Goal: Task Accomplishment & Management: Use online tool/utility

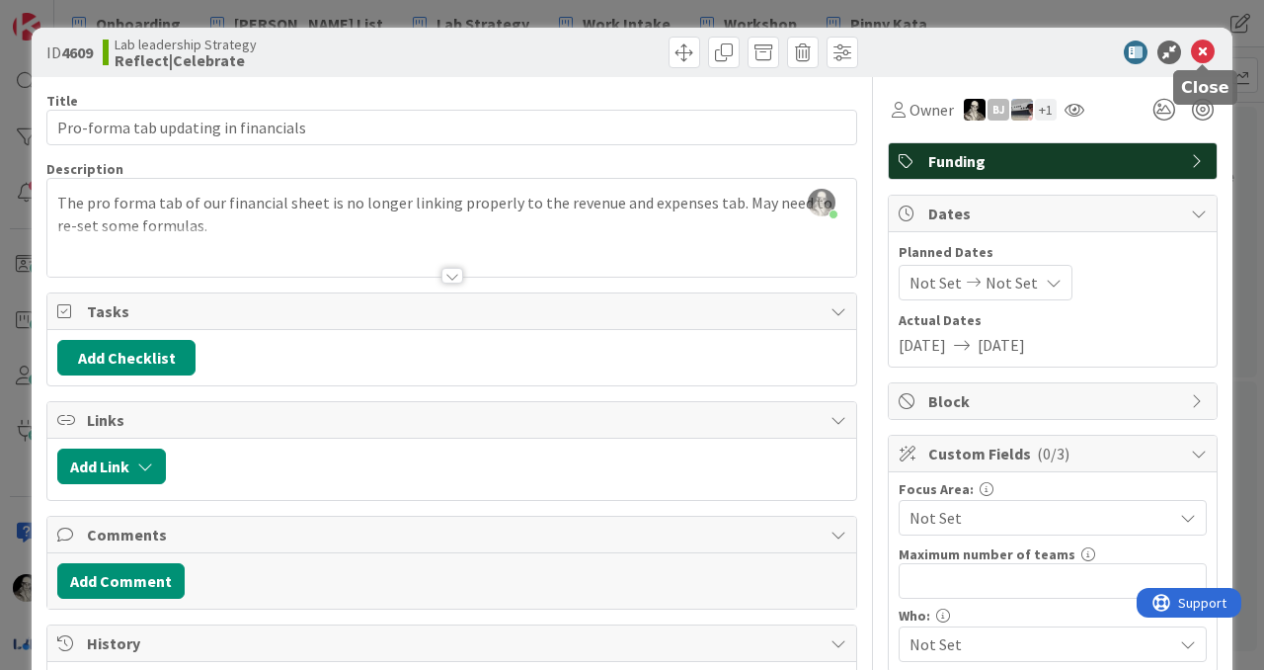
click at [1206, 45] on icon at bounding box center [1203, 52] width 24 height 24
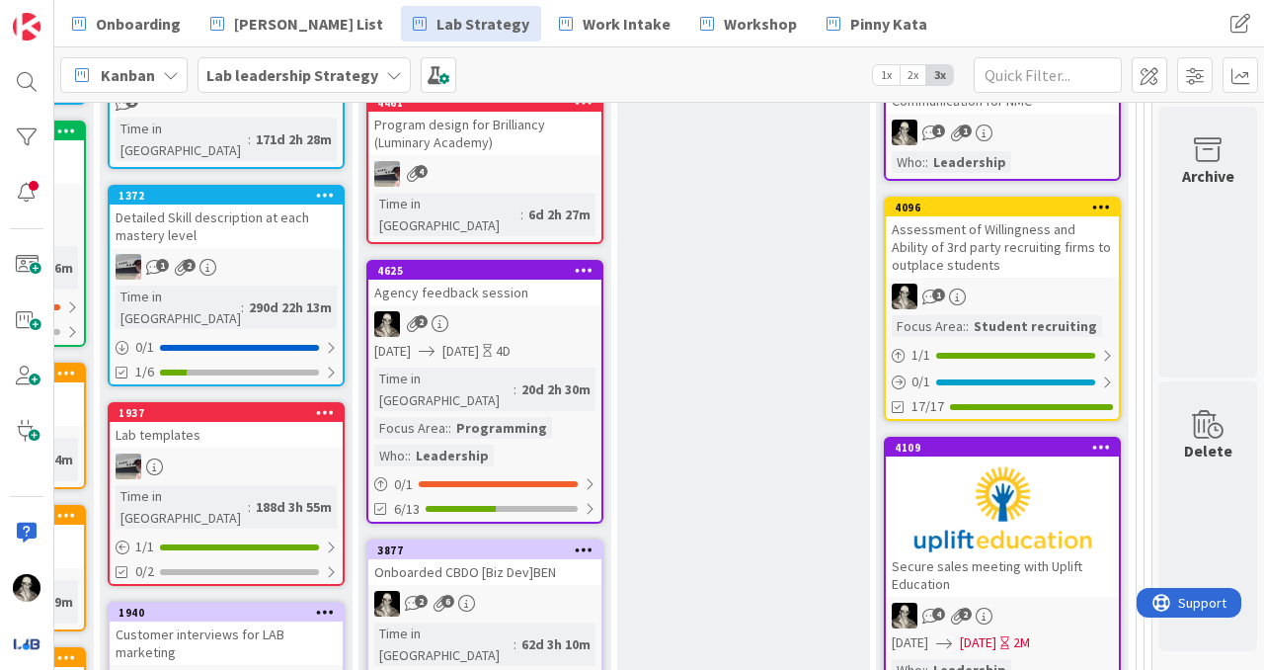
scroll to position [772, 2630]
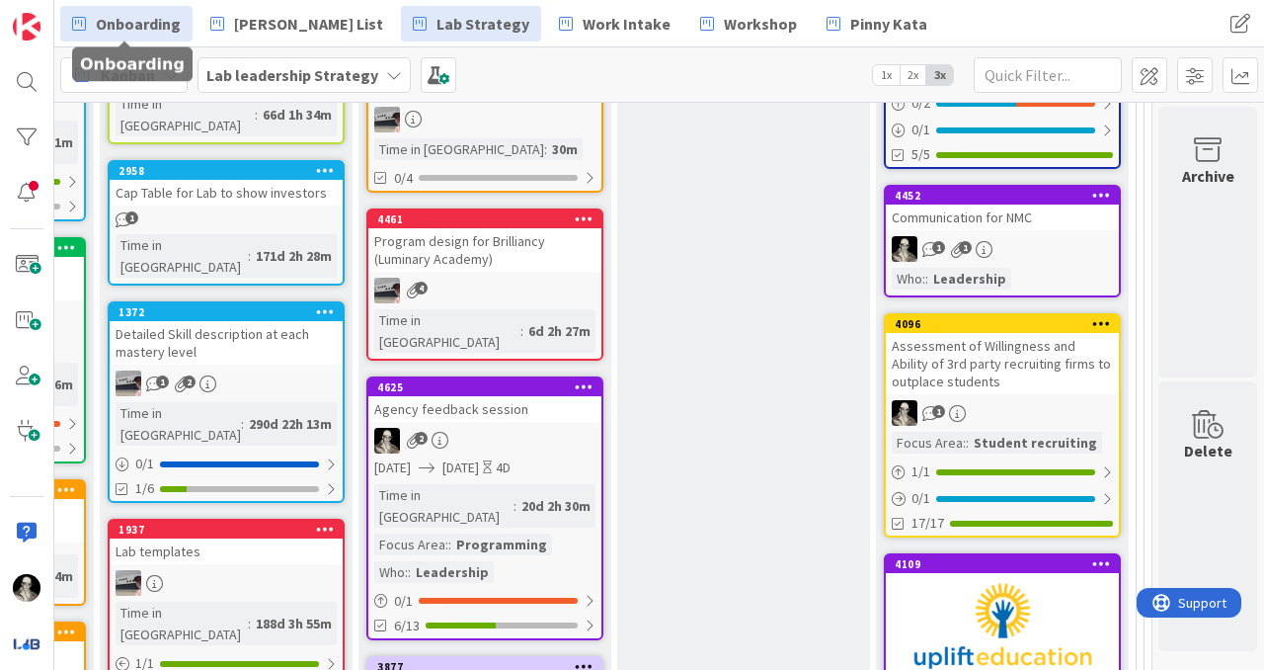
click at [156, 7] on link "Onboarding" at bounding box center [126, 24] width 132 height 36
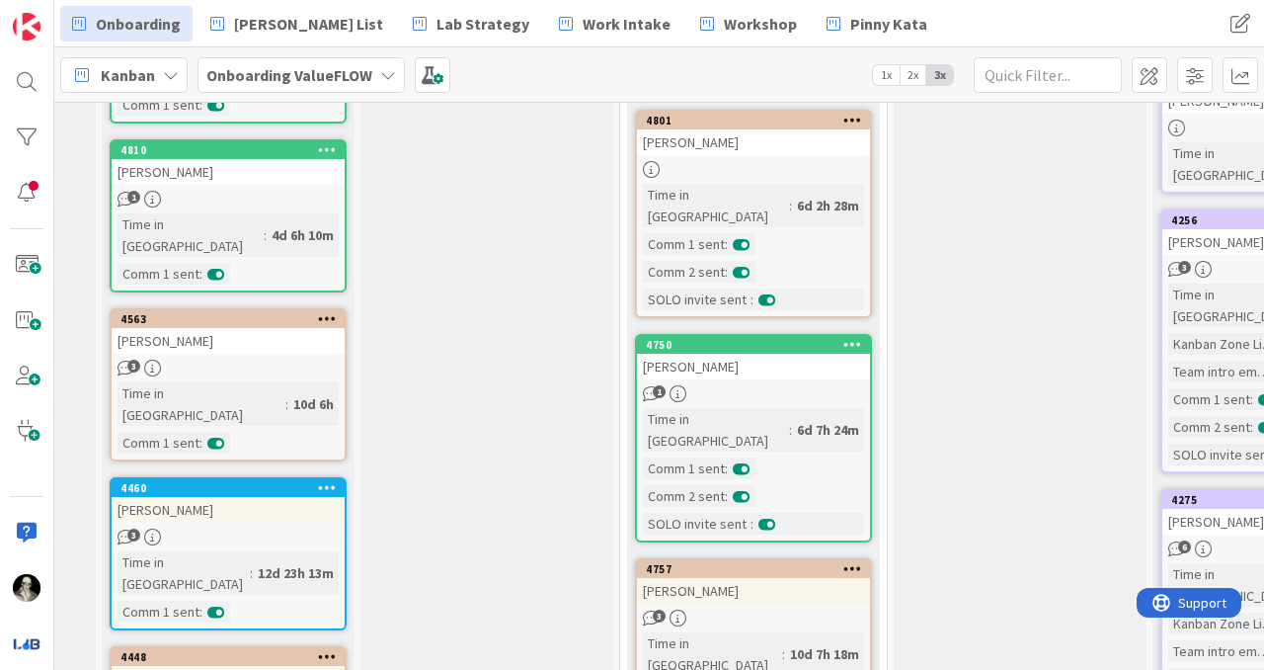
scroll to position [537, 477]
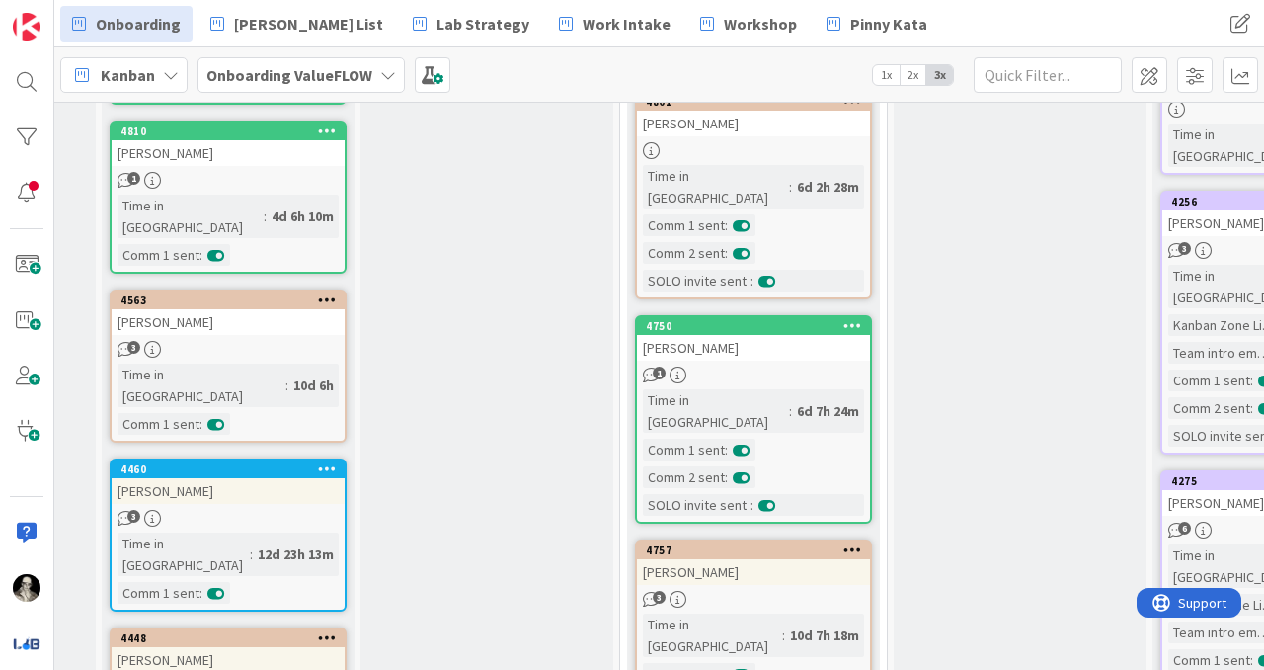
click at [776, 335] on div "[PERSON_NAME]" at bounding box center [753, 348] width 233 height 26
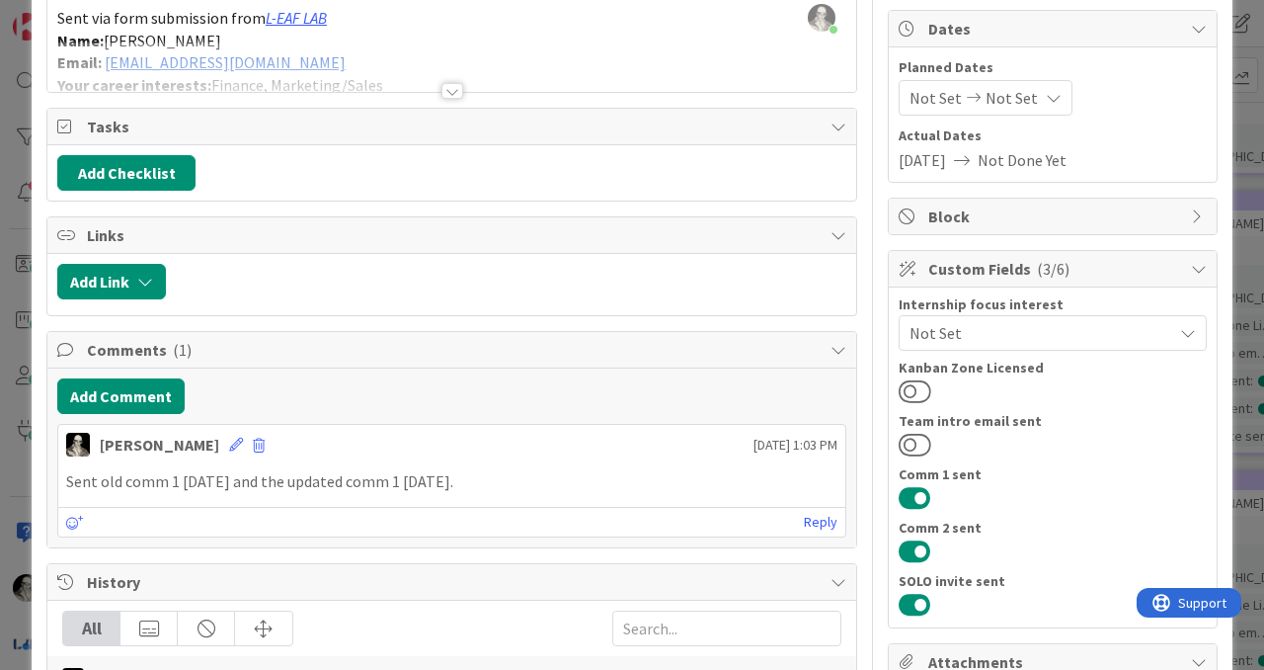
scroll to position [220, 0]
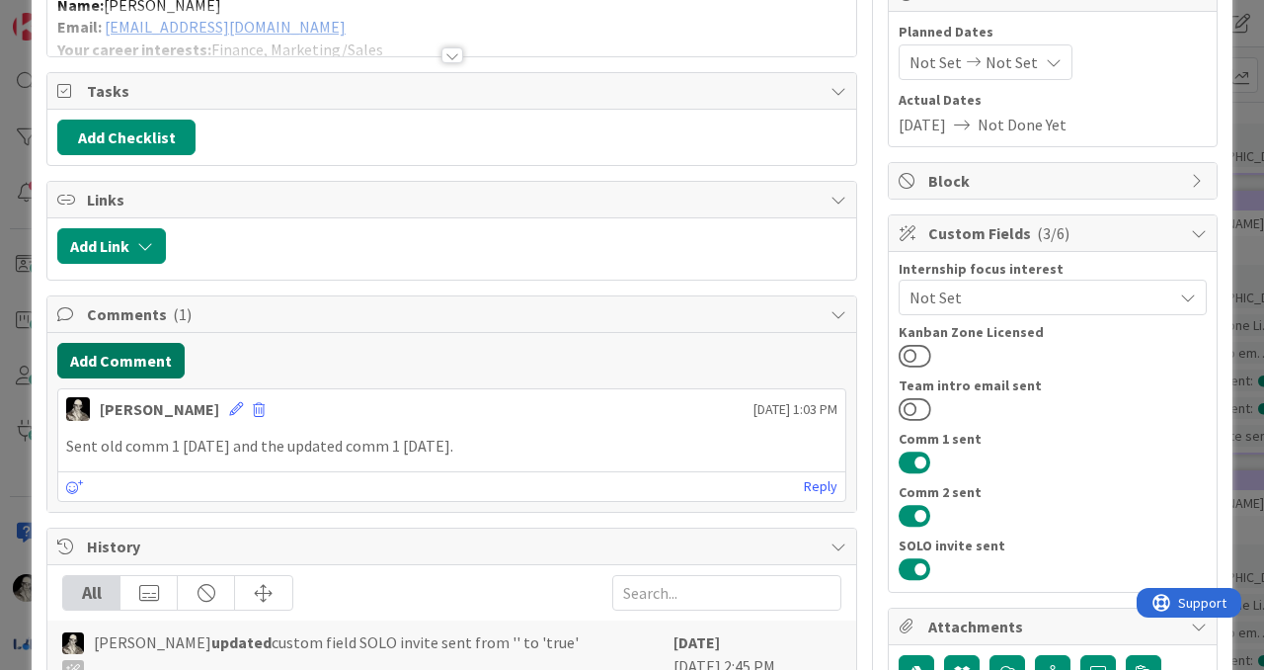
click at [158, 355] on button "Add Comment" at bounding box center [120, 361] width 127 height 36
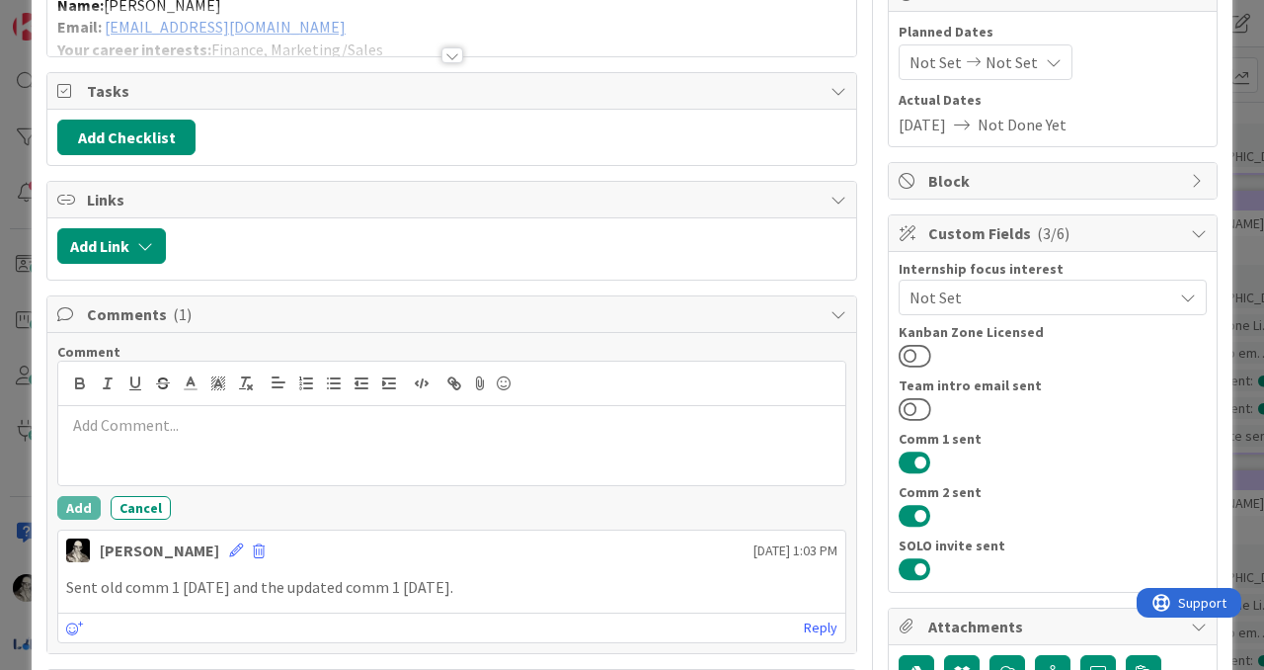
click at [180, 426] on p at bounding box center [451, 425] width 771 height 23
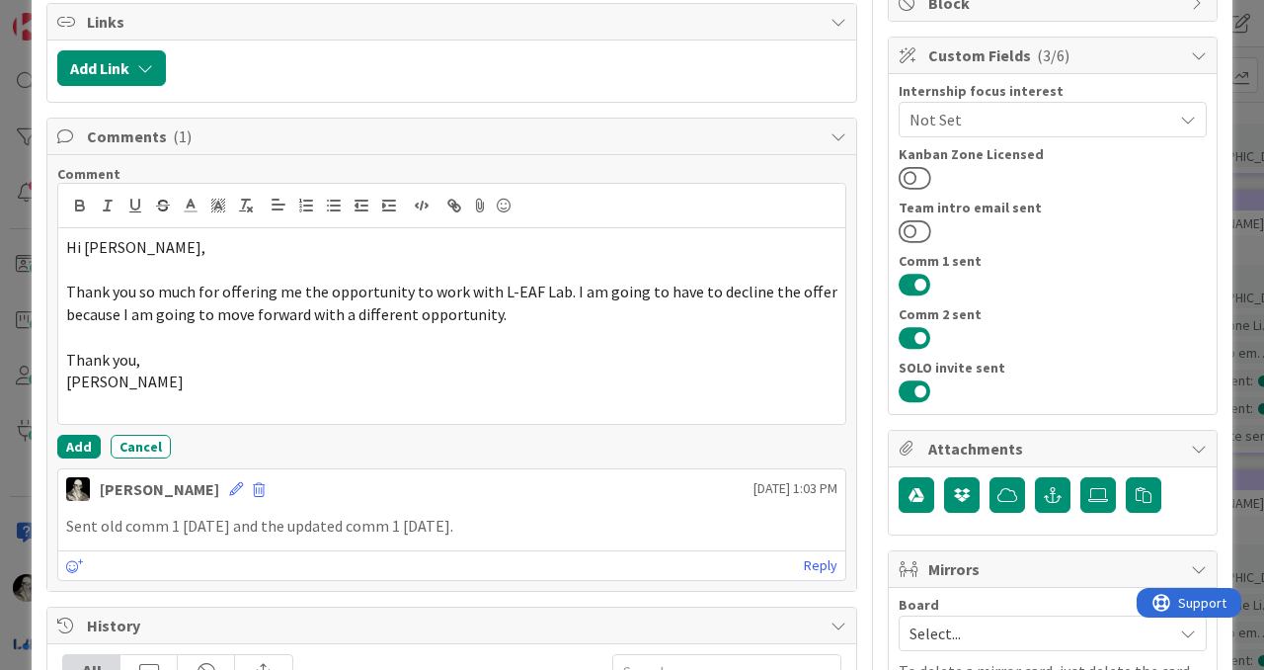
scroll to position [410, 0]
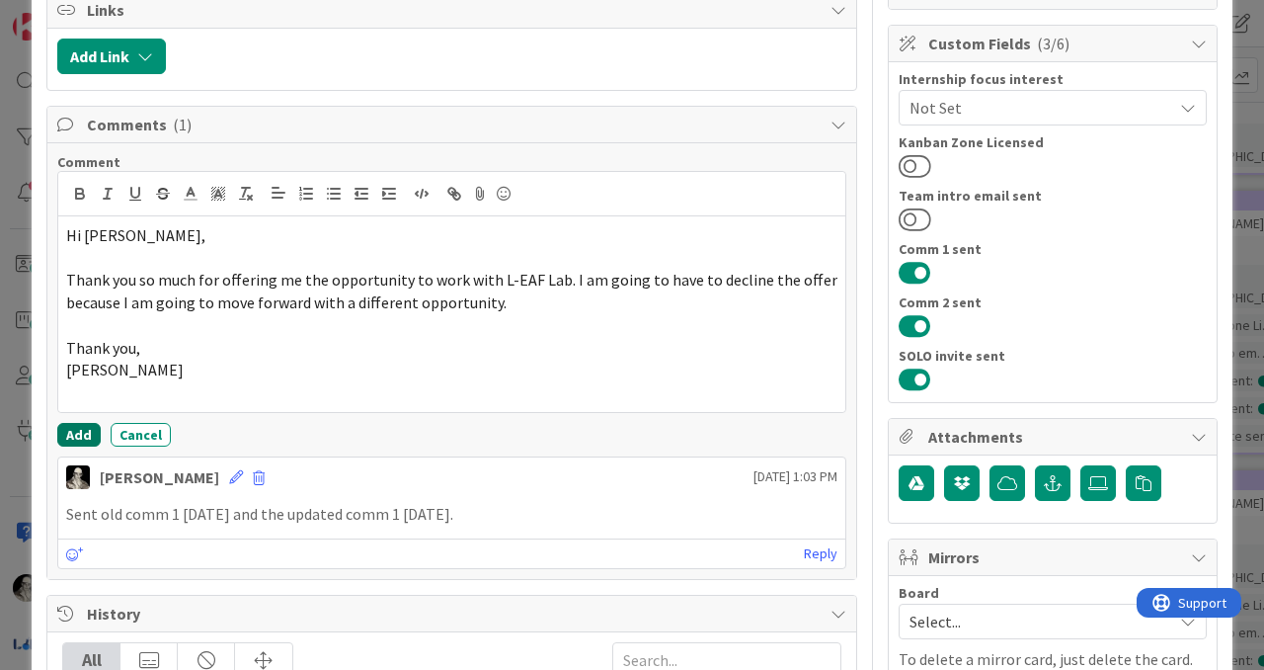
click at [75, 430] on button "Add" at bounding box center [78, 435] width 43 height 24
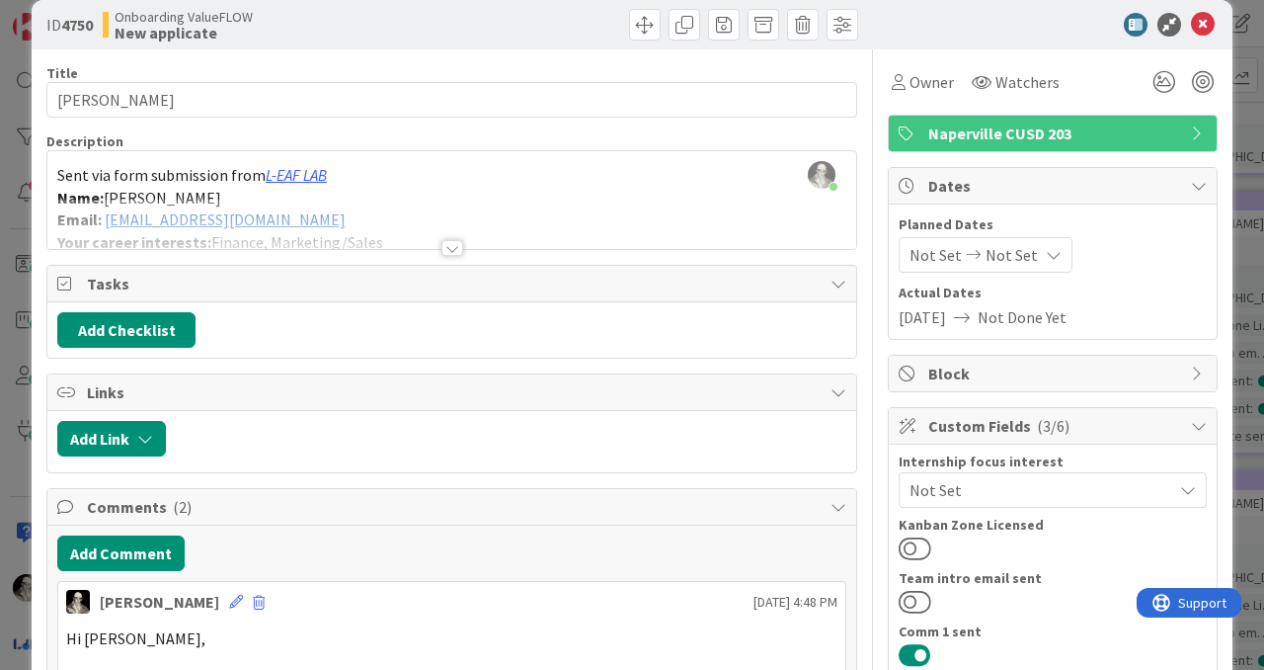
scroll to position [17, 0]
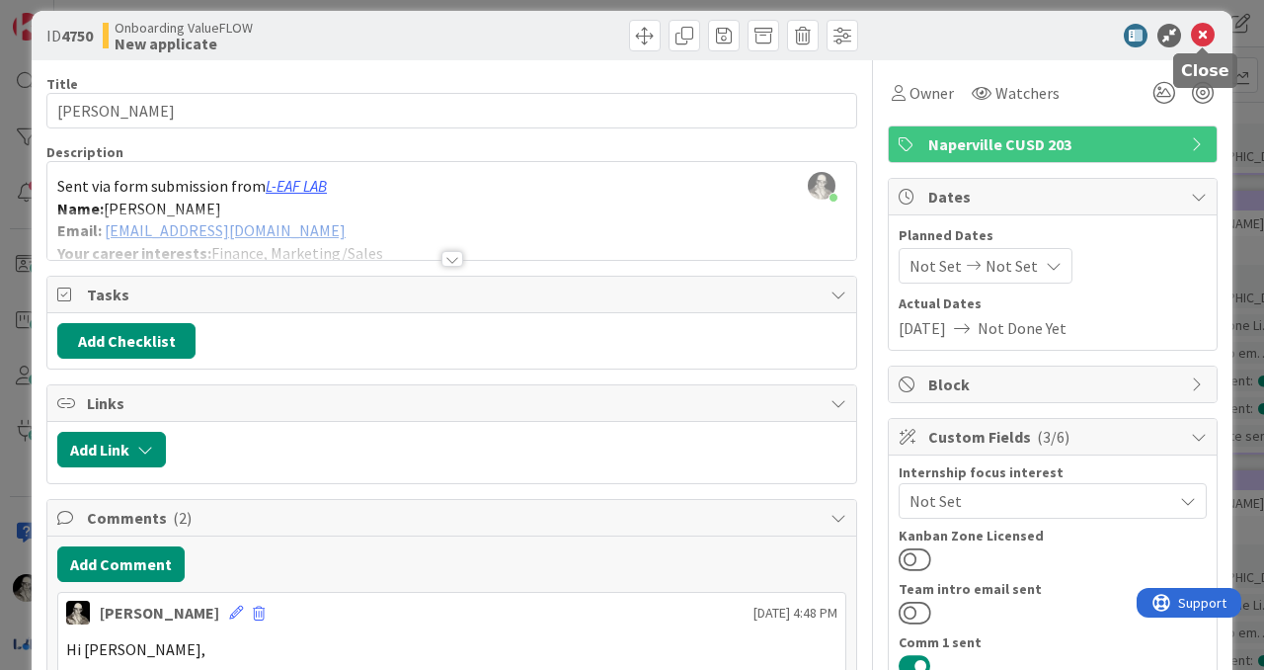
click at [1205, 30] on icon at bounding box center [1203, 36] width 24 height 24
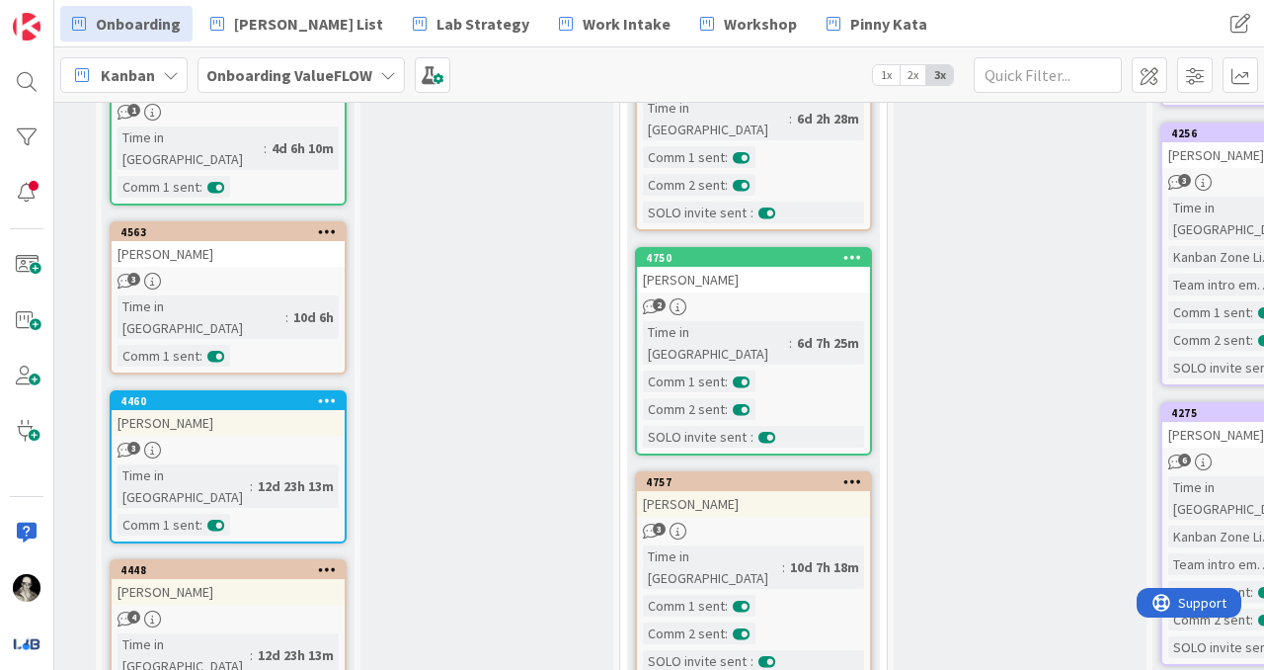
click at [820, 267] on div "[PERSON_NAME]" at bounding box center [753, 280] width 233 height 26
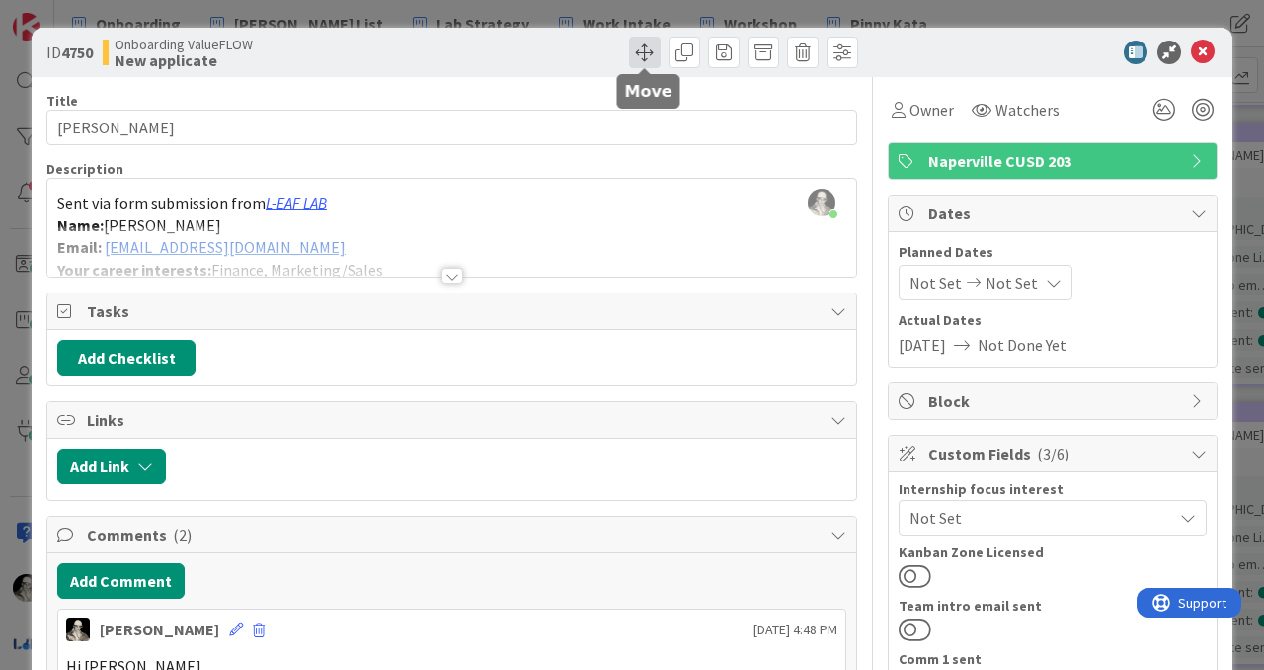
click at [643, 47] on span at bounding box center [645, 53] width 32 height 32
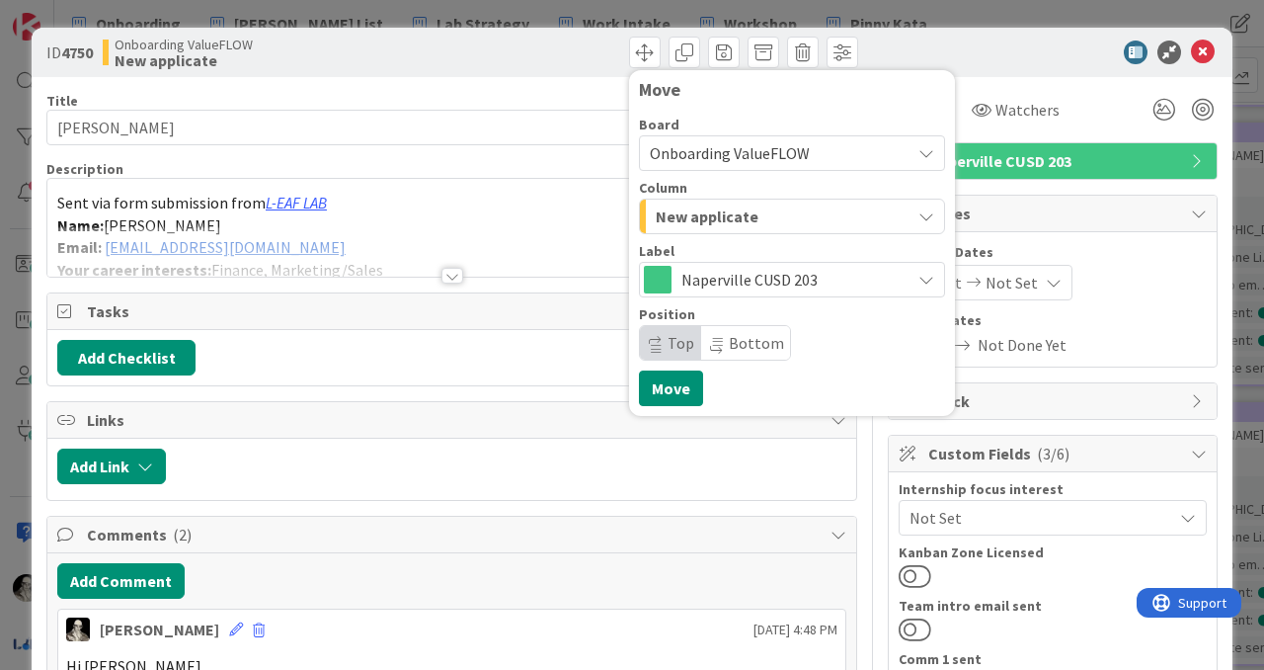
click at [730, 215] on span "New applicate" at bounding box center [707, 216] width 103 height 26
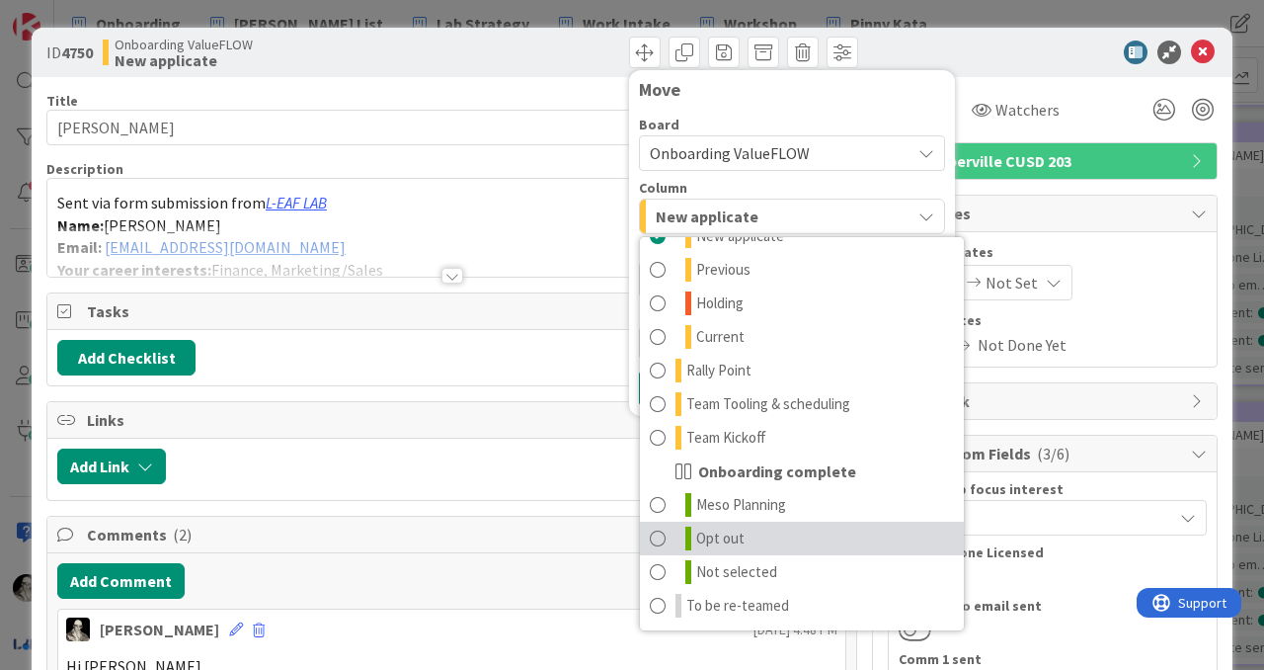
click at [658, 530] on span at bounding box center [658, 538] width 16 height 24
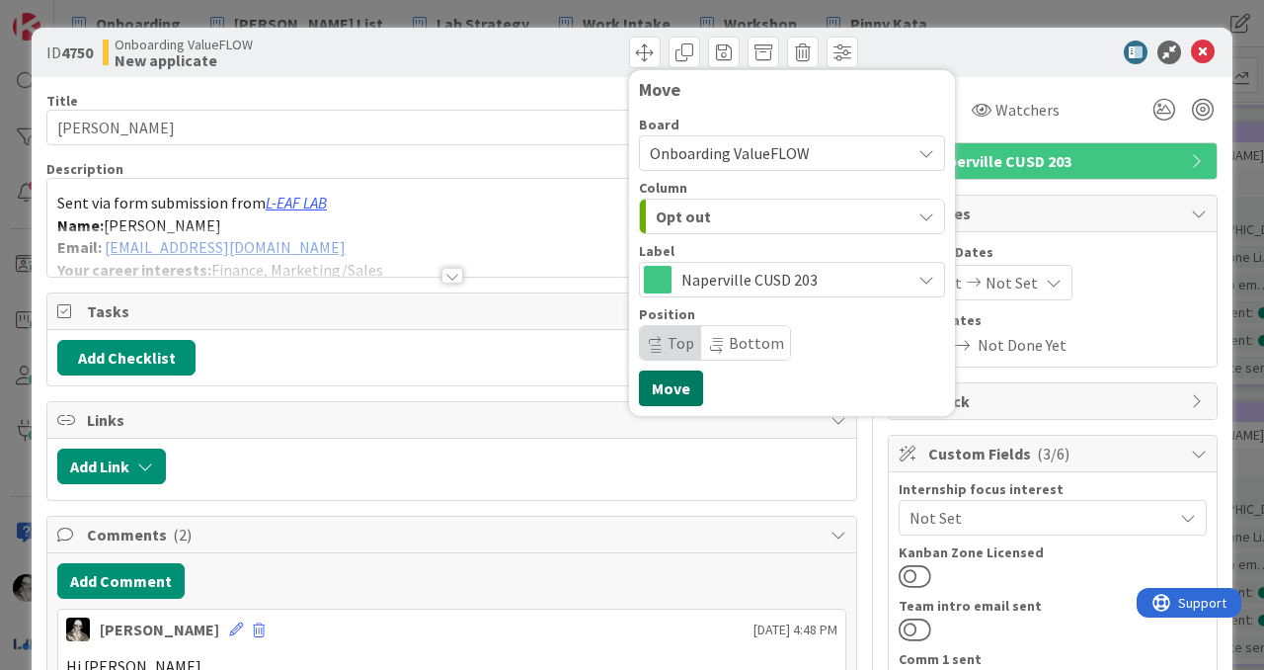
click at [670, 385] on button "Move" at bounding box center [671, 388] width 64 height 36
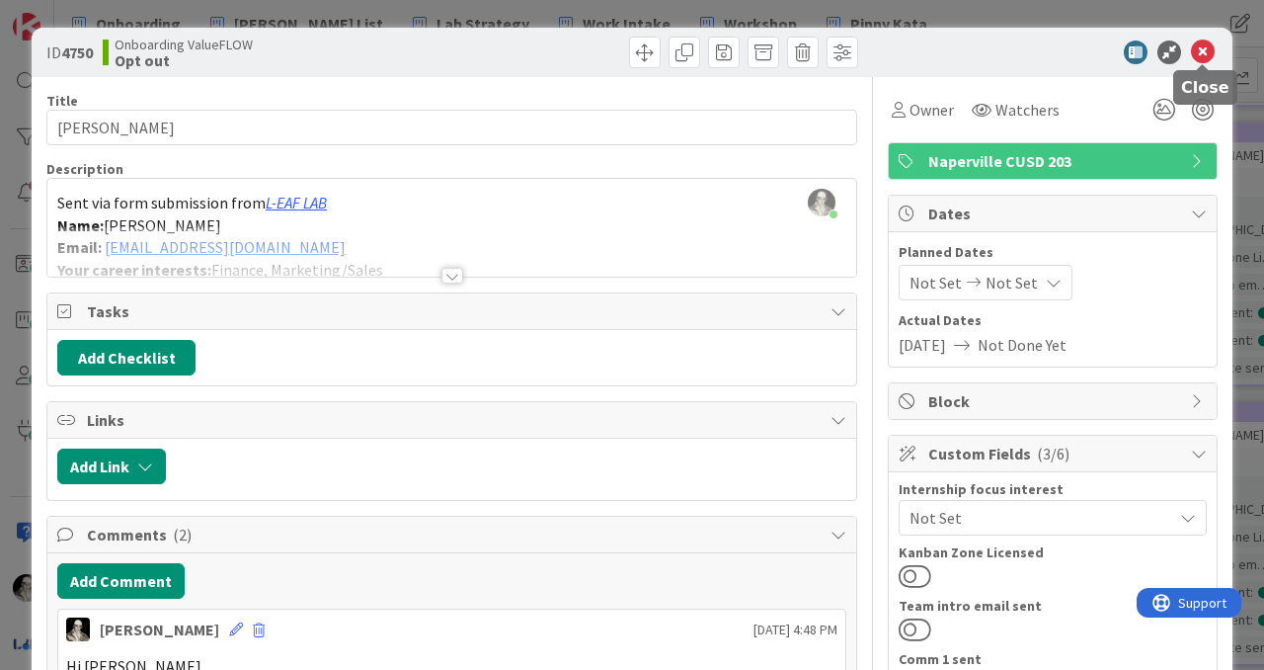
click at [1205, 44] on icon at bounding box center [1203, 52] width 24 height 24
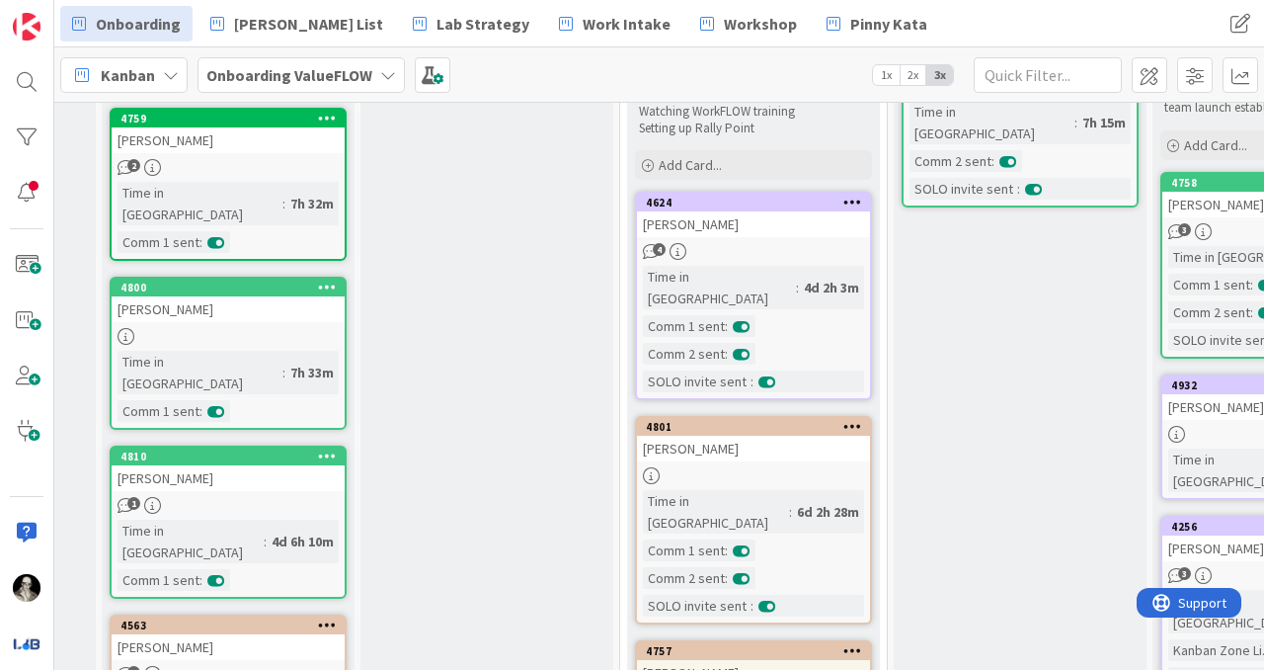
scroll to position [201, 477]
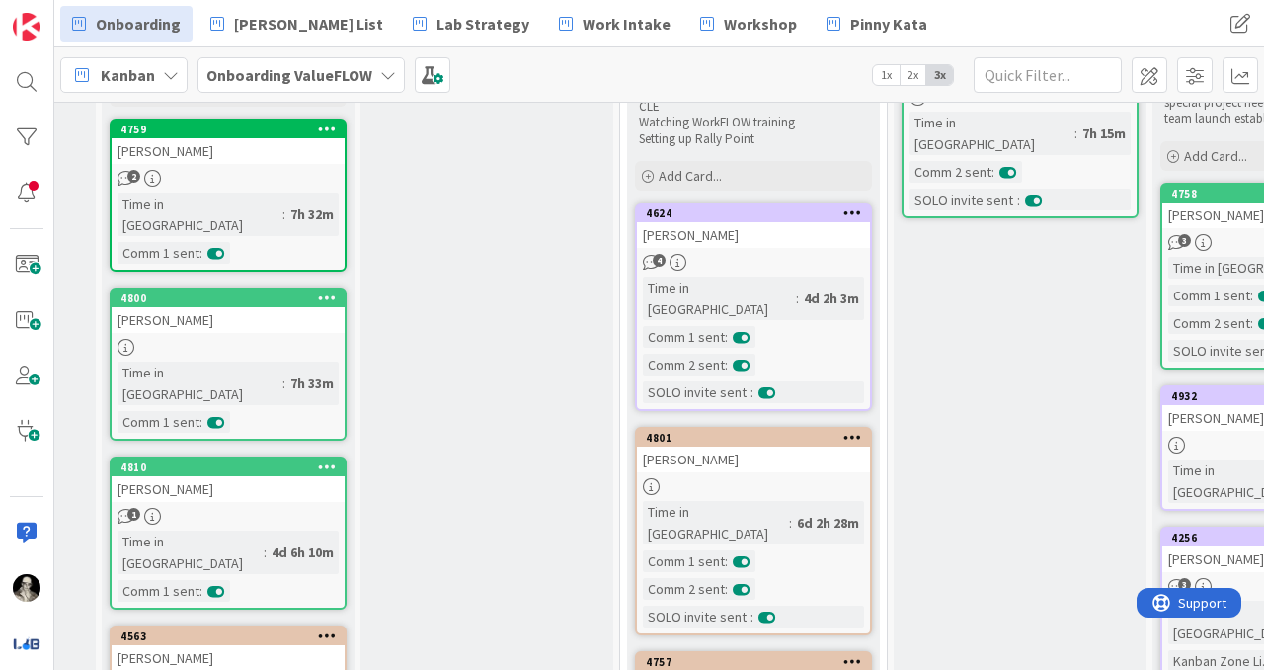
click at [287, 307] on div "[PERSON_NAME]" at bounding box center [228, 320] width 233 height 26
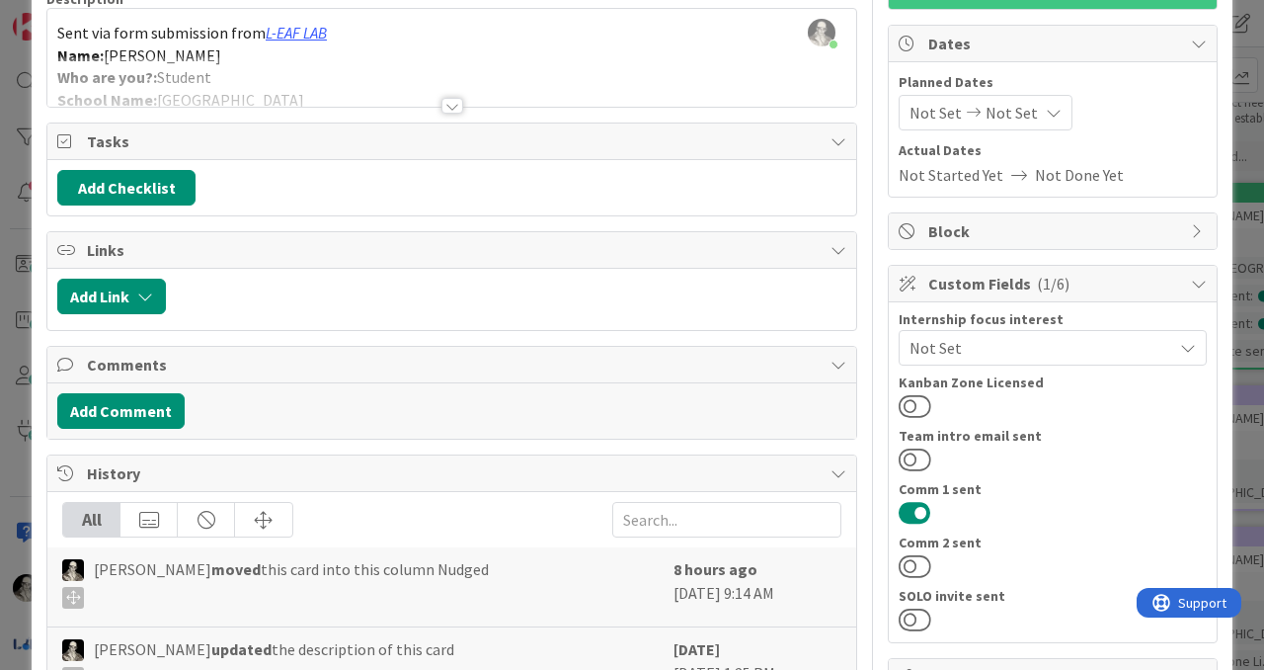
scroll to position [138, 0]
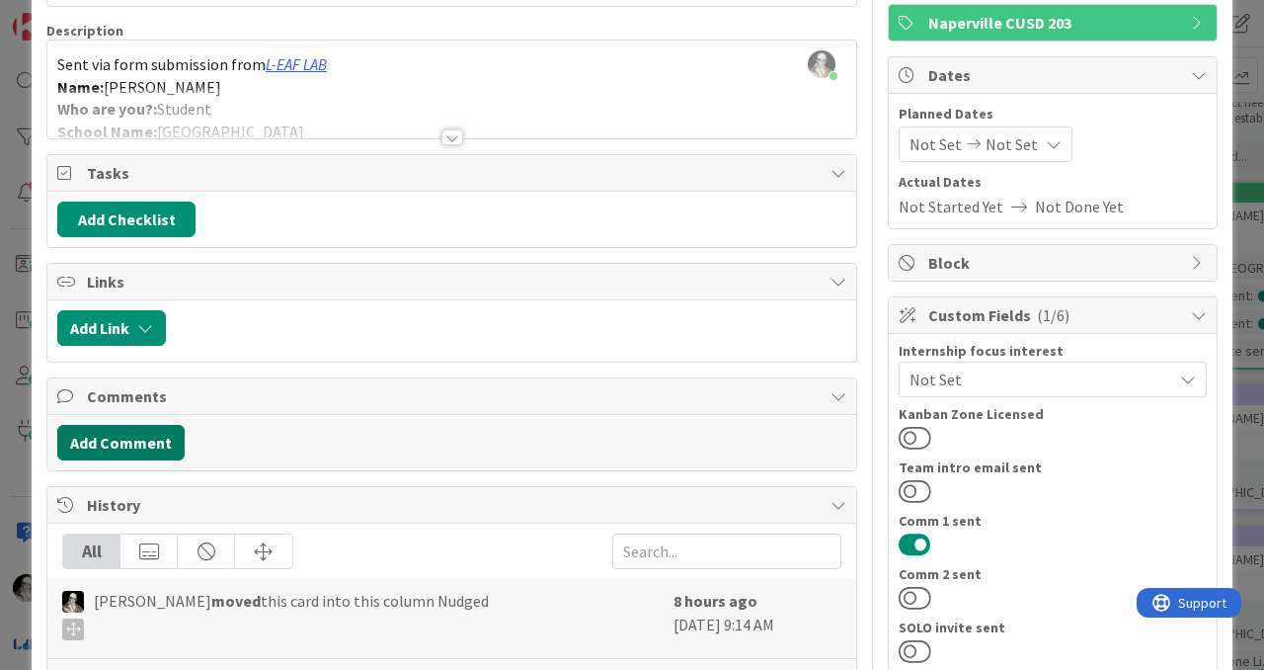
click at [149, 439] on button "Add Comment" at bounding box center [120, 443] width 127 height 36
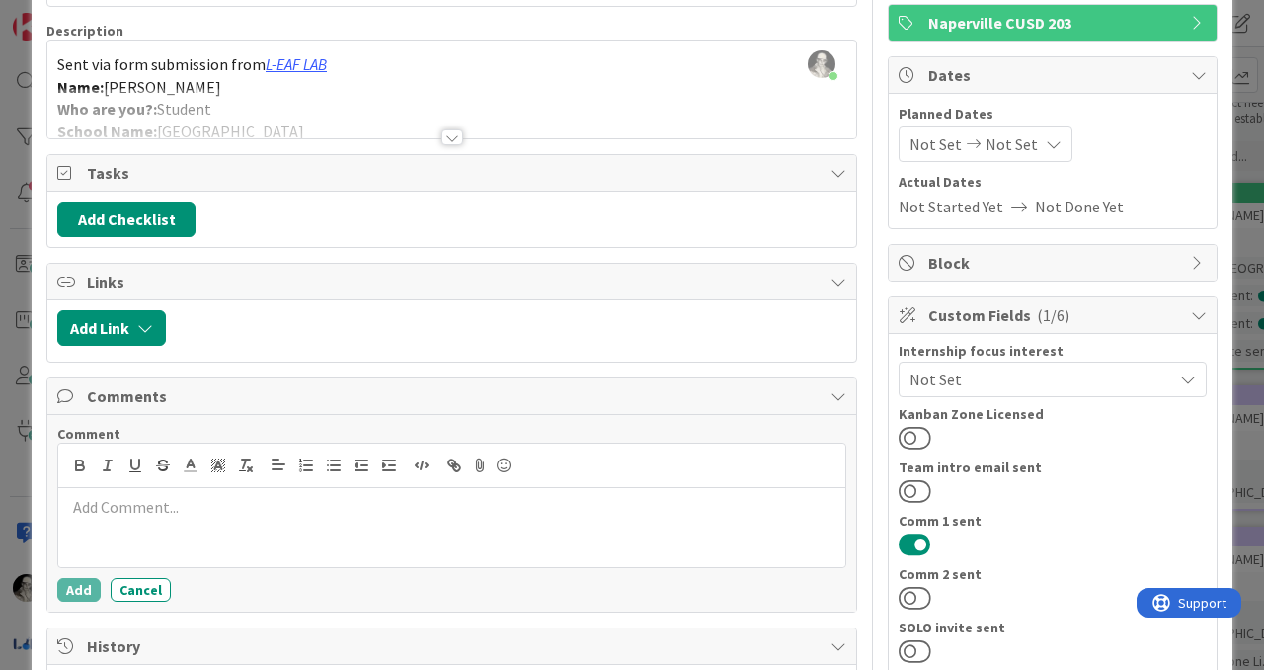
click at [177, 518] on p at bounding box center [451, 507] width 771 height 23
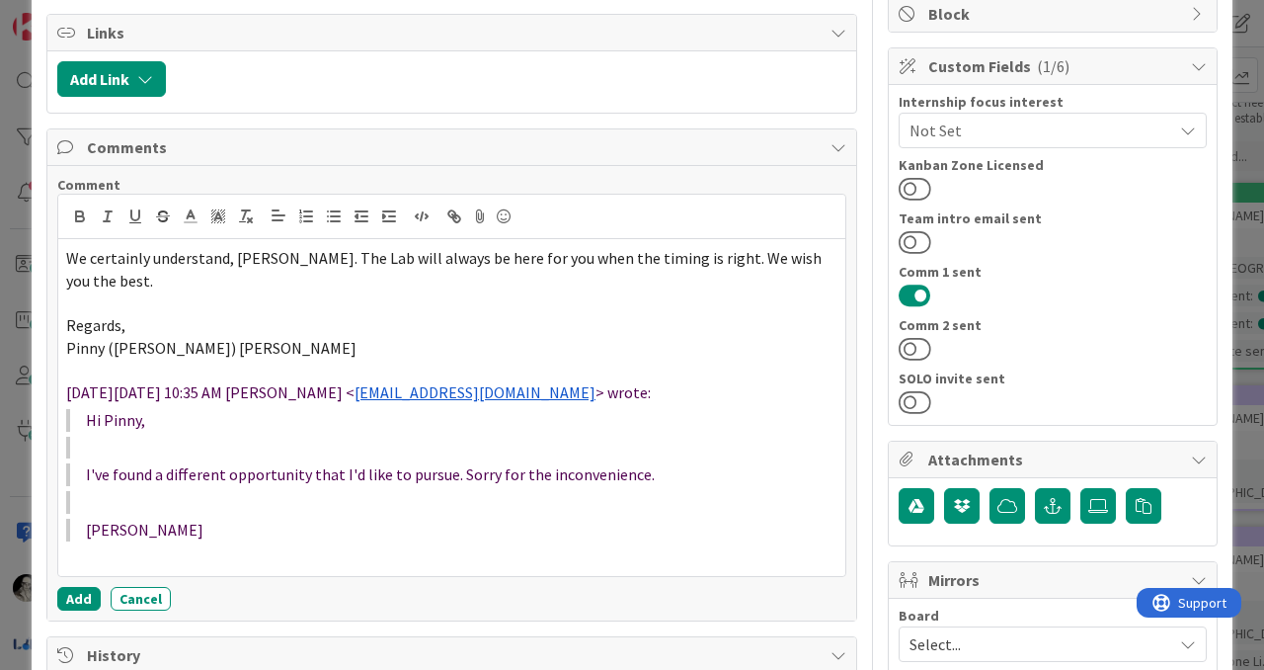
scroll to position [414, 0]
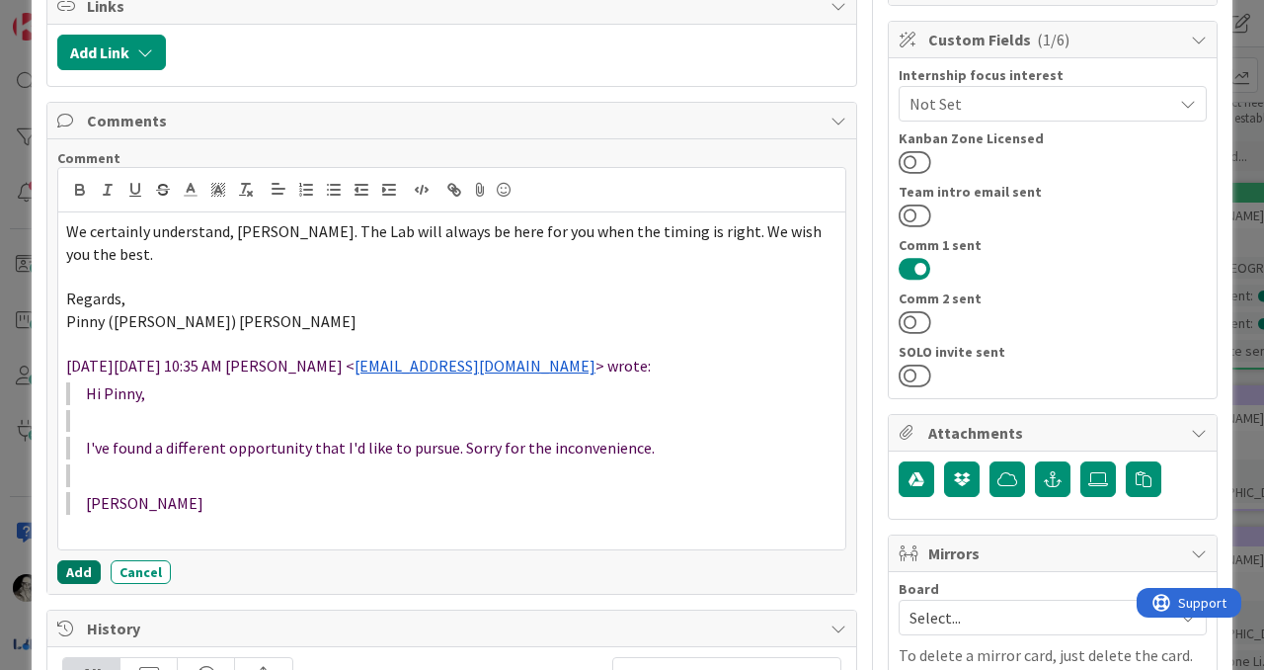
click at [77, 560] on button "Add" at bounding box center [78, 572] width 43 height 24
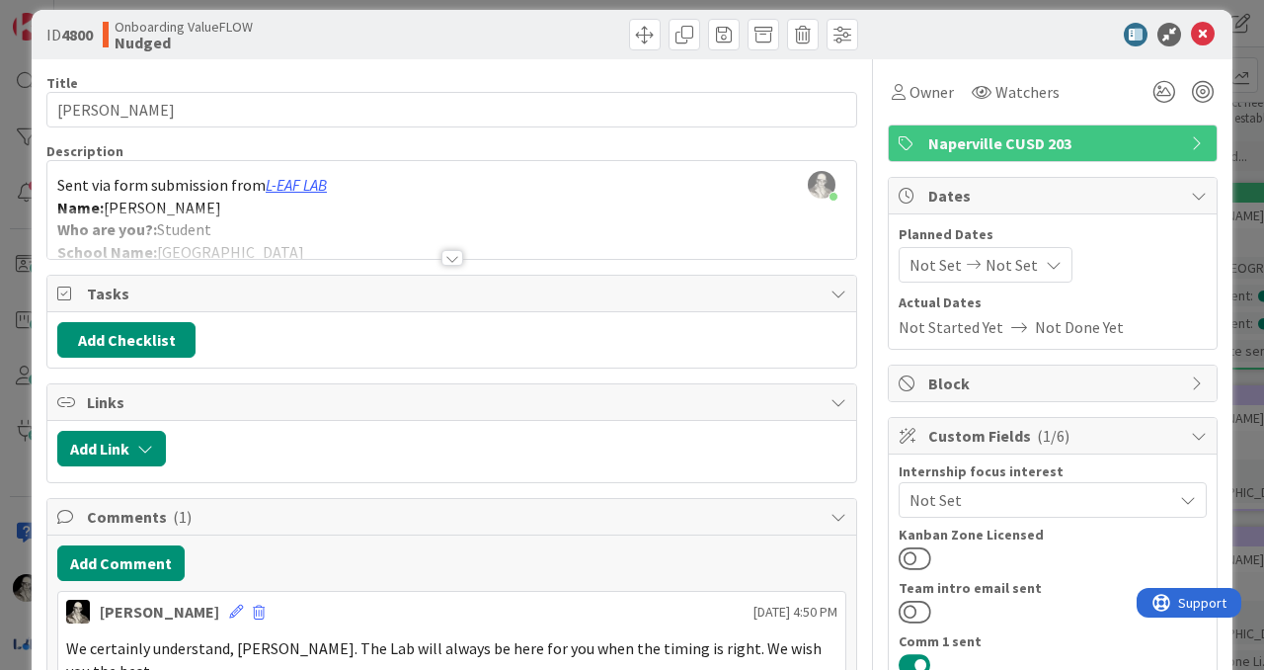
scroll to position [0, 0]
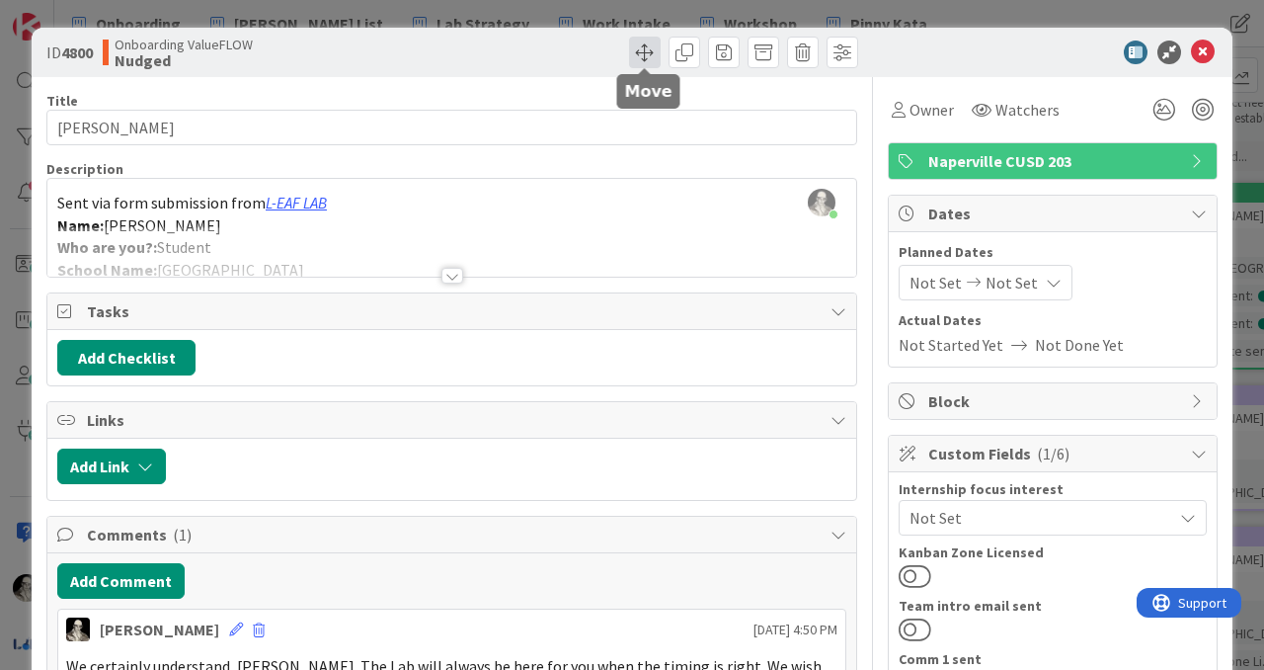
click at [637, 50] on span at bounding box center [645, 53] width 32 height 32
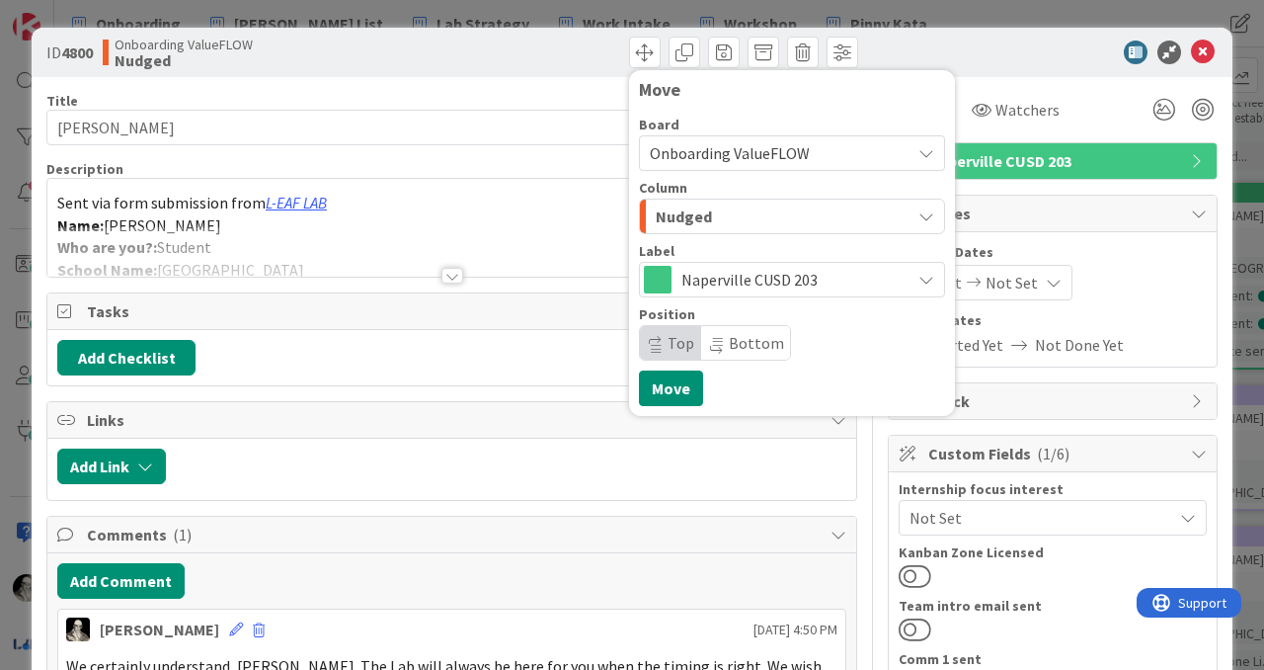
click at [747, 213] on div "Nudged" at bounding box center [781, 217] width 260 height 32
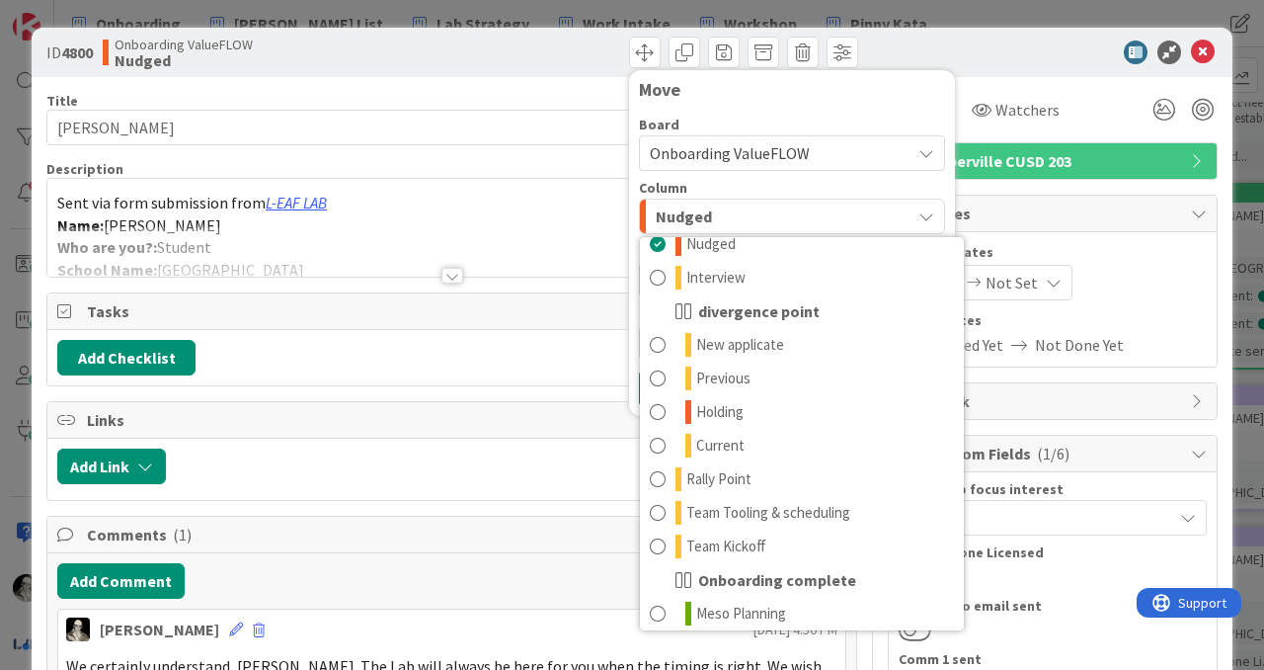
scroll to position [194, 0]
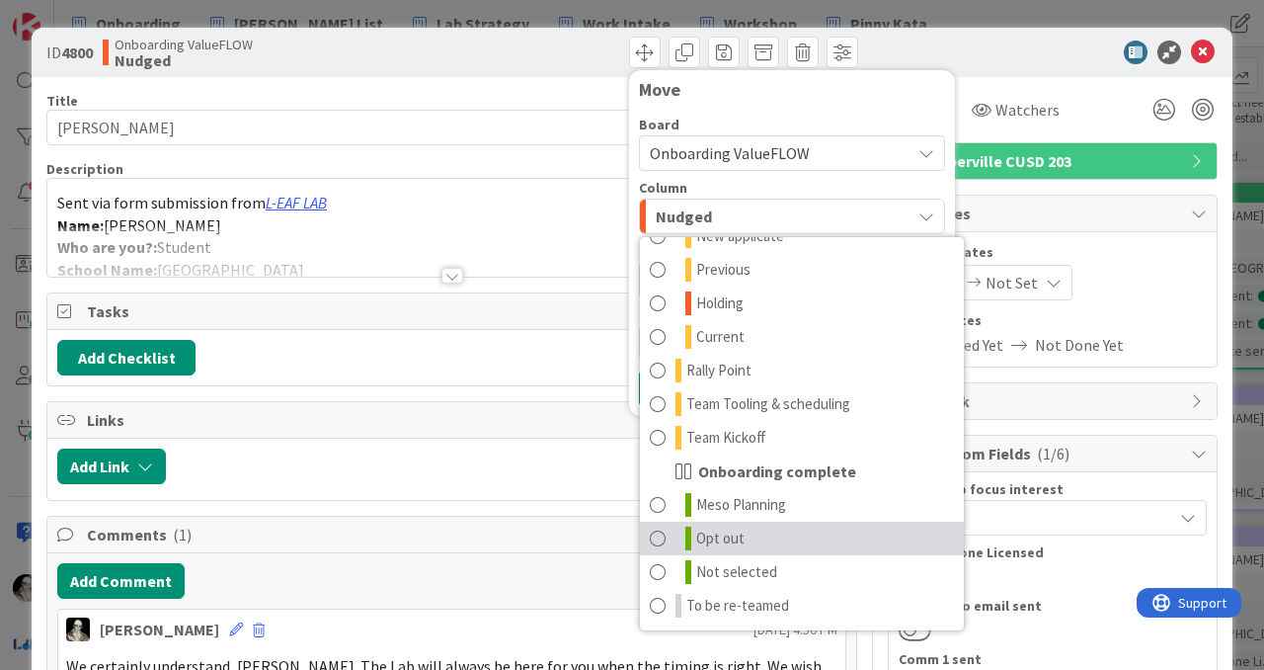
click at [667, 530] on link "Opt out" at bounding box center [802, 539] width 324 height 34
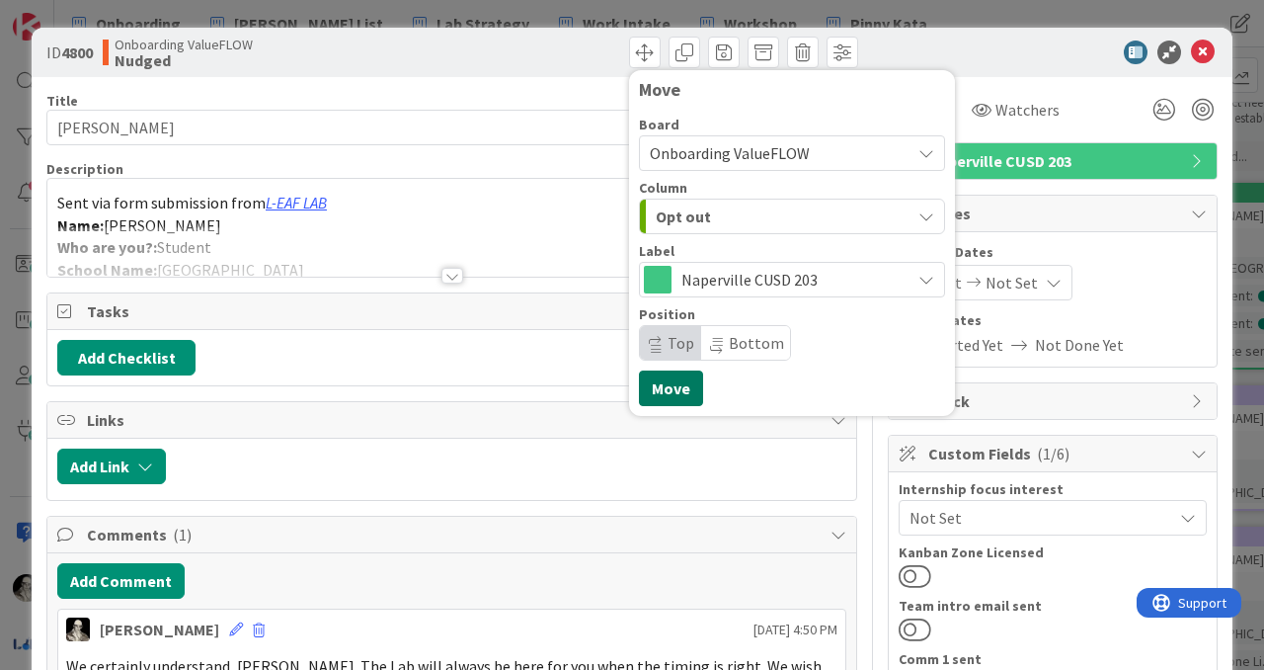
click at [660, 381] on button "Move" at bounding box center [671, 388] width 64 height 36
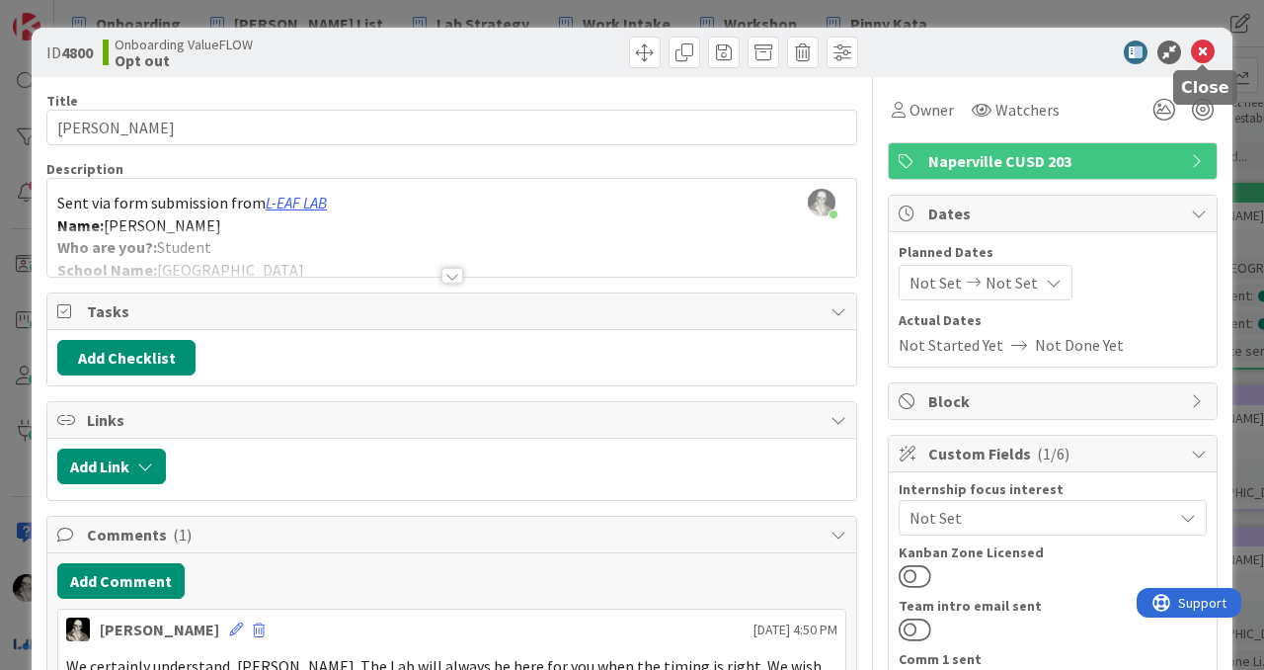
click at [1206, 45] on icon at bounding box center [1203, 52] width 24 height 24
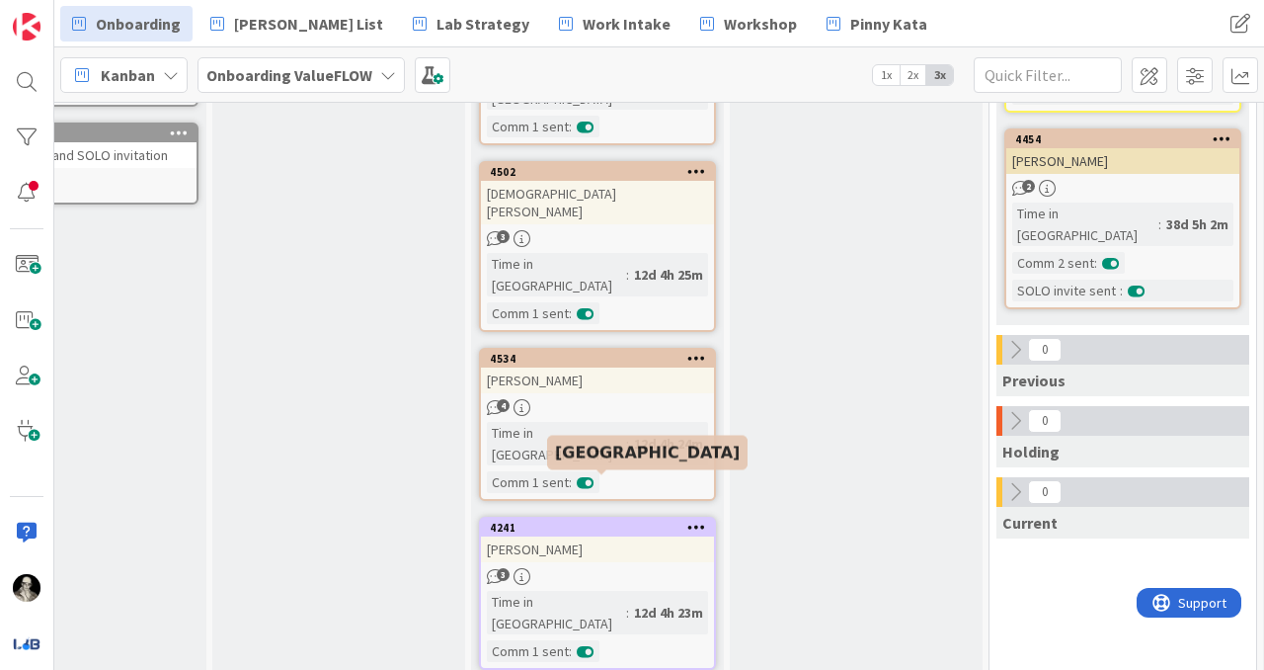
scroll to position [1178, 108]
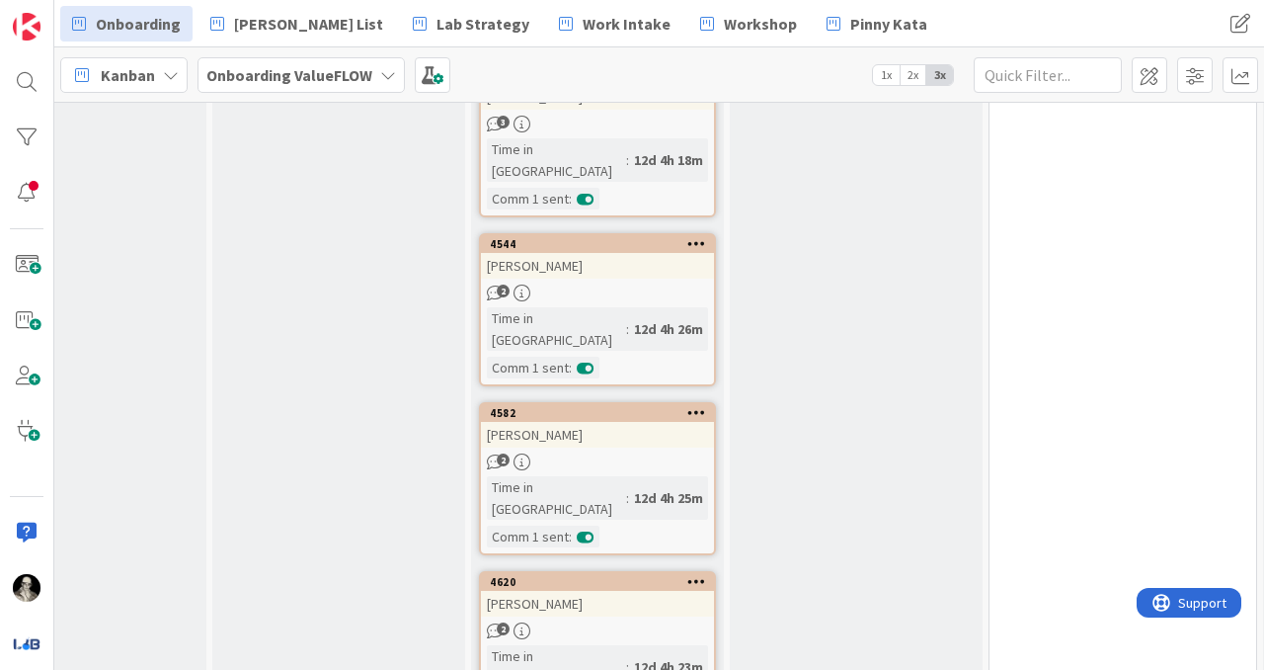
scroll to position [1914, 108]
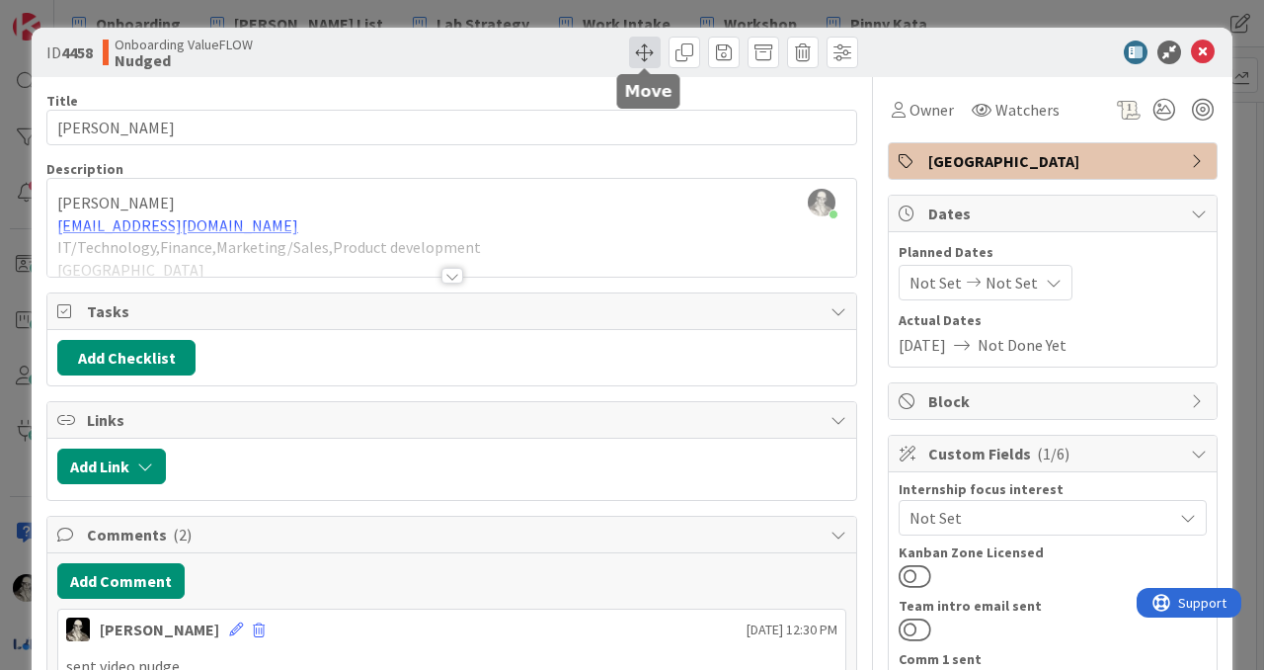
click at [641, 53] on span at bounding box center [645, 53] width 32 height 32
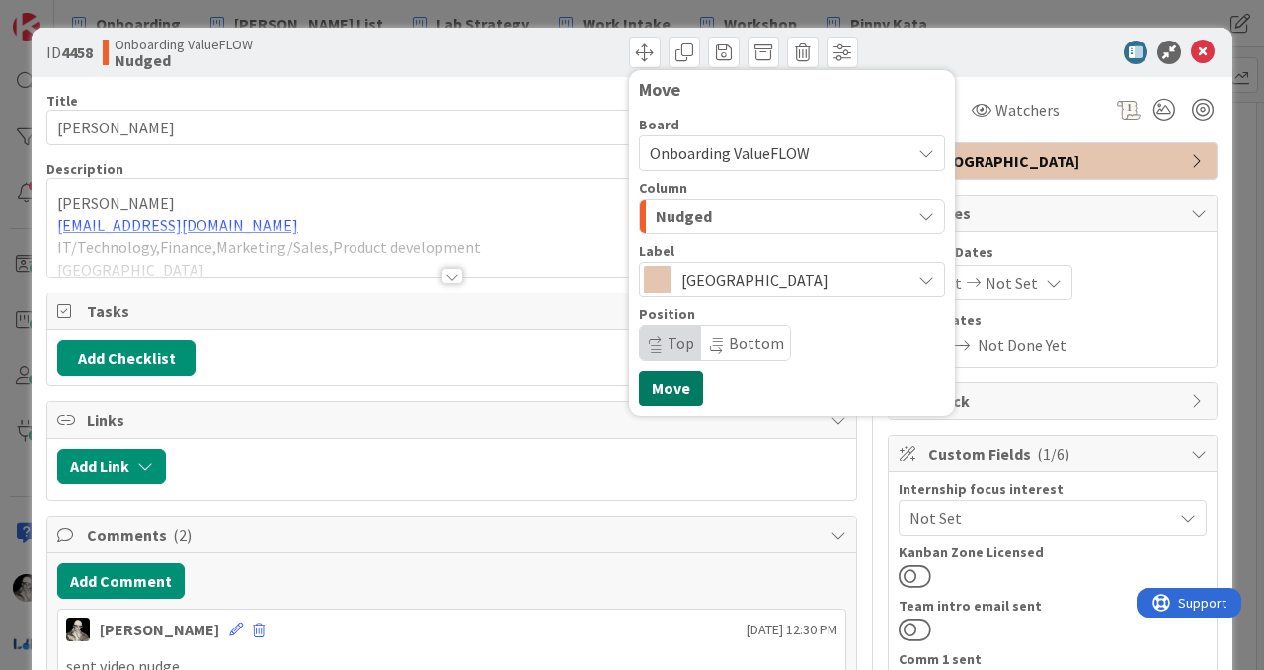
click at [682, 381] on button "Move" at bounding box center [671, 388] width 64 height 36
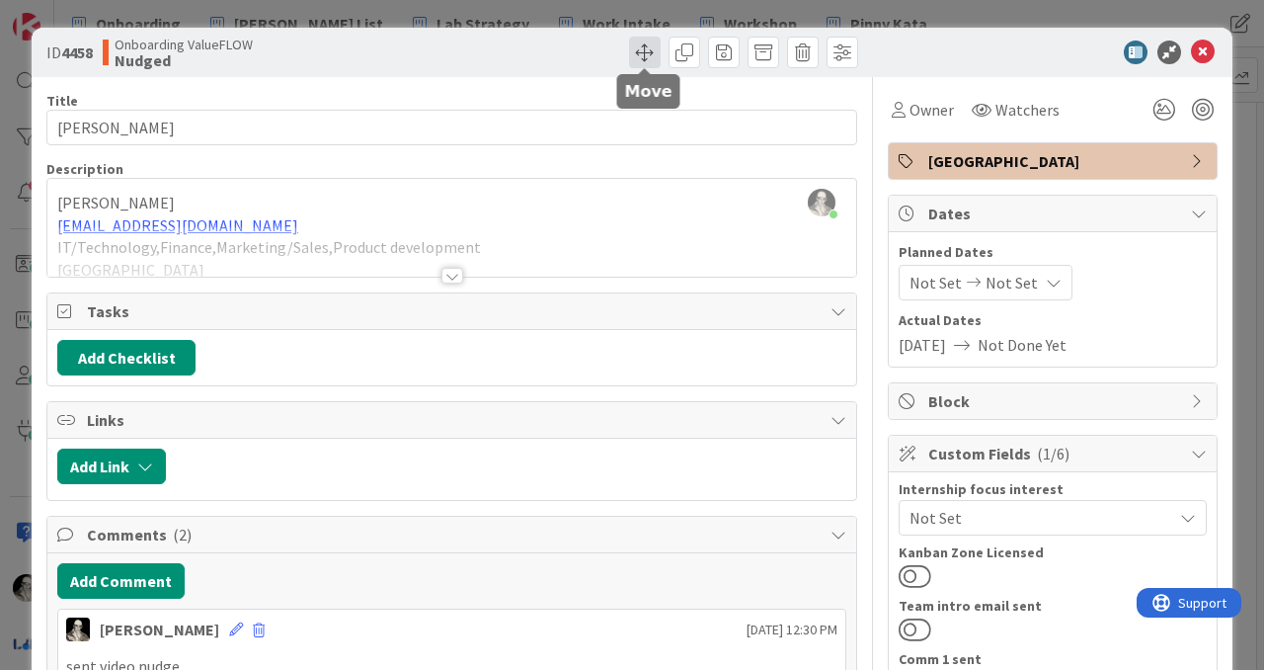
click at [637, 47] on span at bounding box center [645, 53] width 32 height 32
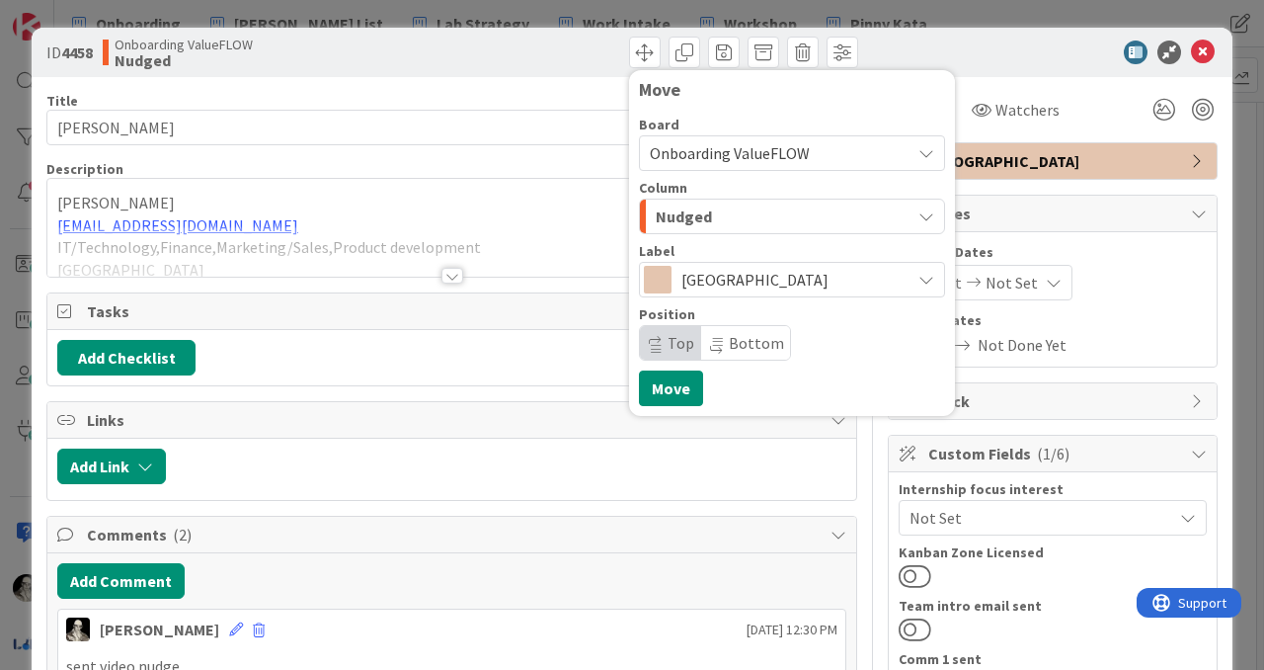
click at [703, 214] on span "Nudged" at bounding box center [684, 216] width 56 height 26
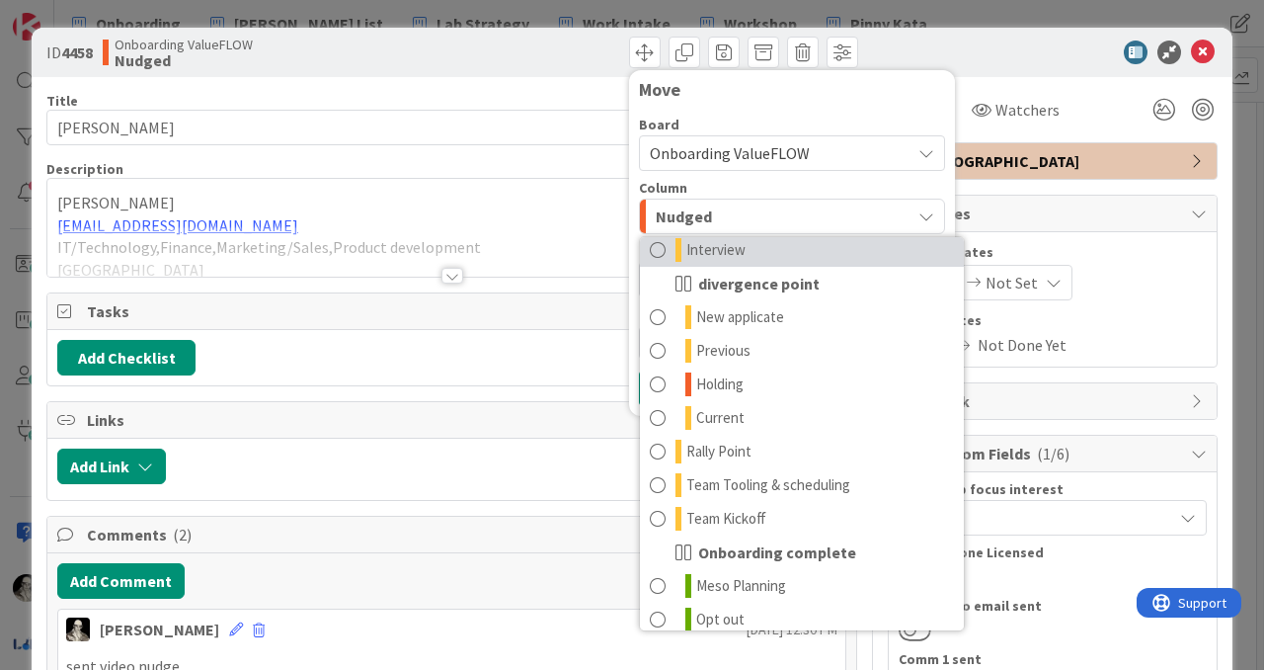
scroll to position [194, 0]
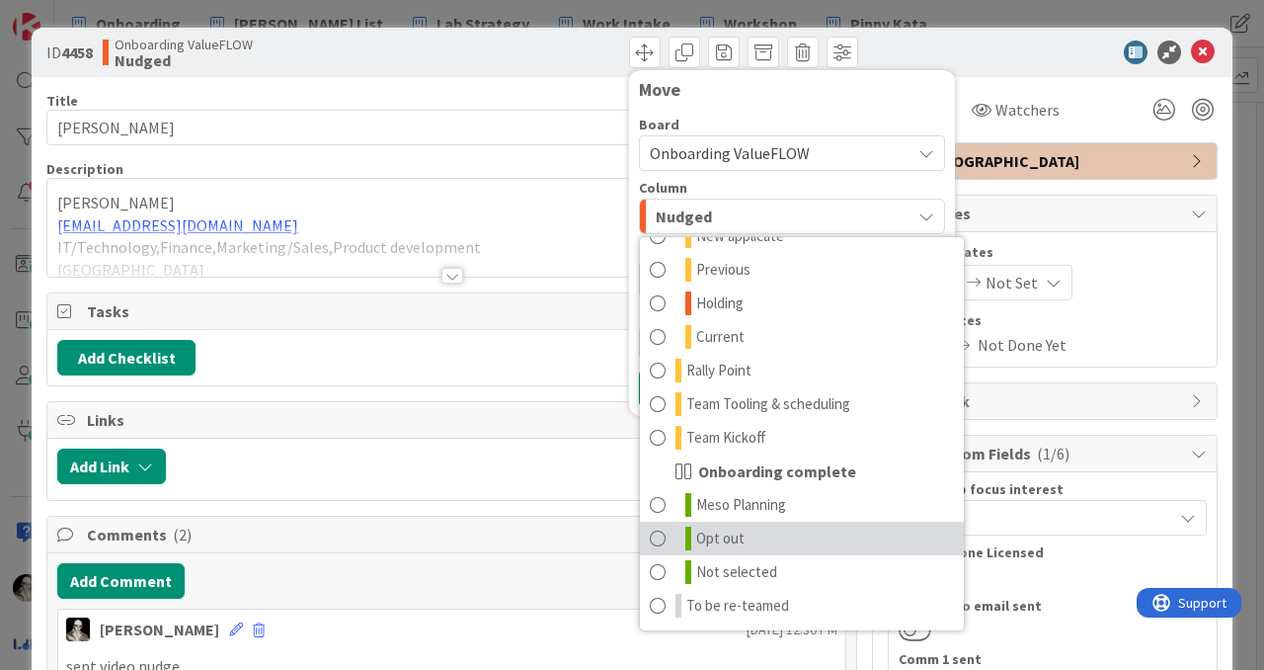
click at [661, 535] on span at bounding box center [658, 538] width 16 height 24
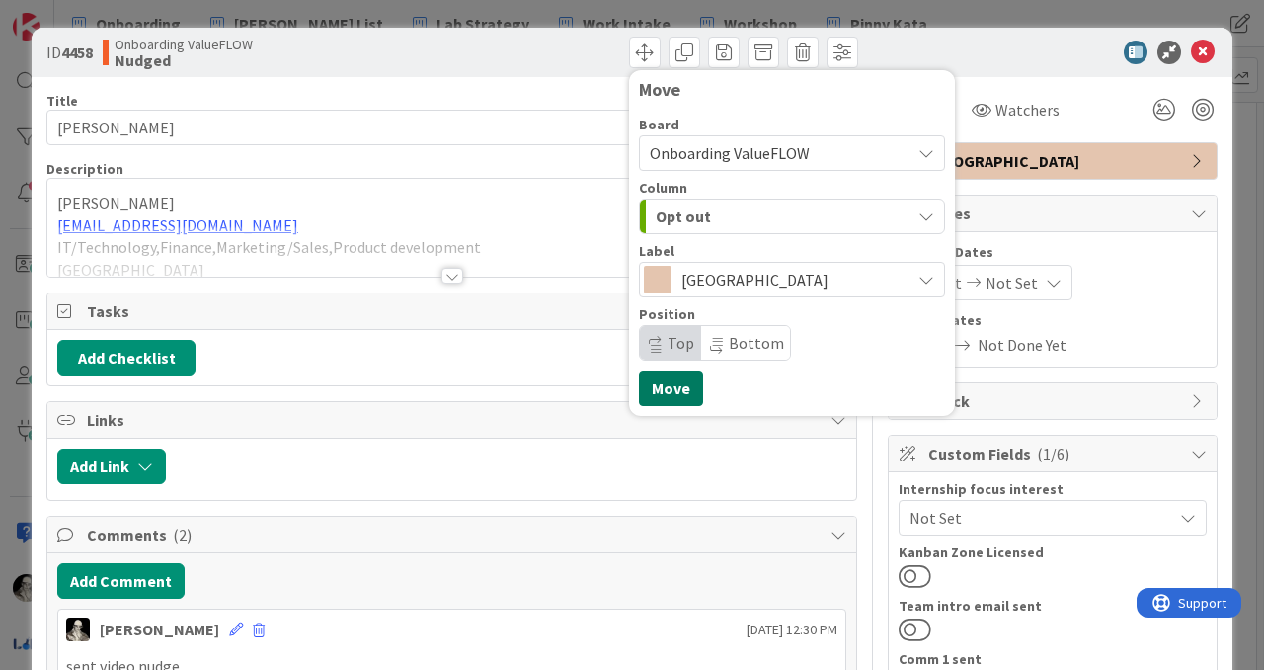
click at [668, 380] on button "Move" at bounding box center [671, 388] width 64 height 36
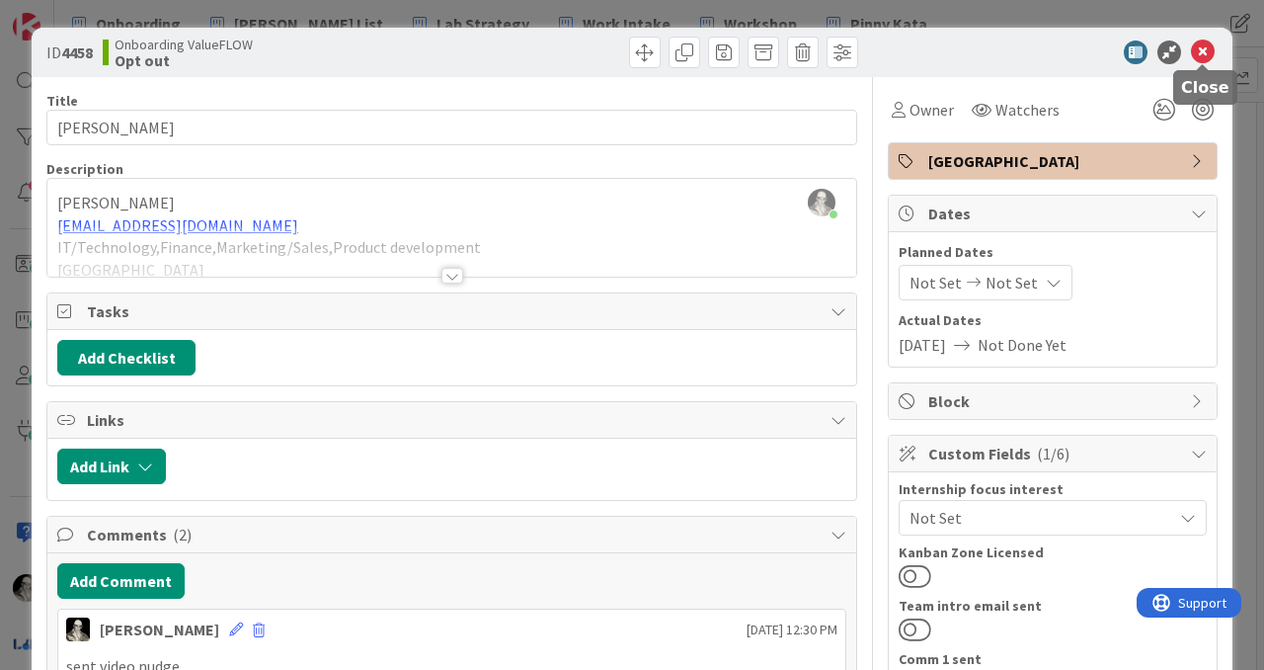
click at [1204, 48] on icon at bounding box center [1203, 52] width 24 height 24
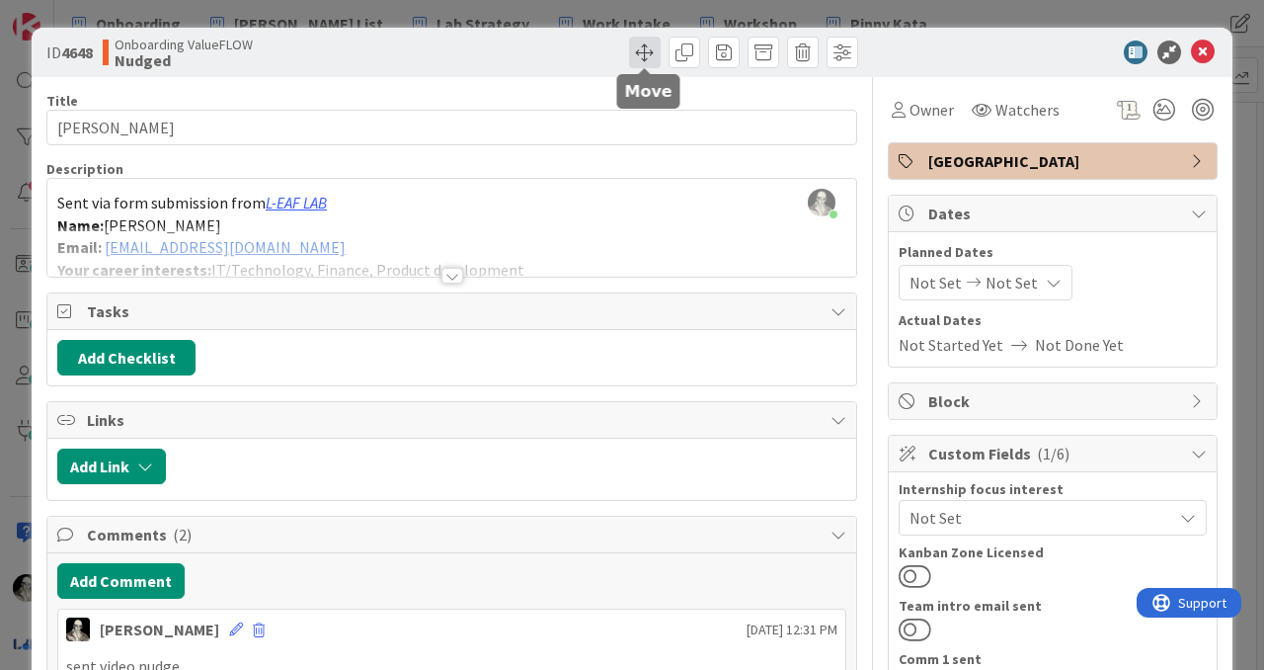
click at [638, 46] on span at bounding box center [645, 53] width 32 height 32
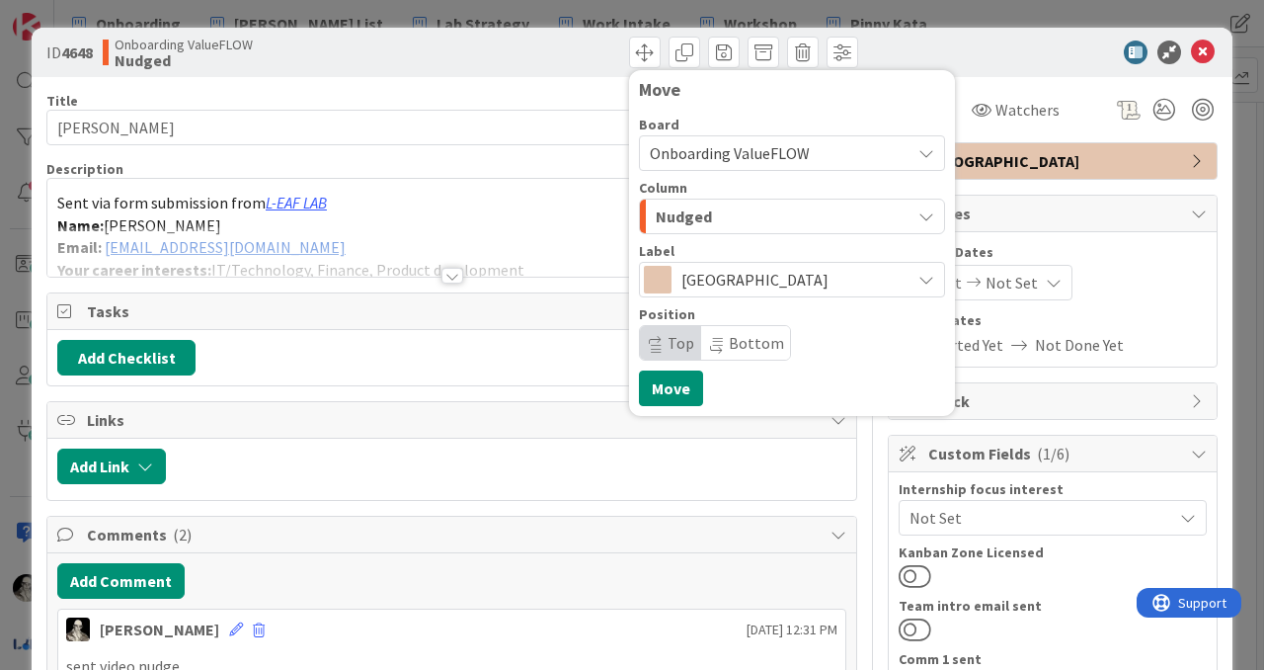
click at [718, 211] on div "Nudged" at bounding box center [781, 217] width 260 height 32
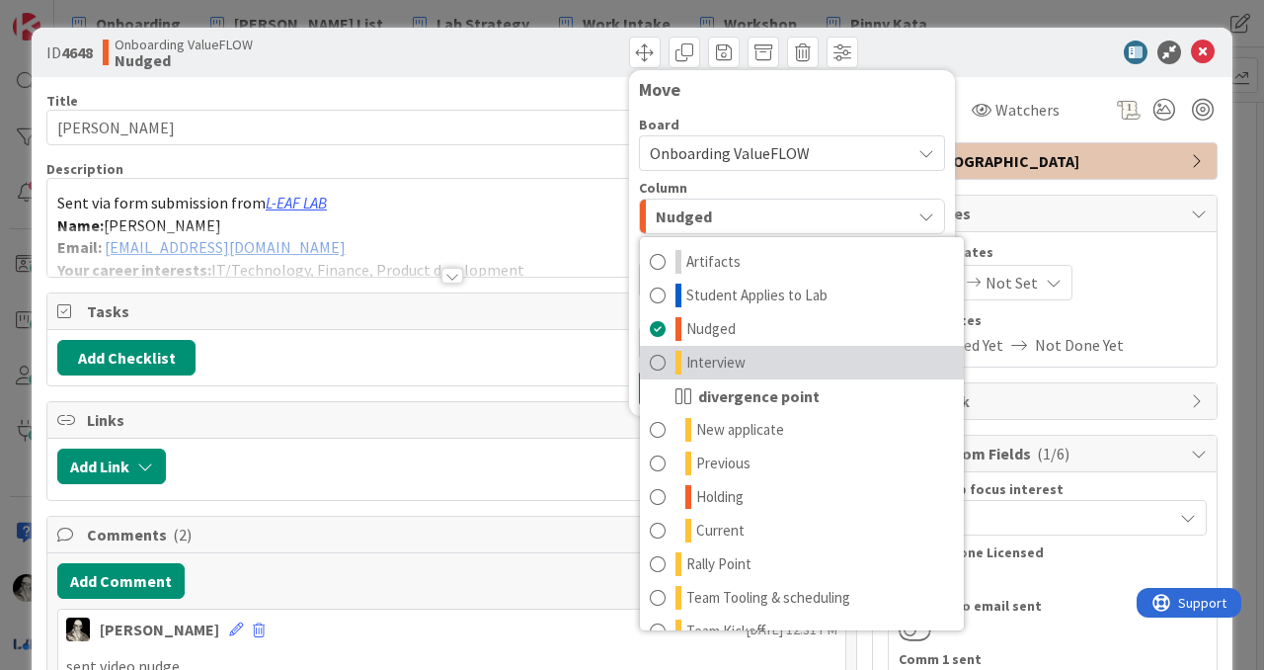
scroll to position [194, 0]
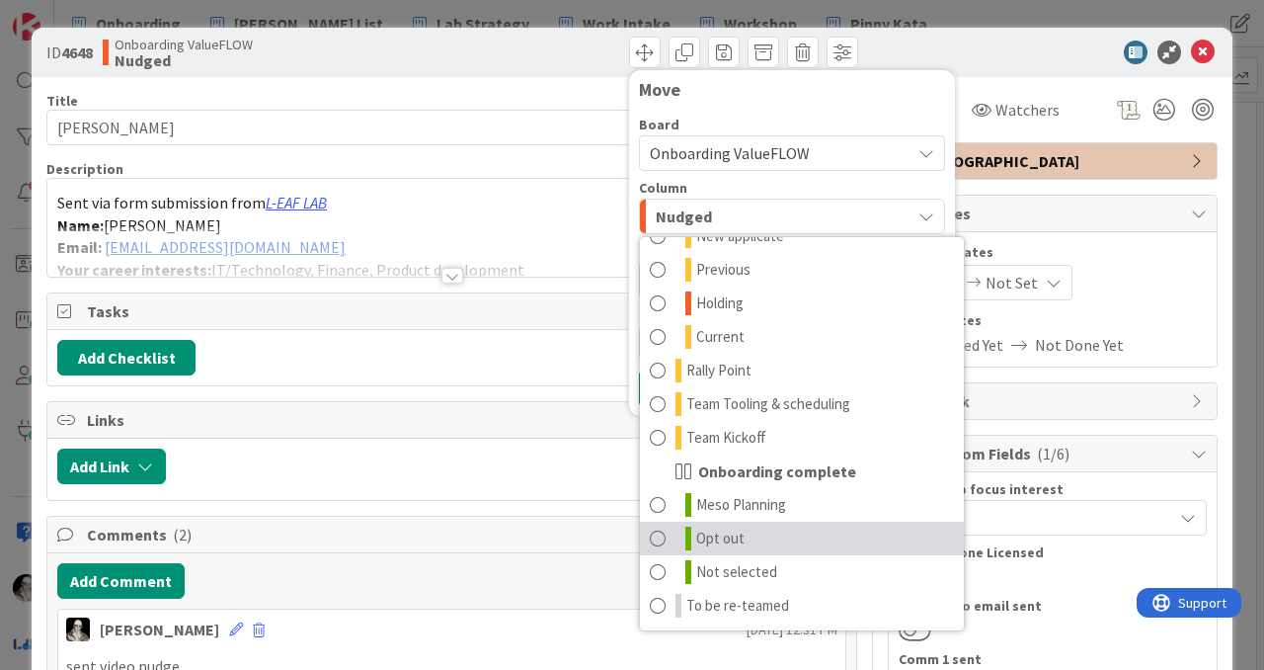
click at [657, 533] on span at bounding box center [658, 538] width 16 height 24
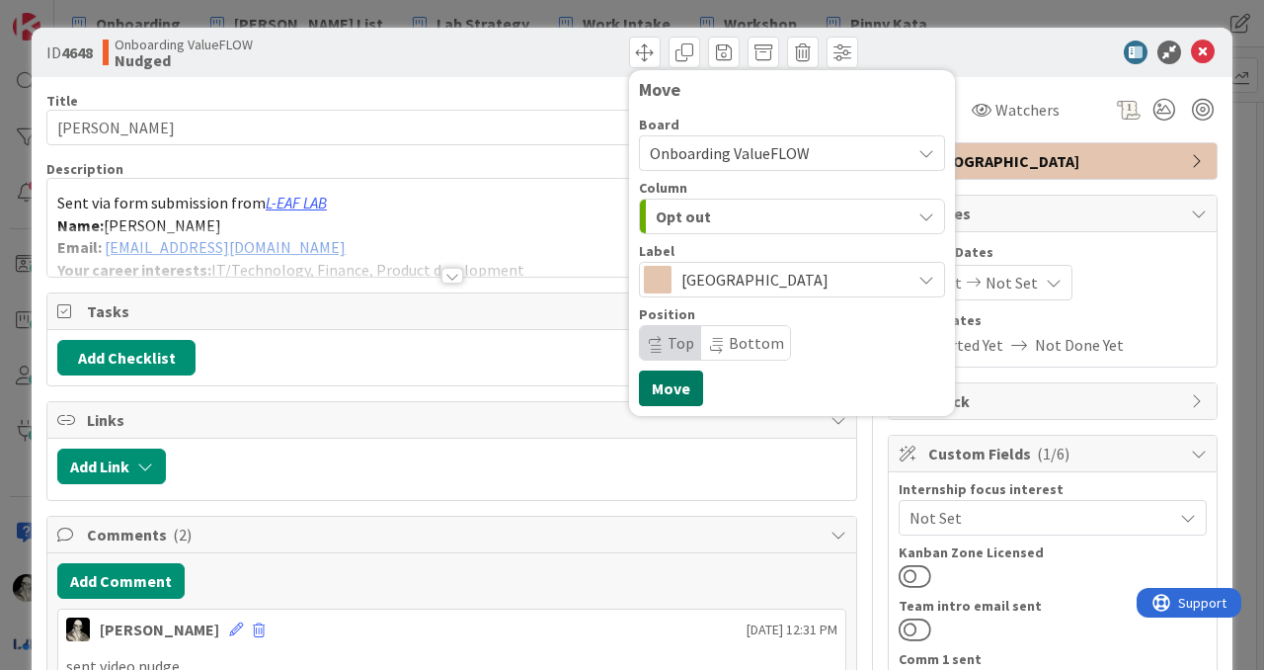
click at [670, 385] on button "Move" at bounding box center [671, 388] width 64 height 36
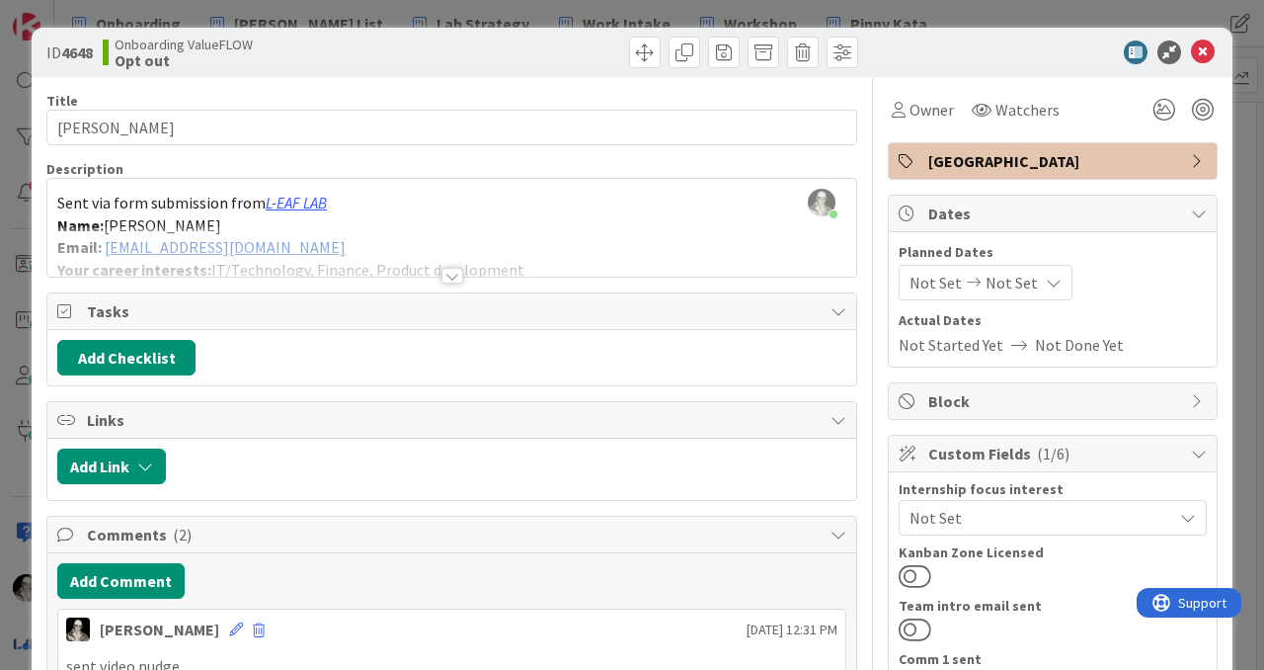
scroll to position [1620, 108]
click at [1201, 49] on icon at bounding box center [1203, 52] width 24 height 24
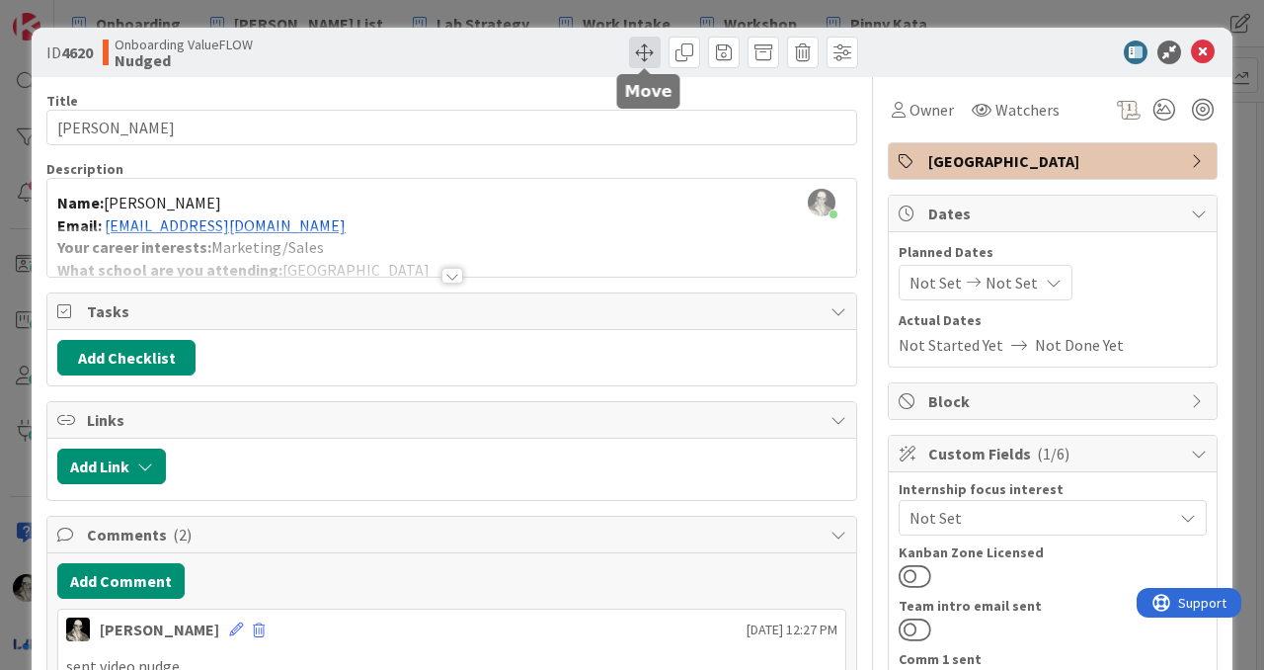
click at [642, 49] on span at bounding box center [645, 53] width 32 height 32
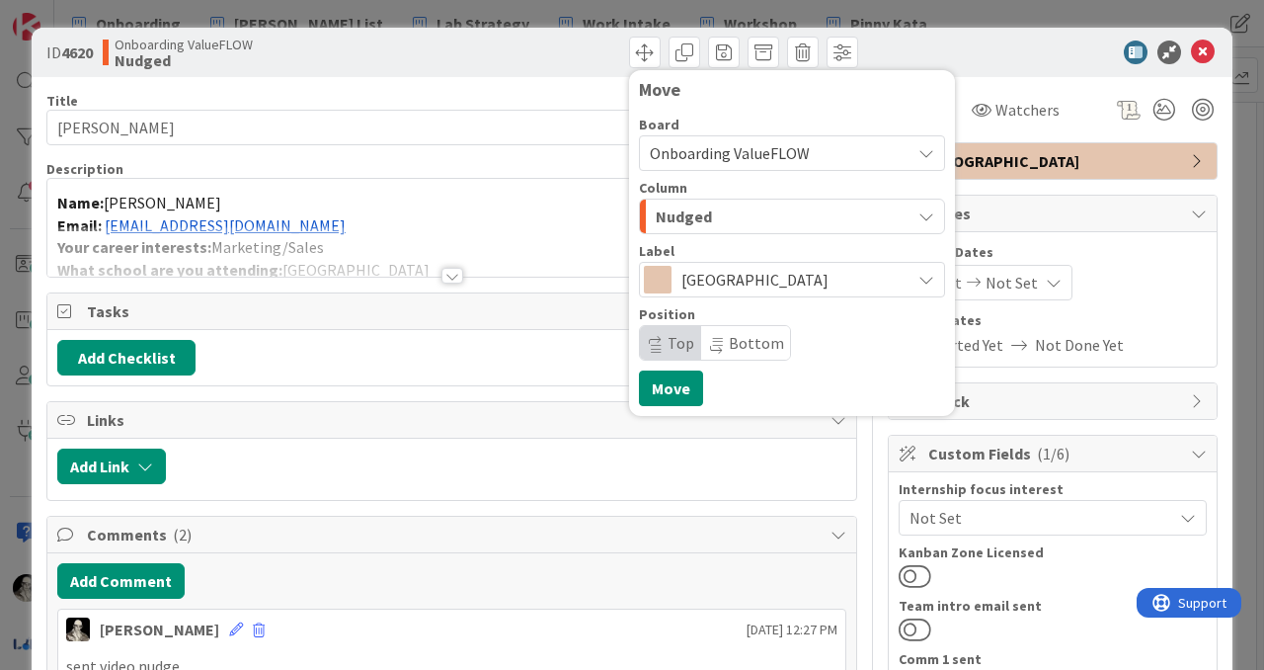
click at [683, 222] on span "Nudged" at bounding box center [684, 216] width 56 height 26
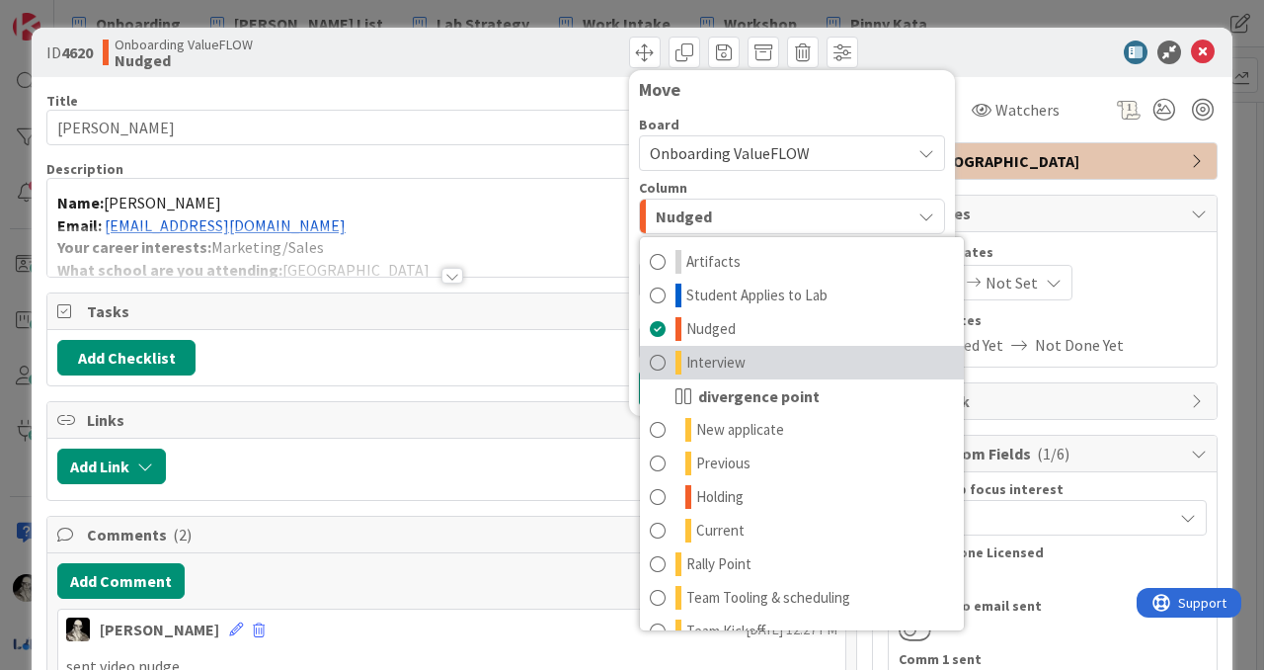
scroll to position [194, 0]
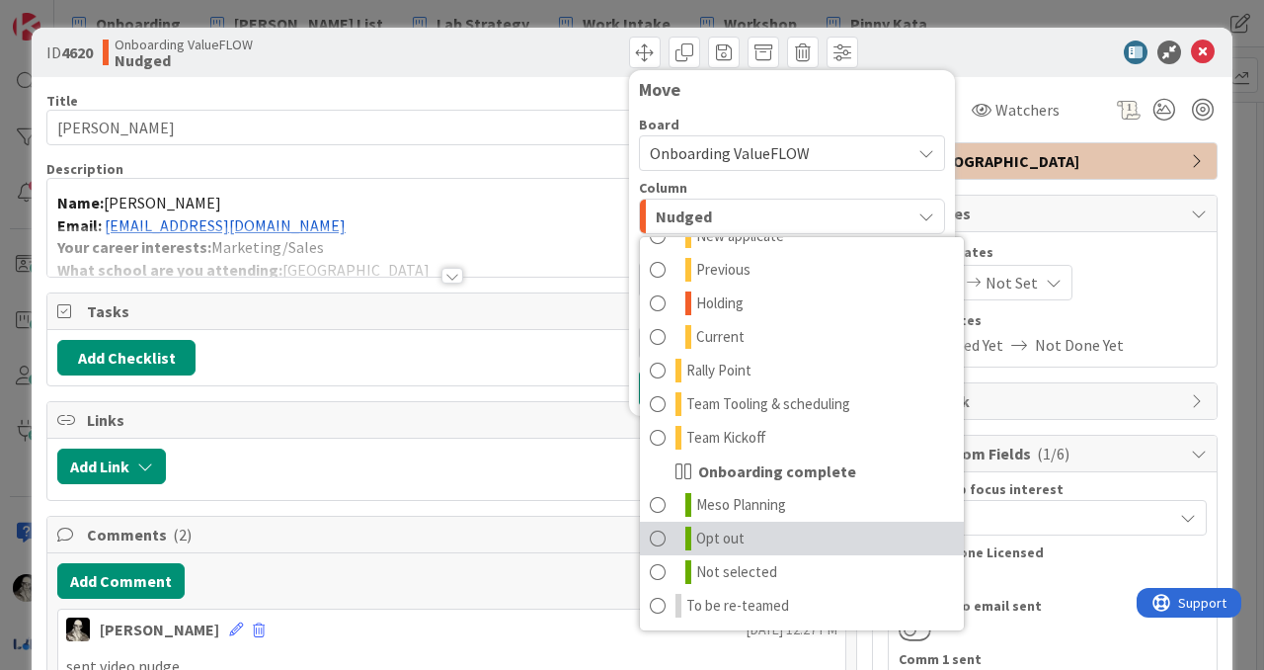
click at [659, 531] on span at bounding box center [658, 538] width 16 height 24
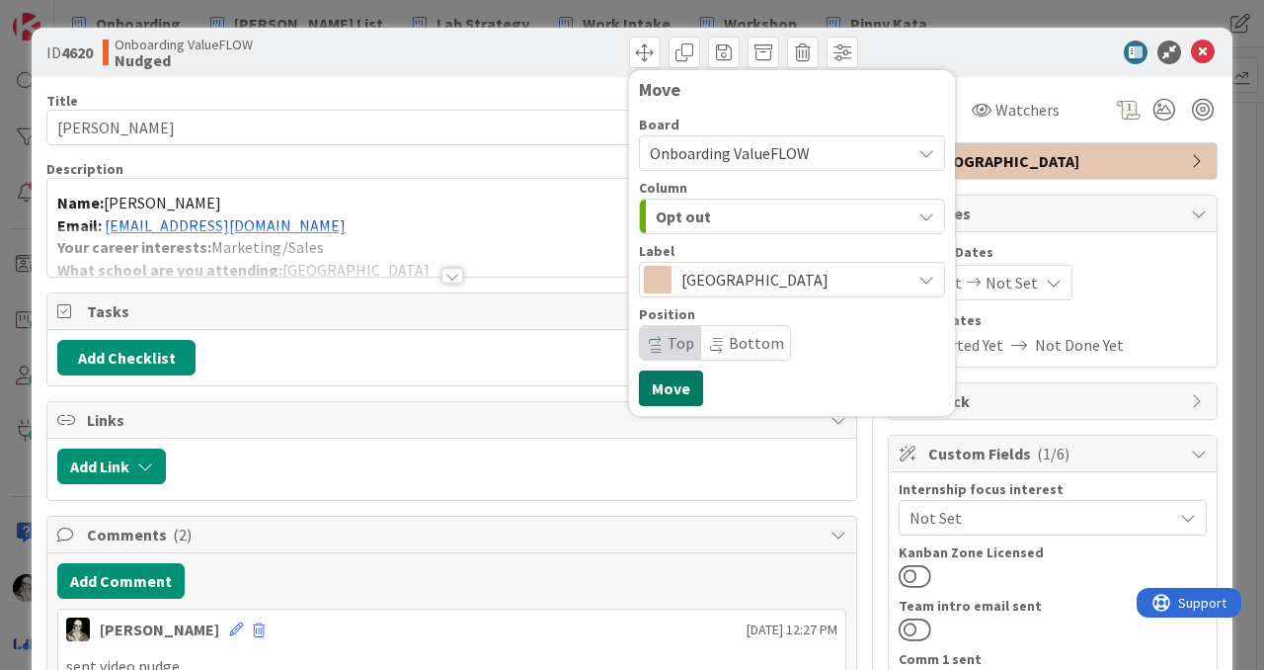
click at [673, 387] on button "Move" at bounding box center [671, 388] width 64 height 36
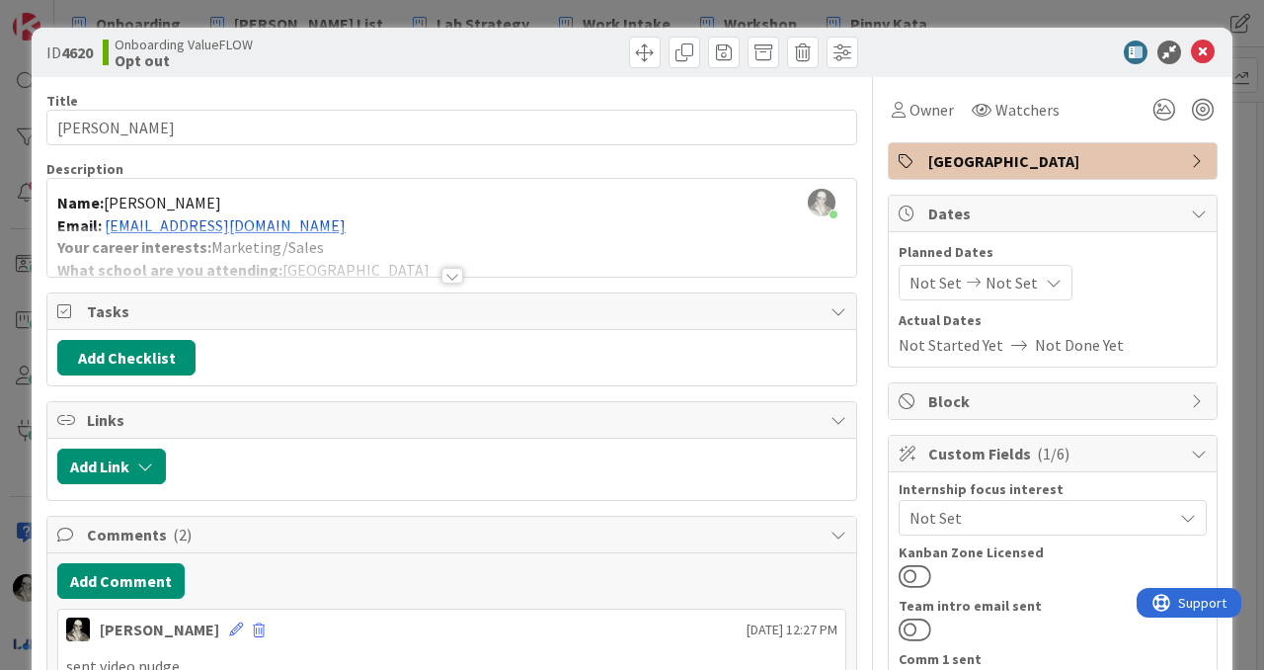
scroll to position [1473, 108]
click at [1203, 46] on icon at bounding box center [1203, 52] width 24 height 24
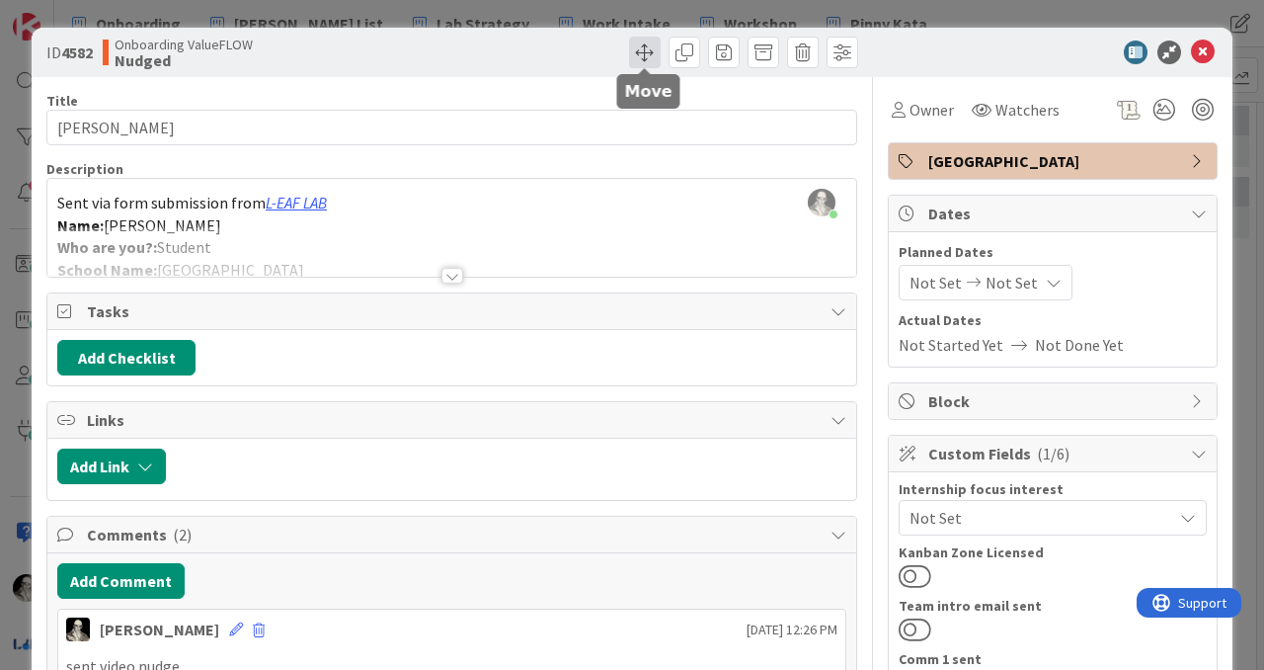
click at [643, 50] on span at bounding box center [645, 53] width 32 height 32
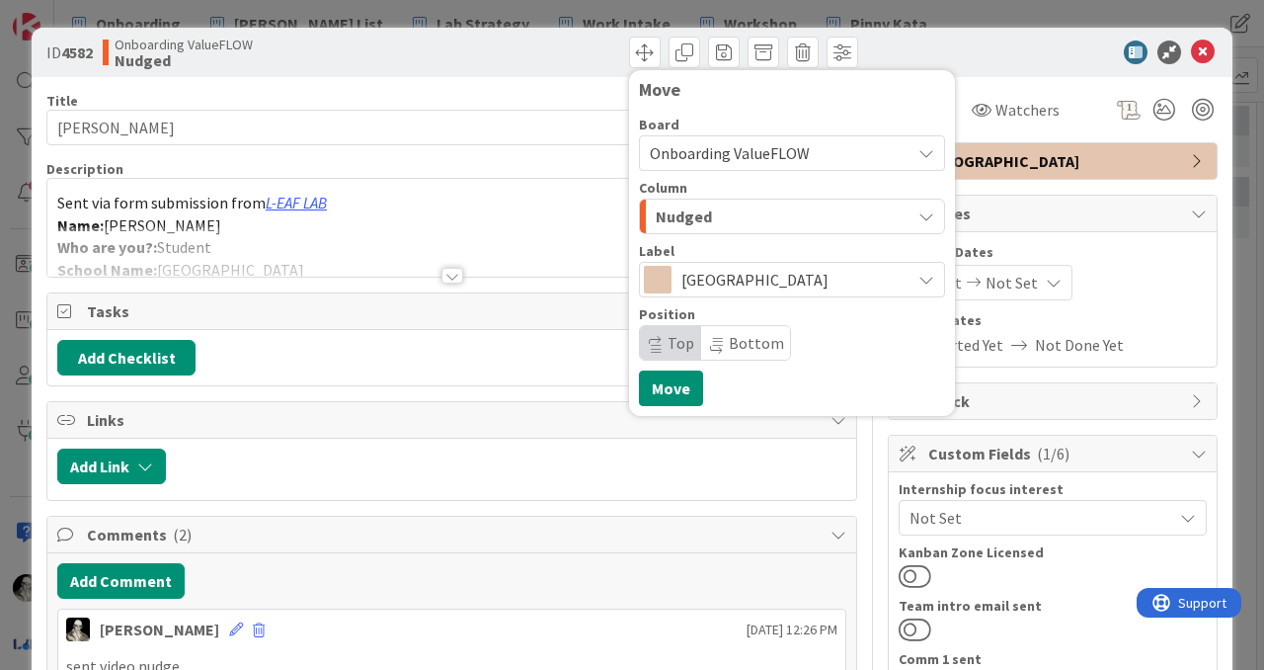
click at [735, 213] on div "Nudged" at bounding box center [781, 217] width 260 height 32
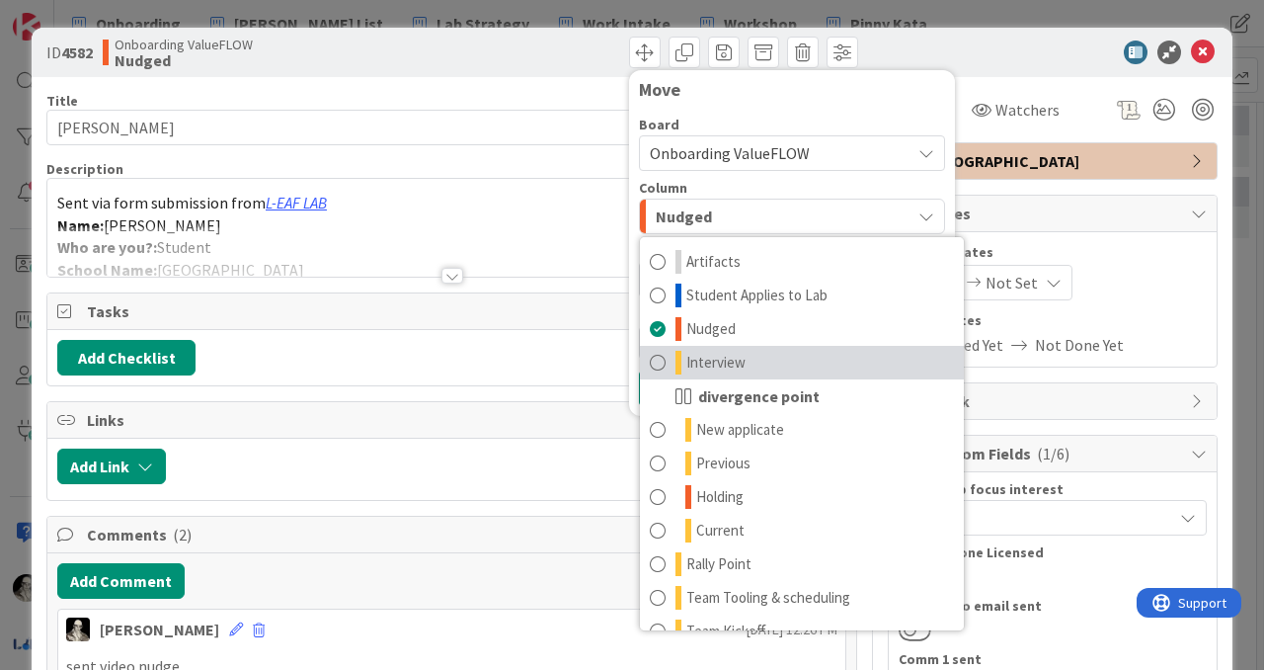
scroll to position [194, 0]
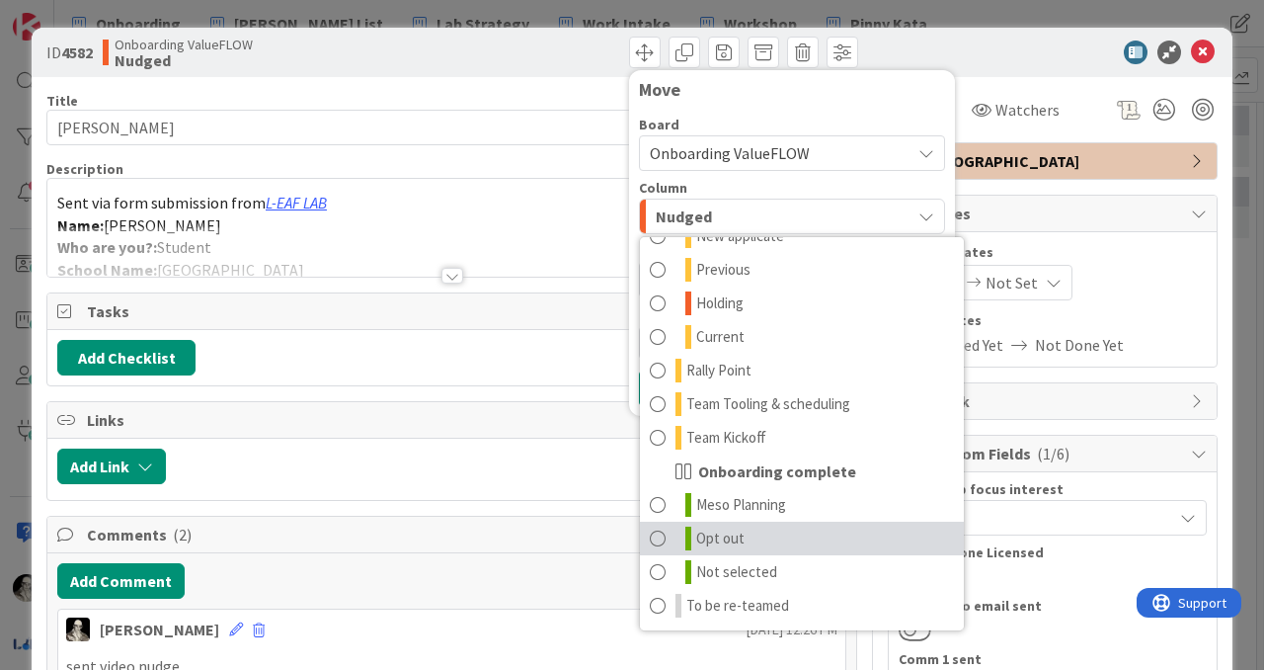
click at [661, 534] on span at bounding box center [658, 538] width 16 height 24
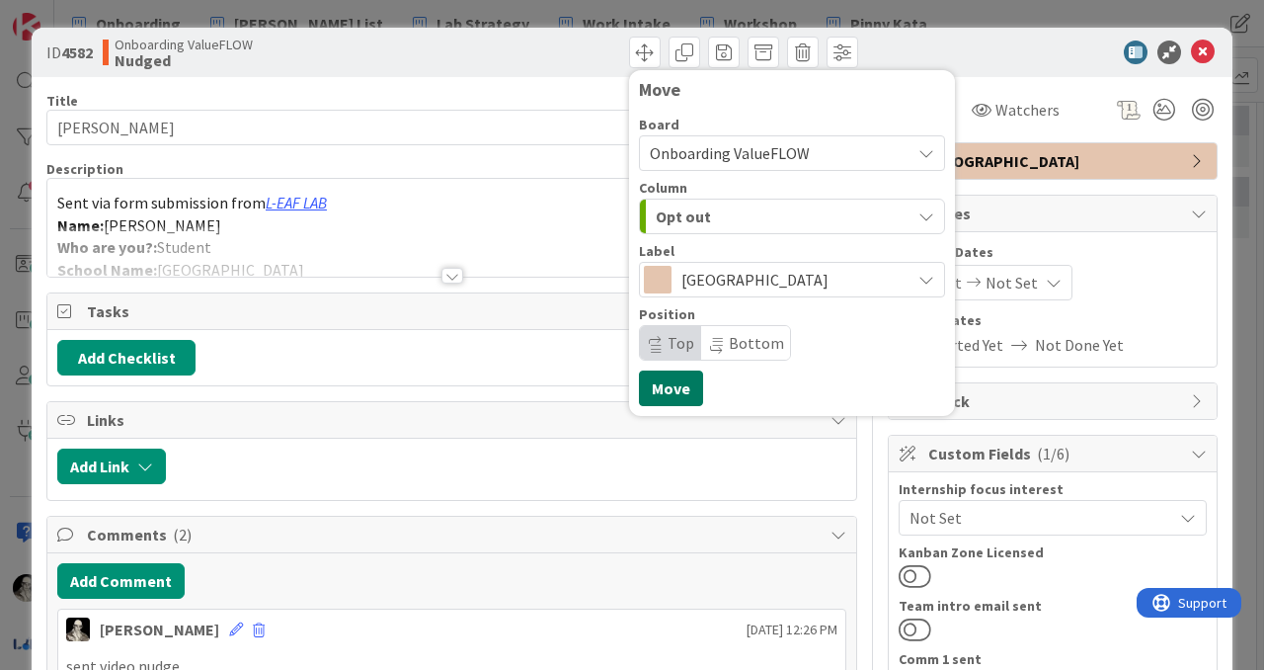
click at [678, 385] on button "Move" at bounding box center [671, 388] width 64 height 36
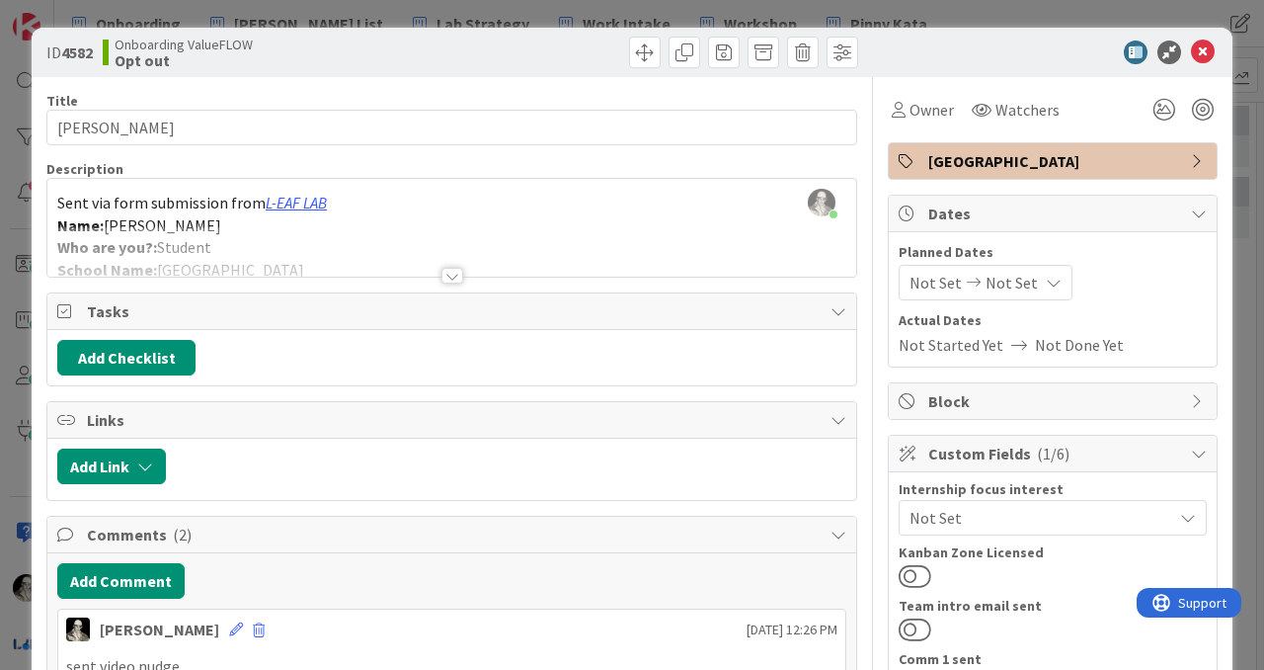
scroll to position [1325, 108]
click at [1205, 48] on icon at bounding box center [1203, 52] width 24 height 24
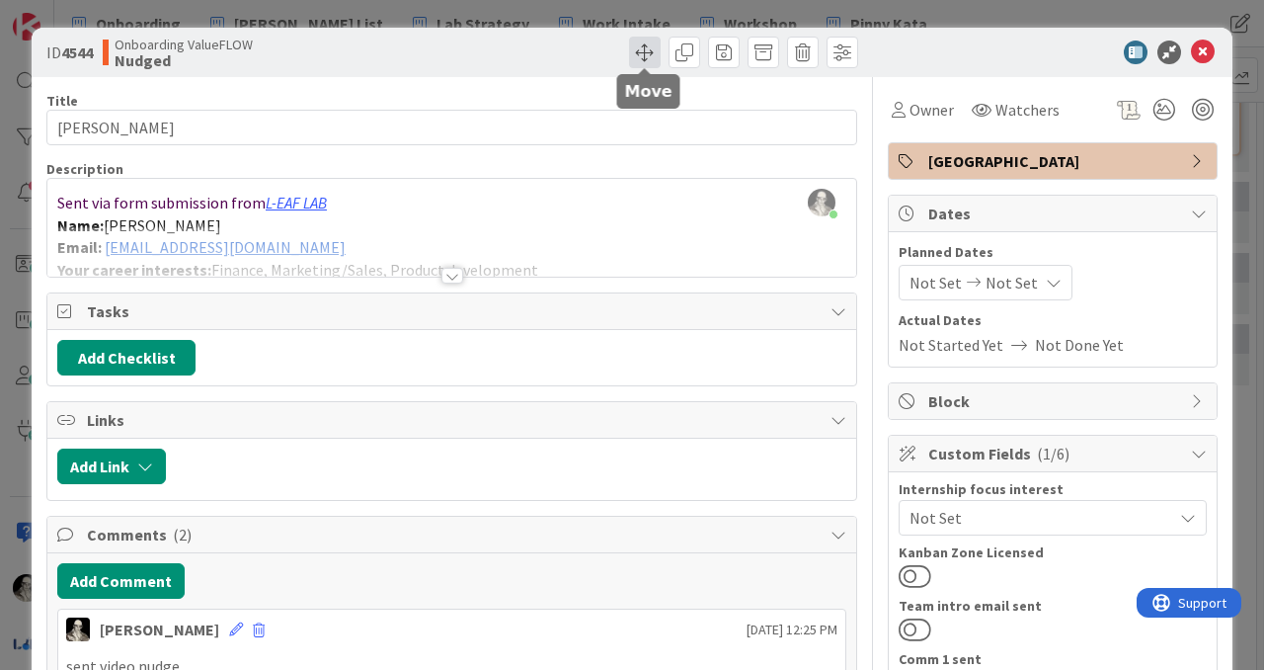
click at [641, 46] on span at bounding box center [645, 53] width 32 height 32
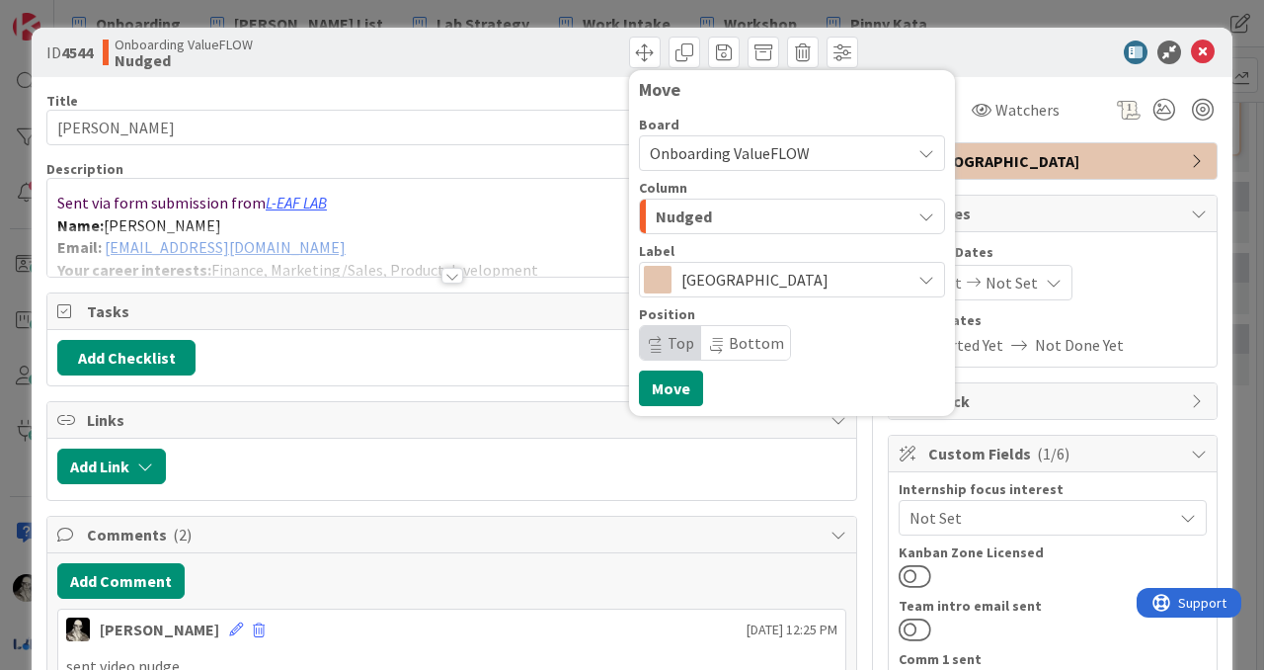
click at [688, 211] on span "Nudged" at bounding box center [684, 216] width 56 height 26
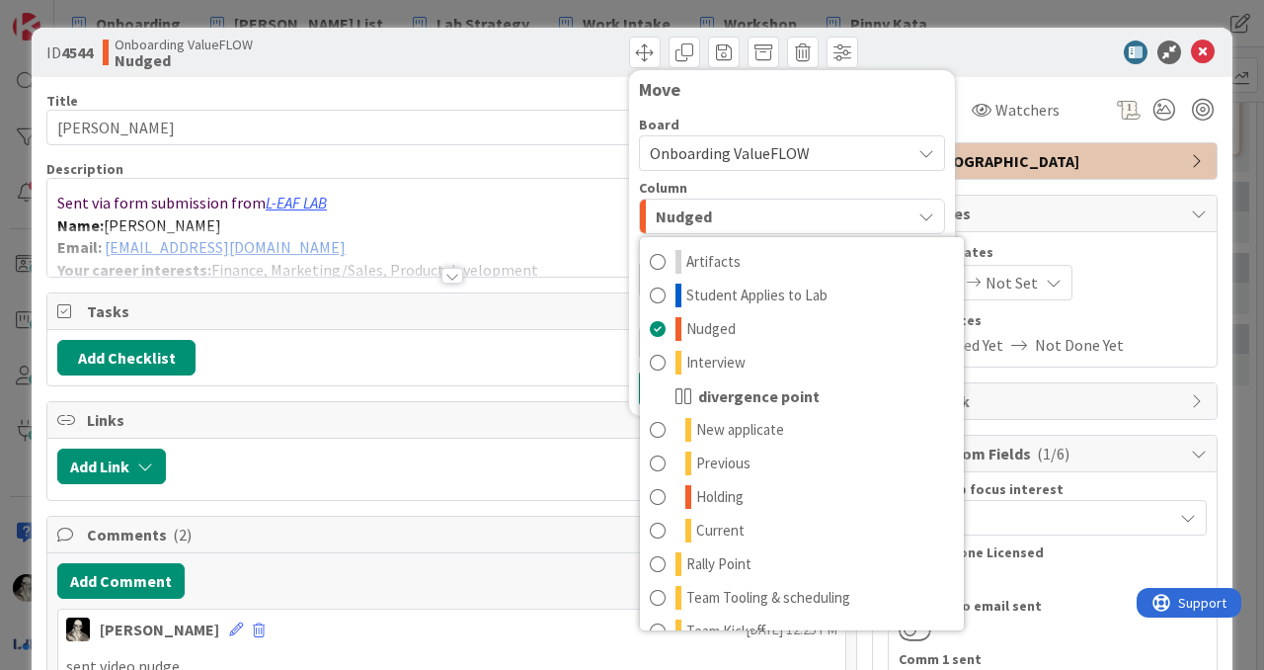
scroll to position [194, 0]
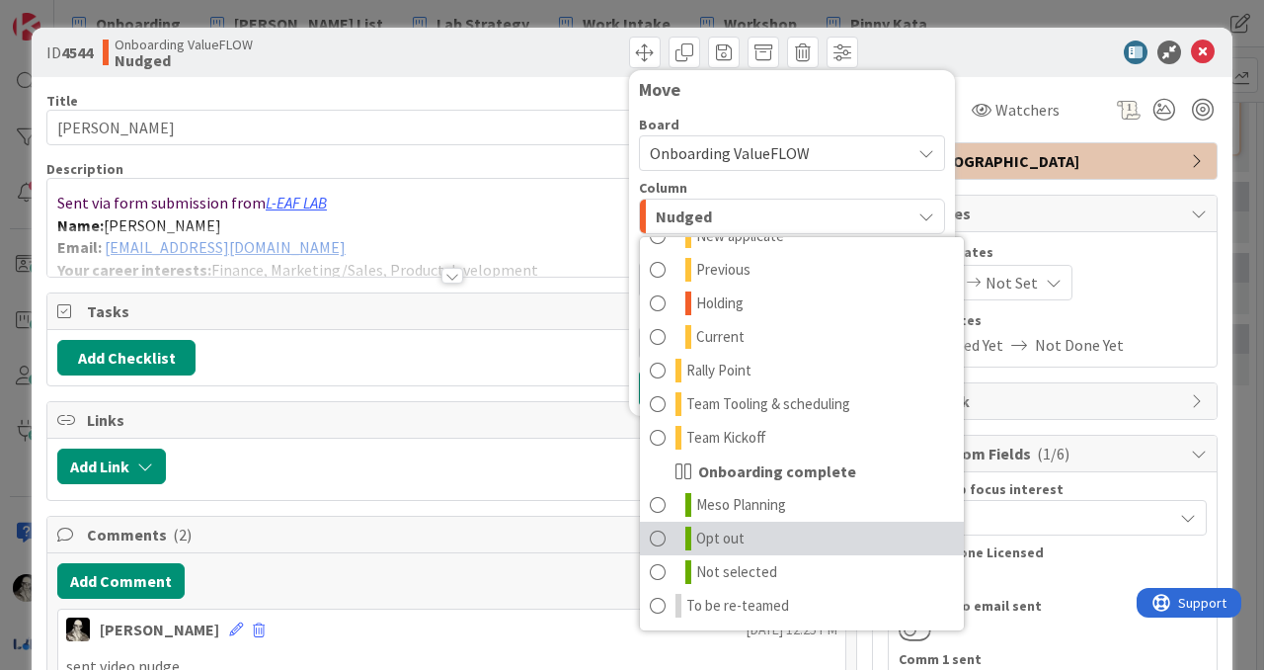
click at [661, 531] on span at bounding box center [658, 538] width 16 height 24
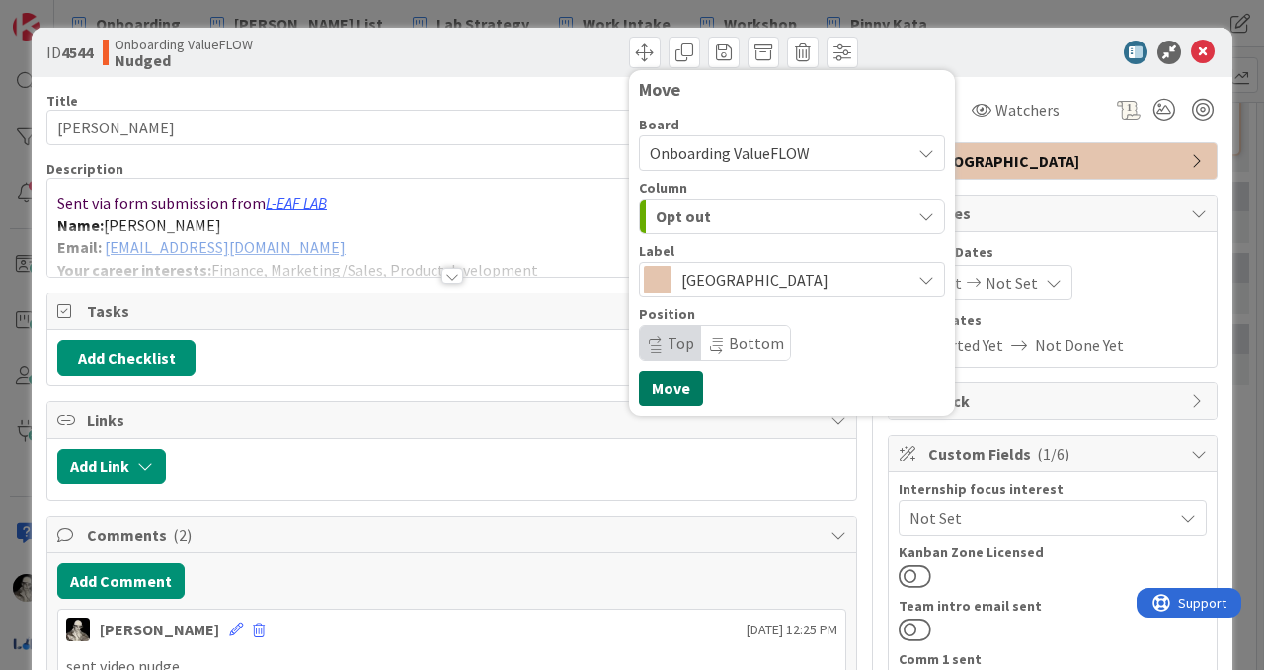
click at [680, 388] on button "Move" at bounding box center [671, 388] width 64 height 36
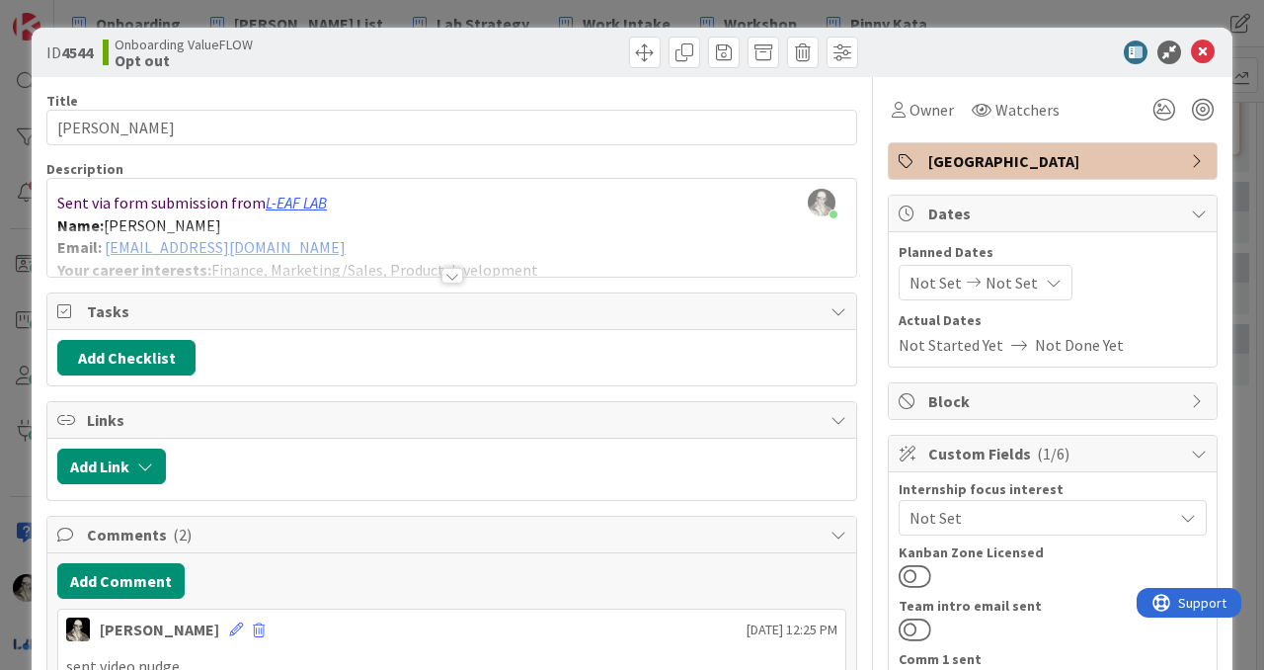
scroll to position [1131, 108]
click at [1207, 46] on icon at bounding box center [1203, 52] width 24 height 24
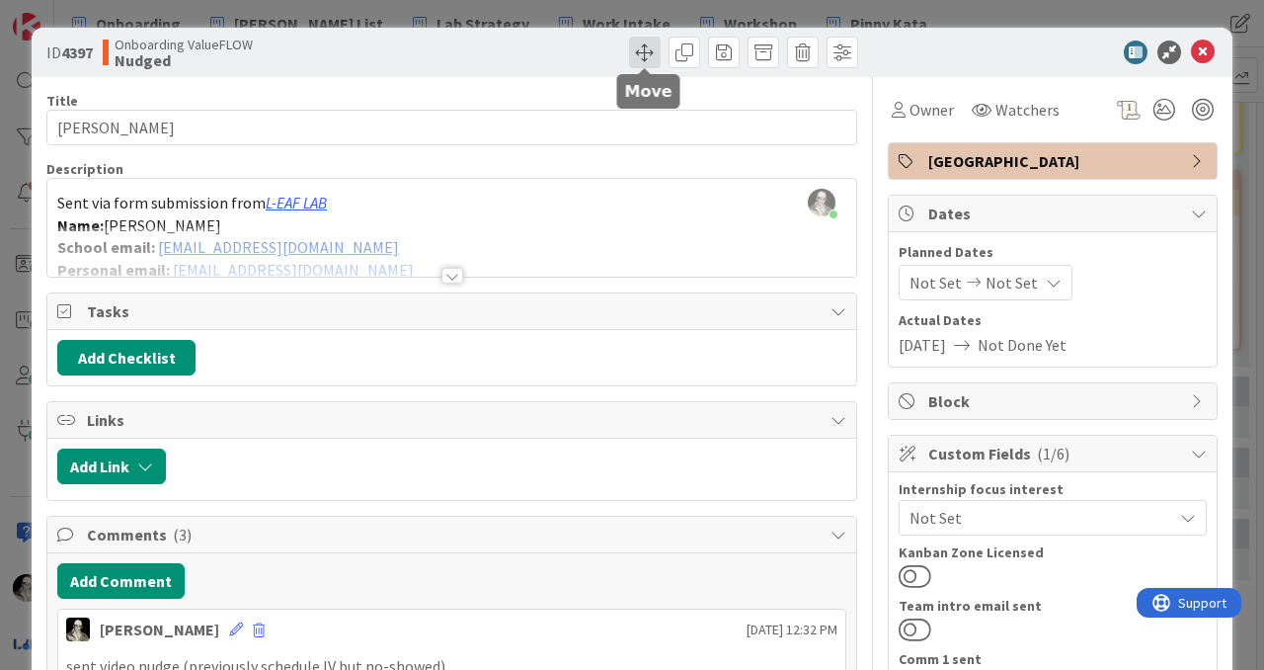
click at [639, 50] on span at bounding box center [645, 53] width 32 height 32
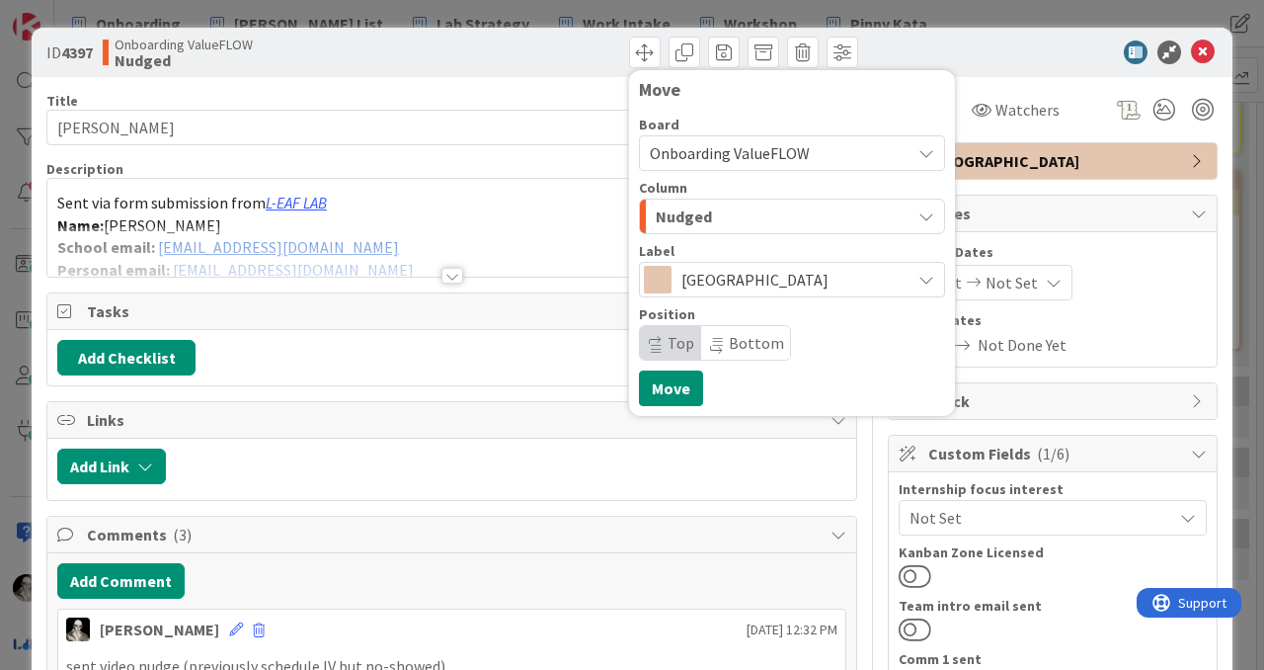
click at [684, 216] on span "Nudged" at bounding box center [684, 216] width 56 height 26
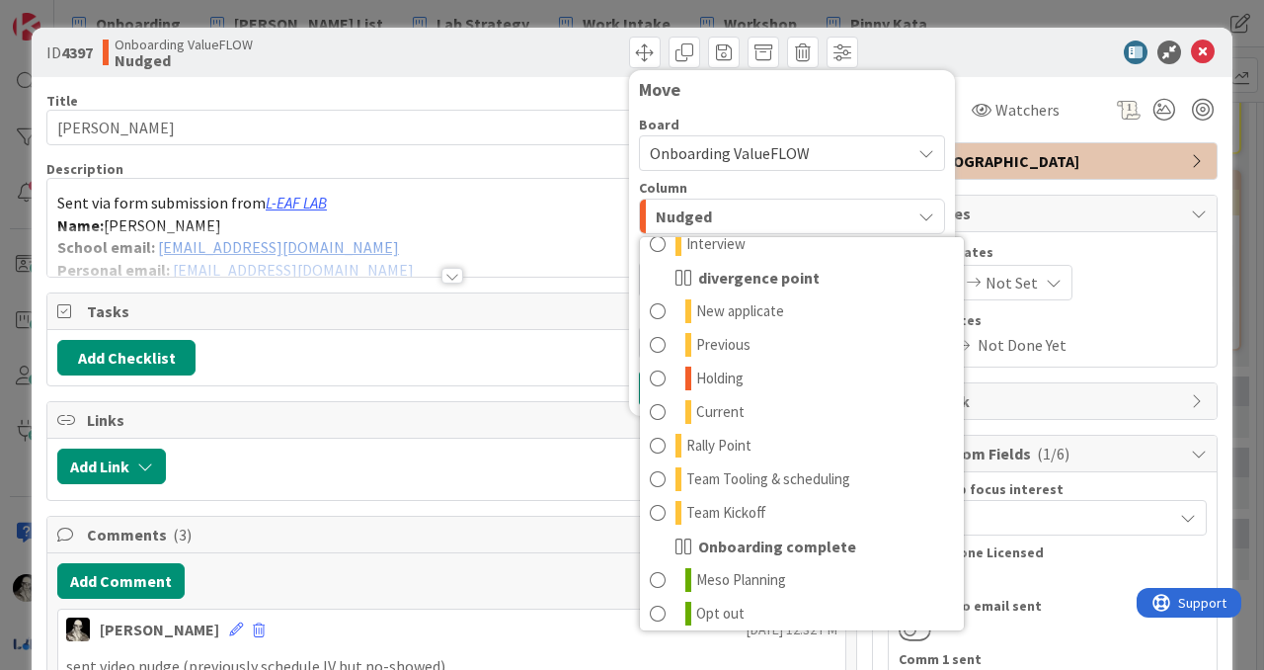
scroll to position [194, 0]
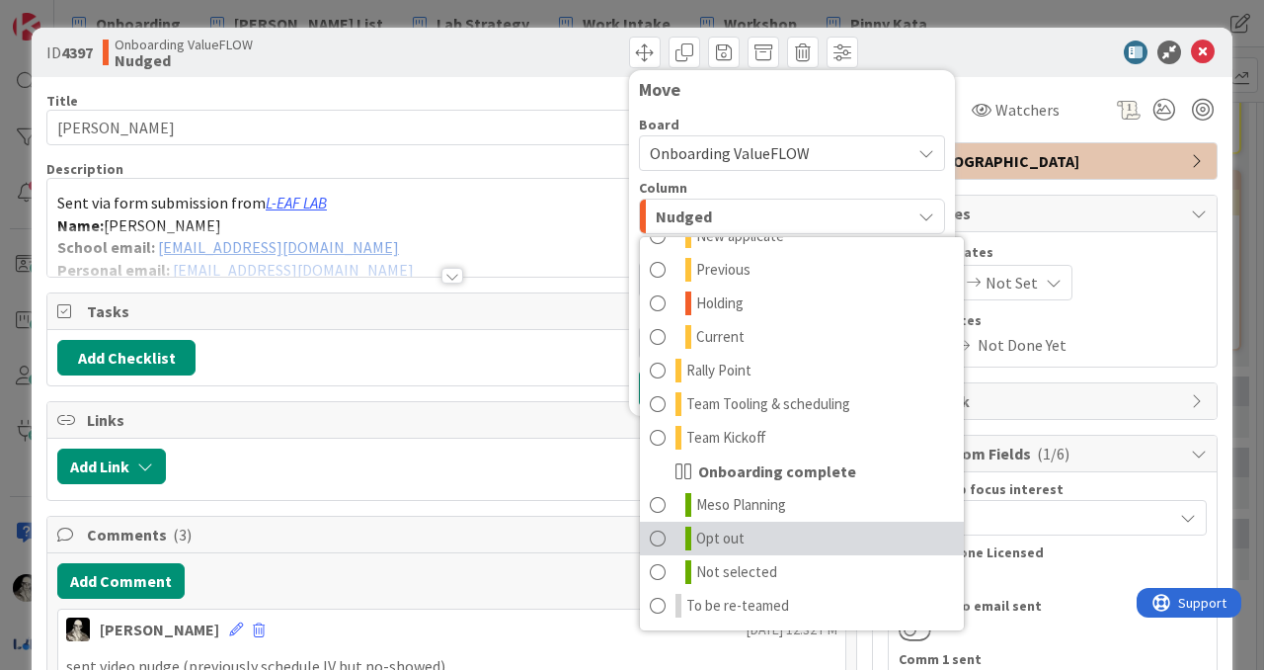
click at [664, 530] on span at bounding box center [658, 538] width 16 height 24
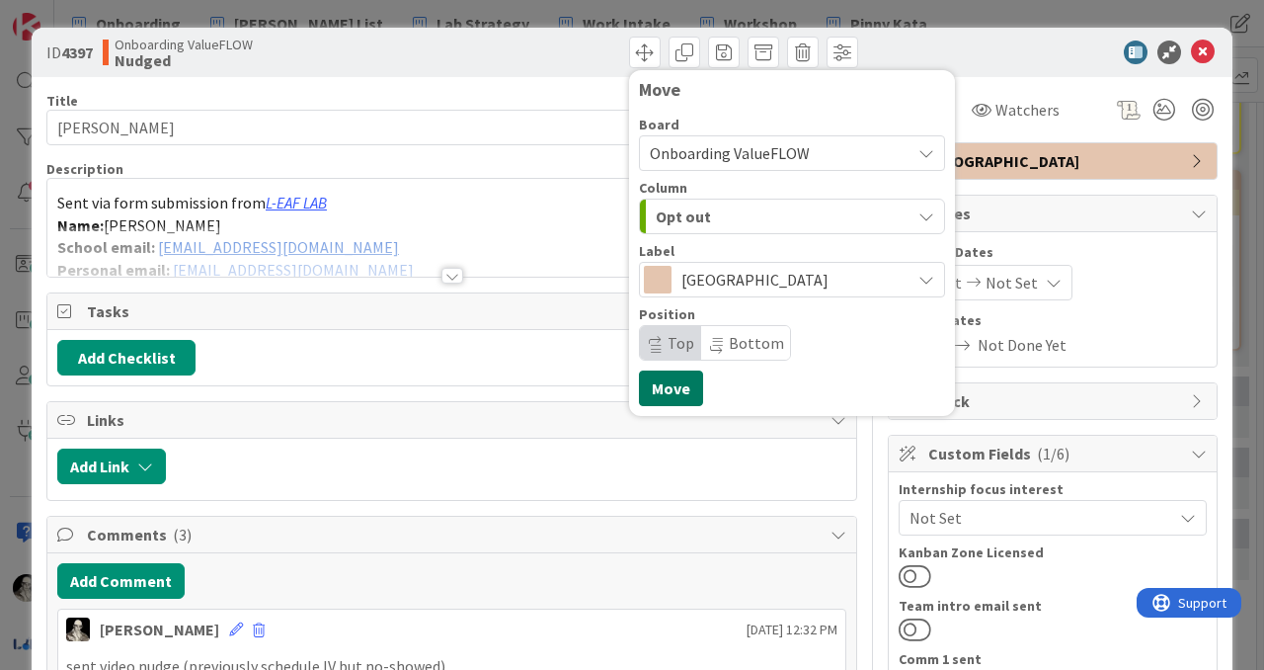
click at [678, 381] on button "Move" at bounding box center [671, 388] width 64 height 36
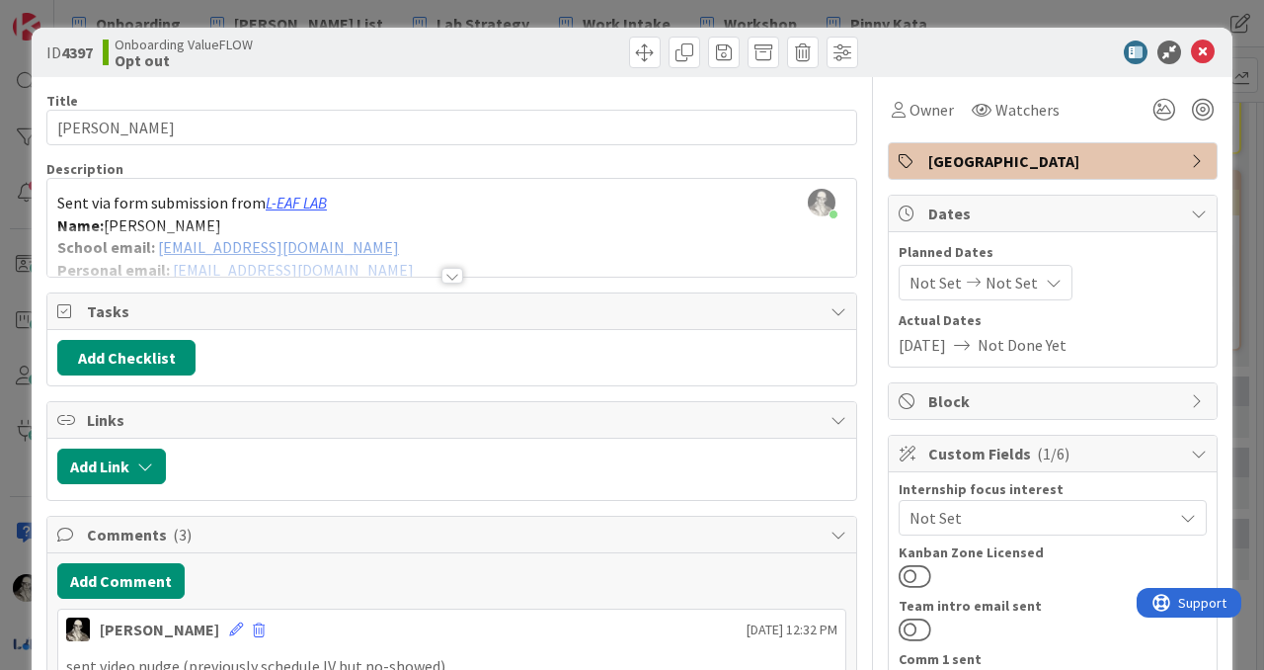
scroll to position [984, 108]
click at [1204, 48] on icon at bounding box center [1203, 52] width 24 height 24
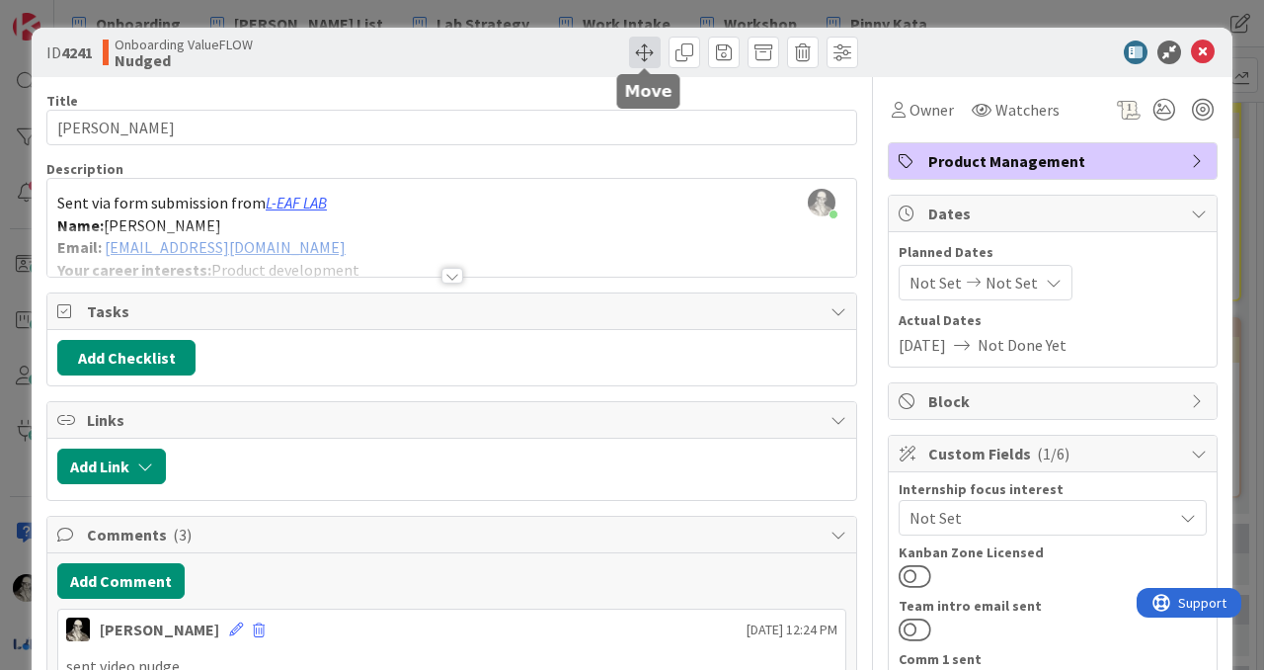
click at [644, 46] on span at bounding box center [645, 53] width 32 height 32
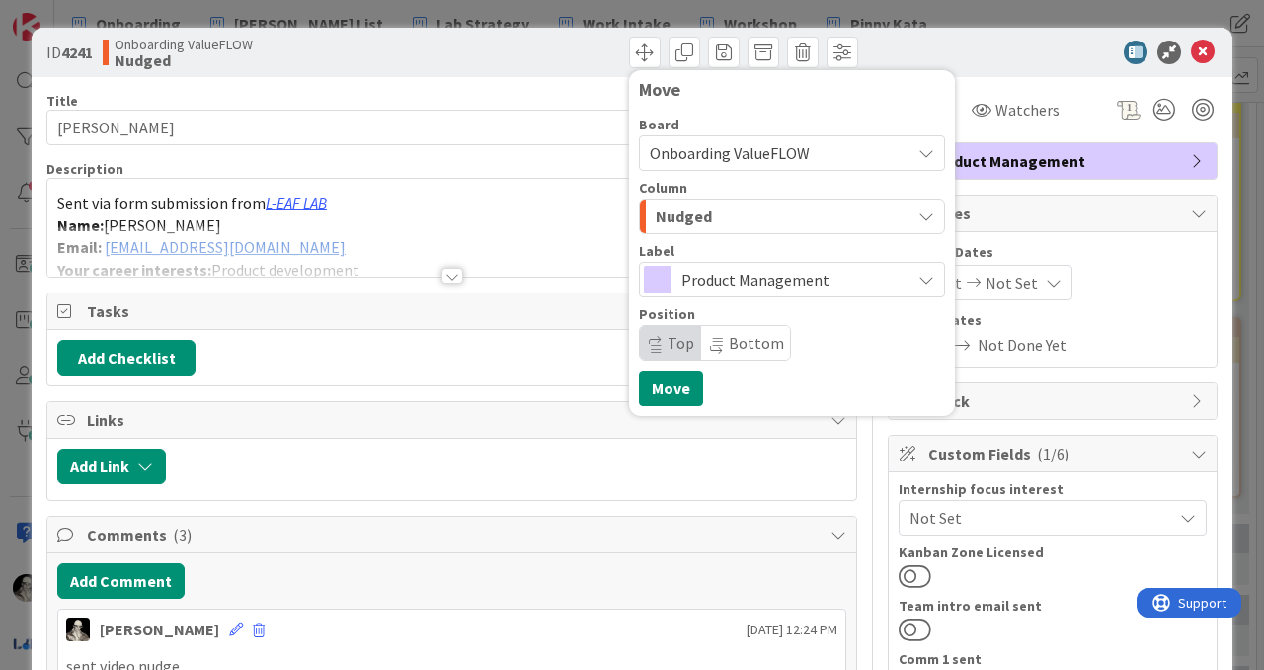
click at [715, 219] on div "Nudged" at bounding box center [781, 217] width 260 height 32
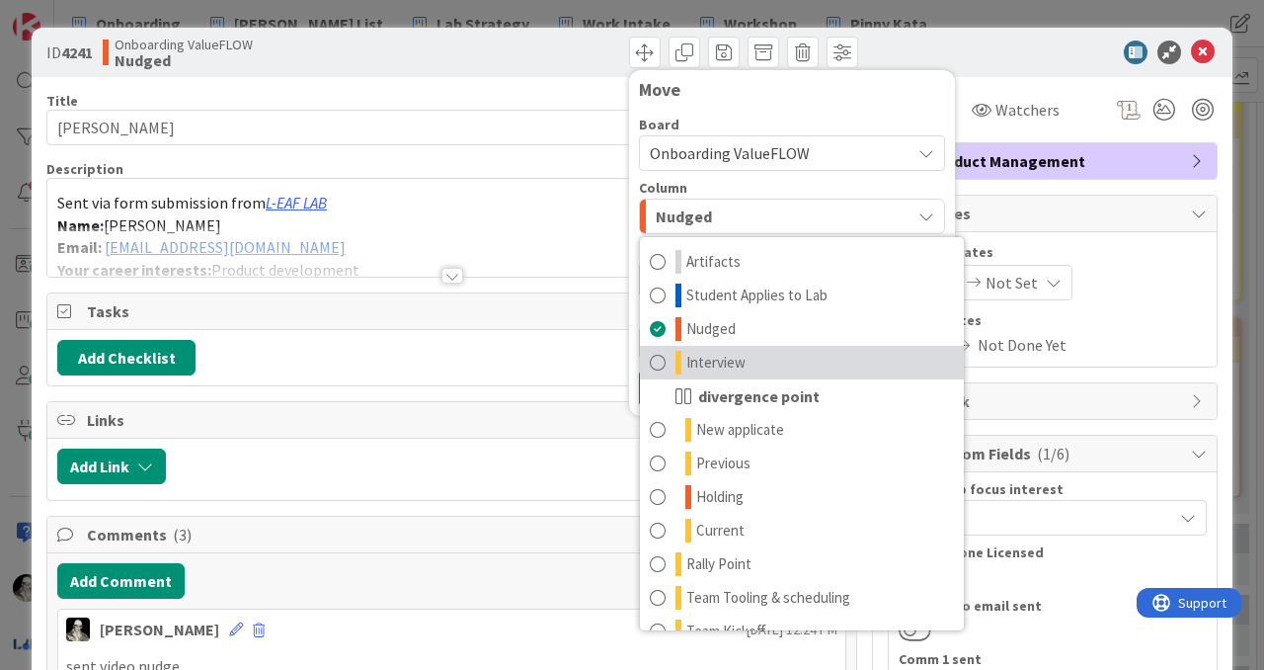
scroll to position [194, 0]
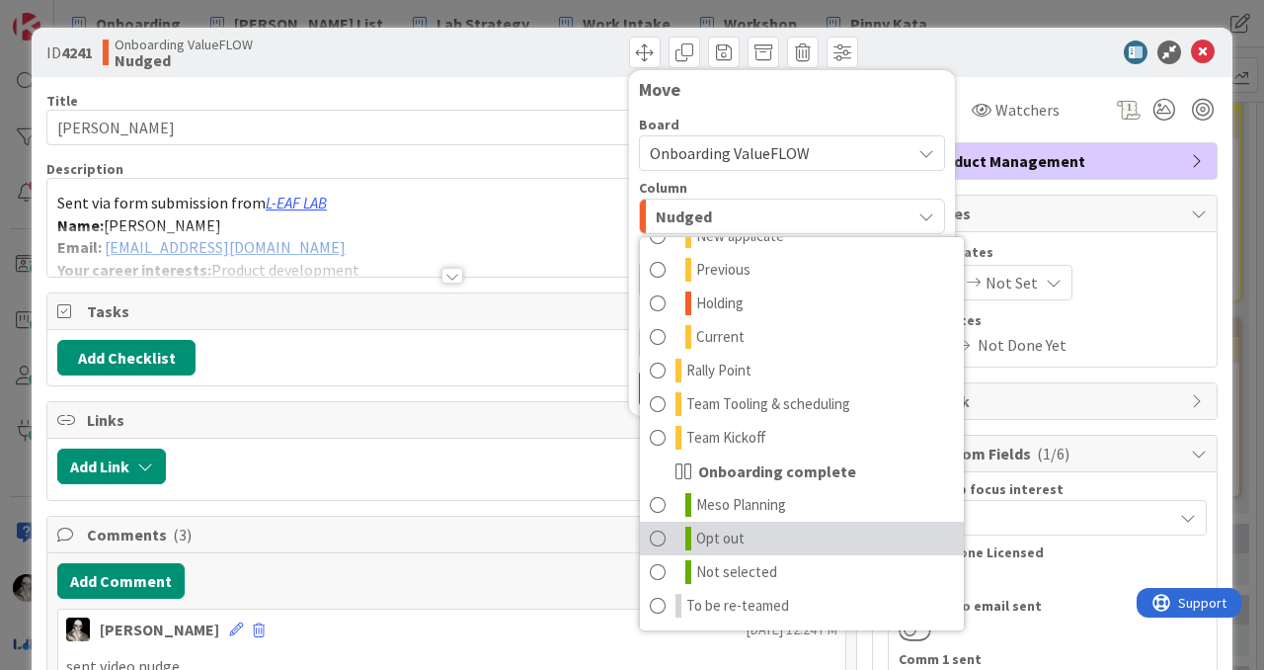
click at [667, 535] on link "Opt out" at bounding box center [802, 539] width 324 height 34
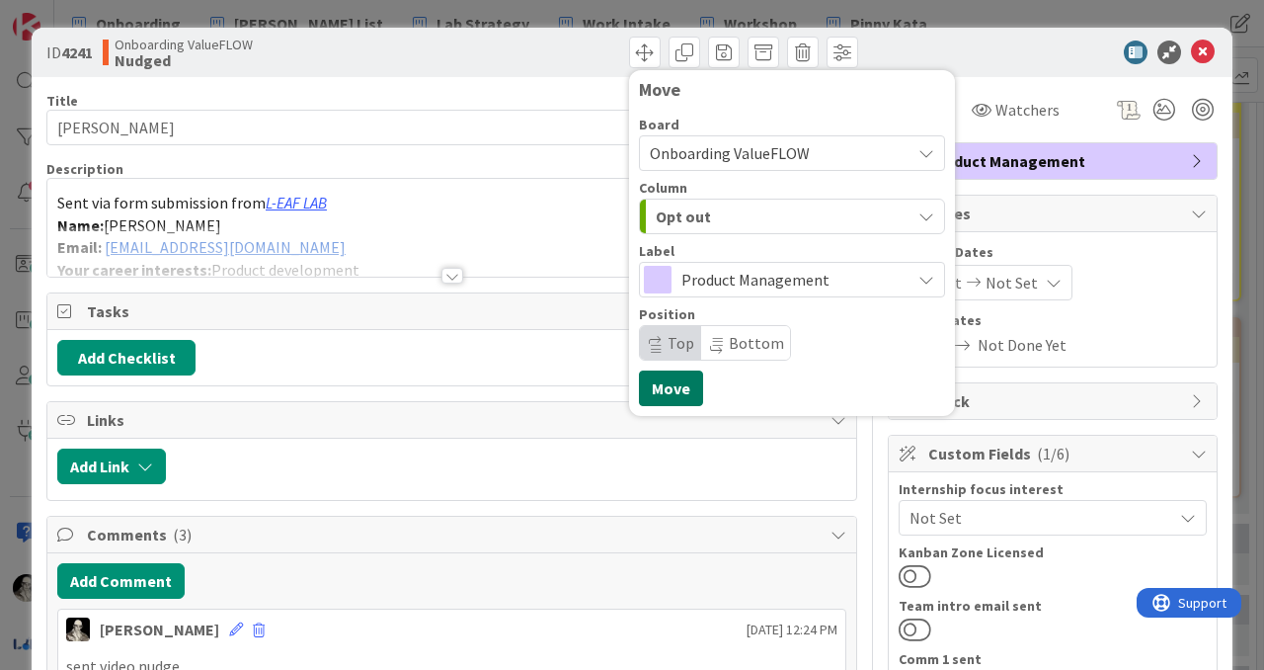
click at [668, 385] on button "Move" at bounding box center [671, 388] width 64 height 36
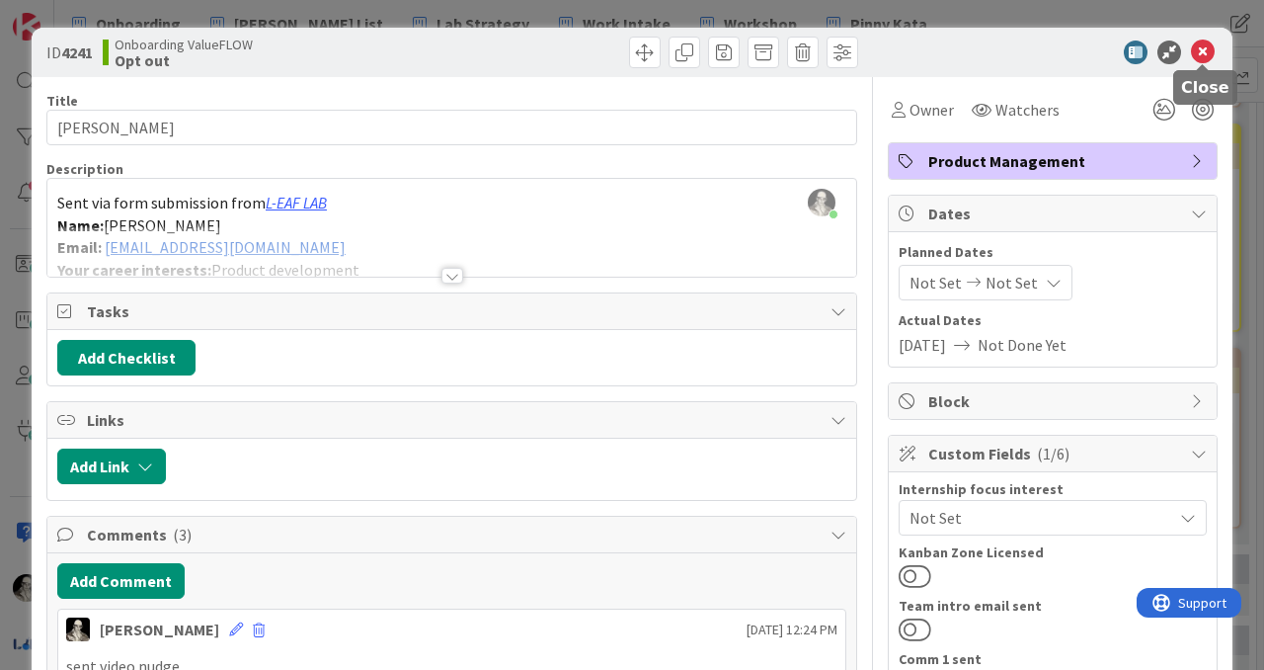
click at [1204, 52] on icon at bounding box center [1203, 52] width 24 height 24
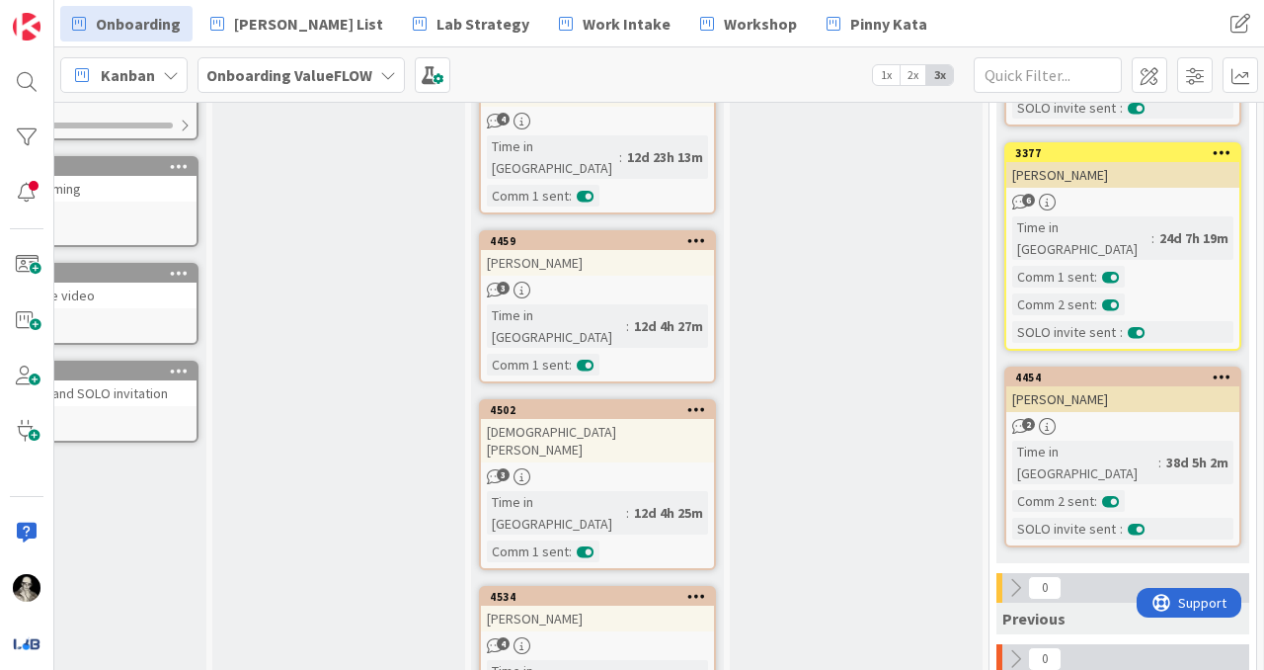
scroll to position [935, 108]
click at [629, 604] on div "[PERSON_NAME]" at bounding box center [597, 617] width 233 height 26
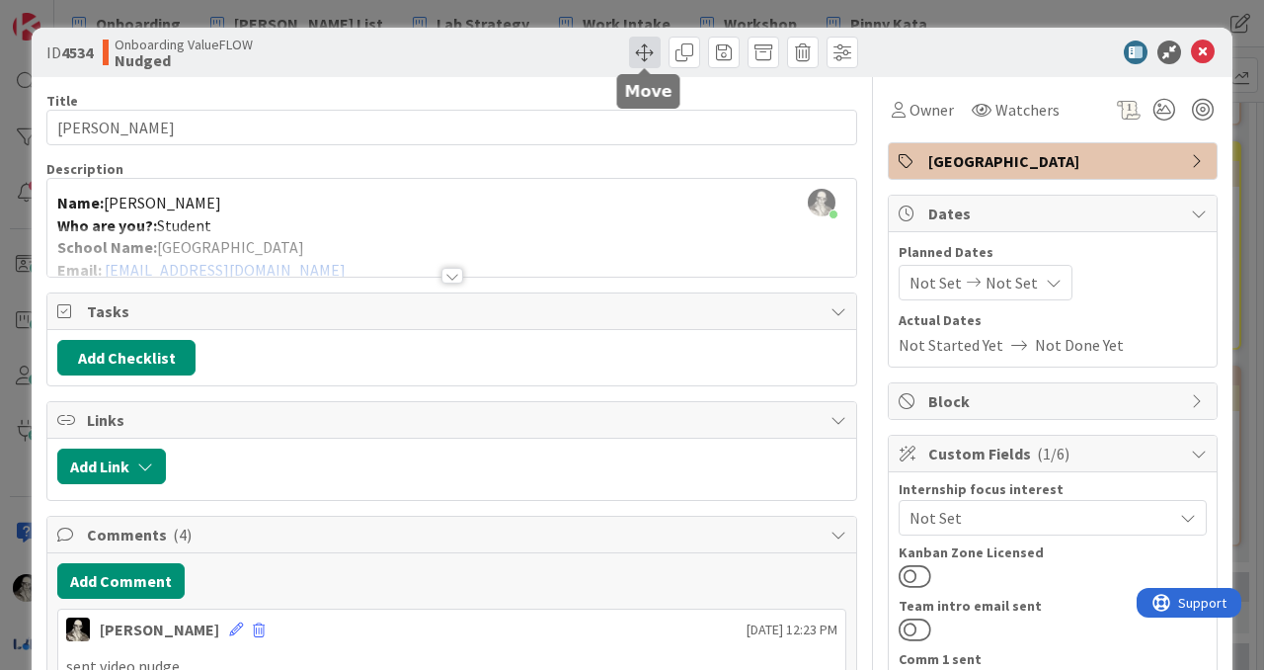
click at [641, 44] on span at bounding box center [645, 53] width 32 height 32
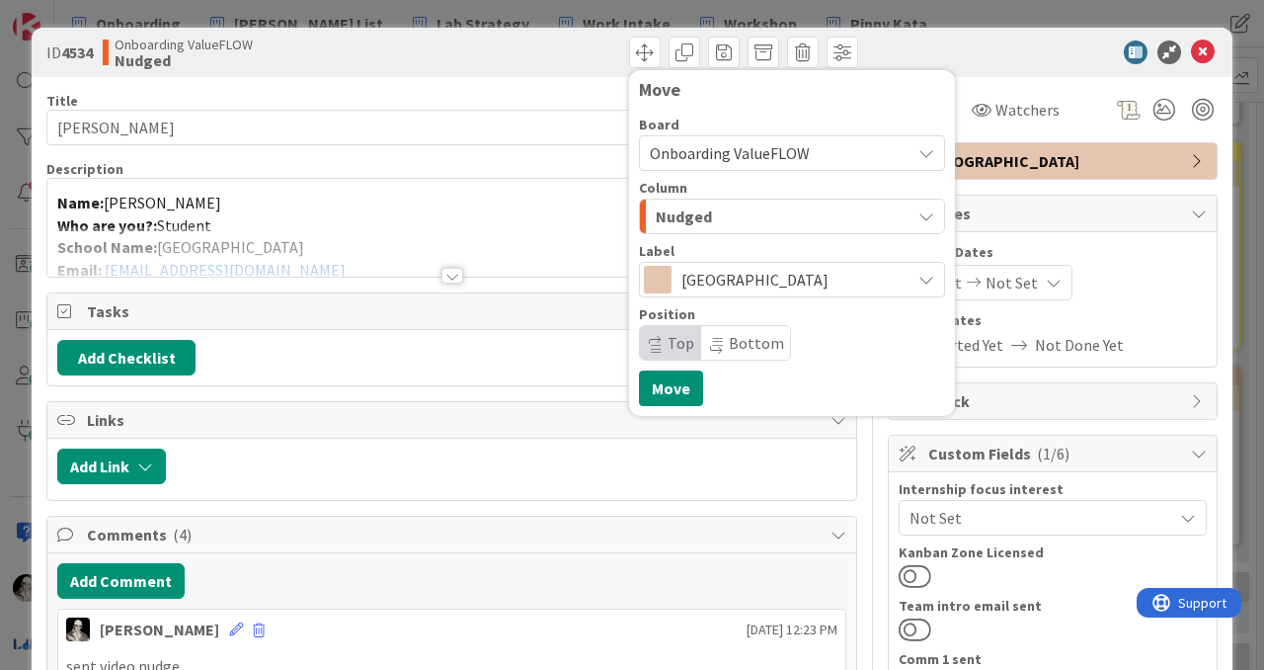
click at [701, 213] on span "Nudged" at bounding box center [684, 216] width 56 height 26
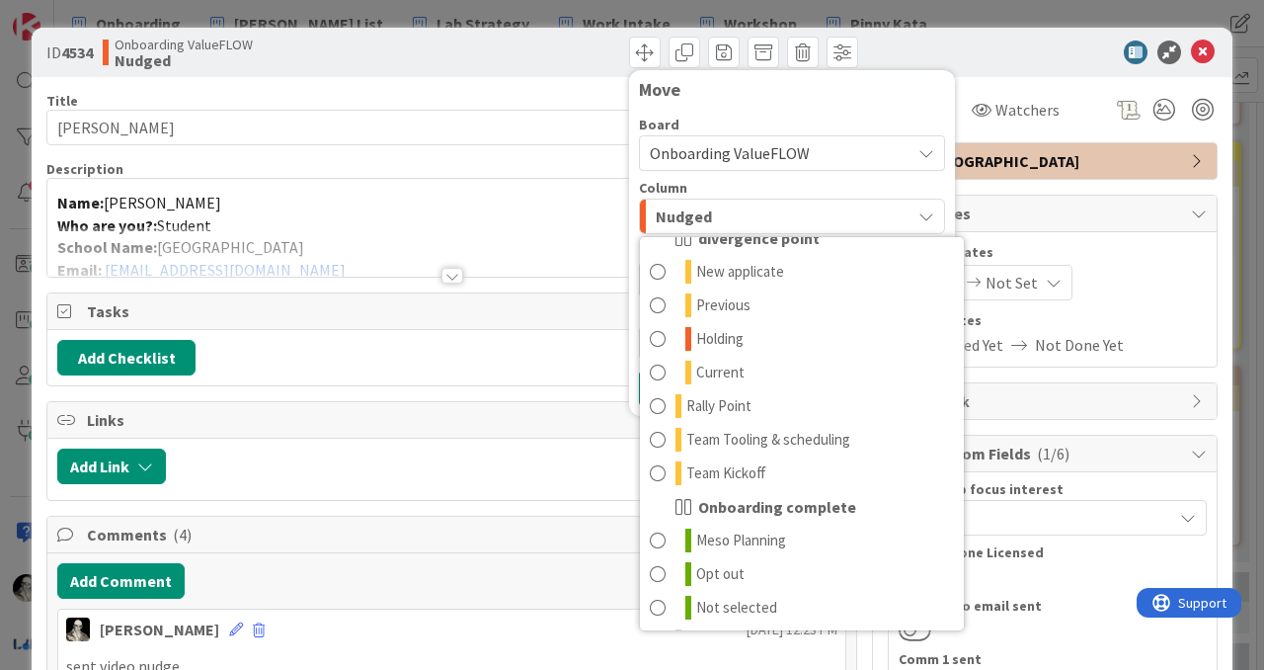
scroll to position [194, 0]
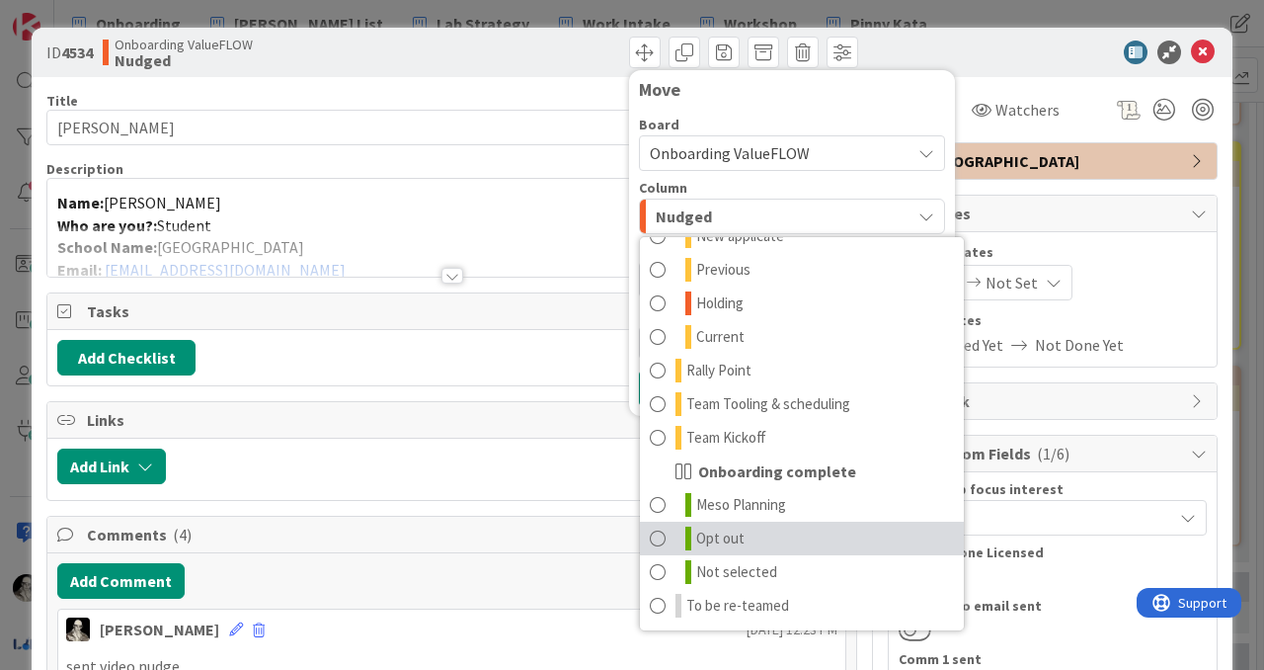
click at [663, 536] on span at bounding box center [658, 538] width 16 height 24
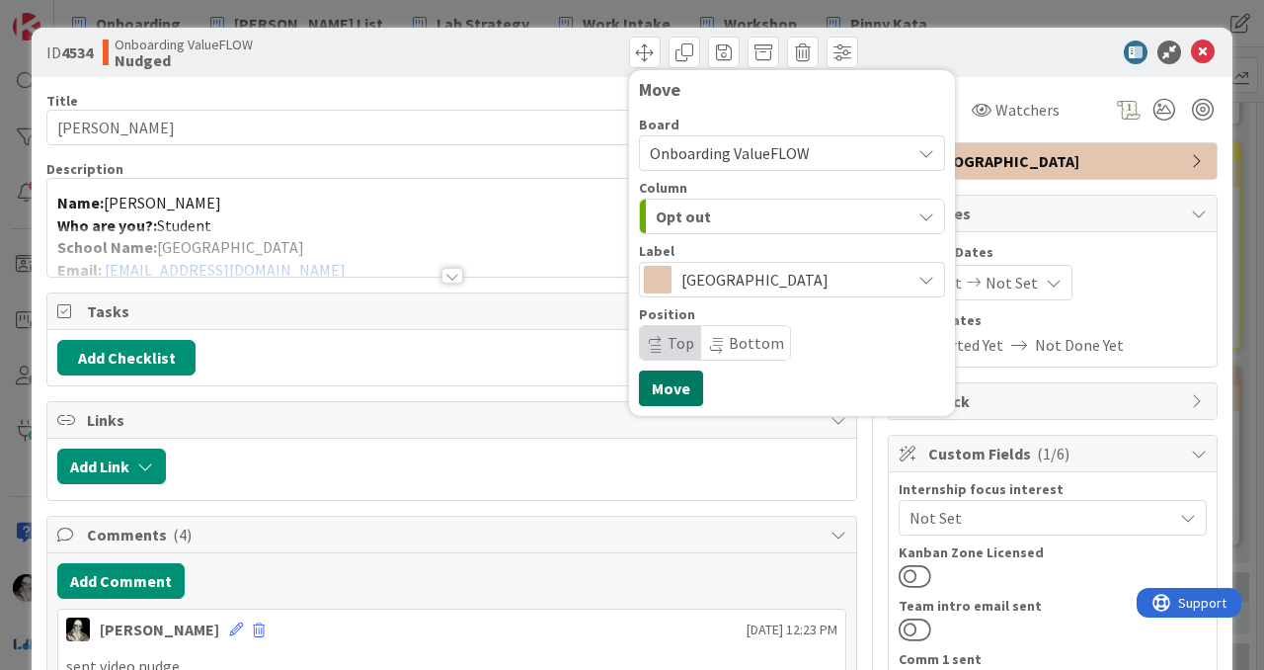
click at [668, 388] on button "Move" at bounding box center [671, 388] width 64 height 36
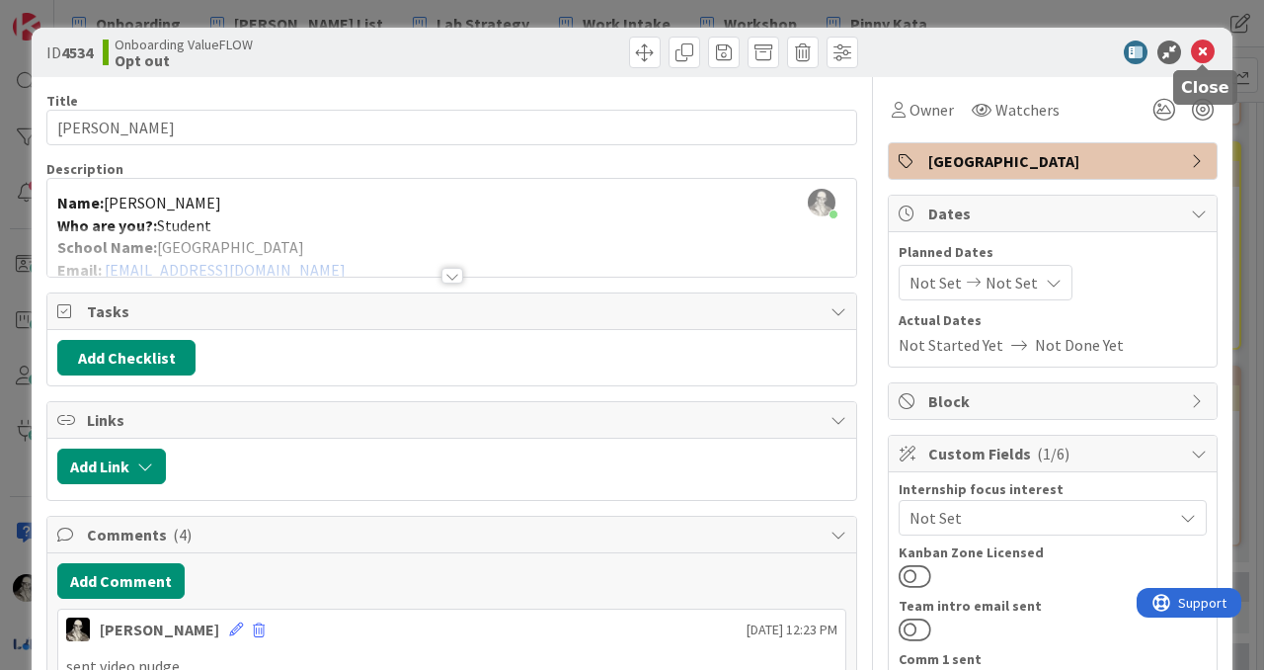
click at [1206, 46] on icon at bounding box center [1203, 52] width 24 height 24
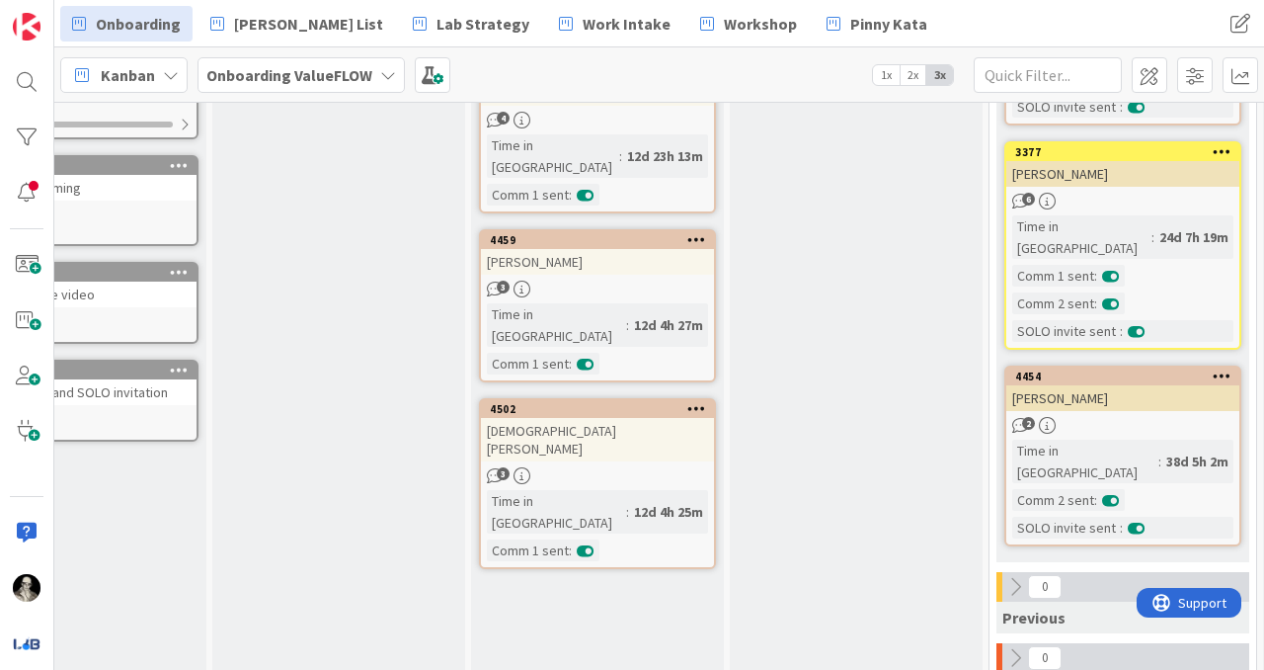
click at [636, 418] on div "[DEMOGRAPHIC_DATA][PERSON_NAME]" at bounding box center [597, 439] width 233 height 43
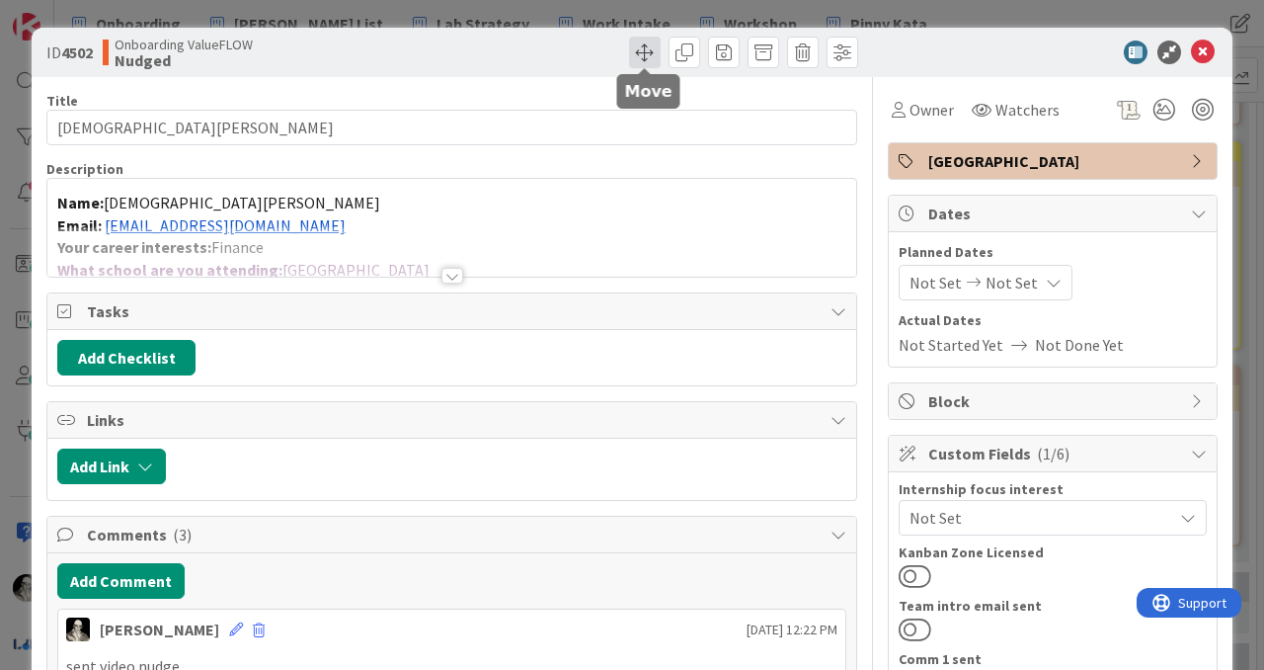
click at [640, 53] on span at bounding box center [645, 53] width 32 height 32
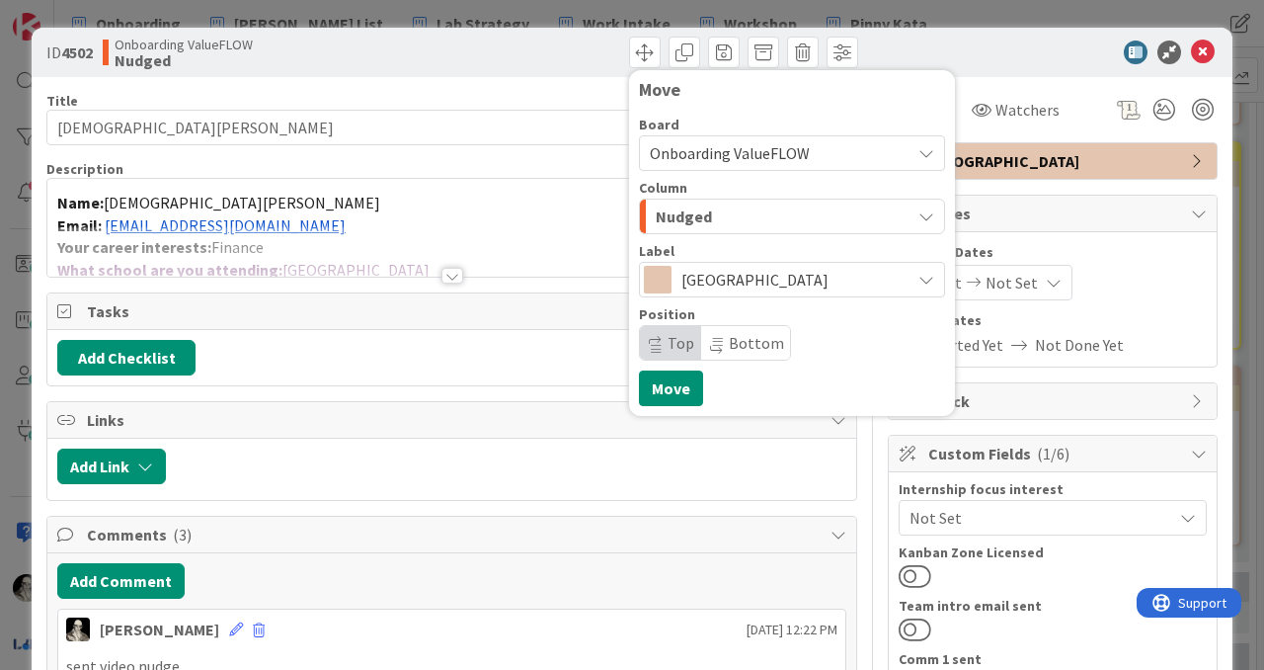
click at [673, 211] on span "Nudged" at bounding box center [684, 216] width 56 height 26
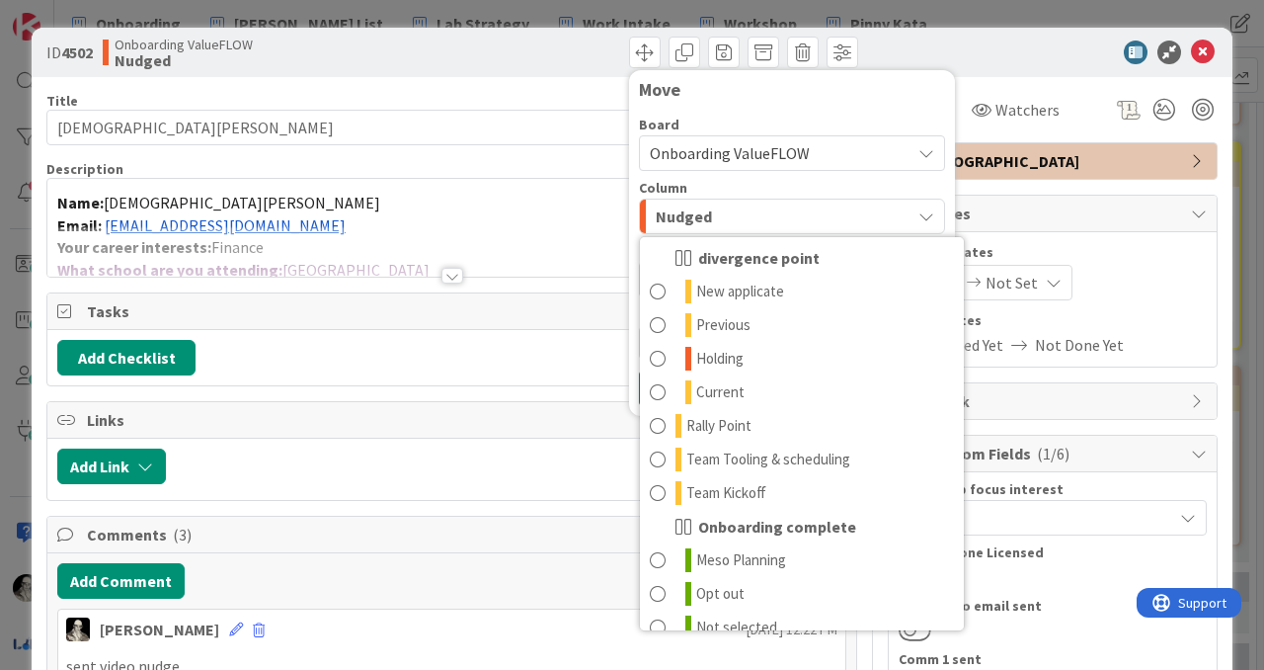
scroll to position [194, 0]
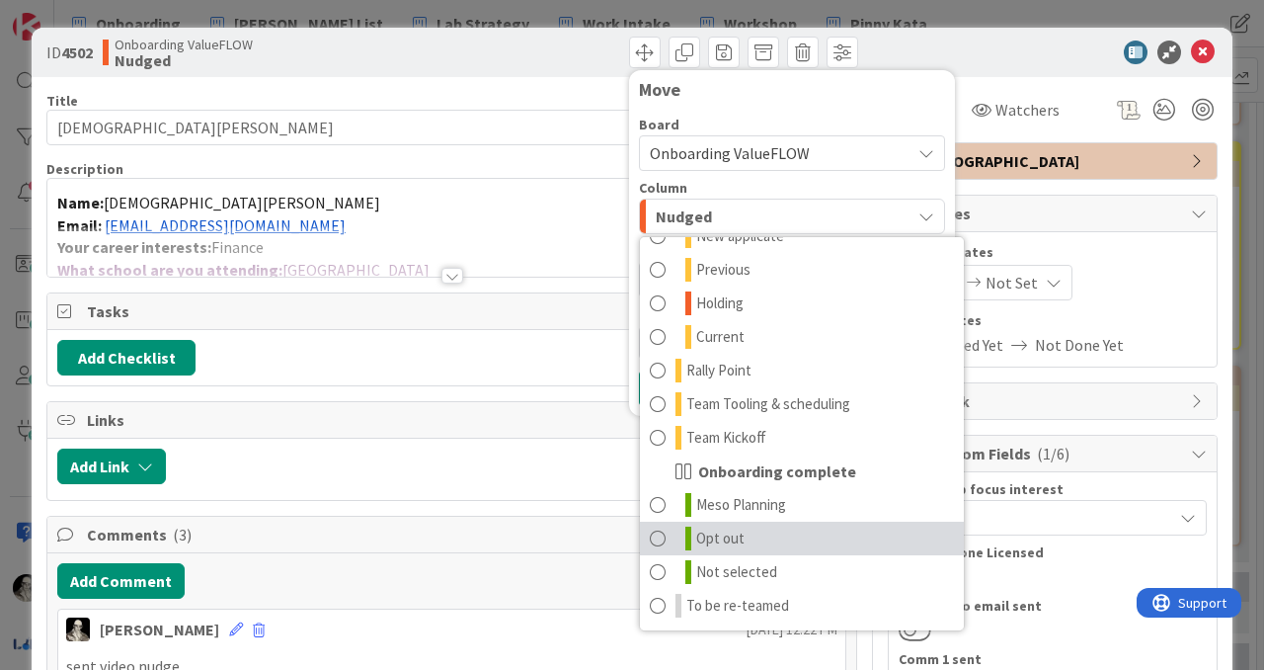
click at [661, 530] on span at bounding box center [658, 538] width 16 height 24
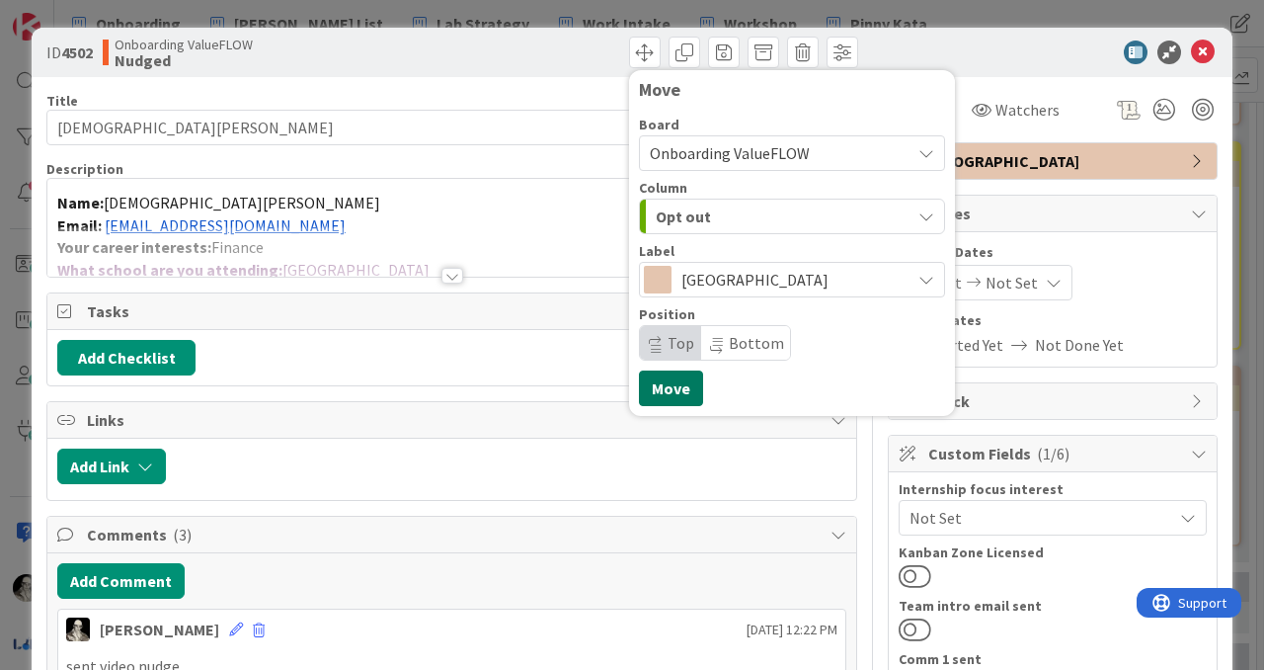
click at [668, 385] on button "Move" at bounding box center [671, 388] width 64 height 36
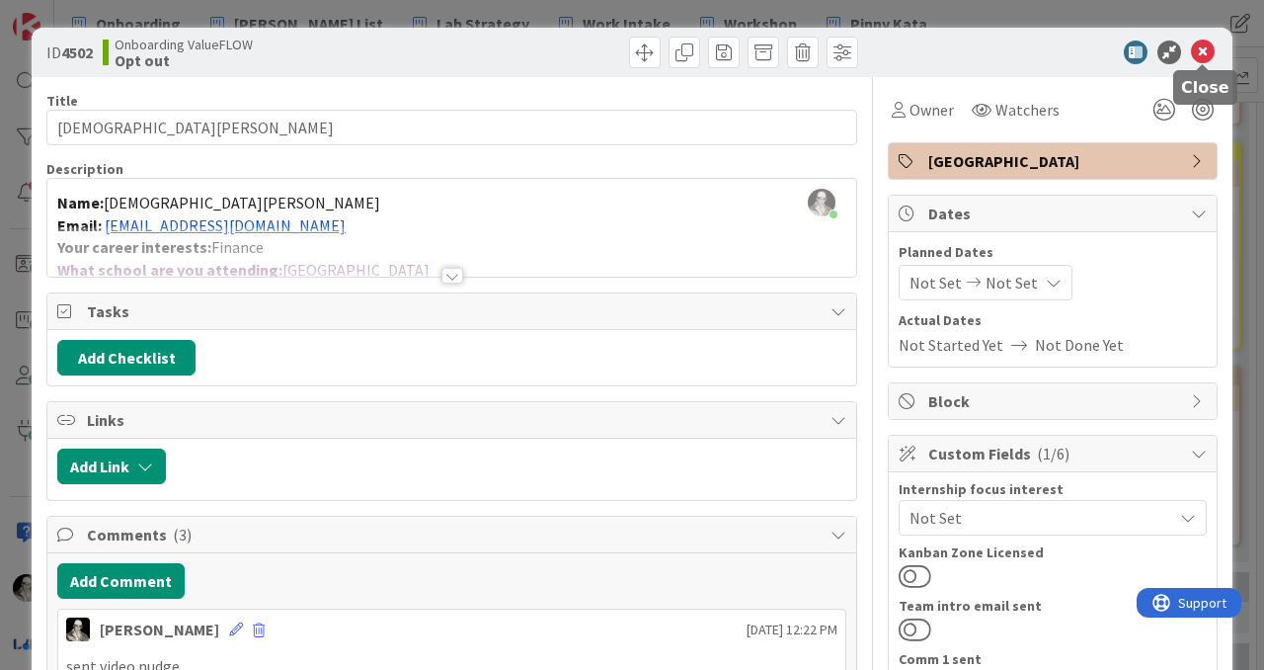
click at [1202, 43] on icon at bounding box center [1203, 52] width 24 height 24
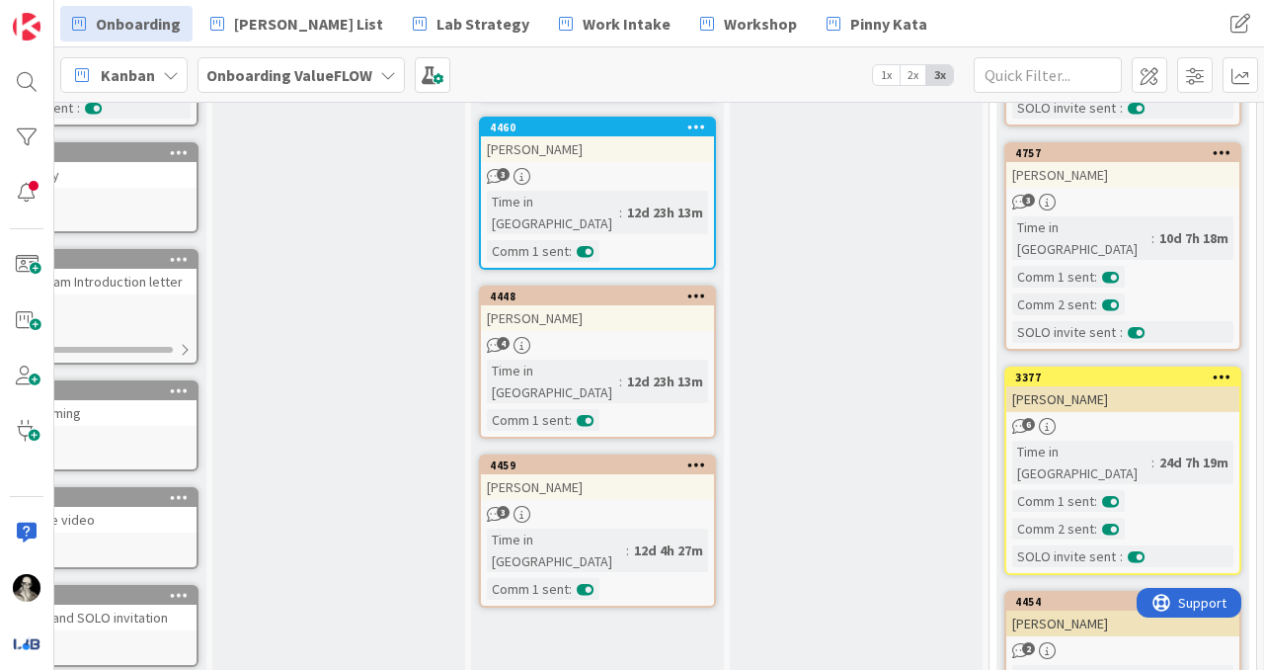
click at [623, 474] on div "[PERSON_NAME]" at bounding box center [597, 487] width 233 height 26
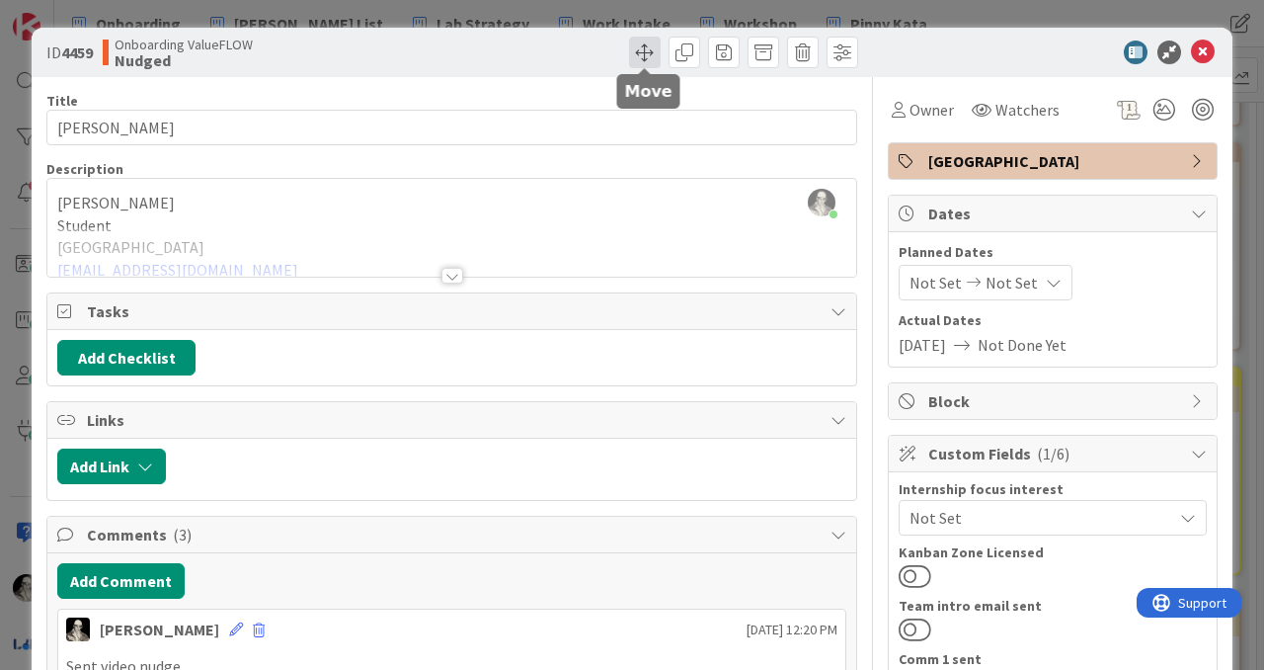
click at [644, 46] on span at bounding box center [645, 53] width 32 height 32
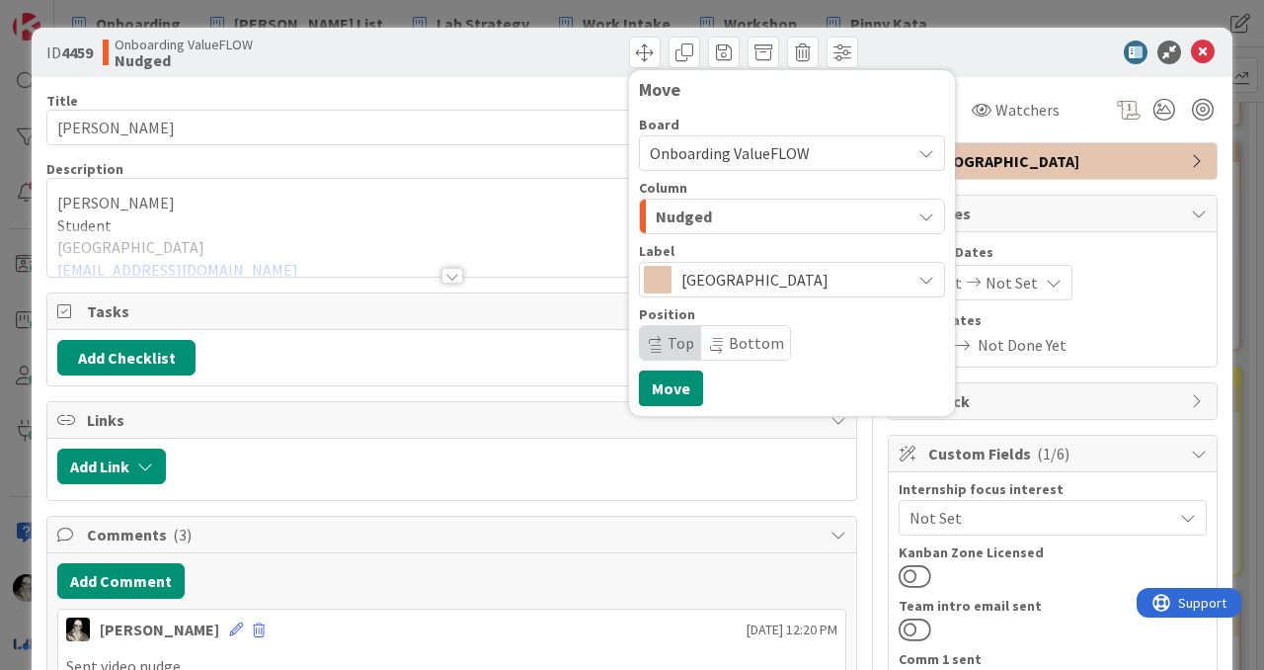
click at [714, 217] on div "Nudged" at bounding box center [781, 217] width 260 height 32
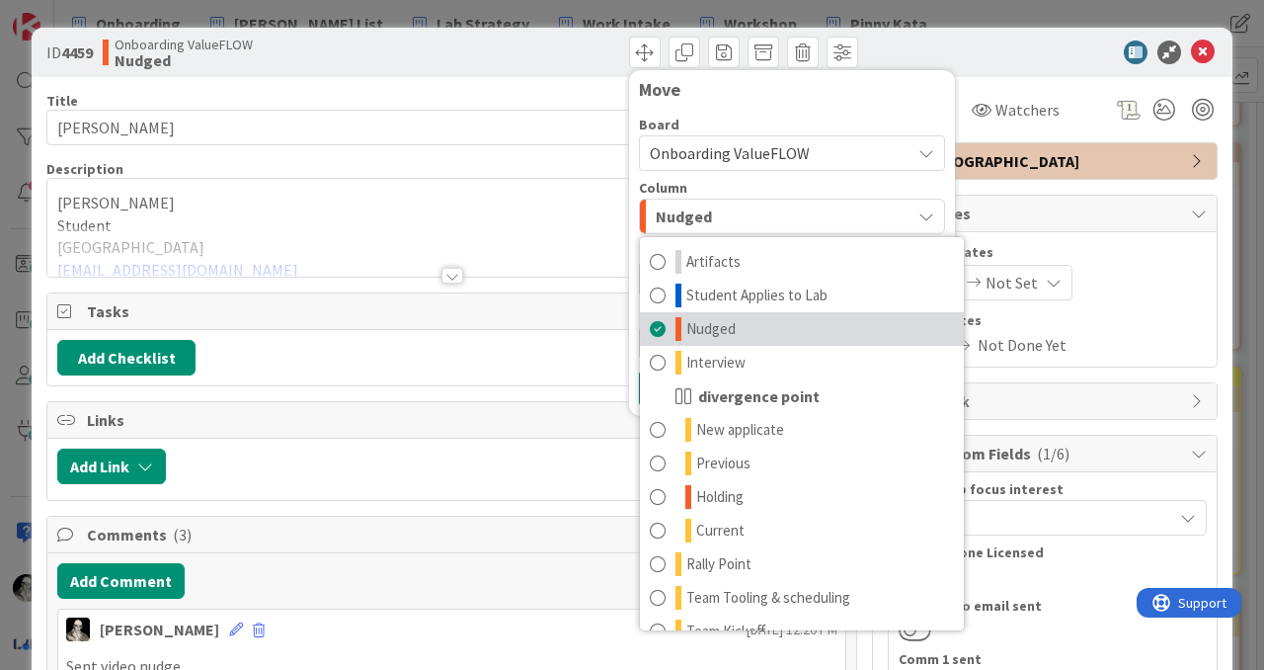
scroll to position [194, 0]
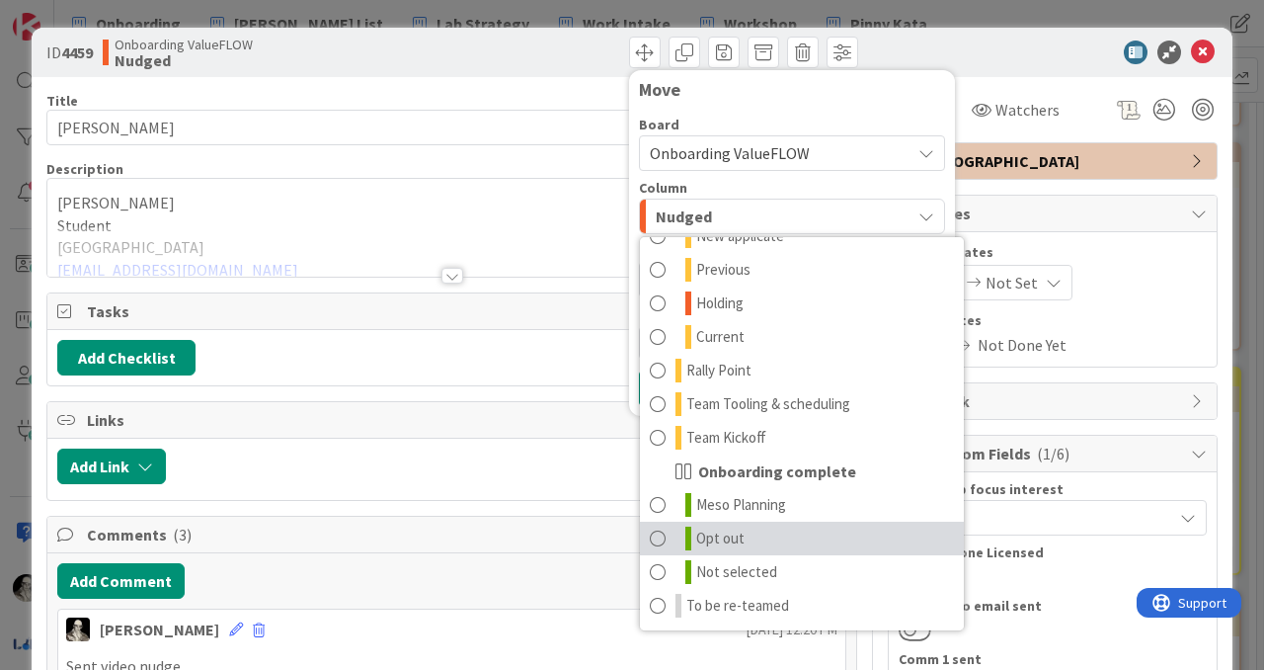
click at [669, 529] on link "Opt out" at bounding box center [802, 539] width 324 height 34
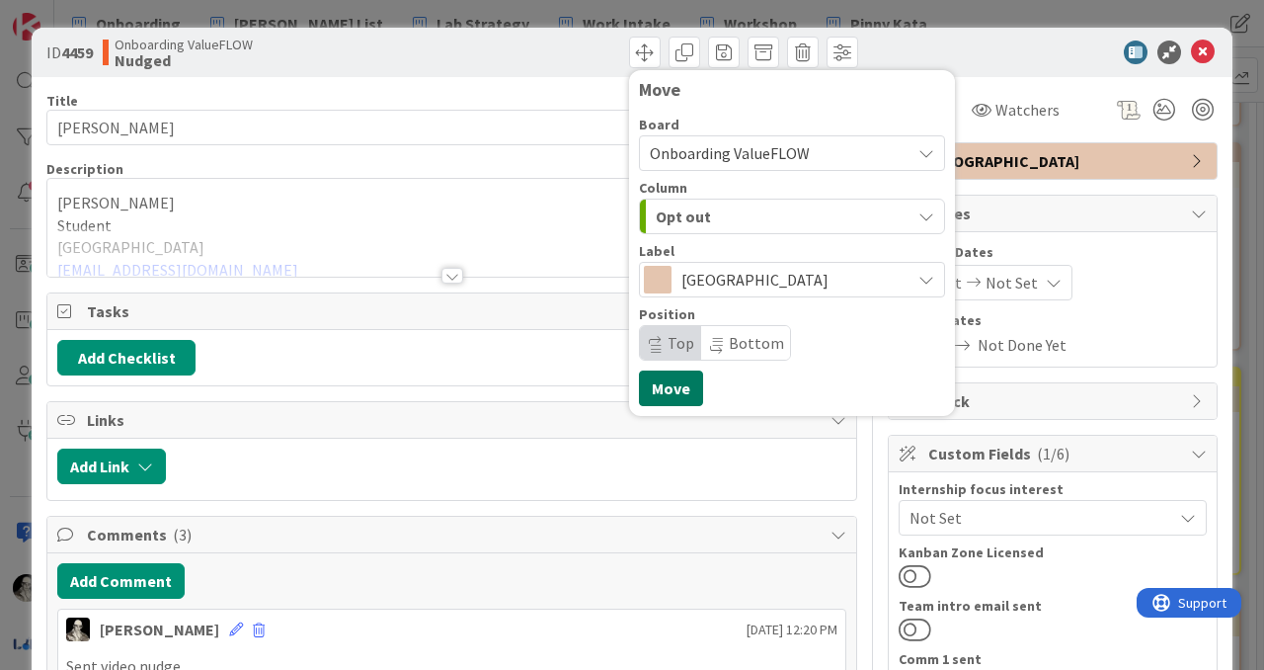
click at [671, 380] on button "Move" at bounding box center [671, 388] width 64 height 36
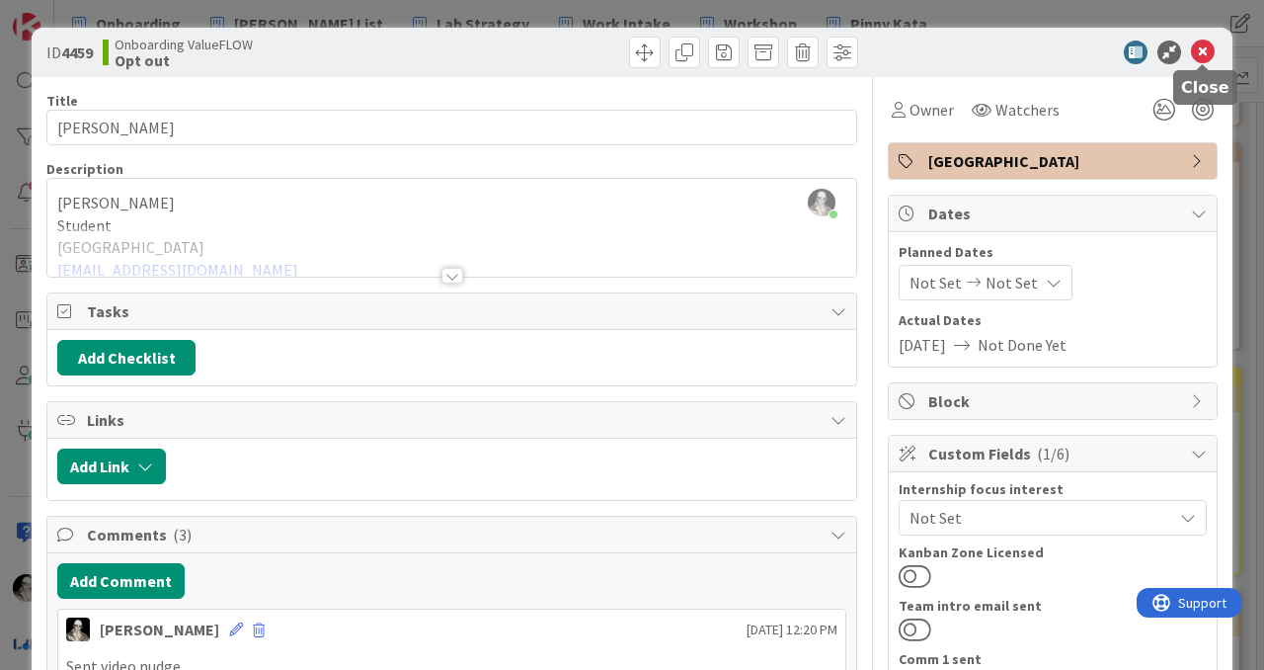
click at [1205, 50] on icon at bounding box center [1203, 52] width 24 height 24
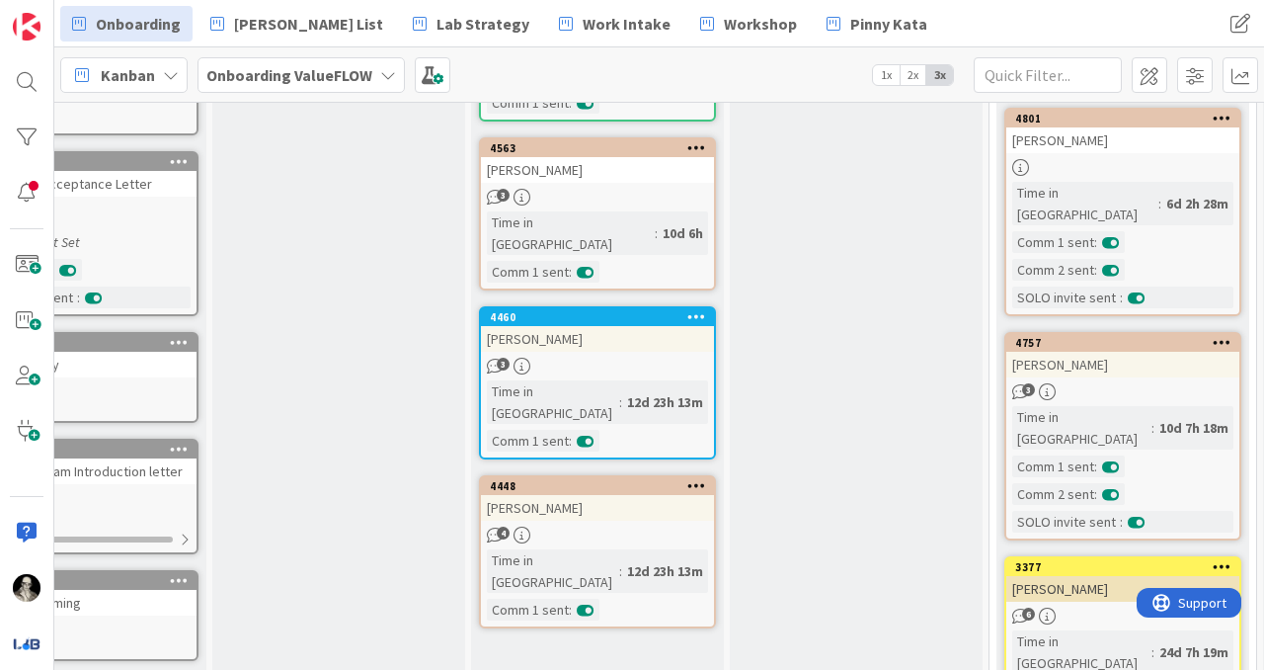
scroll to position [502, 108]
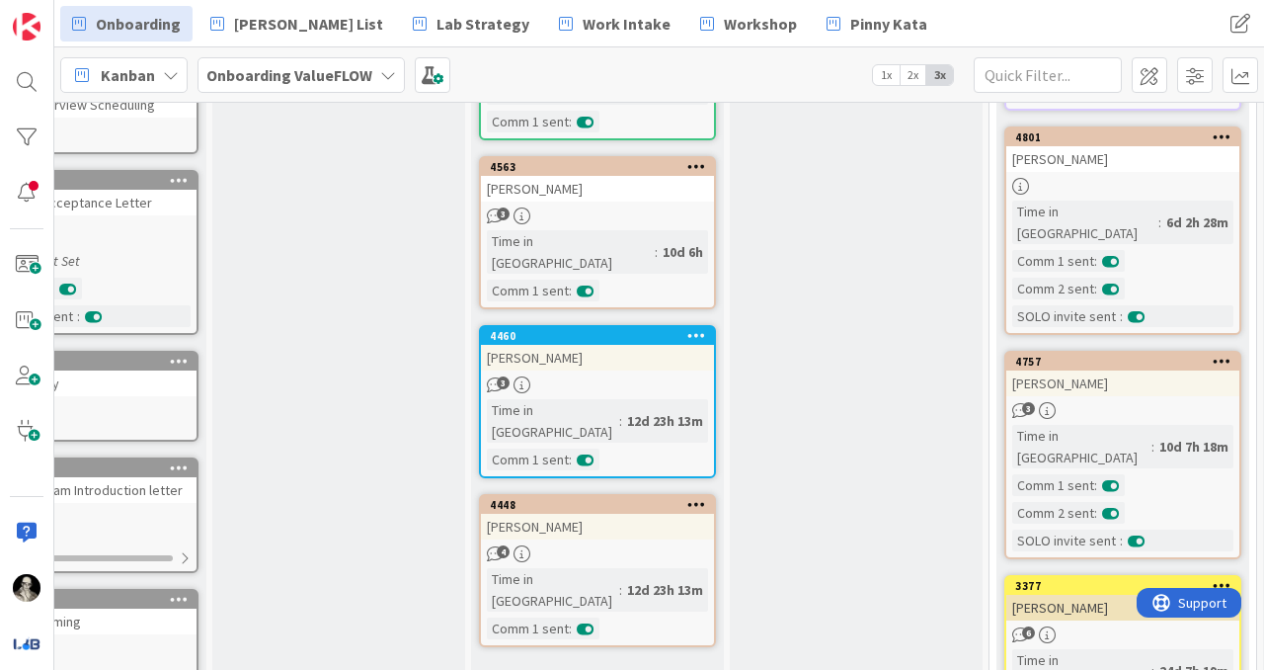
click at [639, 514] on div "[PERSON_NAME]" at bounding box center [597, 527] width 233 height 26
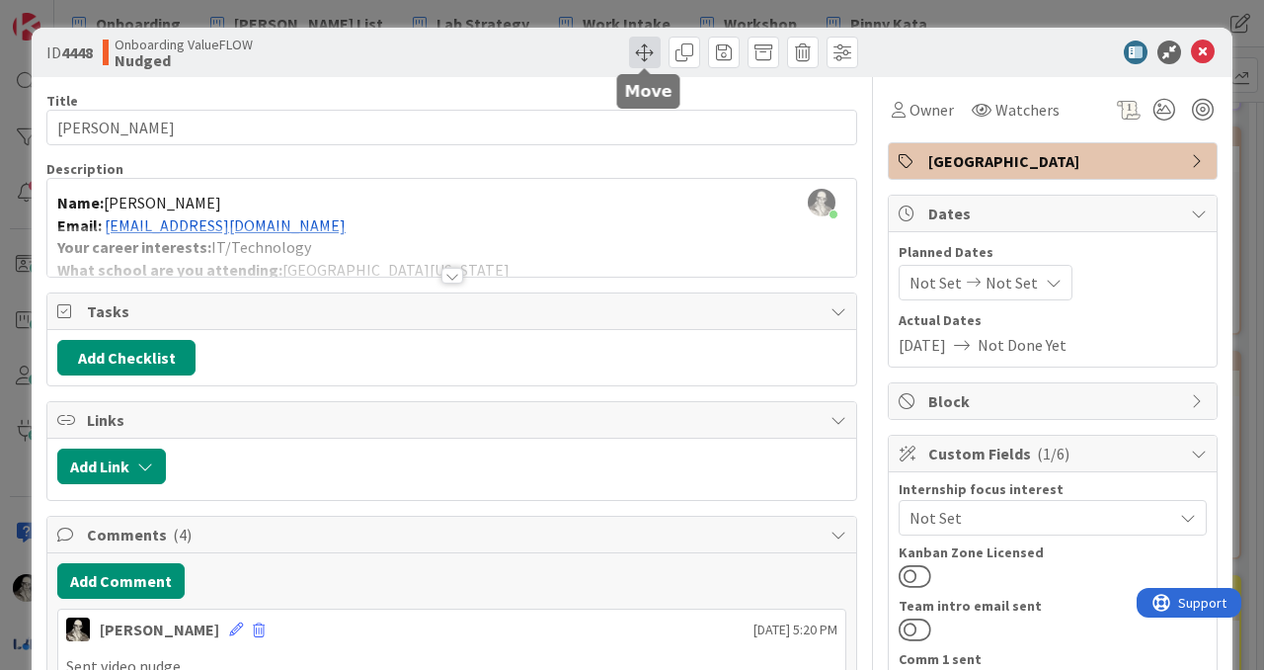
click at [642, 49] on span at bounding box center [645, 53] width 32 height 32
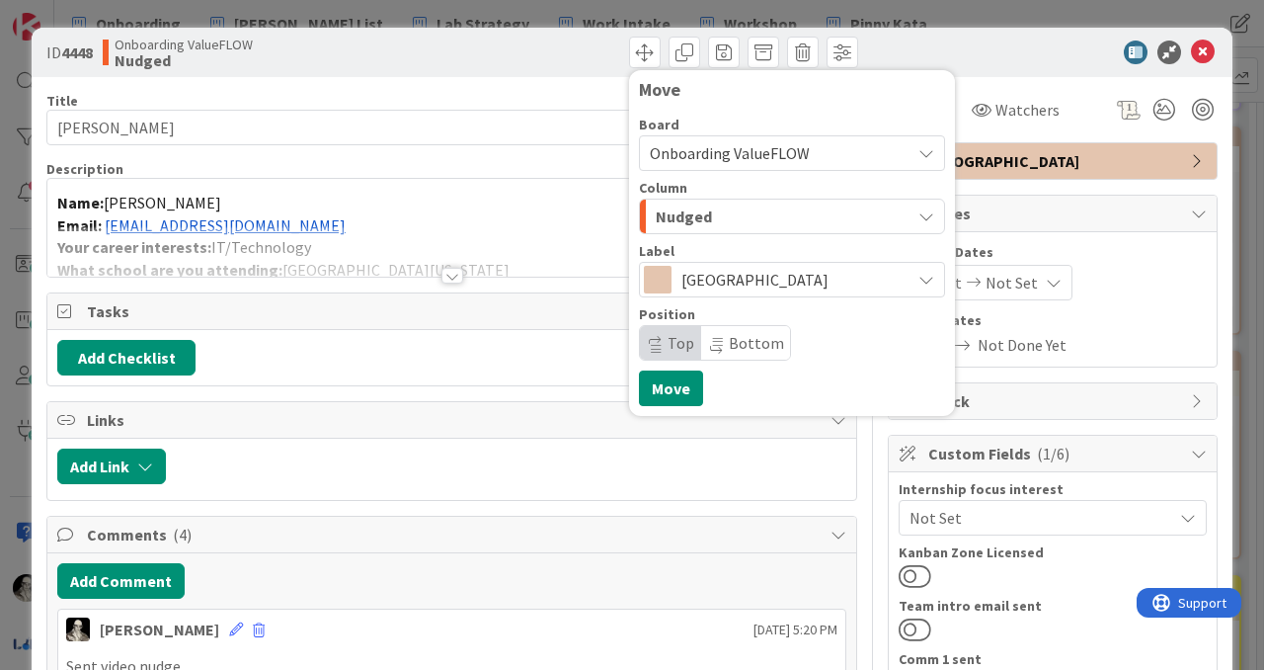
click at [726, 201] on div "Nudged" at bounding box center [781, 217] width 260 height 32
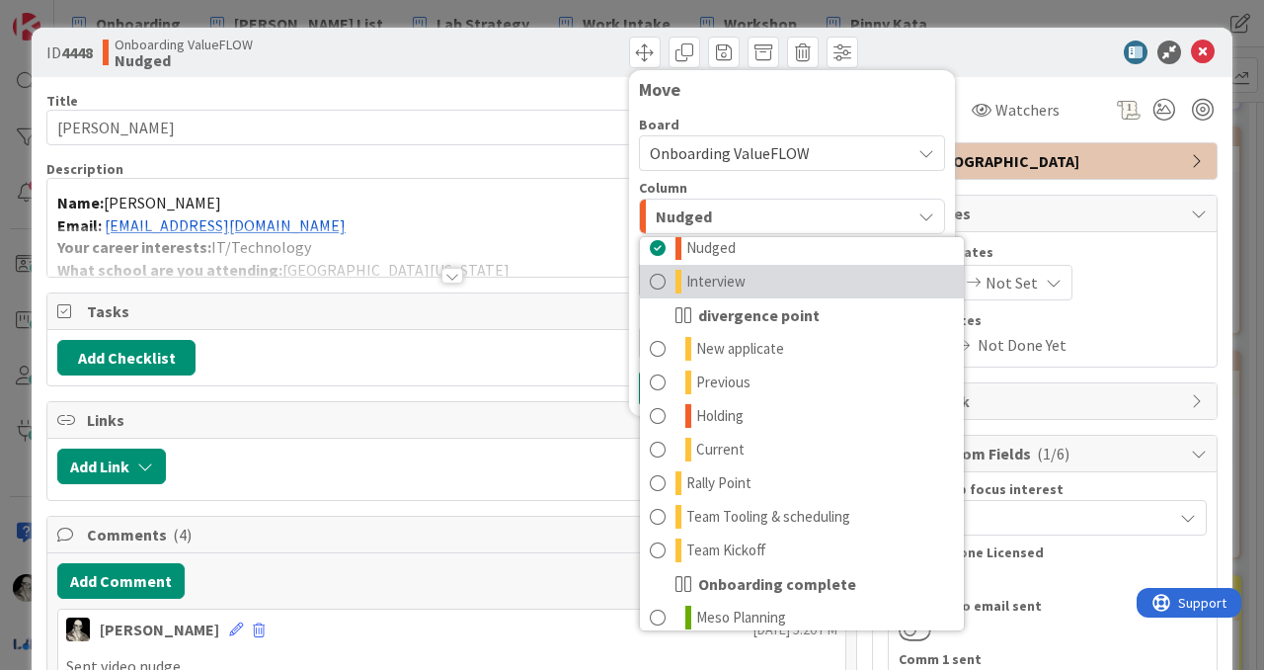
scroll to position [194, 0]
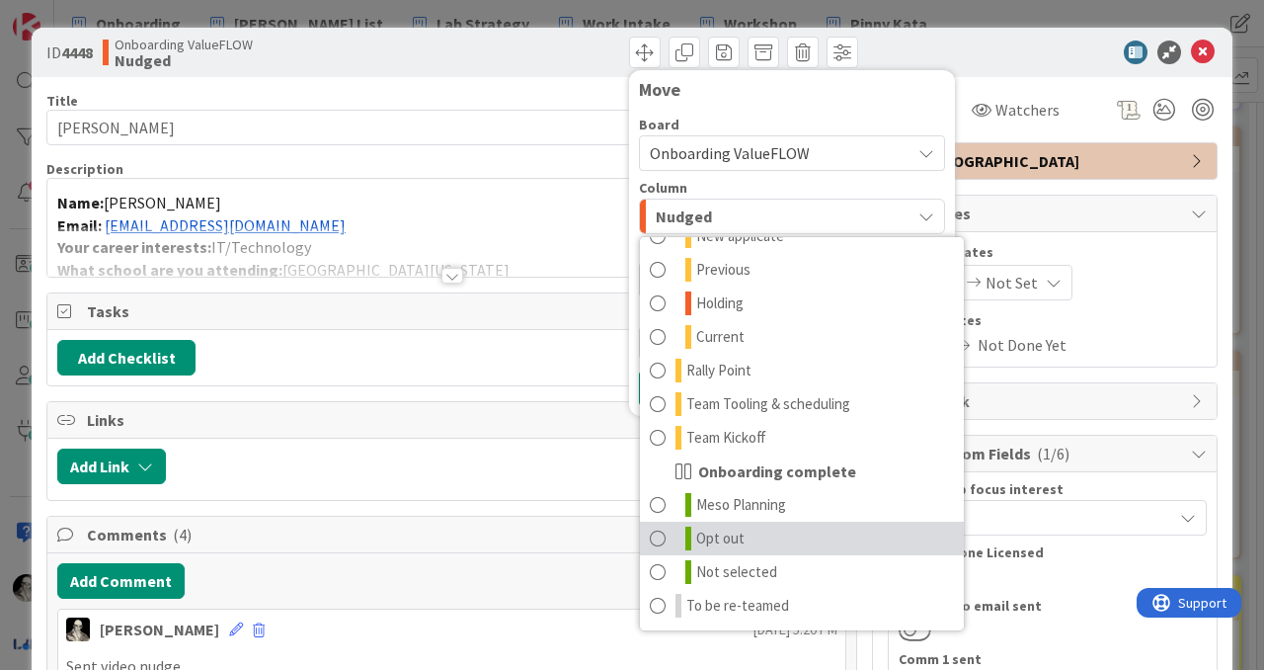
click at [658, 533] on span at bounding box center [658, 538] width 16 height 24
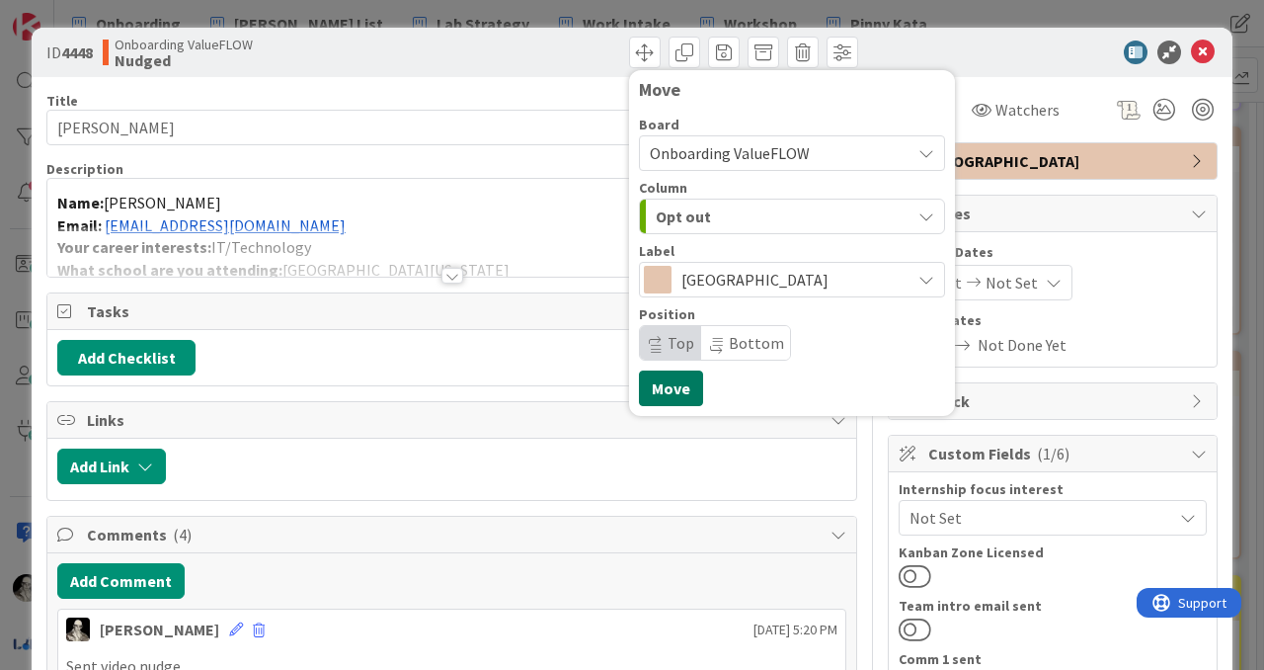
click at [676, 383] on button "Move" at bounding box center [671, 388] width 64 height 36
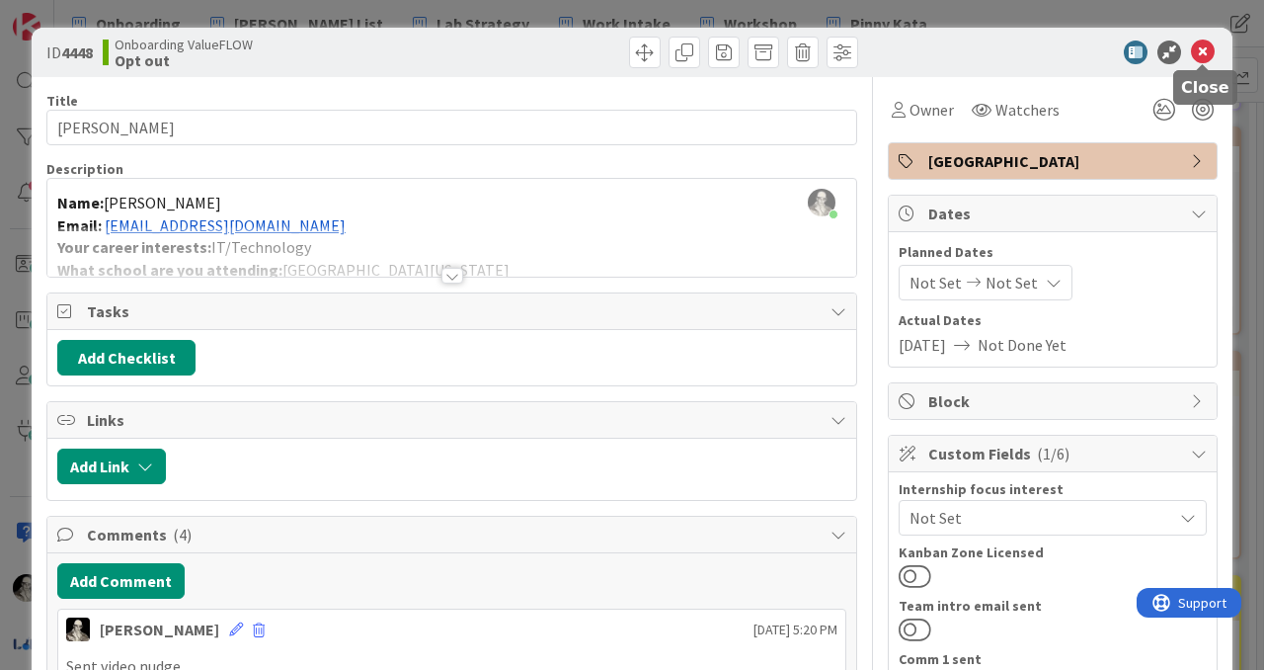
click at [1205, 50] on icon at bounding box center [1203, 52] width 24 height 24
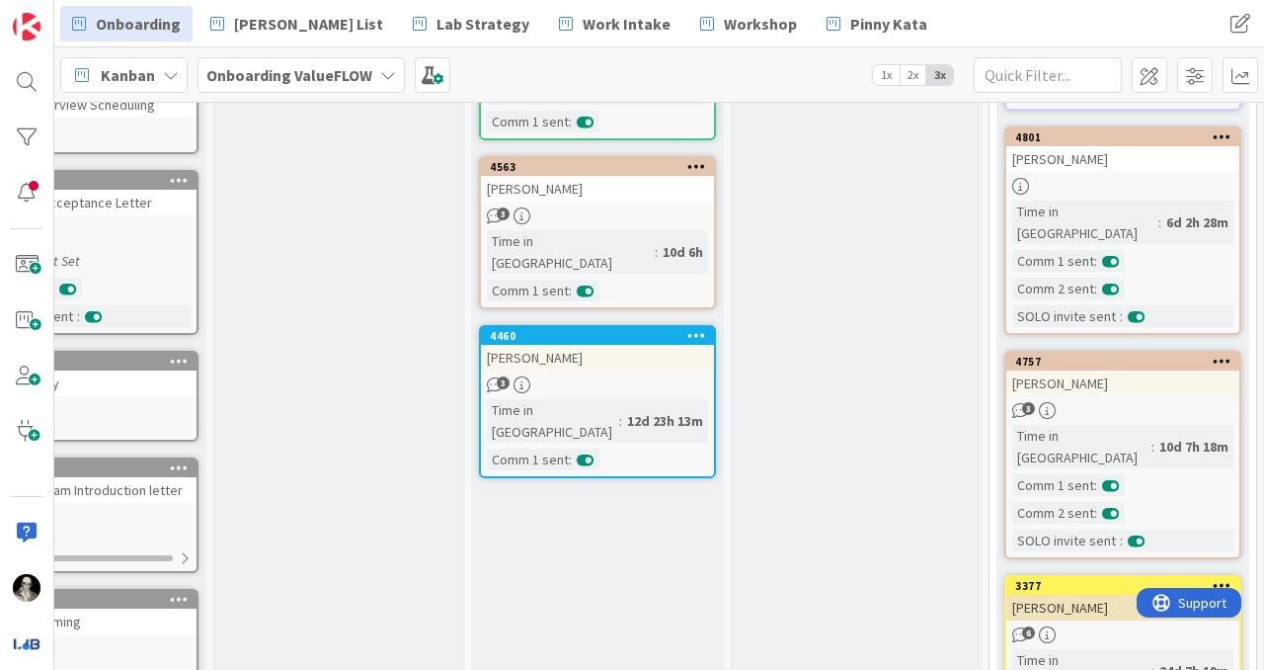
click at [604, 345] on div "[PERSON_NAME]" at bounding box center [597, 358] width 233 height 26
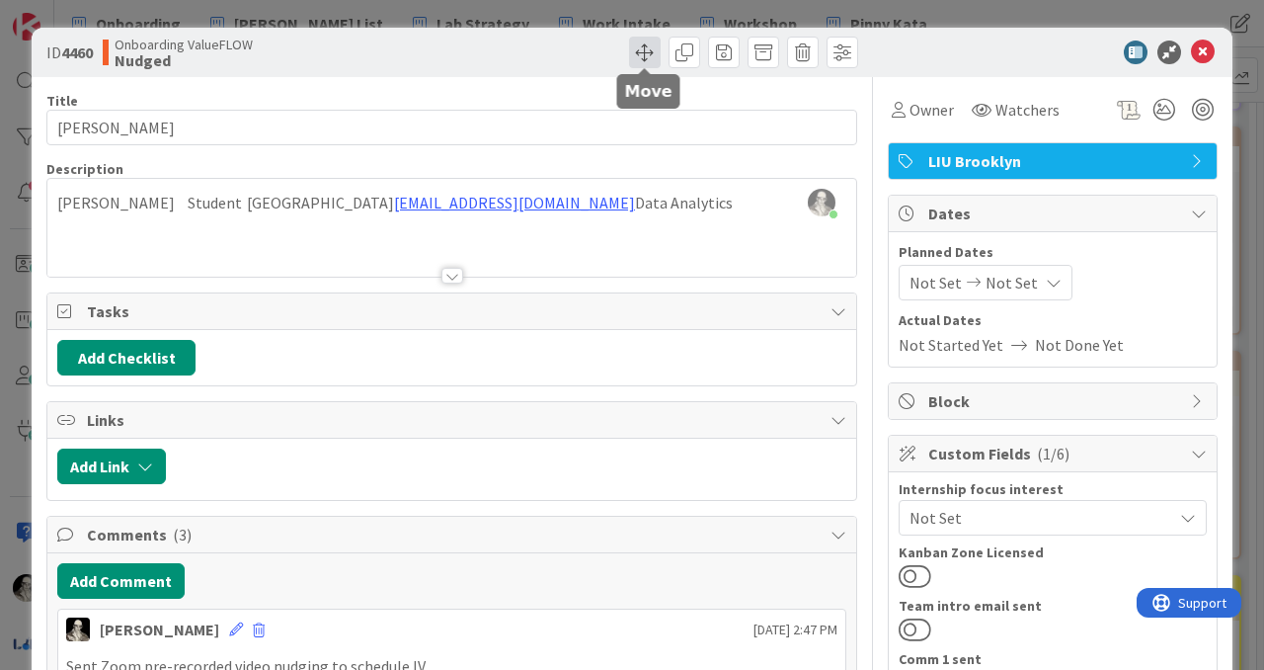
click at [644, 45] on span at bounding box center [645, 53] width 32 height 32
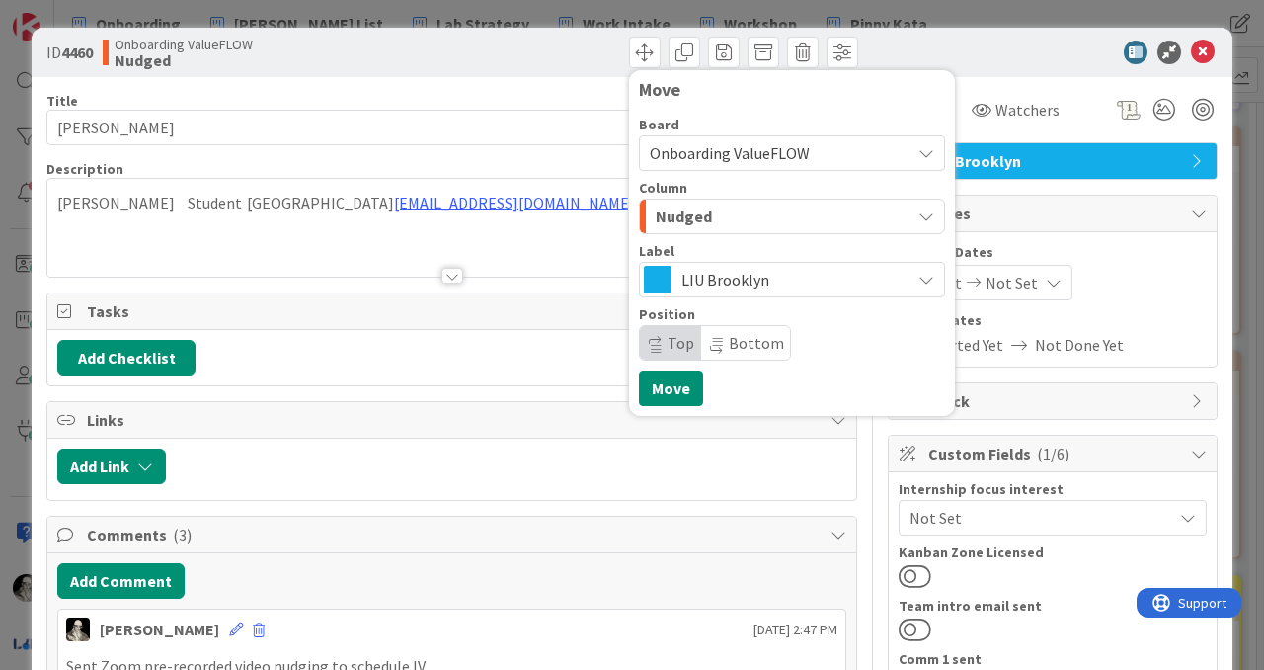
click at [704, 207] on span "Nudged" at bounding box center [684, 216] width 56 height 26
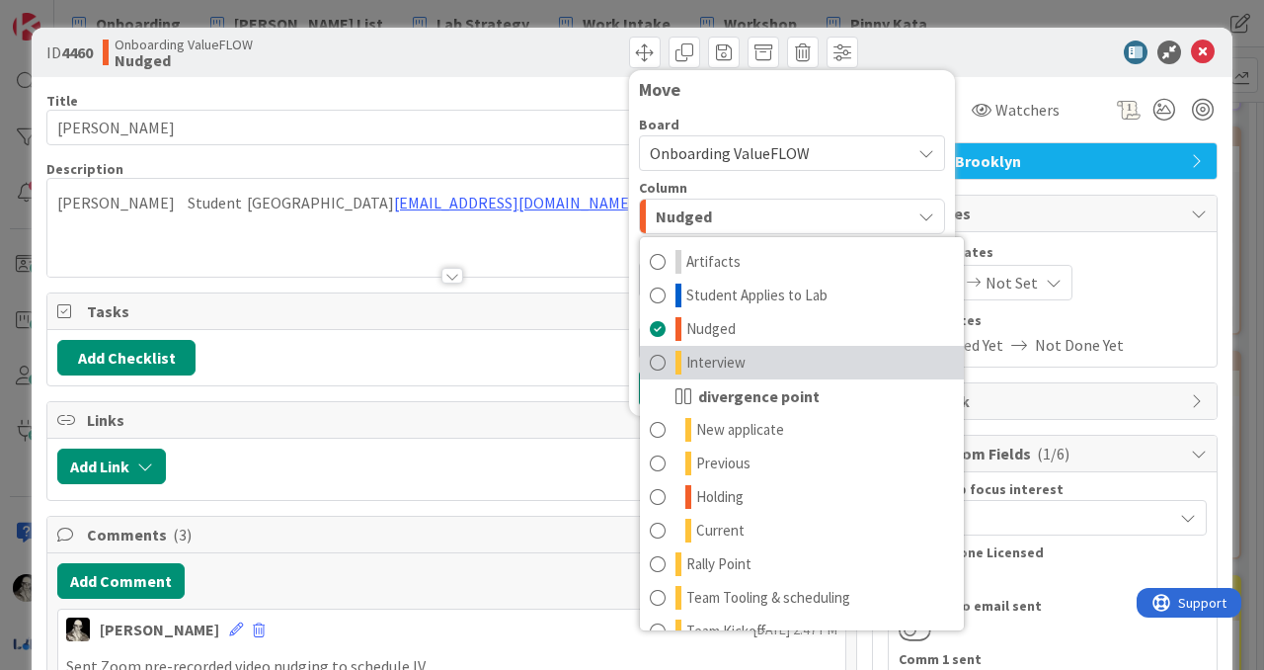
scroll to position [194, 0]
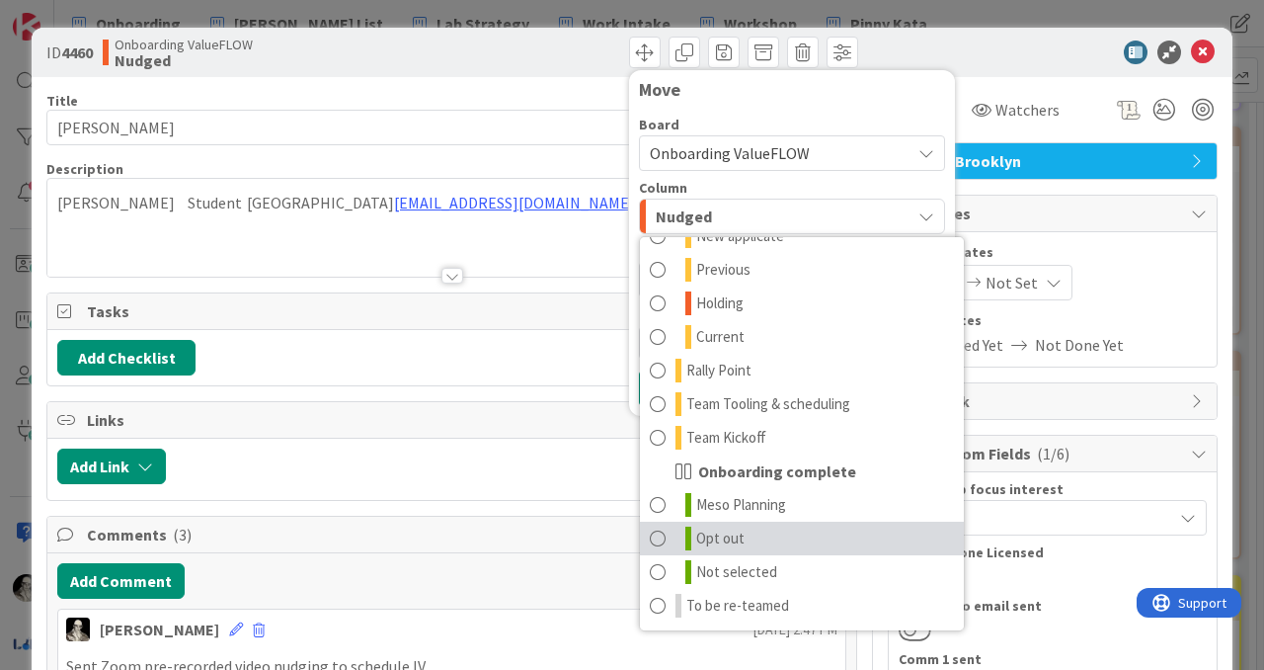
click at [664, 529] on span at bounding box center [658, 538] width 16 height 24
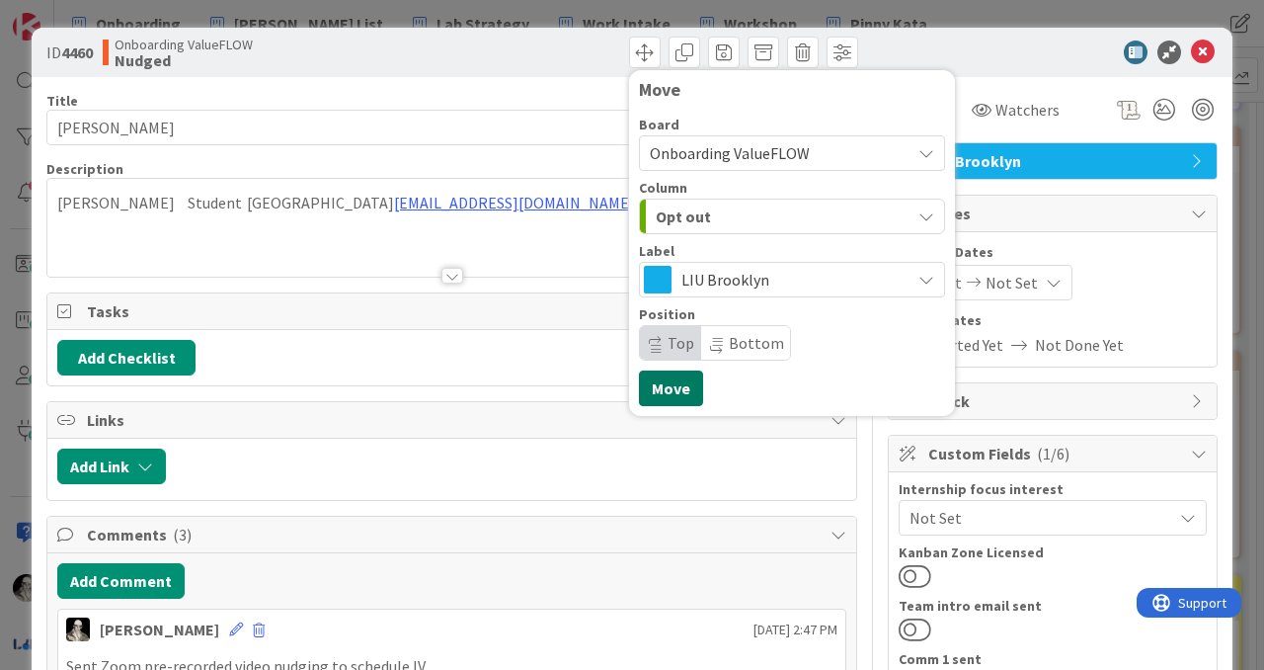
click at [671, 386] on button "Move" at bounding box center [671, 388] width 64 height 36
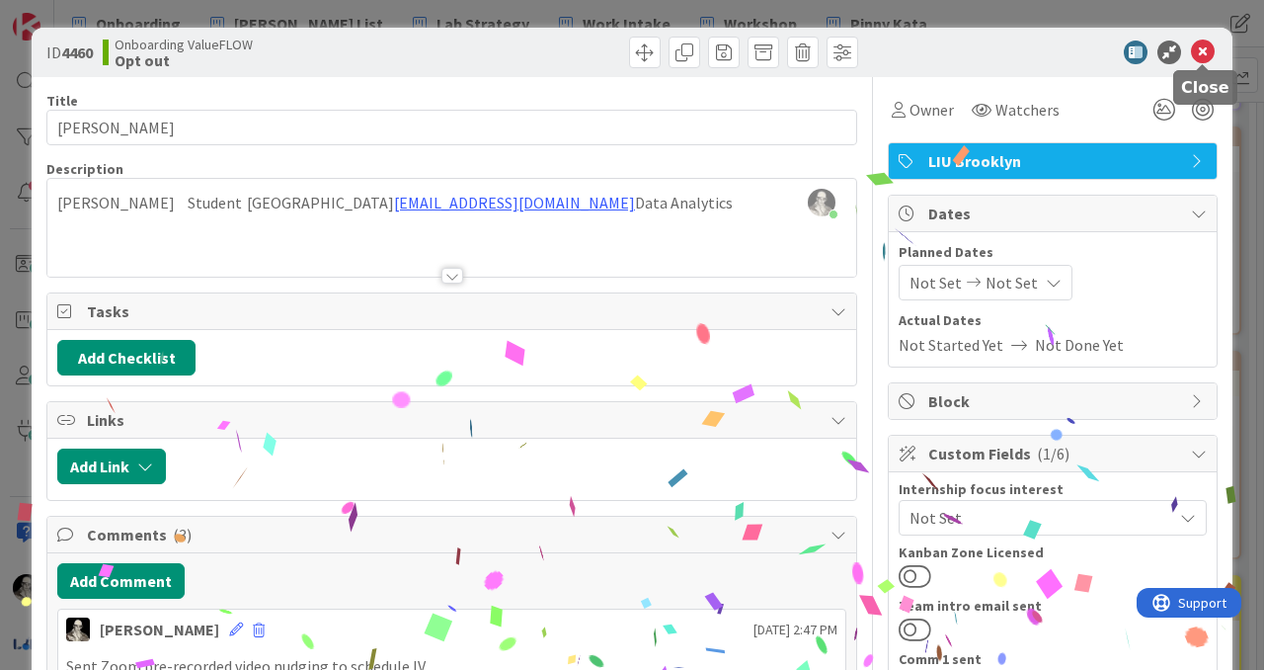
click at [1203, 48] on icon at bounding box center [1203, 52] width 24 height 24
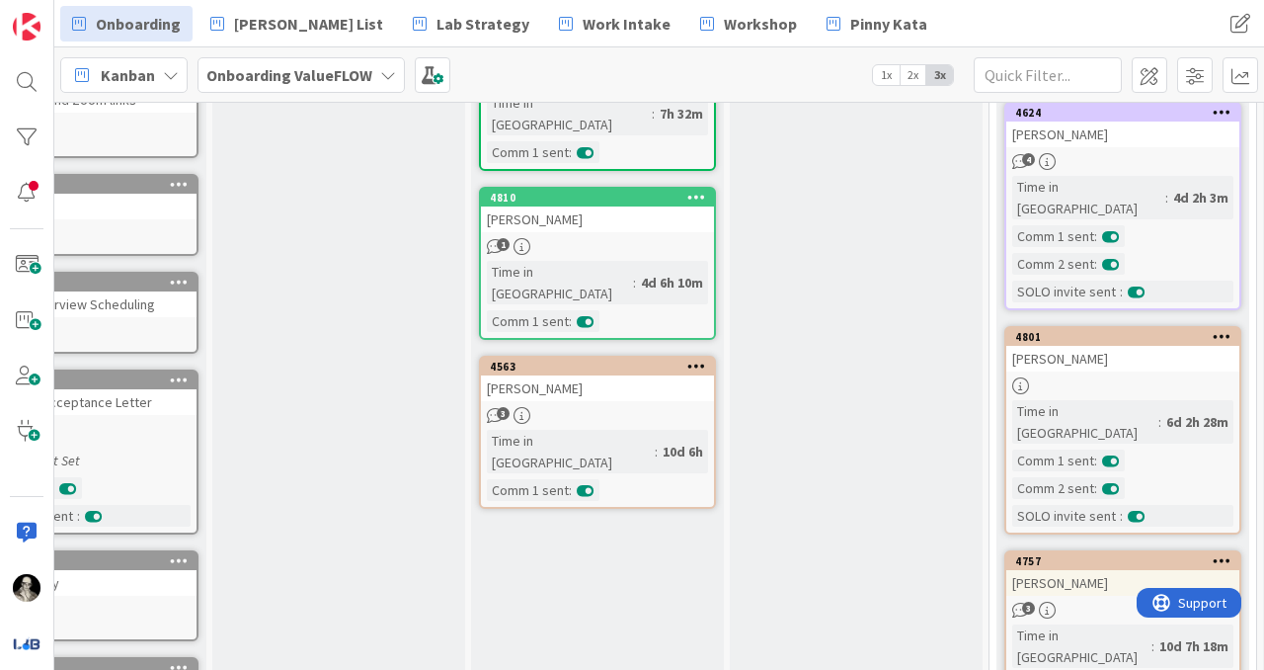
click at [622, 375] on div "[PERSON_NAME]" at bounding box center [597, 388] width 233 height 26
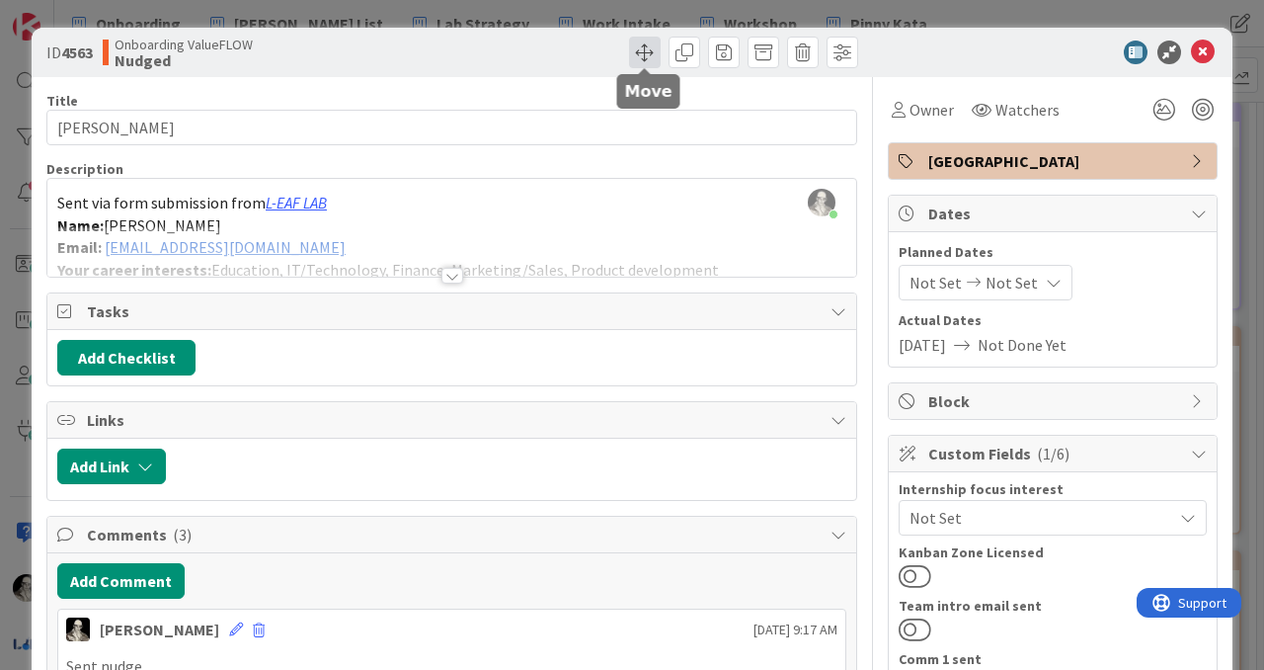
click at [643, 45] on span at bounding box center [645, 53] width 32 height 32
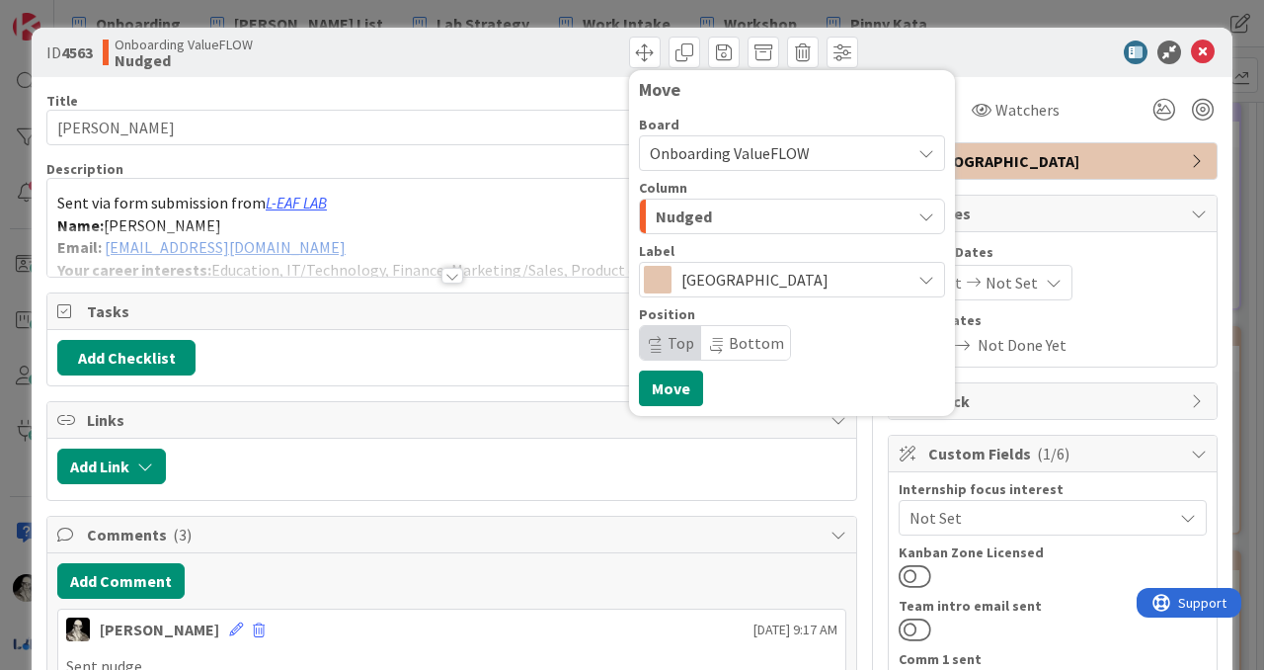
click at [706, 213] on span "Nudged" at bounding box center [684, 216] width 56 height 26
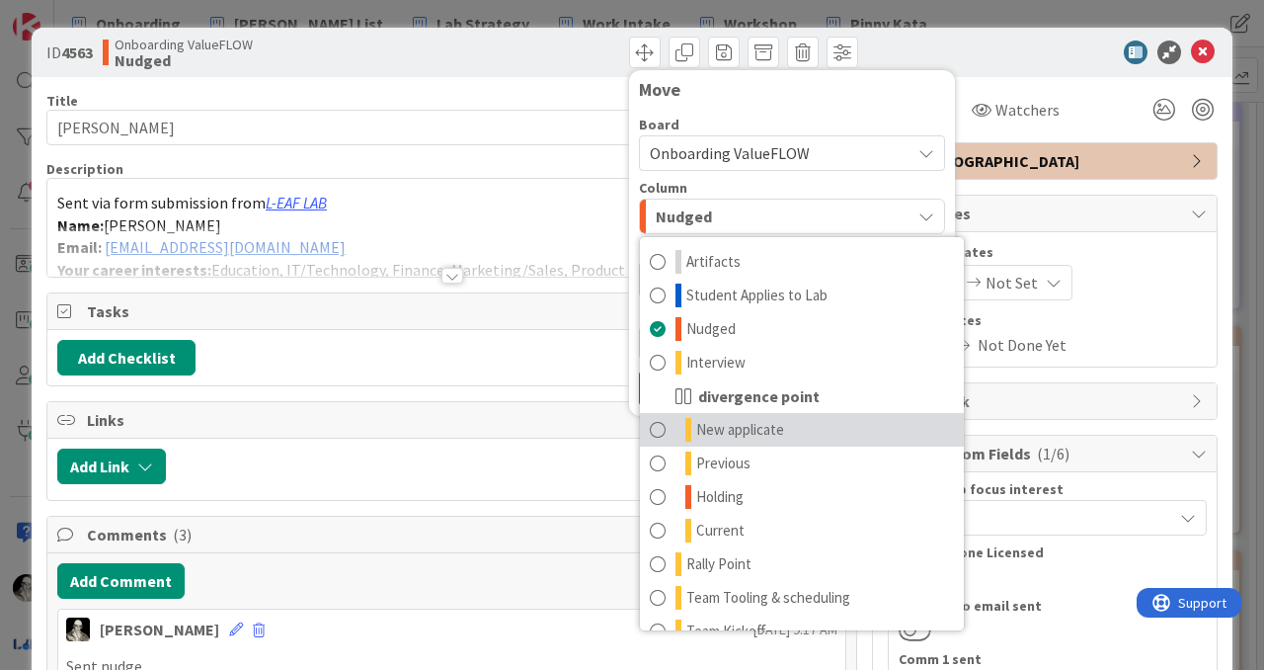
scroll to position [194, 0]
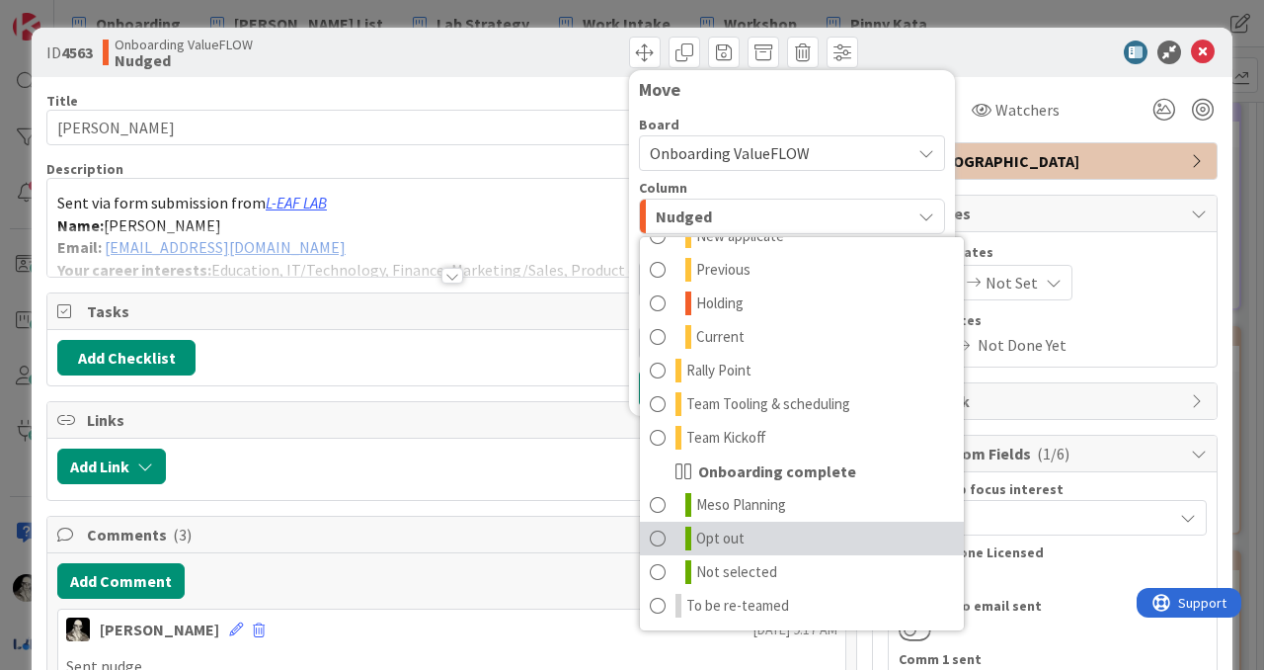
click at [661, 529] on span at bounding box center [658, 538] width 16 height 24
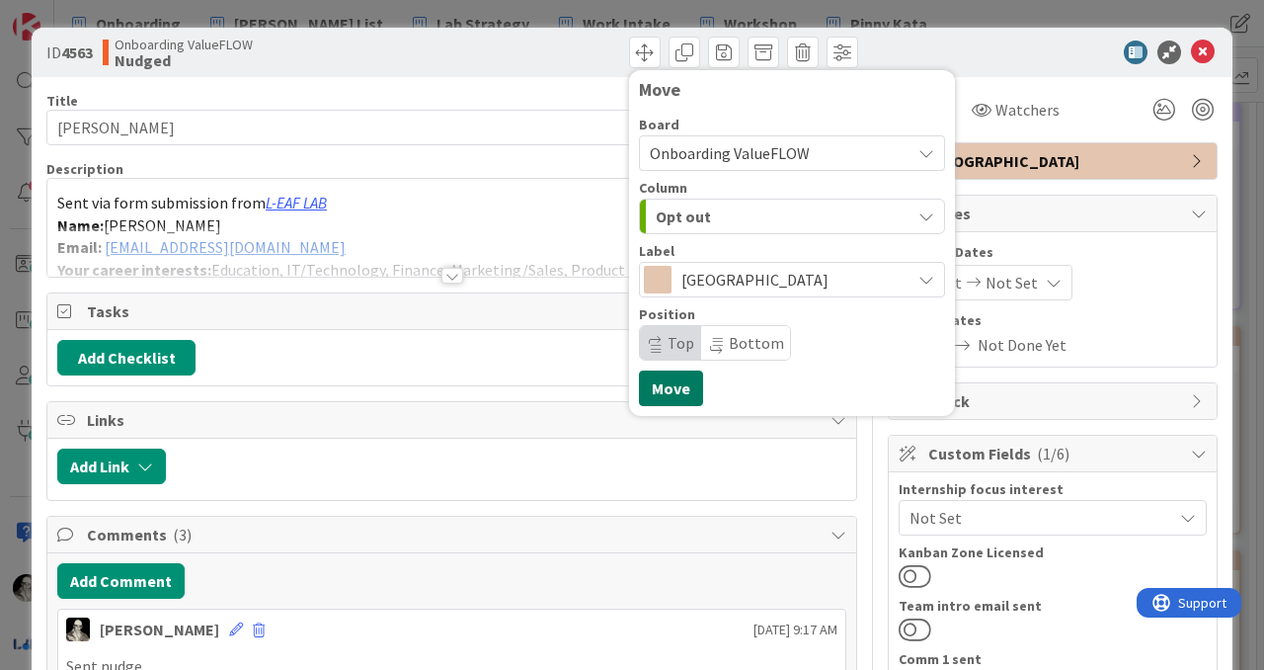
click at [679, 381] on button "Move" at bounding box center [671, 388] width 64 height 36
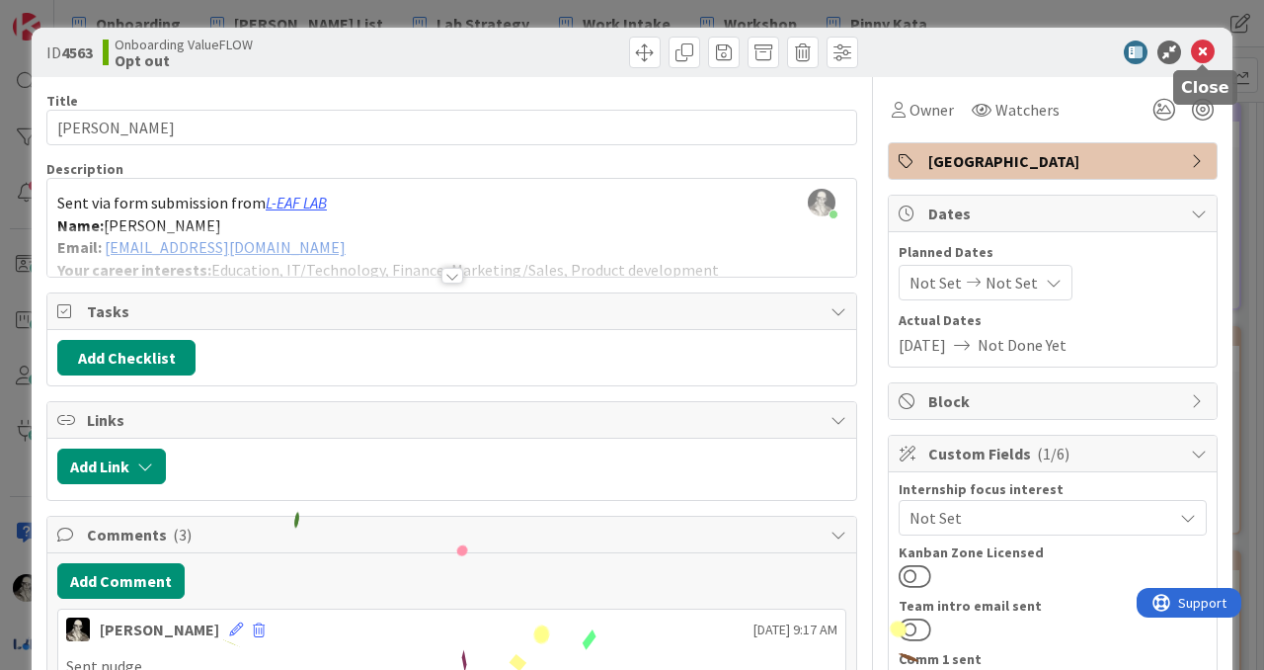
click at [1203, 50] on icon at bounding box center [1203, 52] width 24 height 24
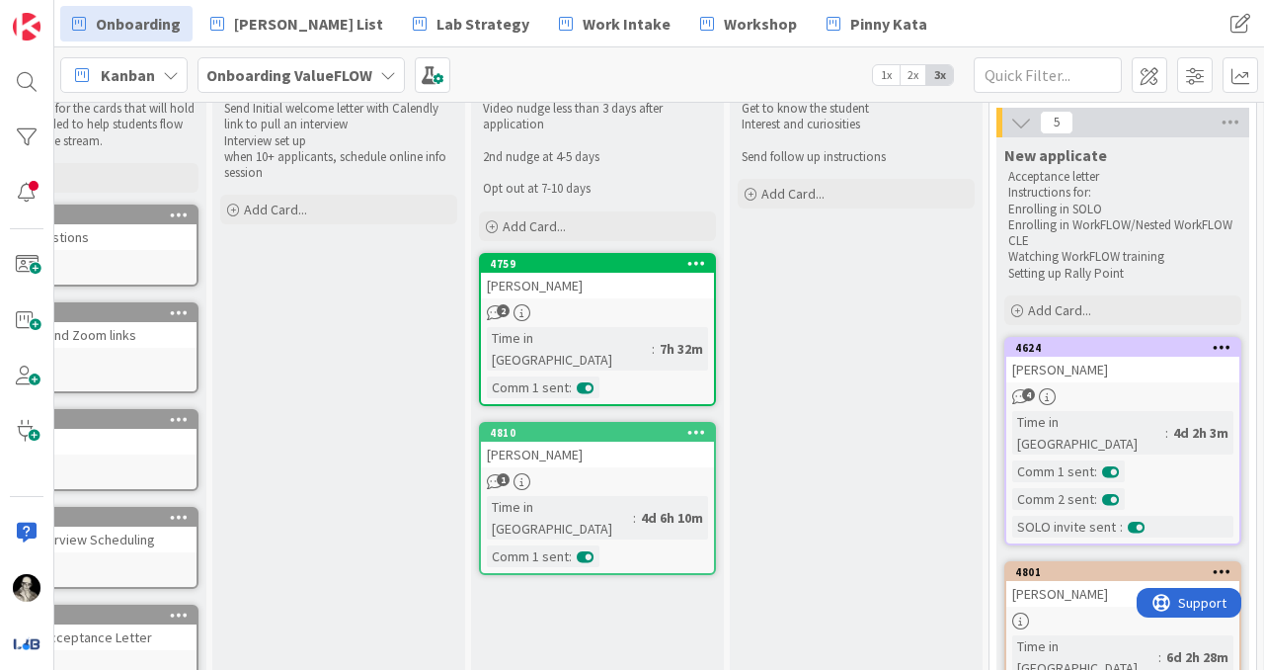
scroll to position [68, 108]
click at [617, 441] on div "[PERSON_NAME]" at bounding box center [597, 454] width 233 height 26
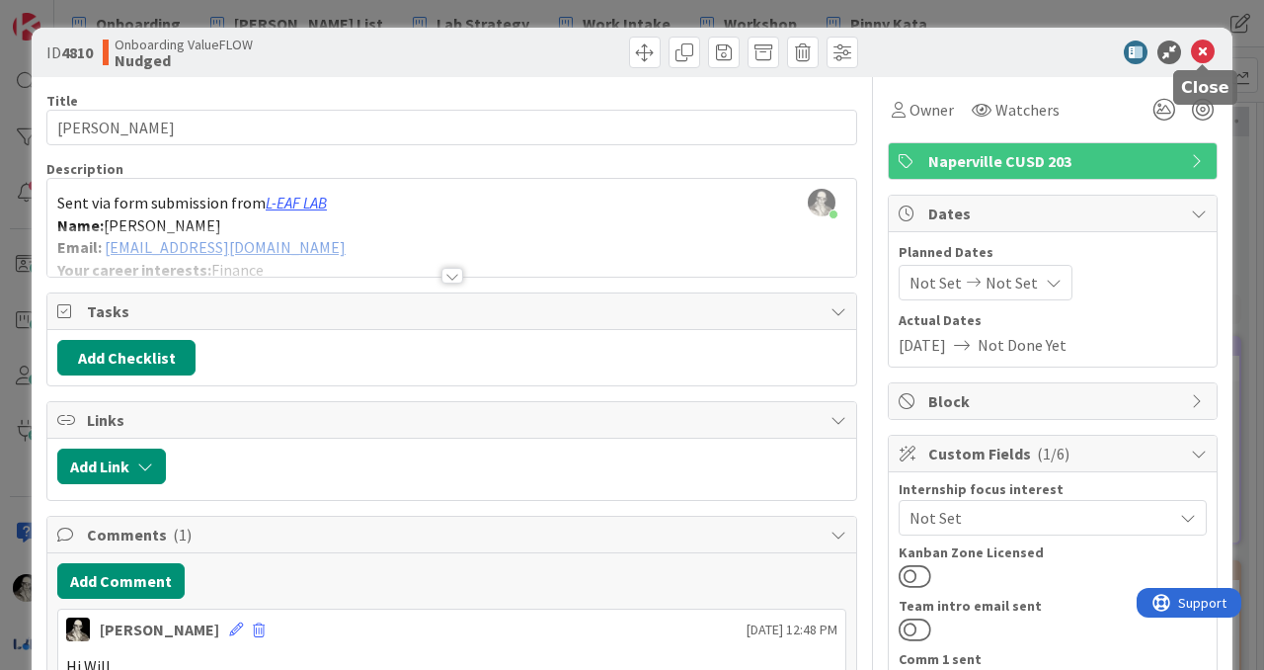
click at [1205, 53] on icon at bounding box center [1203, 52] width 24 height 24
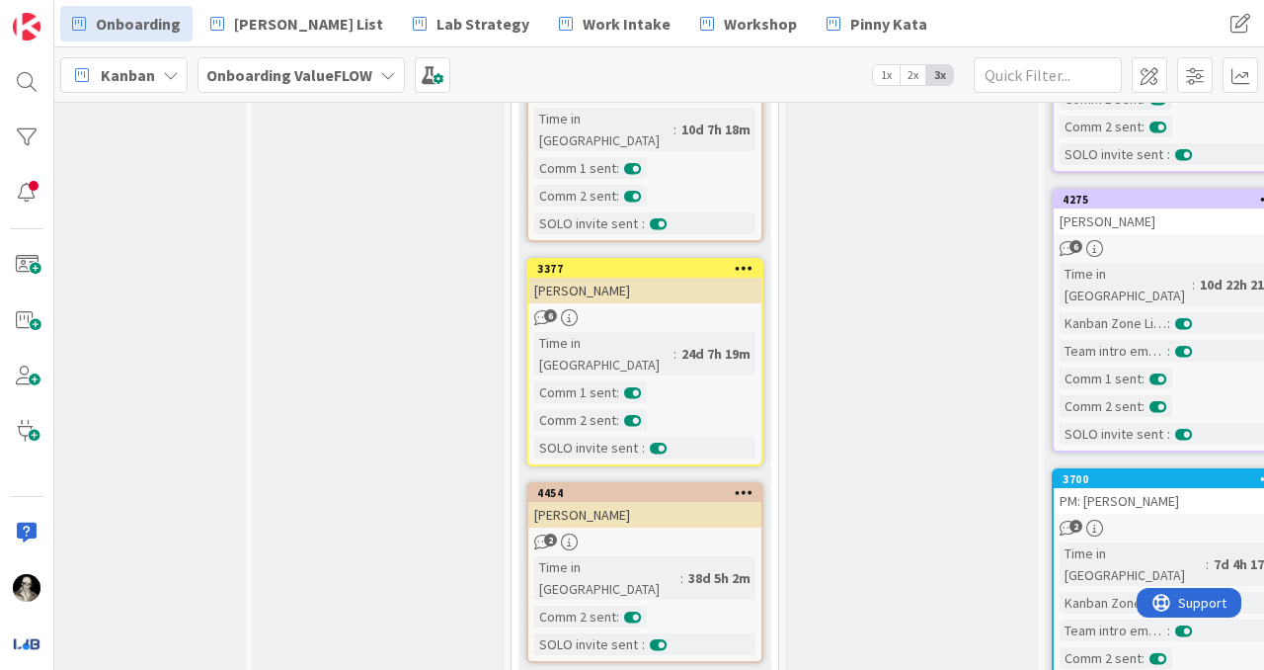
scroll to position [858, 586]
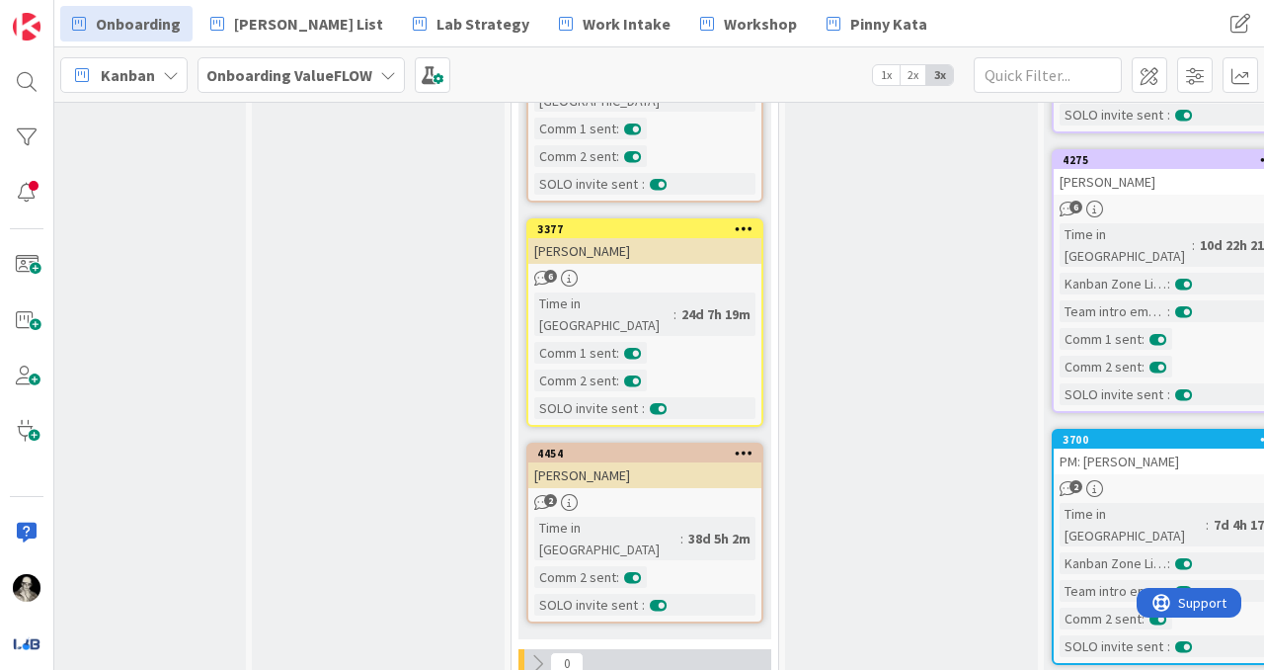
click at [673, 462] on div "[PERSON_NAME]" at bounding box center [644, 475] width 233 height 26
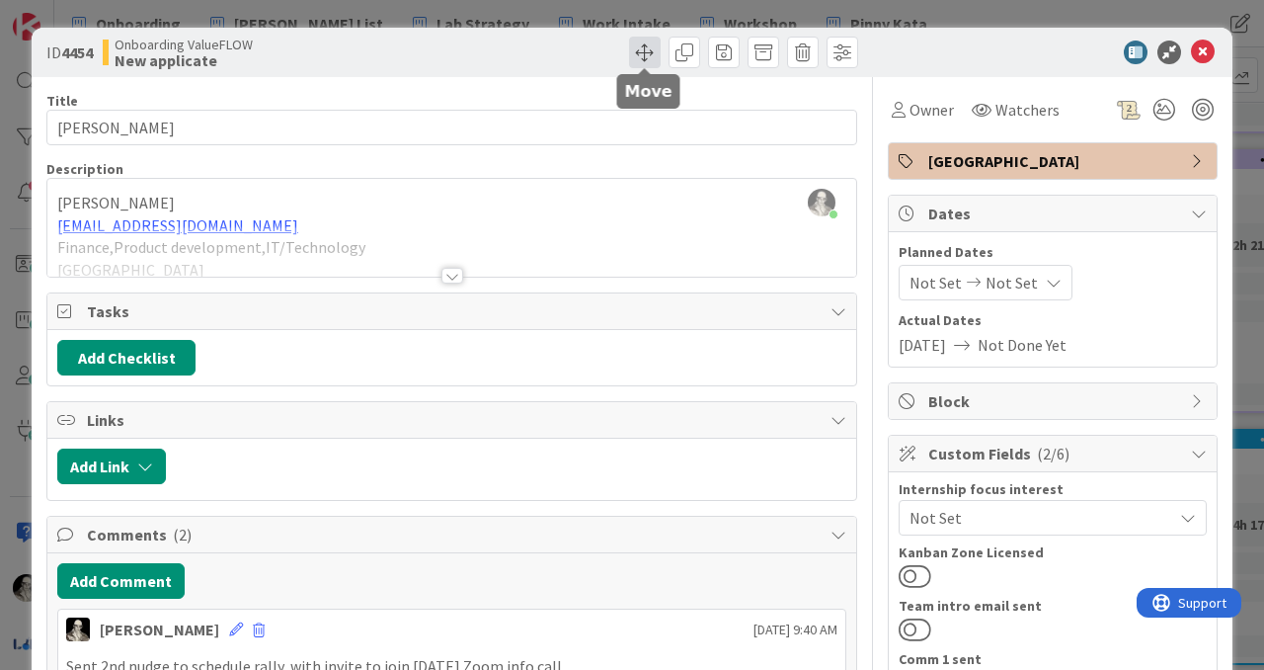
click at [640, 46] on span at bounding box center [645, 53] width 32 height 32
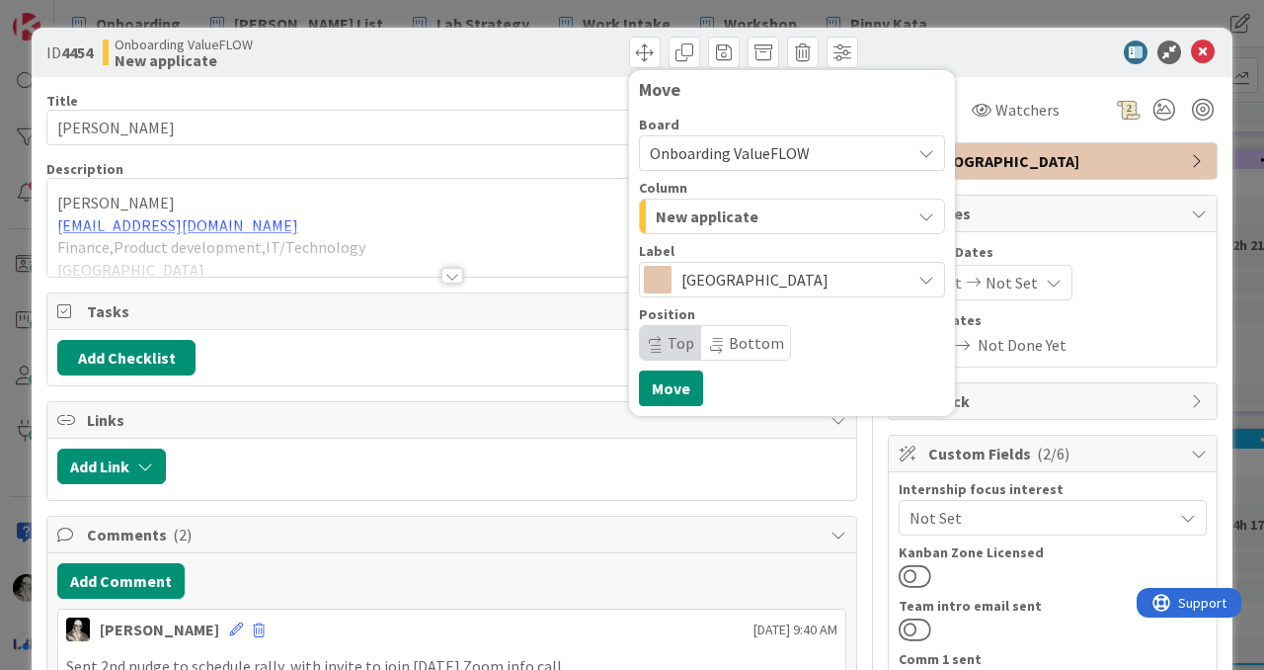
click at [710, 210] on span "New applicate" at bounding box center [707, 216] width 103 height 26
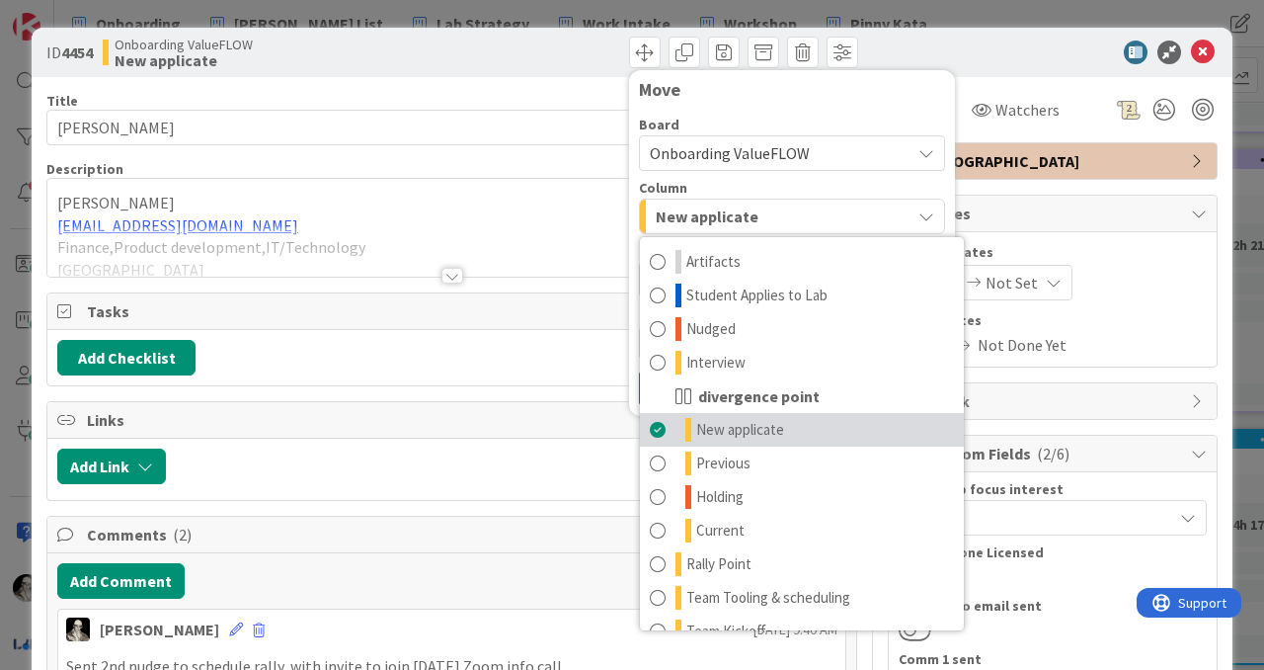
scroll to position [194, 0]
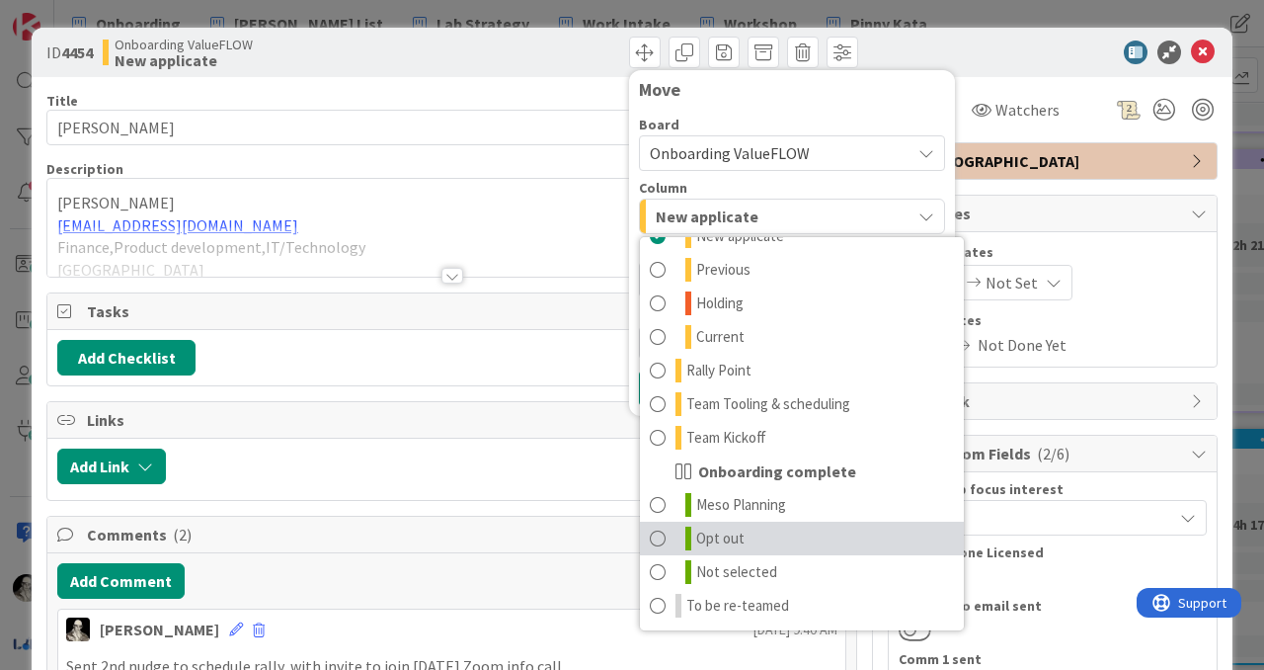
click at [661, 532] on span at bounding box center [658, 538] width 16 height 24
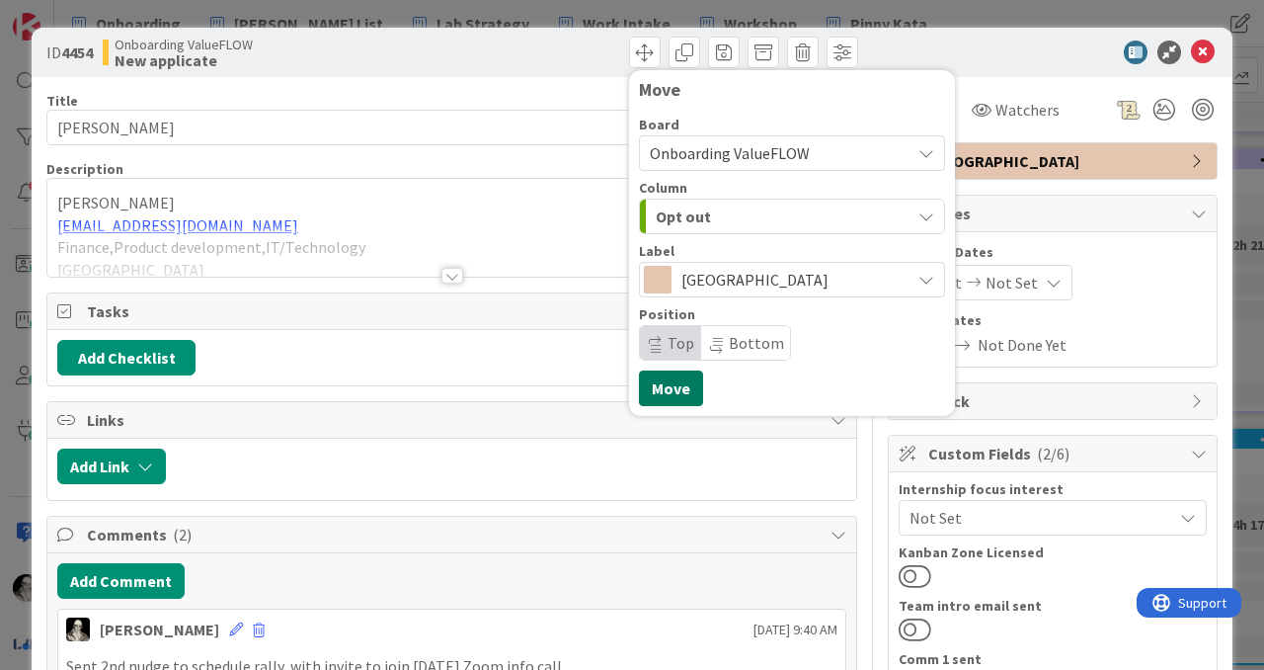
click at [668, 385] on button "Move" at bounding box center [671, 388] width 64 height 36
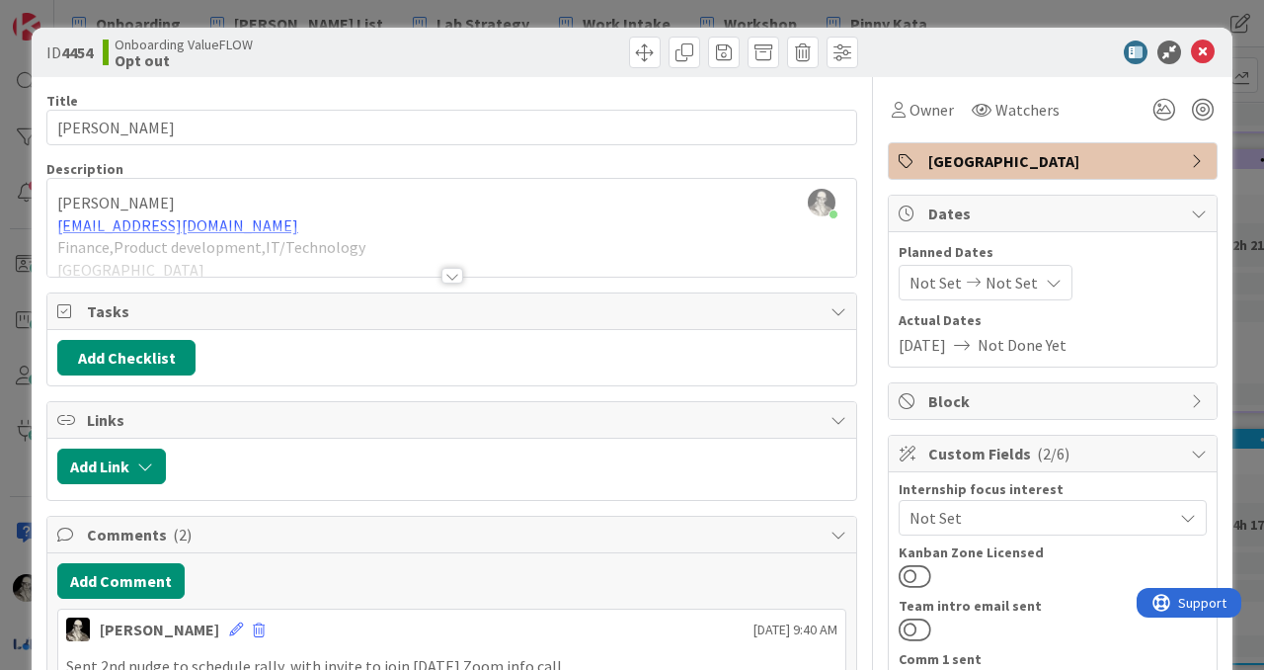
scroll to position [791, 586]
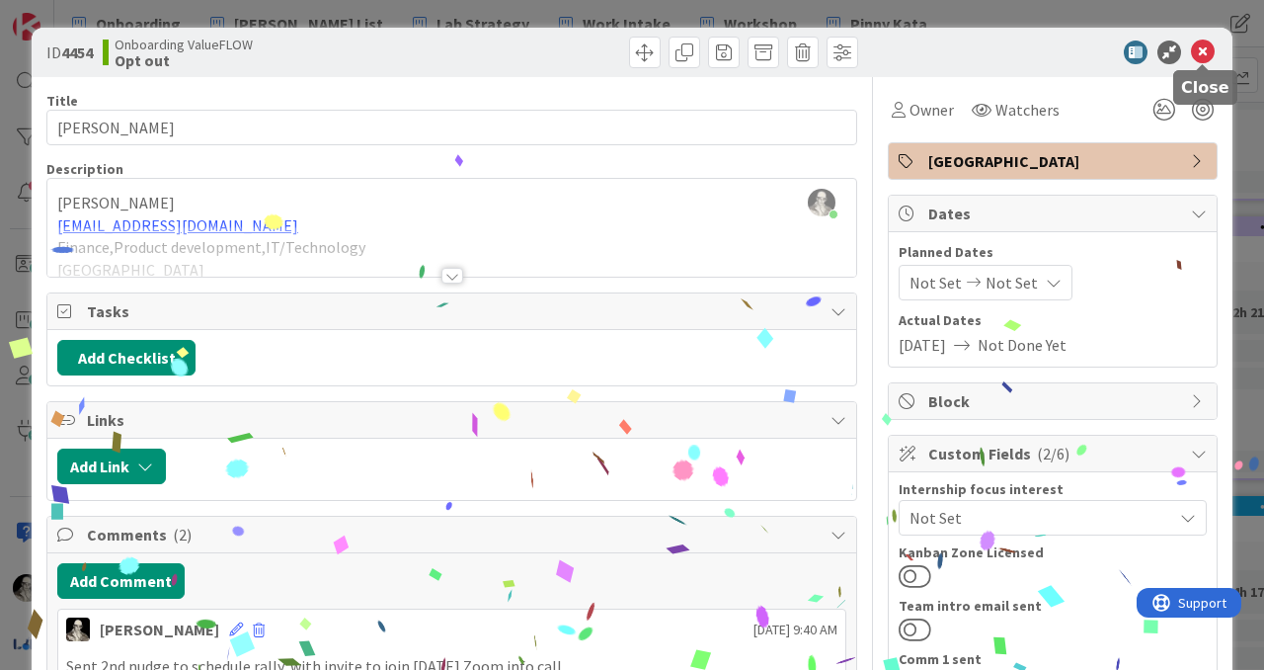
click at [1201, 52] on icon at bounding box center [1203, 52] width 24 height 24
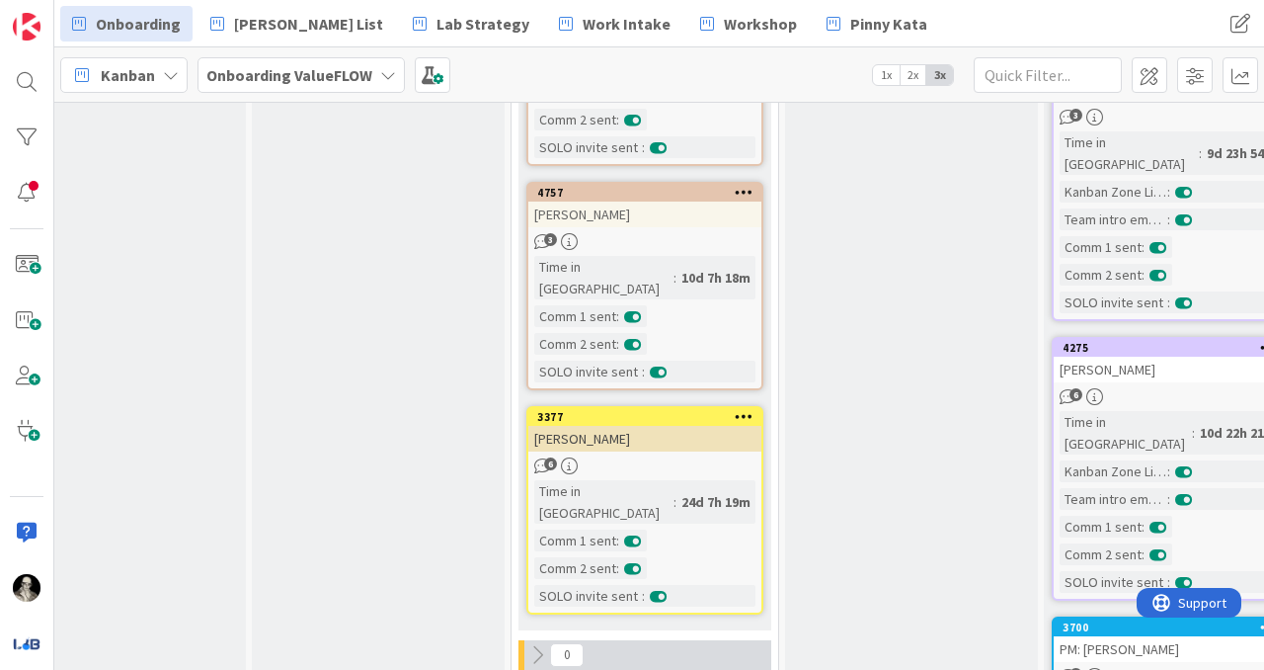
scroll to position [667, 586]
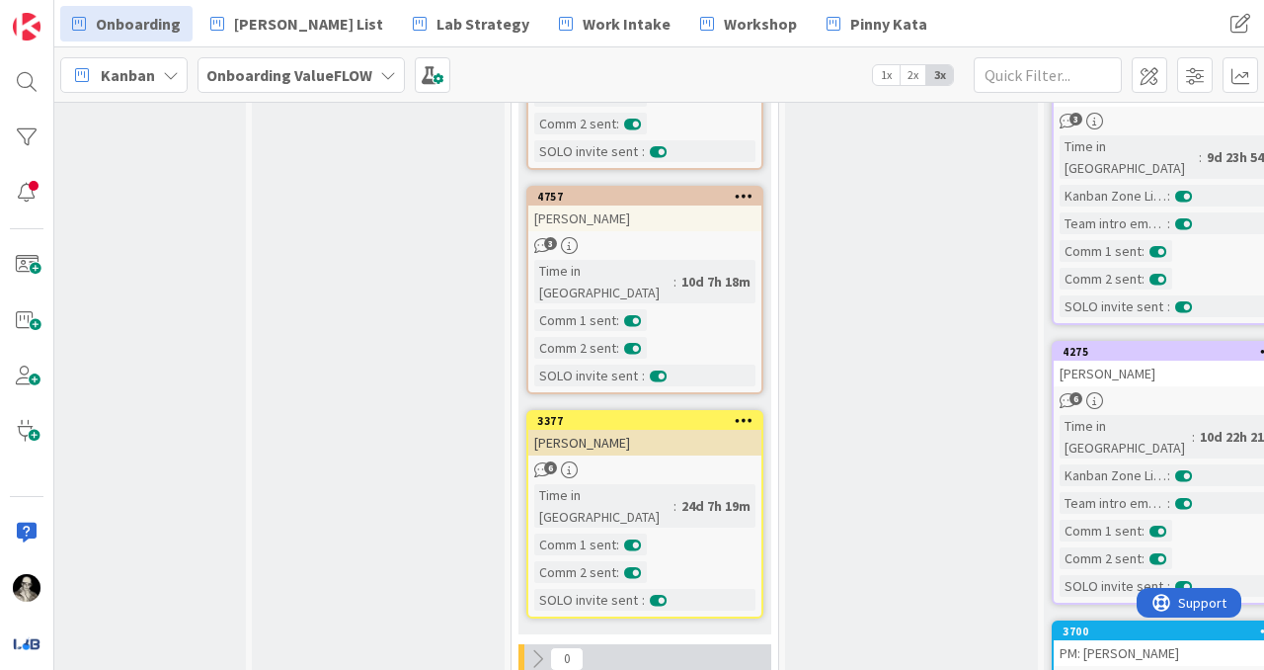
click at [661, 430] on div "[PERSON_NAME]" at bounding box center [644, 443] width 233 height 26
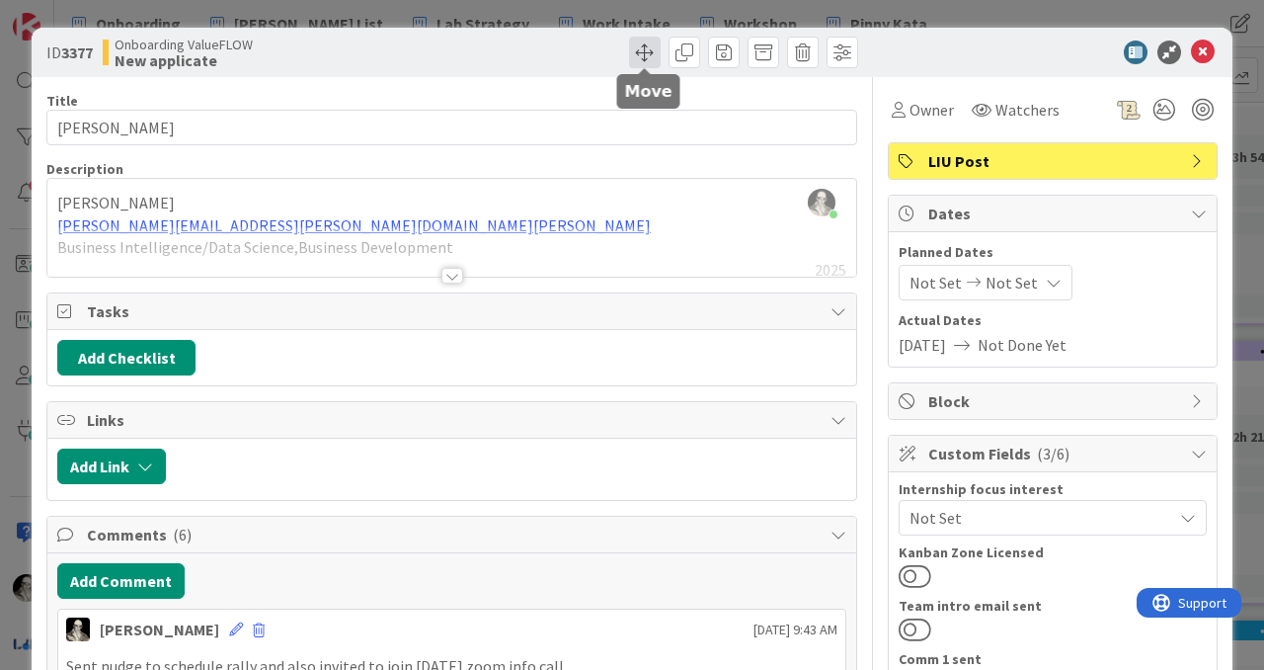
click at [642, 38] on span at bounding box center [645, 53] width 32 height 32
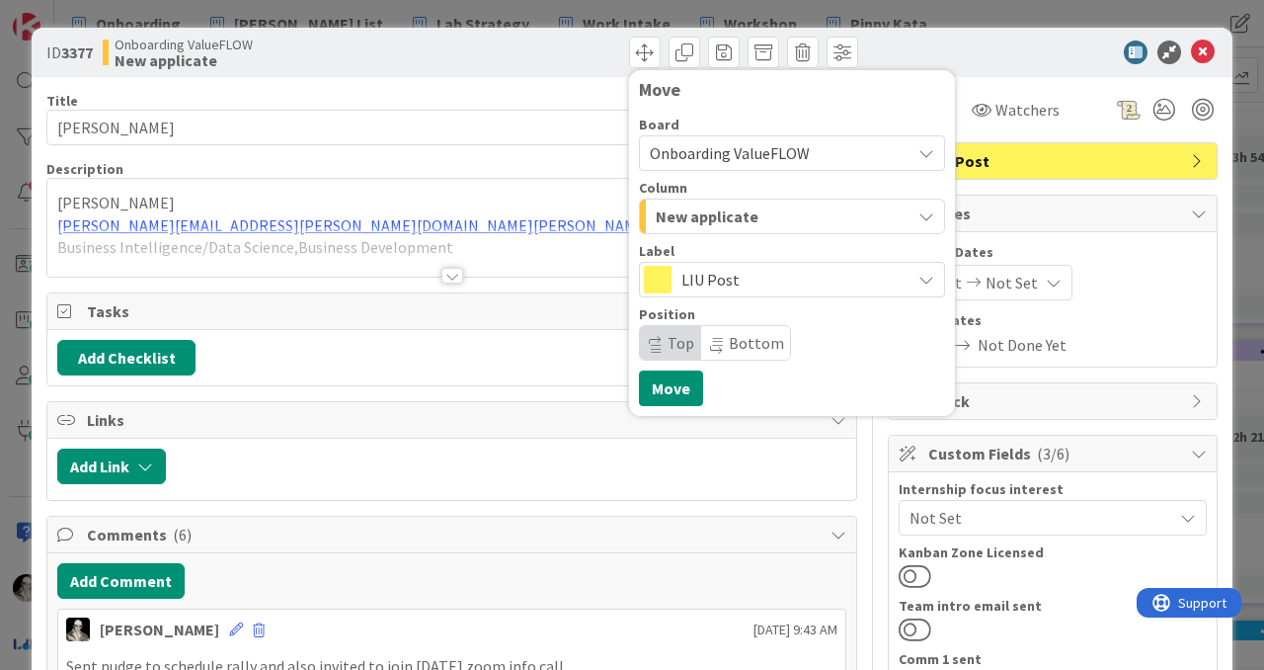
click at [734, 214] on span "New applicate" at bounding box center [707, 216] width 103 height 26
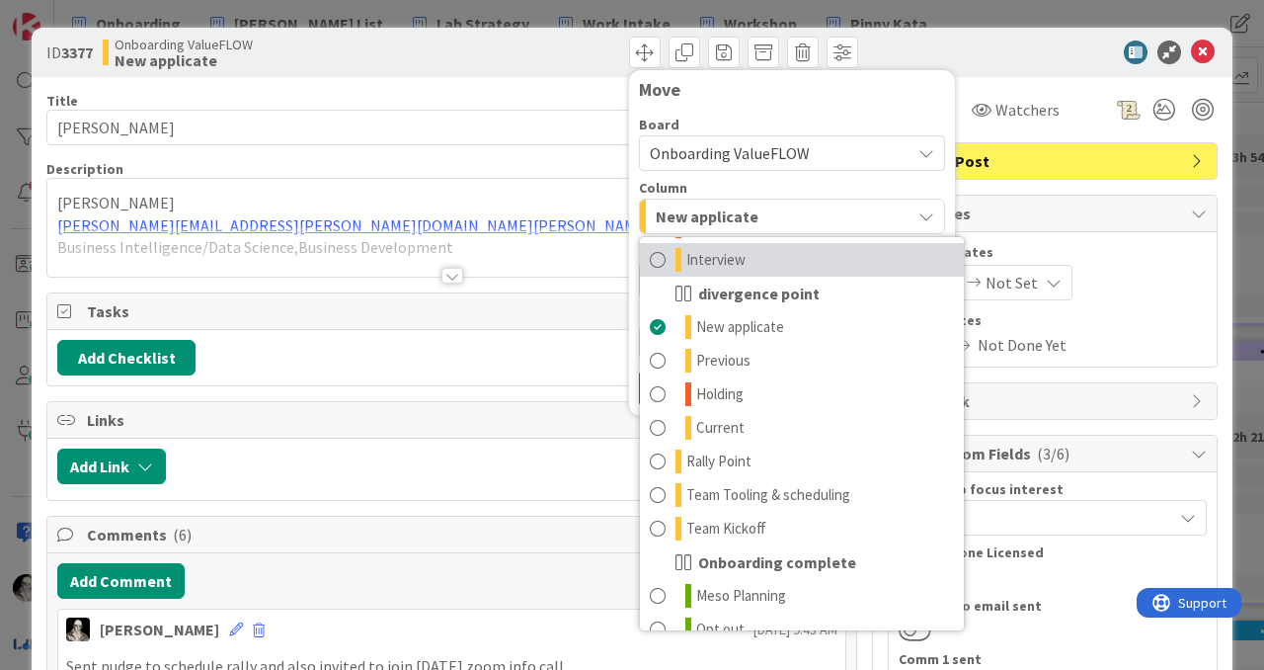
scroll to position [194, 0]
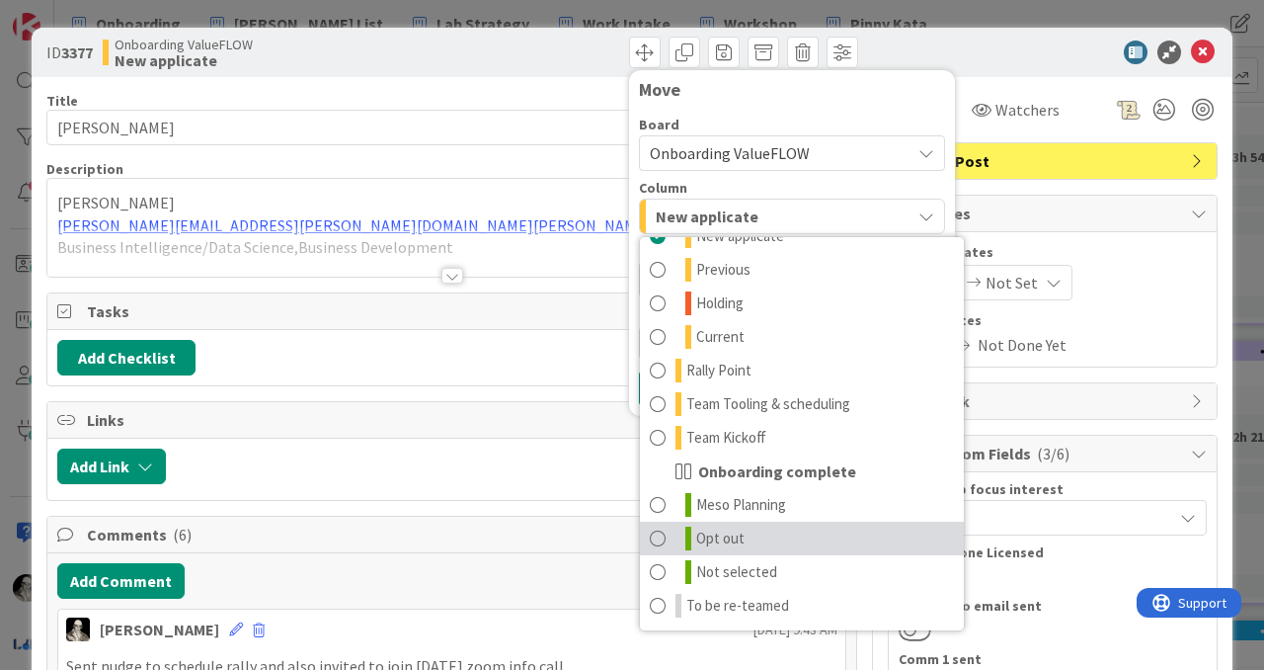
click at [660, 540] on span at bounding box center [658, 538] width 16 height 24
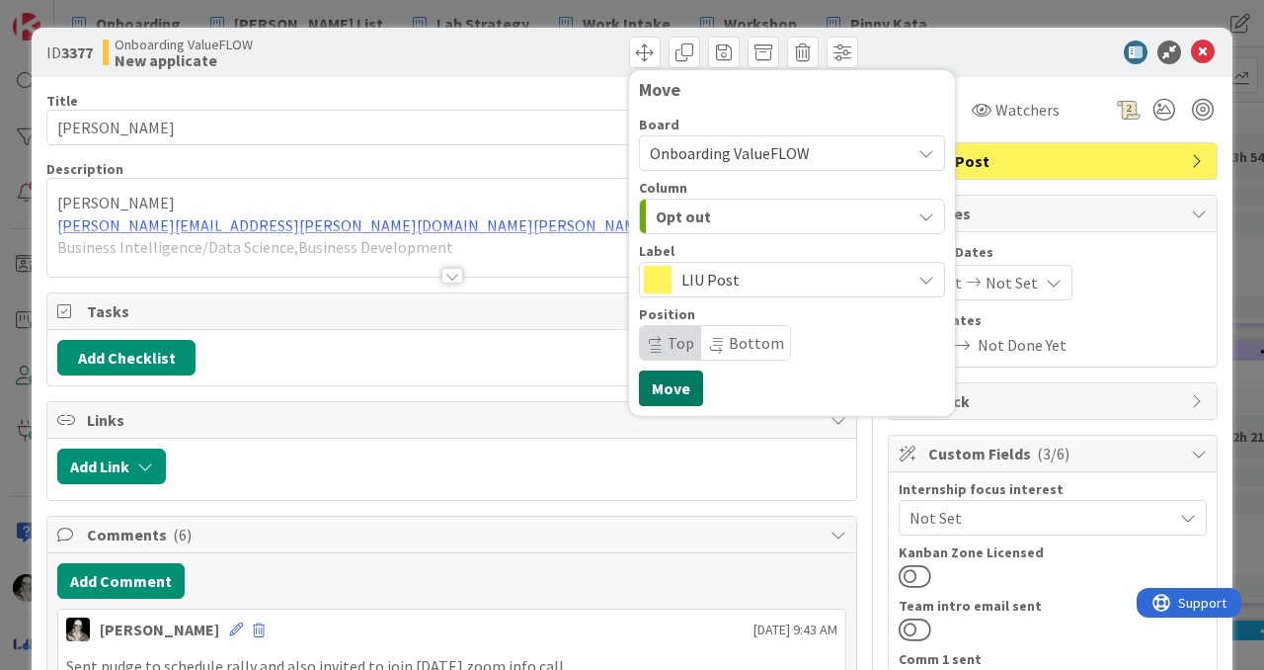
click at [673, 383] on button "Move" at bounding box center [671, 388] width 64 height 36
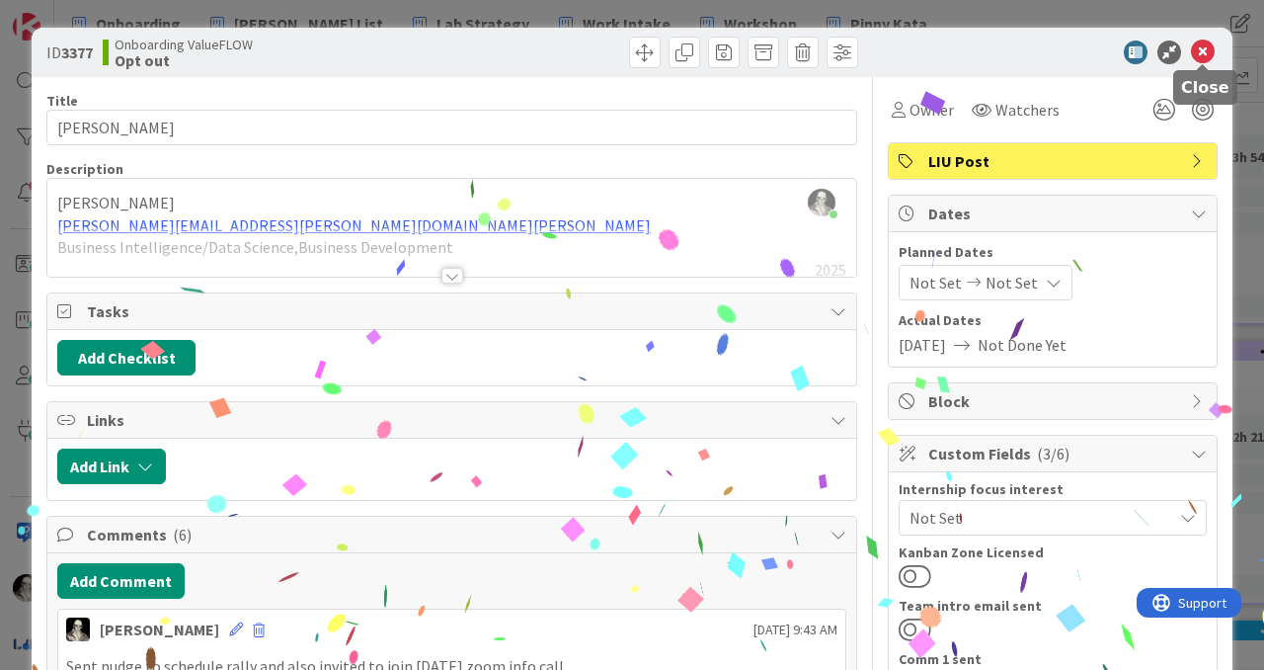
click at [1204, 51] on icon at bounding box center [1203, 52] width 24 height 24
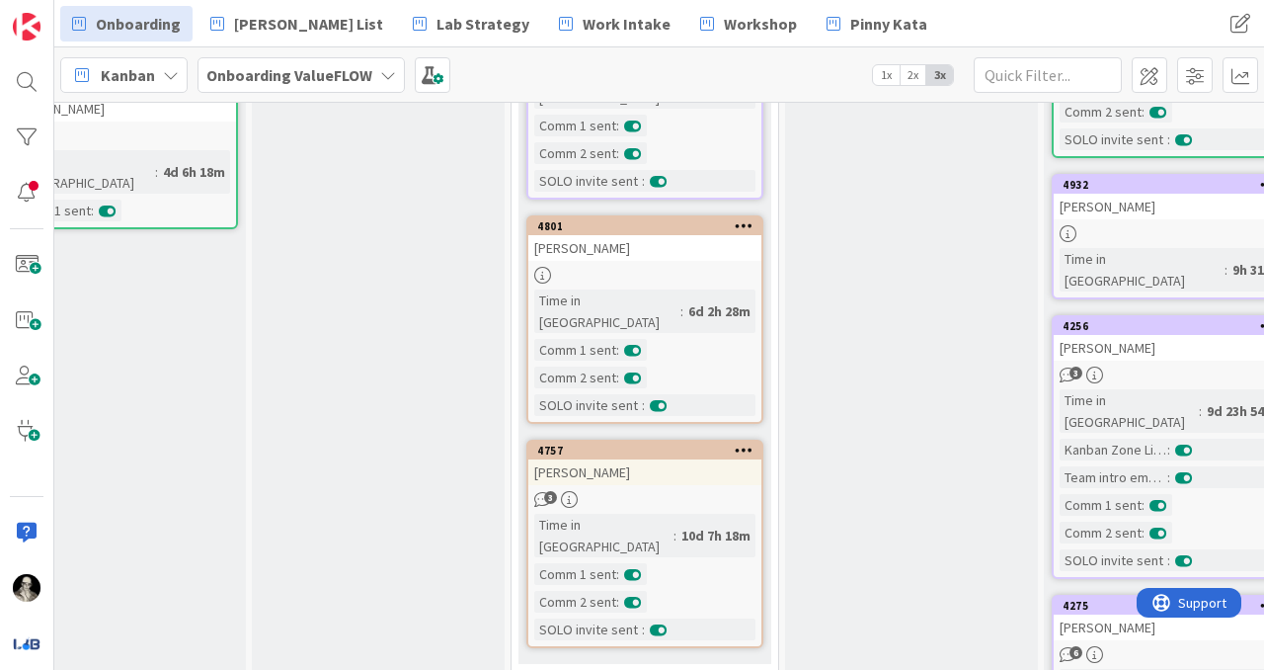
scroll to position [410, 586]
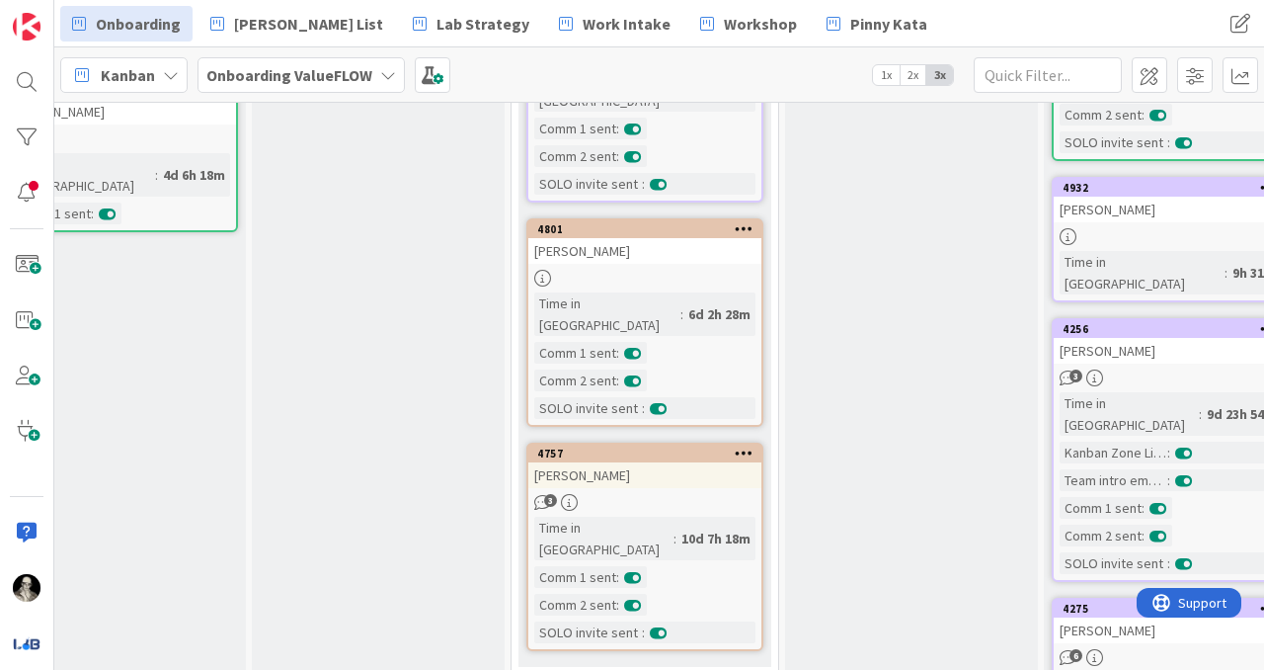
click at [660, 462] on div "[PERSON_NAME]" at bounding box center [644, 475] width 233 height 26
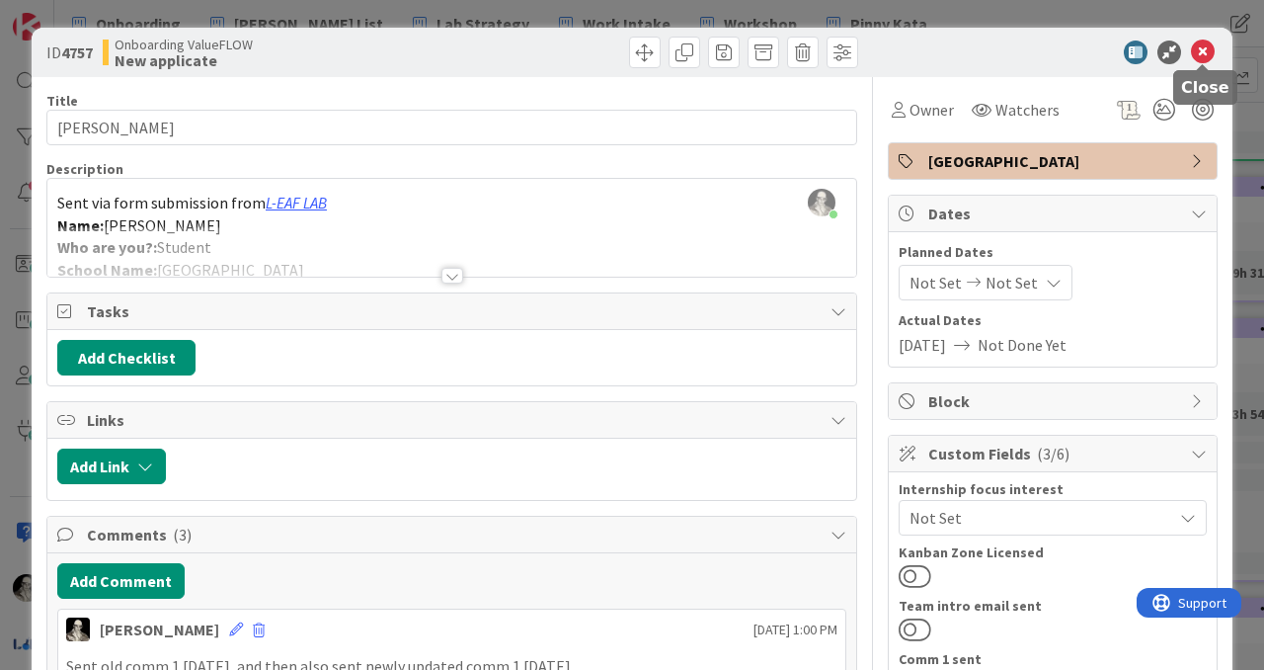
click at [1206, 49] on icon at bounding box center [1203, 52] width 24 height 24
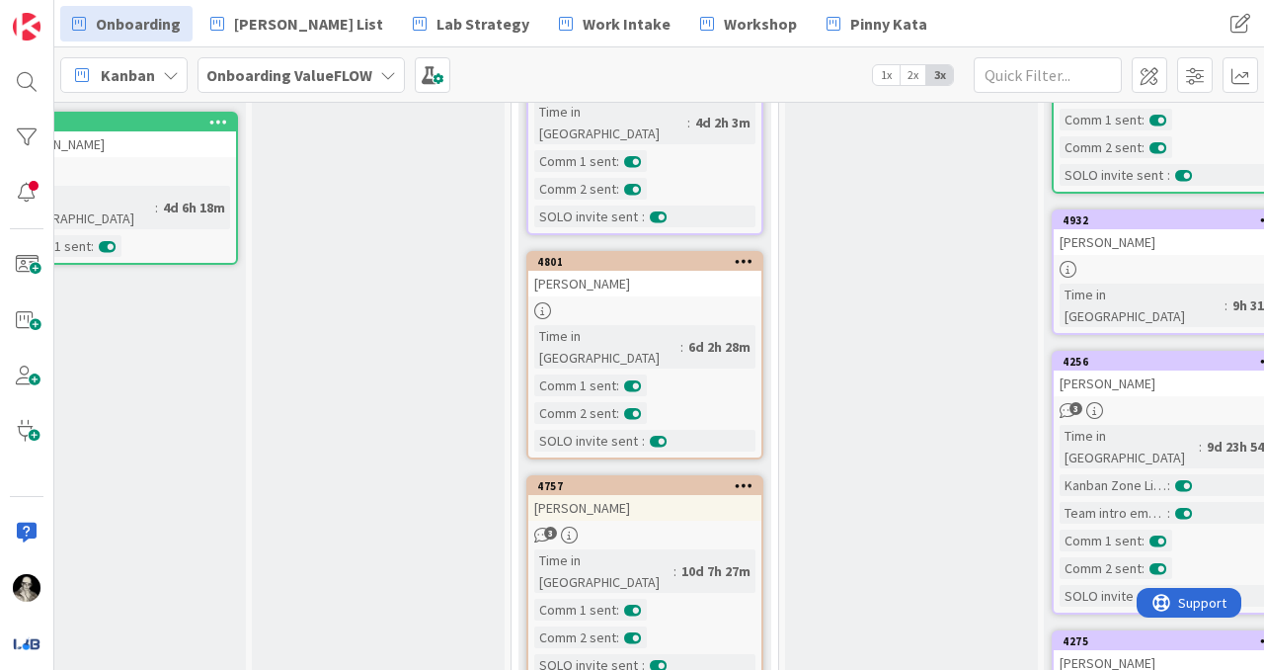
scroll to position [371, 586]
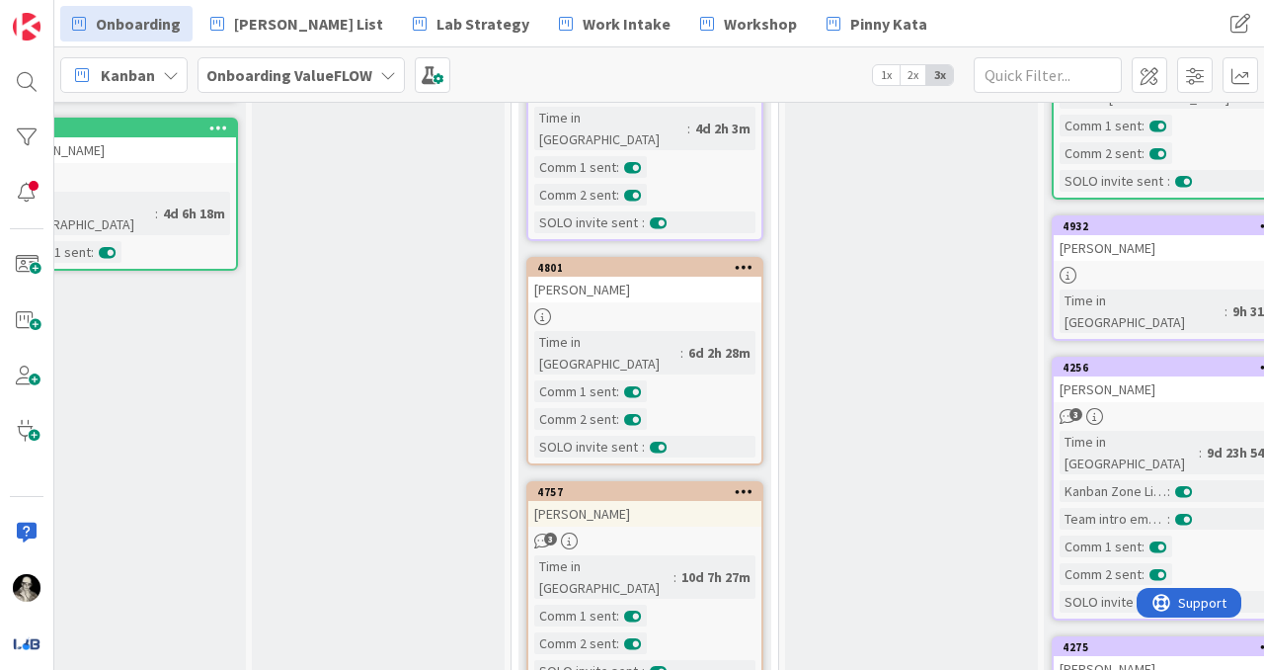
click at [1173, 251] on div "[PERSON_NAME]" at bounding box center [1170, 248] width 233 height 26
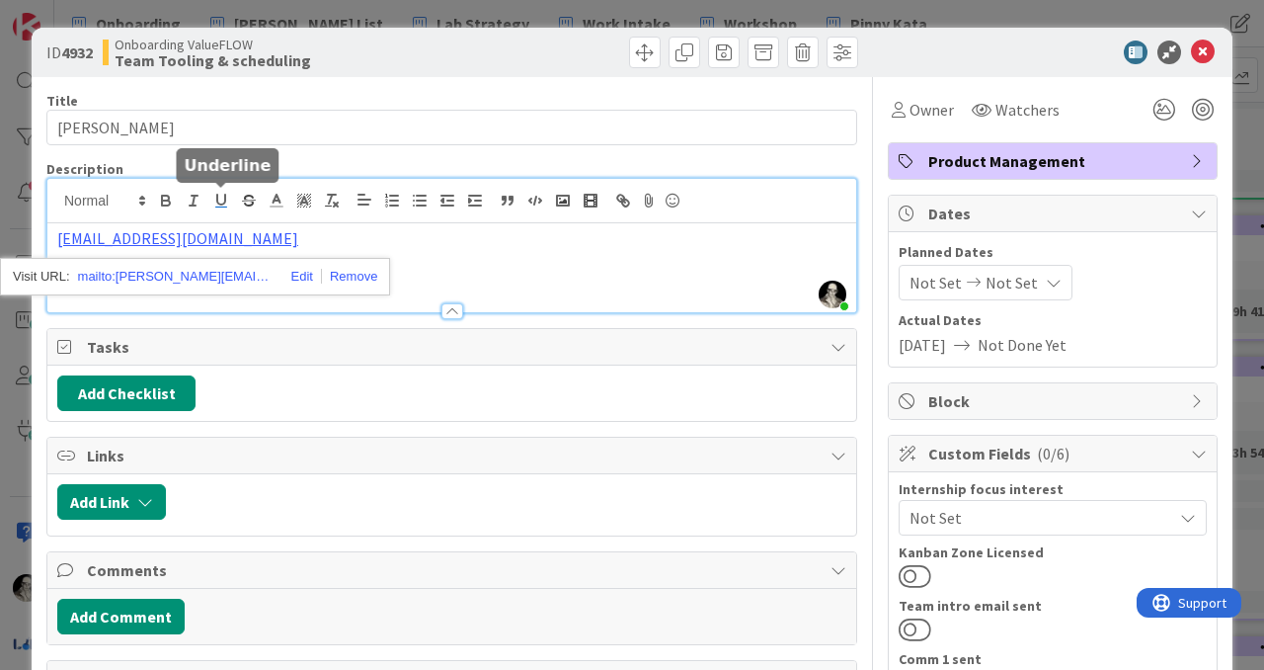
drag, startPoint x: 257, startPoint y: 201, endPoint x: 212, endPoint y: 201, distance: 44.5
click at [212, 201] on div "Wes Sutkin just joined ujjawalgupta@umass.edu mailto:ujjawalgupta@umass.edu" at bounding box center [451, 245] width 809 height 133
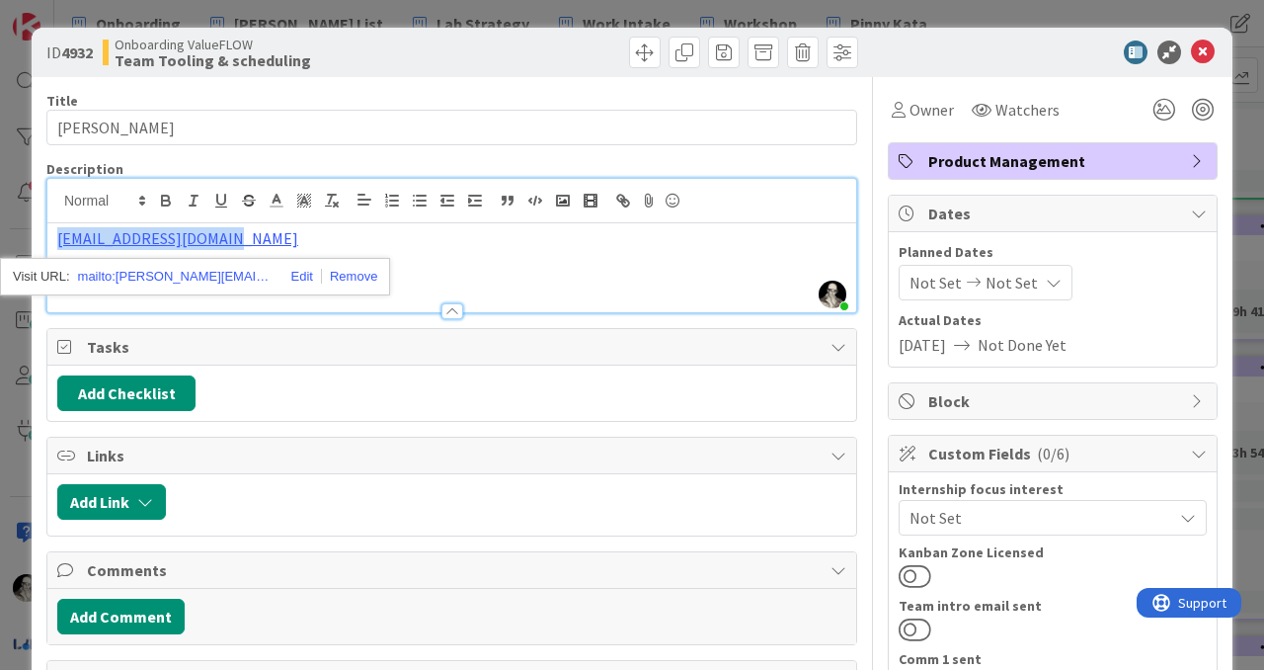
drag, startPoint x: 251, startPoint y: 241, endPoint x: 34, endPoint y: 246, distance: 217.3
click at [35, 245] on div "ID 4932 Onboarding ValueFLOW Team Tooling & scheduling Title 13 / 128 ujjawal g…" at bounding box center [632, 617] width 1201 height 1178
copy link "ujjawalgupta@umass.edu"
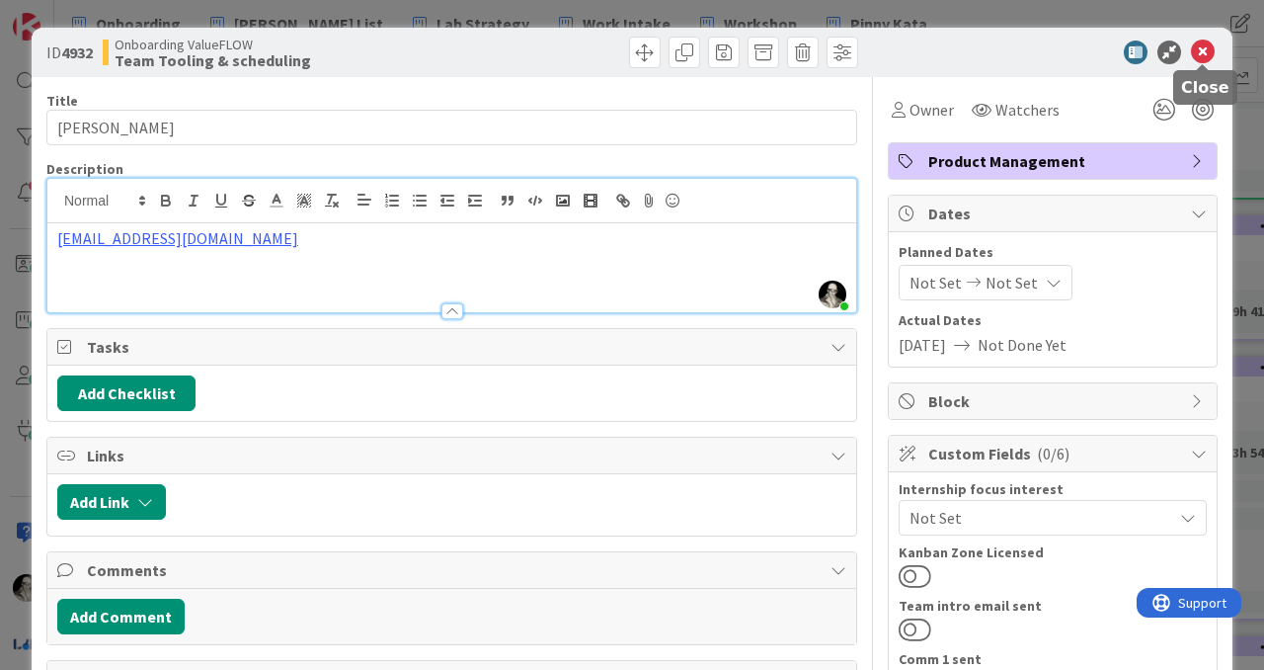
click at [1201, 56] on icon at bounding box center [1203, 52] width 24 height 24
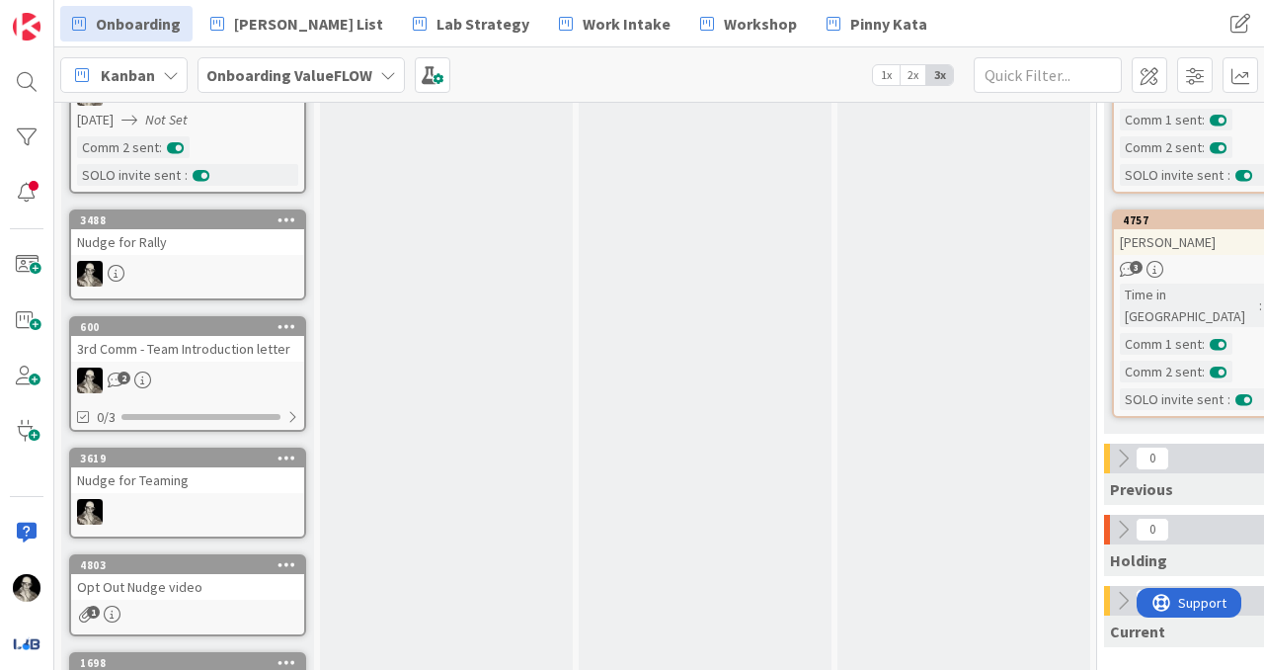
scroll to position [644, 0]
click at [237, 490] on div "Nudge for Teaming" at bounding box center [187, 479] width 233 height 26
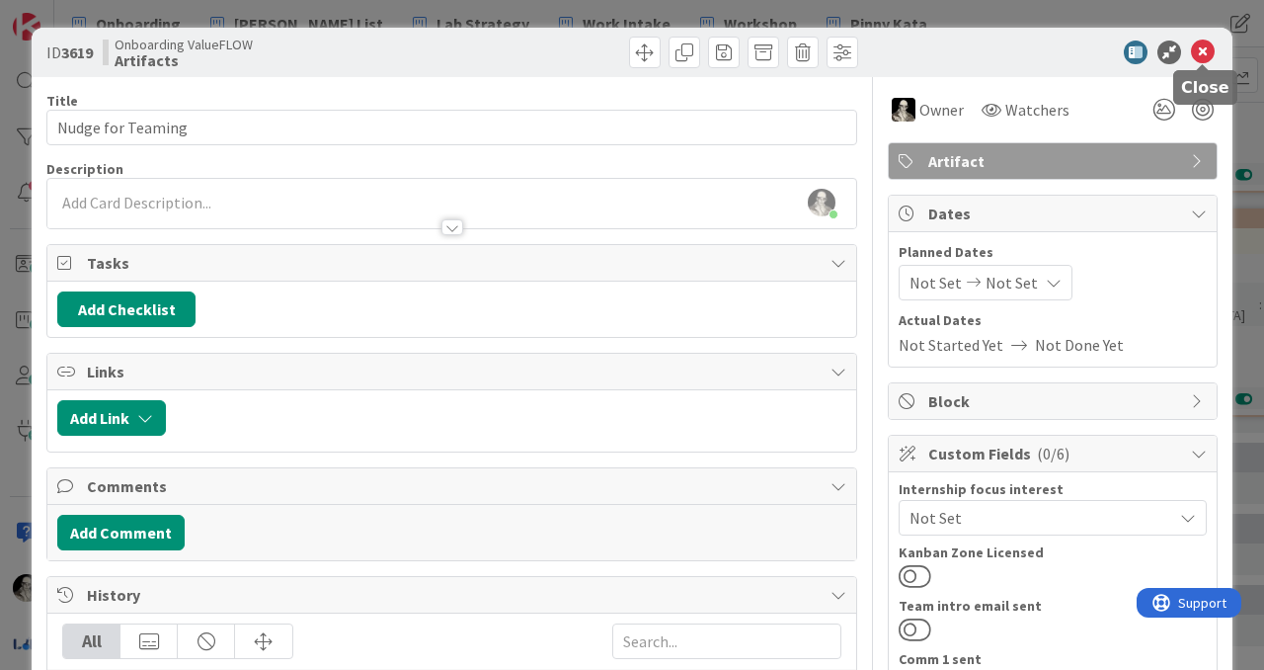
click at [1201, 52] on icon at bounding box center [1203, 52] width 24 height 24
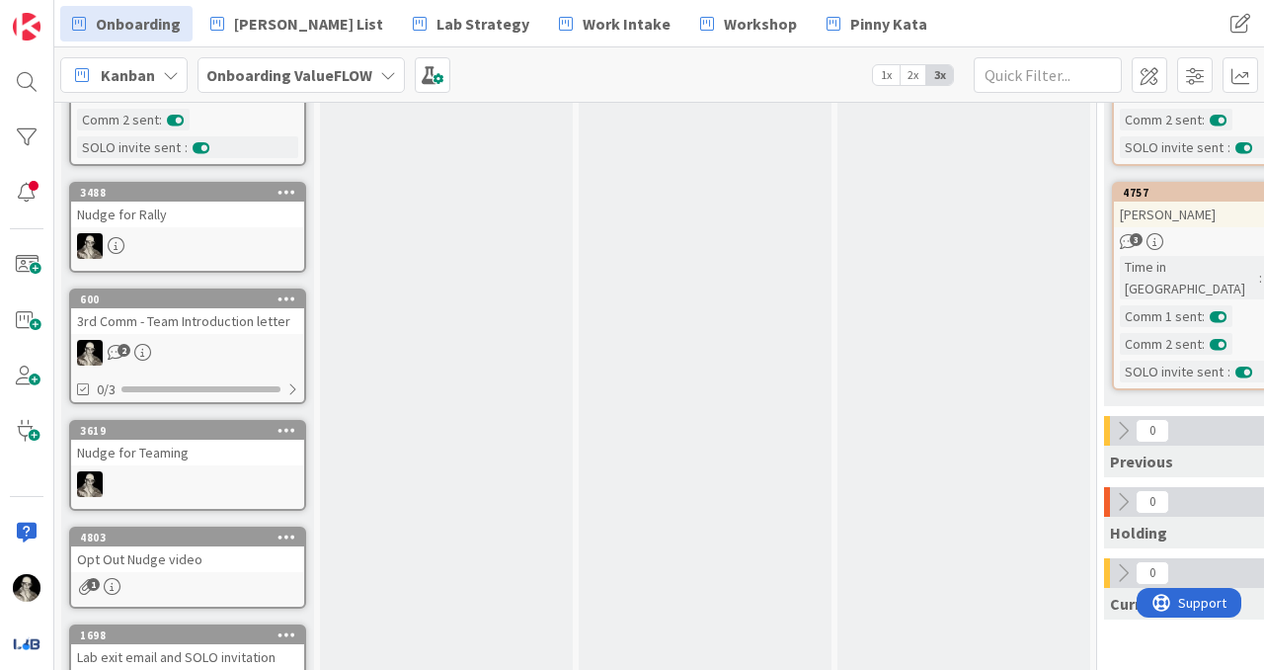
scroll to position [672, 0]
click at [227, 455] on div "Nudge for Teaming" at bounding box center [187, 452] width 233 height 26
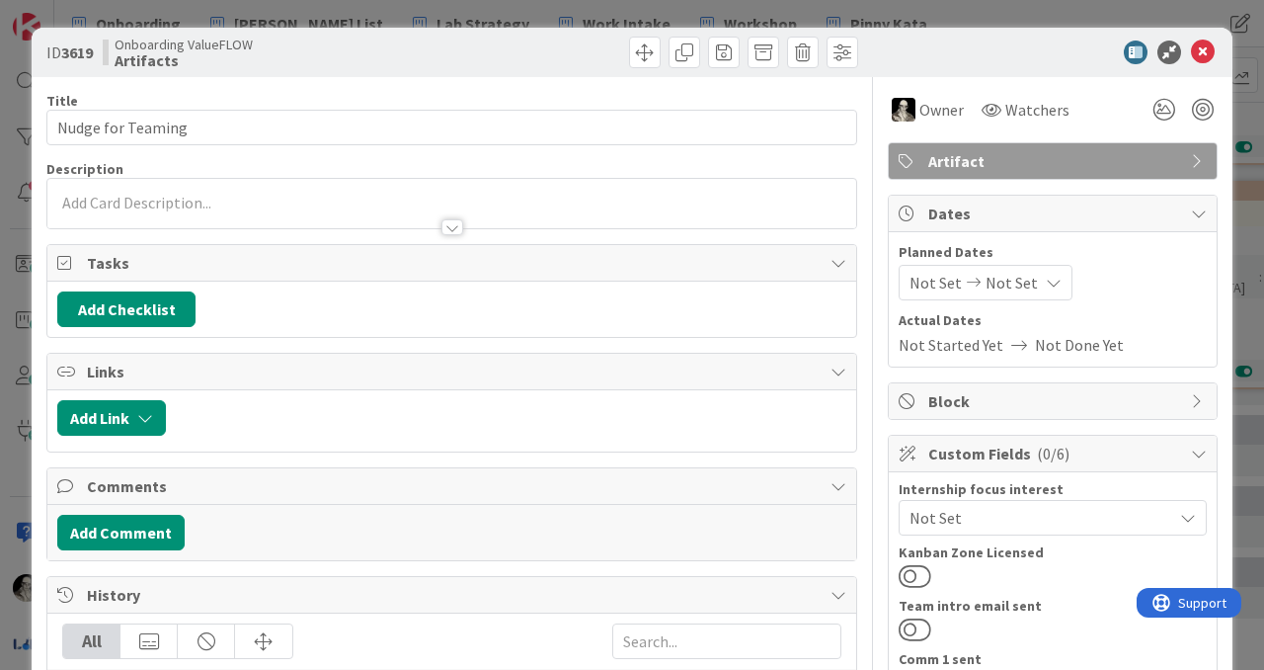
click at [265, 201] on div at bounding box center [451, 203] width 809 height 49
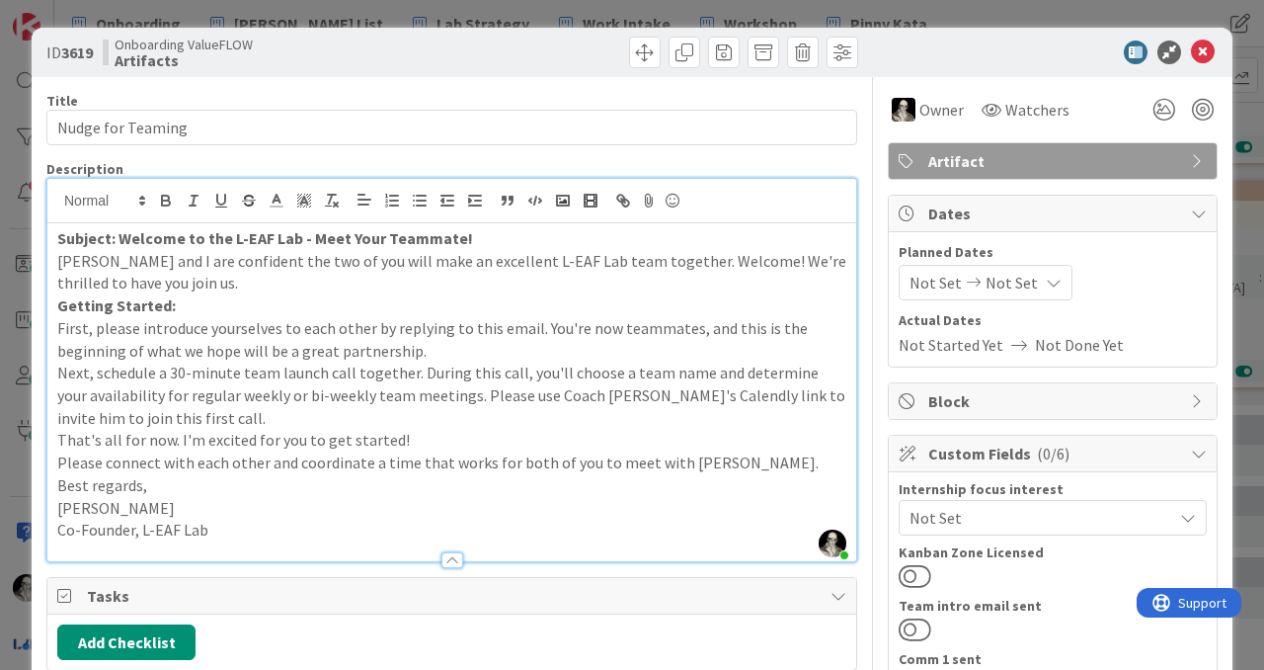
drag, startPoint x: 225, startPoint y: 534, endPoint x: 17, endPoint y: 232, distance: 367.1
click at [17, 232] on div "ID 3619 Onboarding ValueFLOW Artifacts Title 17 / 128 Nudge for Teaming Descrip…" at bounding box center [632, 335] width 1264 height 670
copy div "Subject: Welcome to the L-EAF Lab - Meet Your Teammate! Jeff Burstein and I are…"
click at [1204, 50] on icon at bounding box center [1203, 52] width 24 height 24
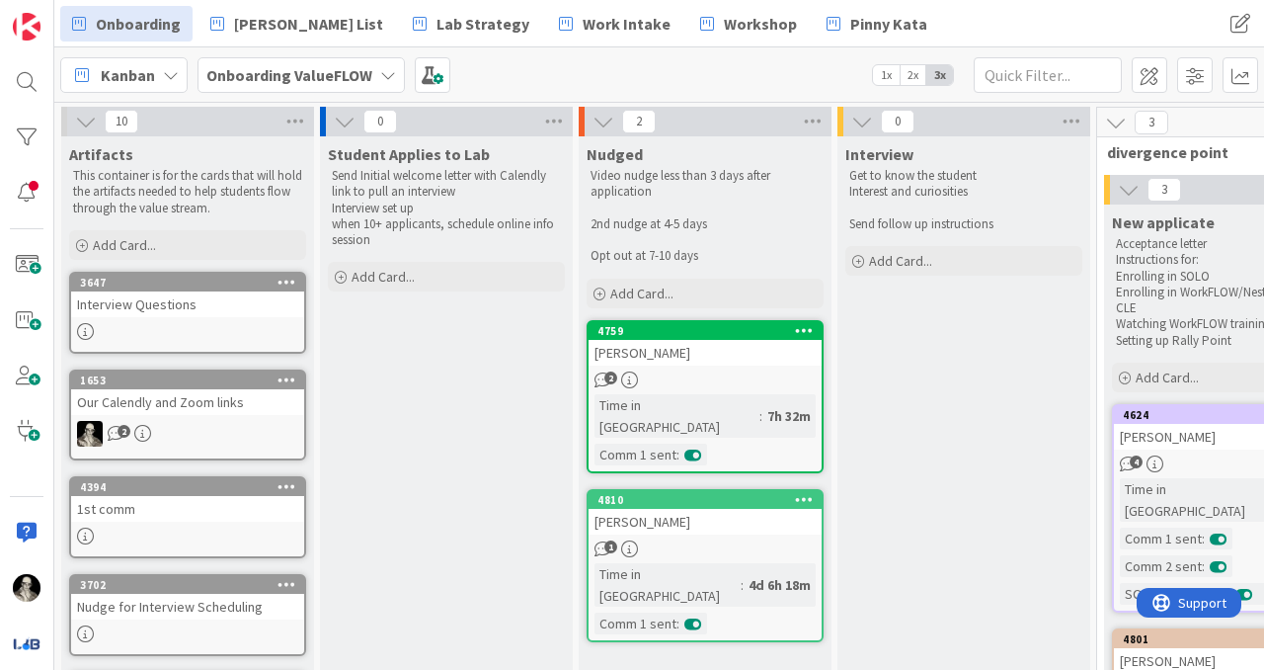
click at [215, 415] on div "1653 Our Calendly and Zoom links 2" at bounding box center [187, 414] width 237 height 91
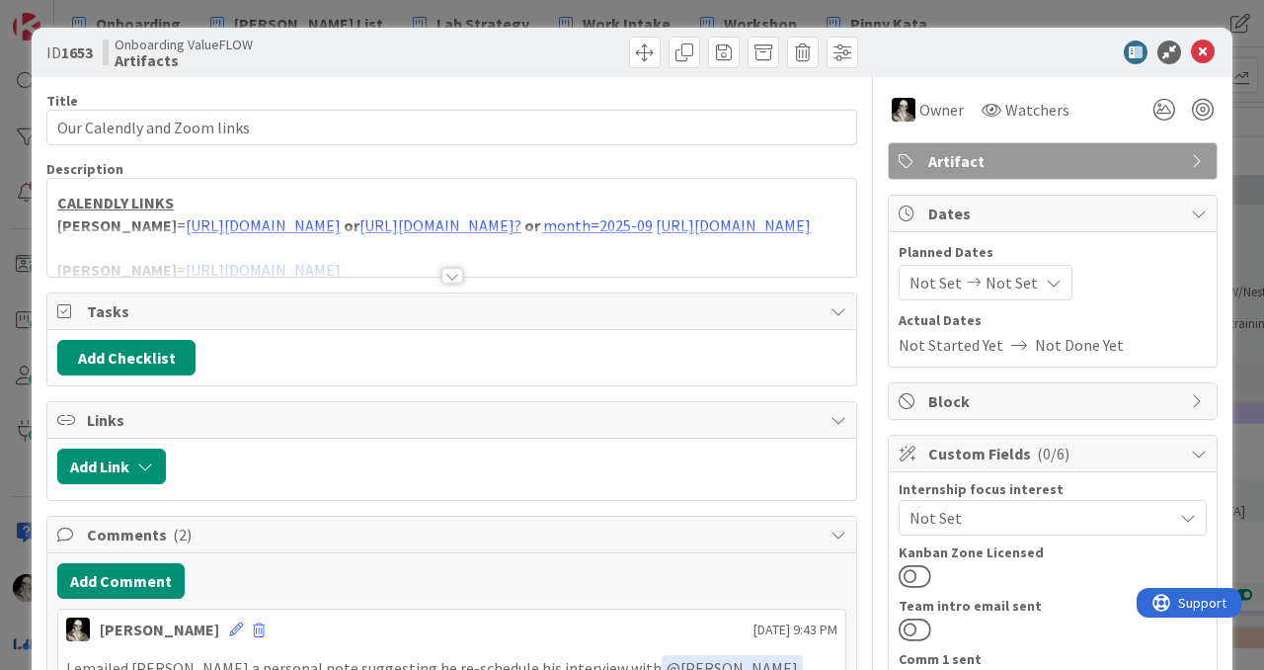
click at [453, 277] on div at bounding box center [453, 276] width 22 height 16
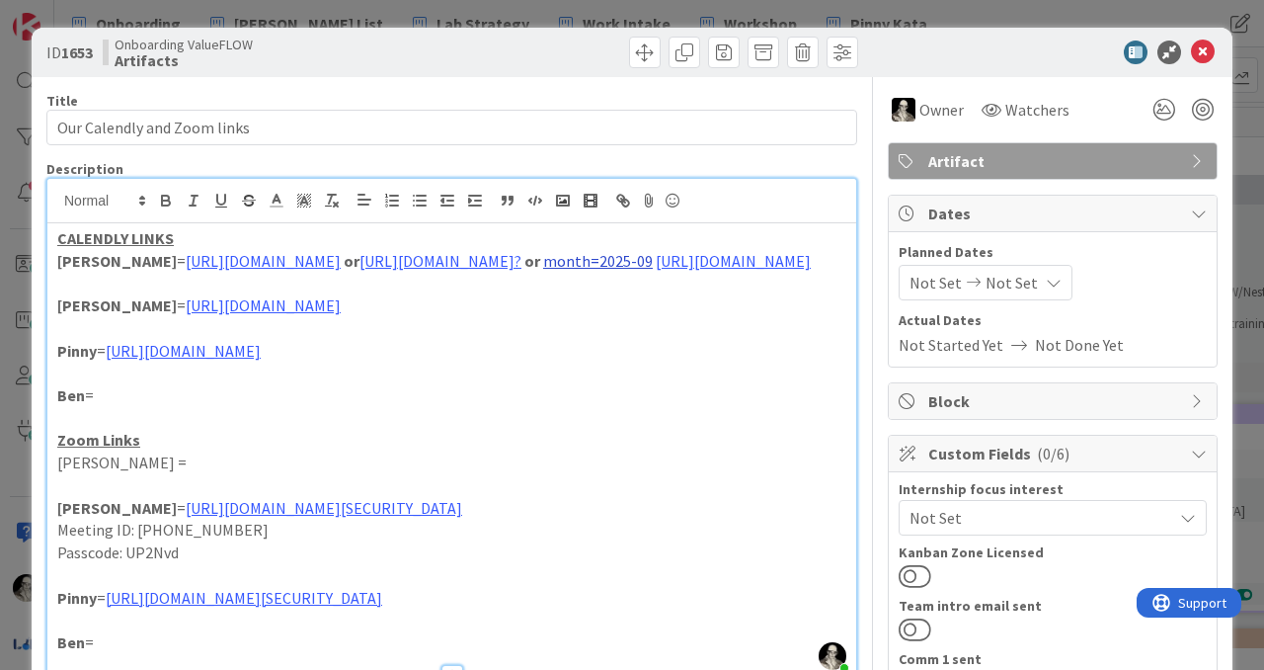
drag, startPoint x: 563, startPoint y: 290, endPoint x: 56, endPoint y: 292, distance: 506.7
click at [57, 273] on p "Jeff = https://calendly.com/jeff_burstein/lab-interview or https://calendly.com…" at bounding box center [451, 261] width 789 height 23
copy p "month=2025-09 https://calendly.com/JEFF_BURSTEIN/30-minute-meeting"
click at [1200, 54] on icon at bounding box center [1203, 52] width 24 height 24
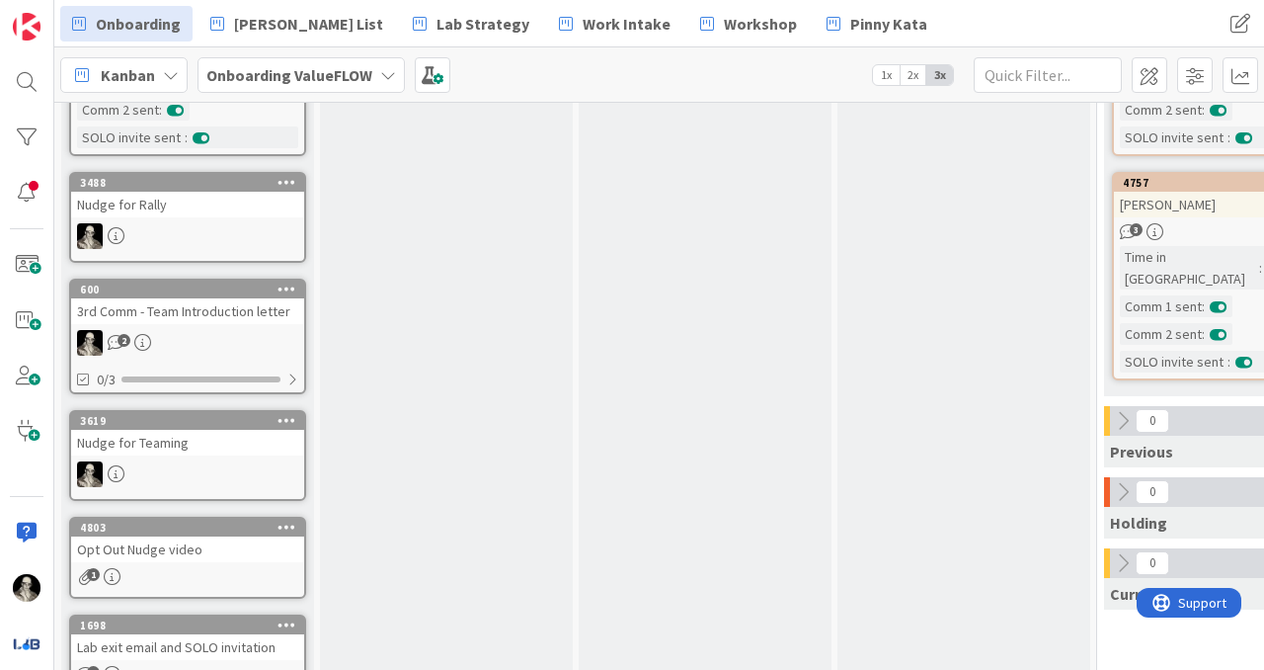
scroll to position [689, 0]
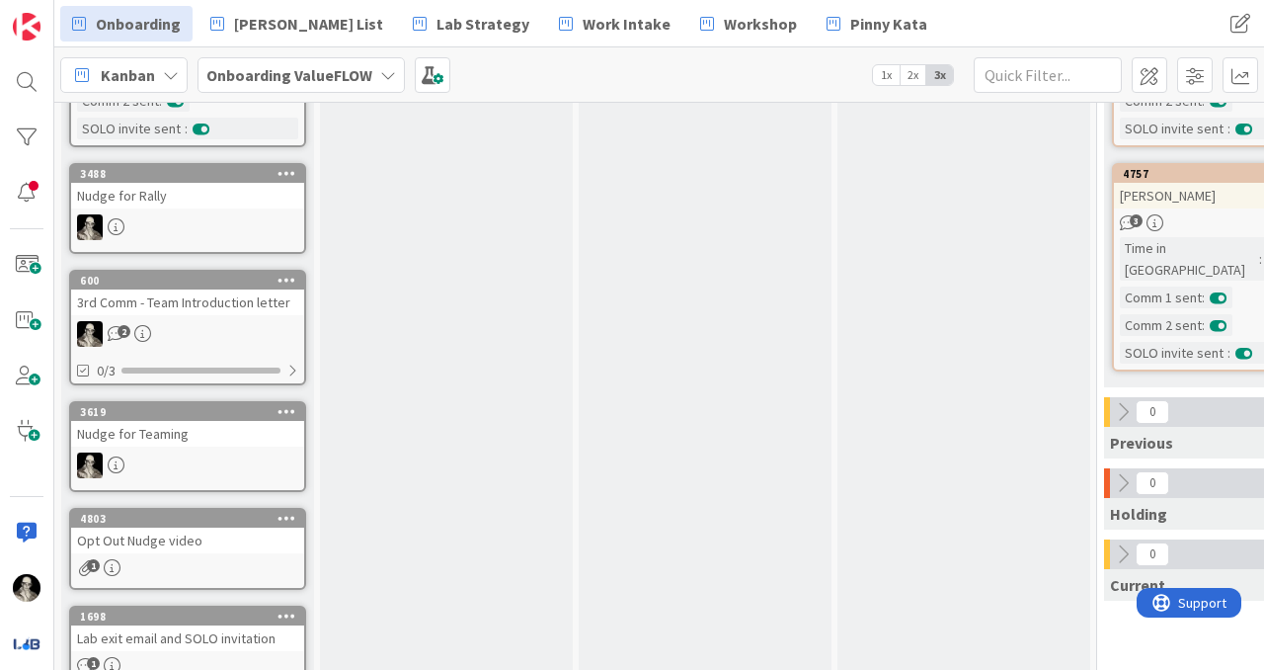
click at [192, 436] on div "Nudge for Teaming" at bounding box center [187, 434] width 233 height 26
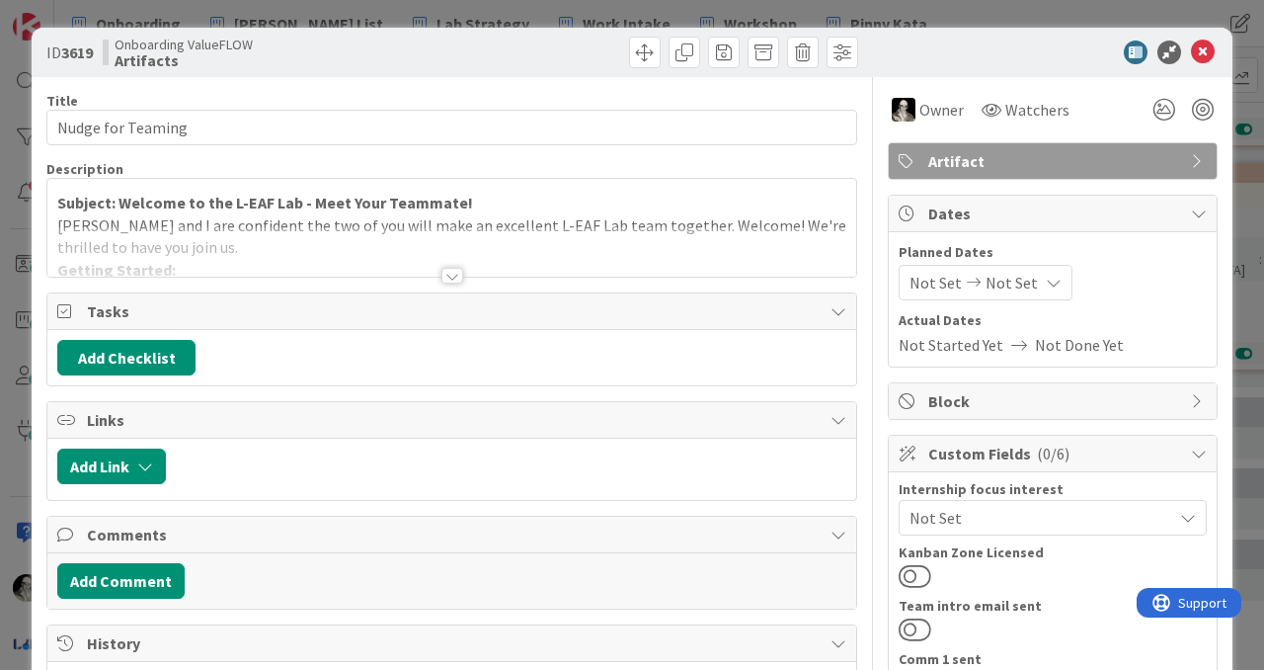
click at [452, 273] on div at bounding box center [453, 276] width 22 height 16
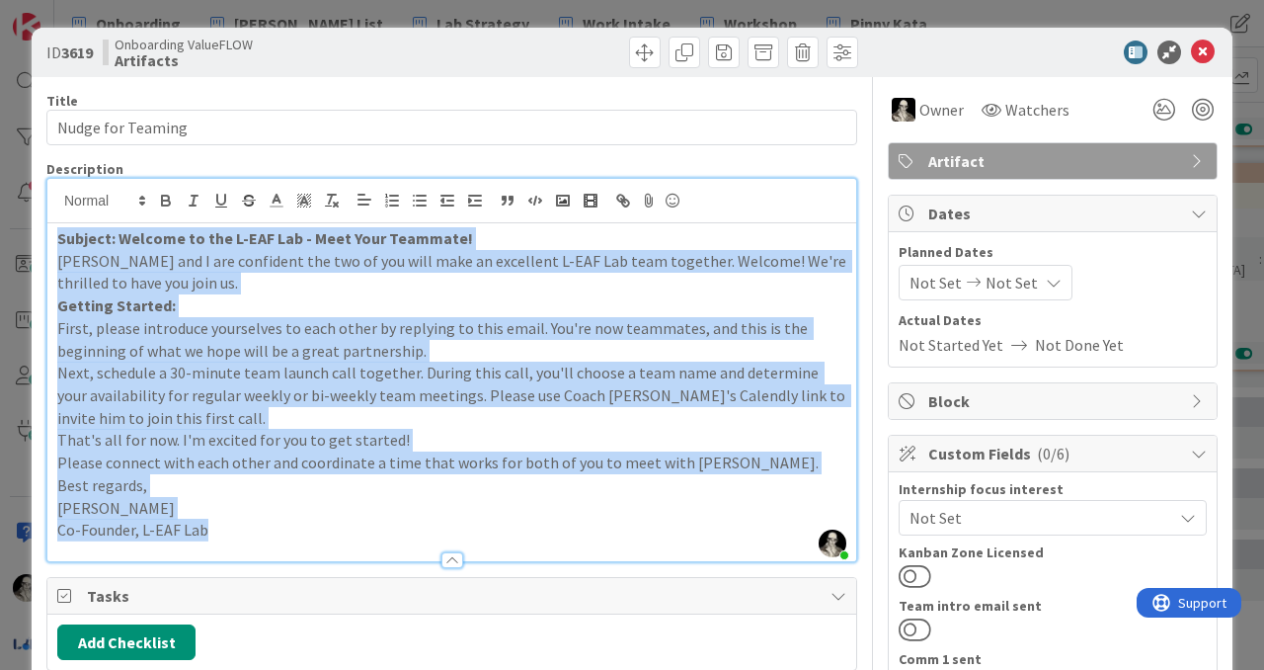
drag, startPoint x: 221, startPoint y: 534, endPoint x: 44, endPoint y: 213, distance: 366.5
click at [44, 213] on div "ID 3619 Onboarding ValueFLOW Artifacts Title 17 / 128 Nudge for Teaming Descrip…" at bounding box center [632, 653] width 1201 height 1250
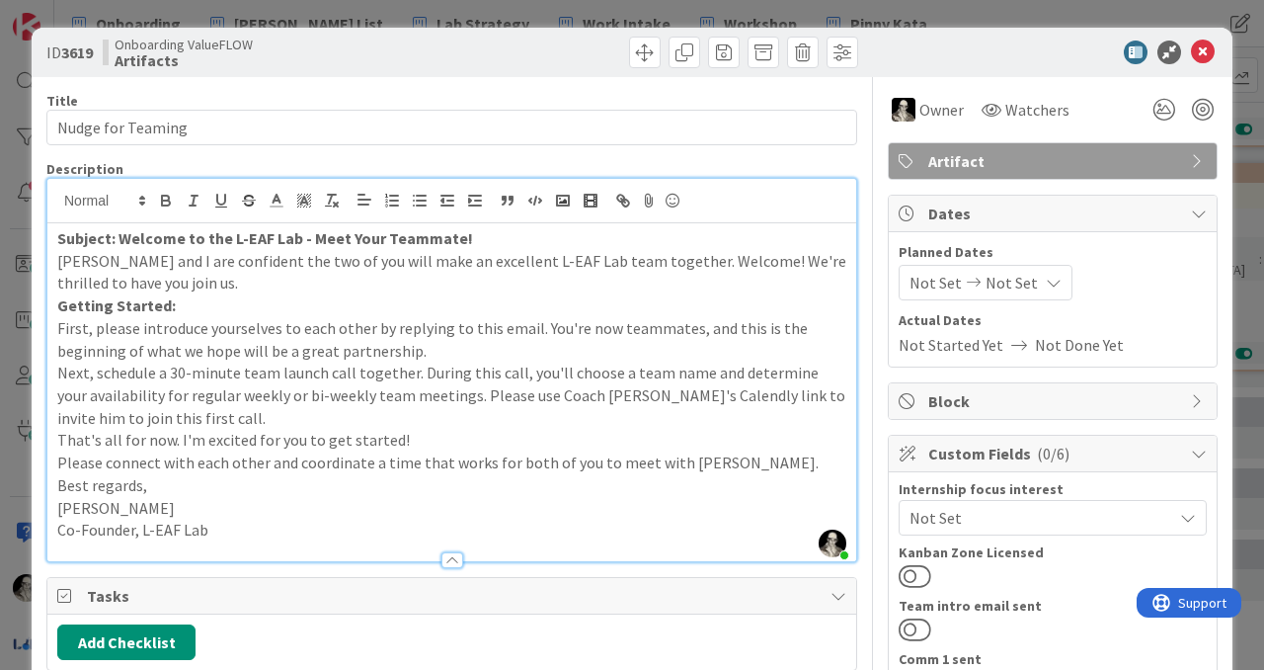
click at [217, 474] on p "Best regards," at bounding box center [451, 485] width 789 height 23
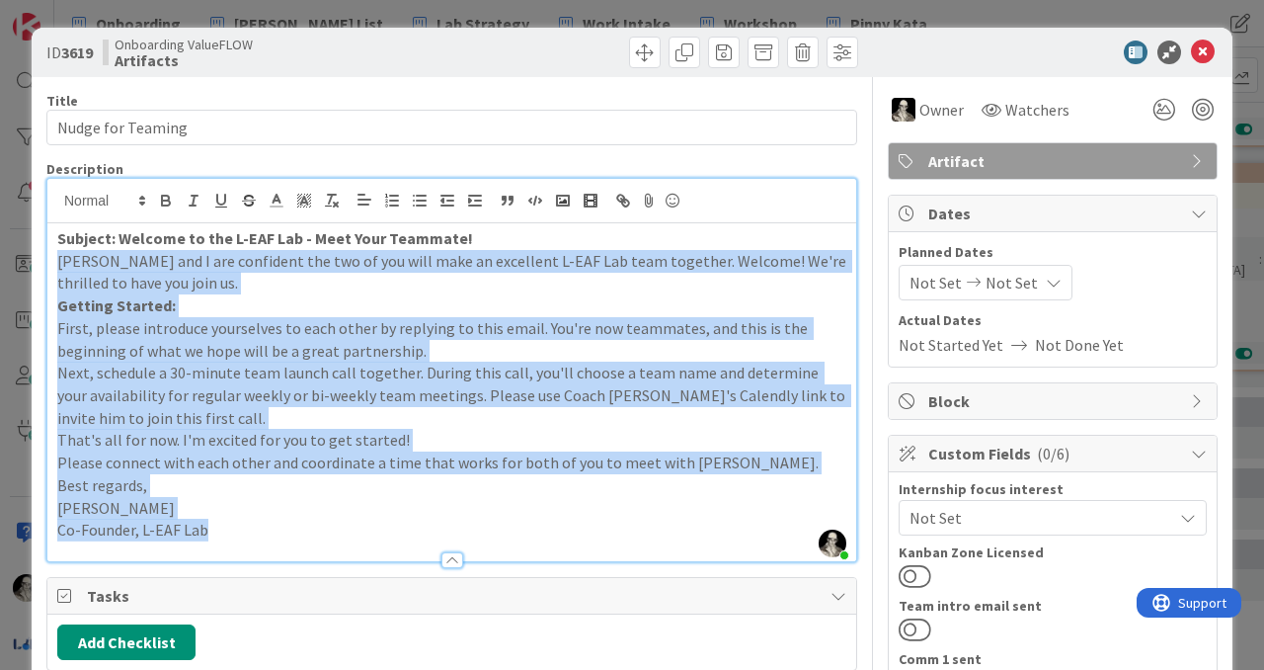
drag, startPoint x: 228, startPoint y: 527, endPoint x: 43, endPoint y: 269, distance: 317.9
click at [43, 269] on div "ID 3619 Onboarding ValueFLOW Artifacts Title 17 / 128 Nudge for Teaming Descrip…" at bounding box center [632, 653] width 1201 height 1250
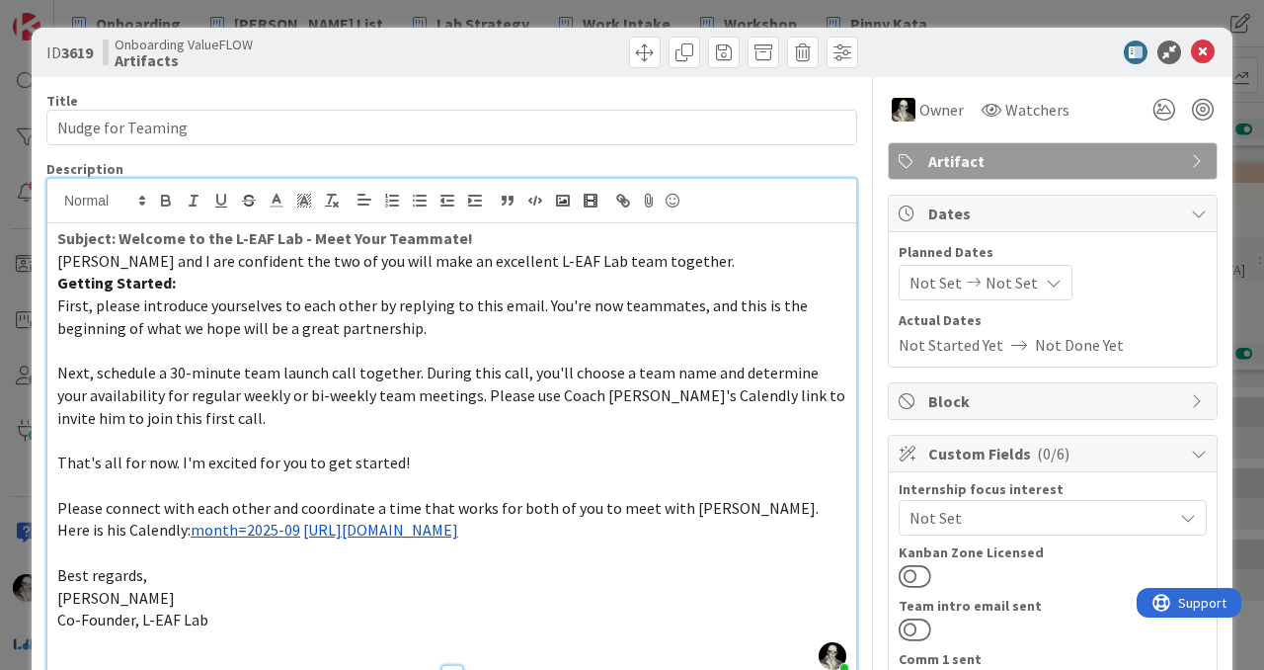
click at [481, 240] on p "Subject: Welcome to the L-EAF Lab - Meet Your Teammate!" at bounding box center [451, 238] width 789 height 23
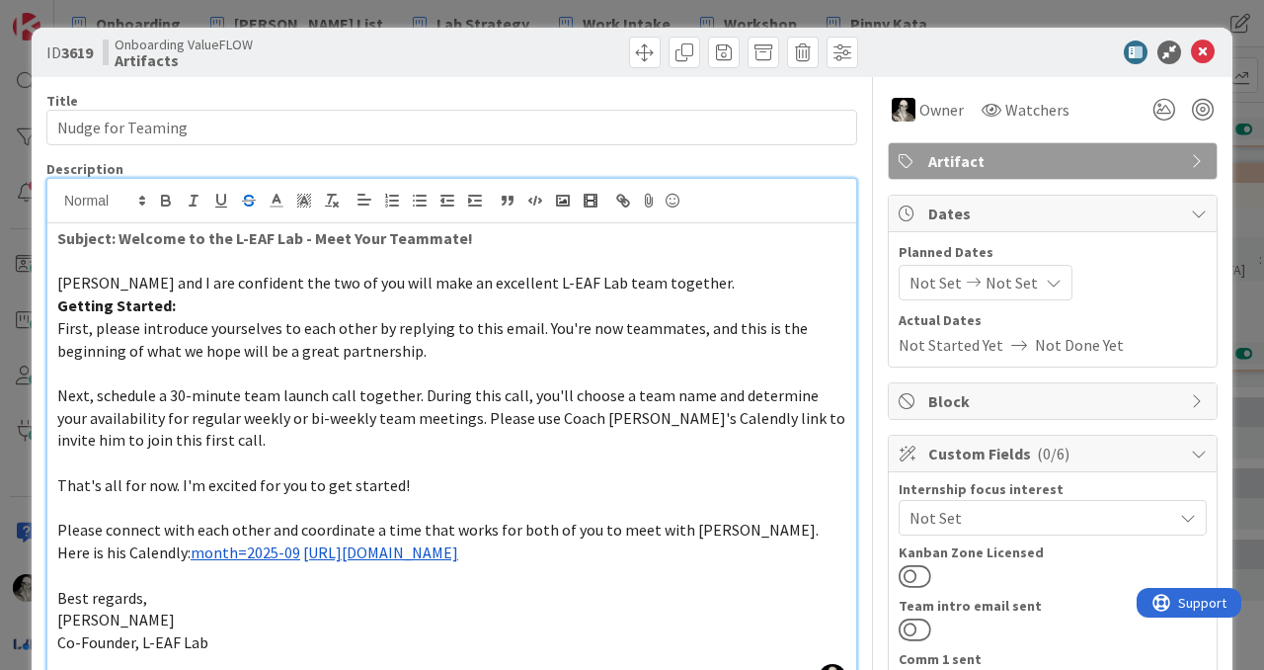
drag, startPoint x: 227, startPoint y: 240, endPoint x: 236, endPoint y: 196, distance: 45.3
click at [227, 239] on strong "Subject: Welcome to the L-EAF Lab - Meet Your Teammate!" at bounding box center [265, 238] width 416 height 20
click at [302, 238] on p "L-EAF Lab - Meet Your Teammate!" at bounding box center [451, 238] width 789 height 23
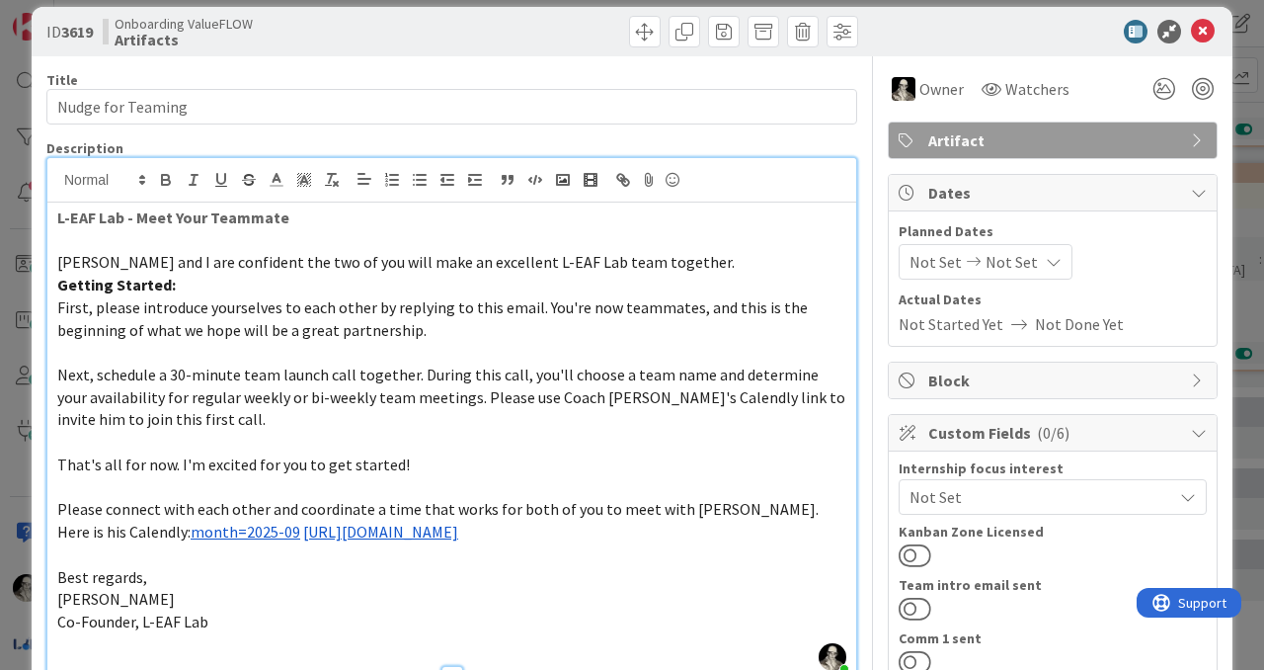
scroll to position [23, 0]
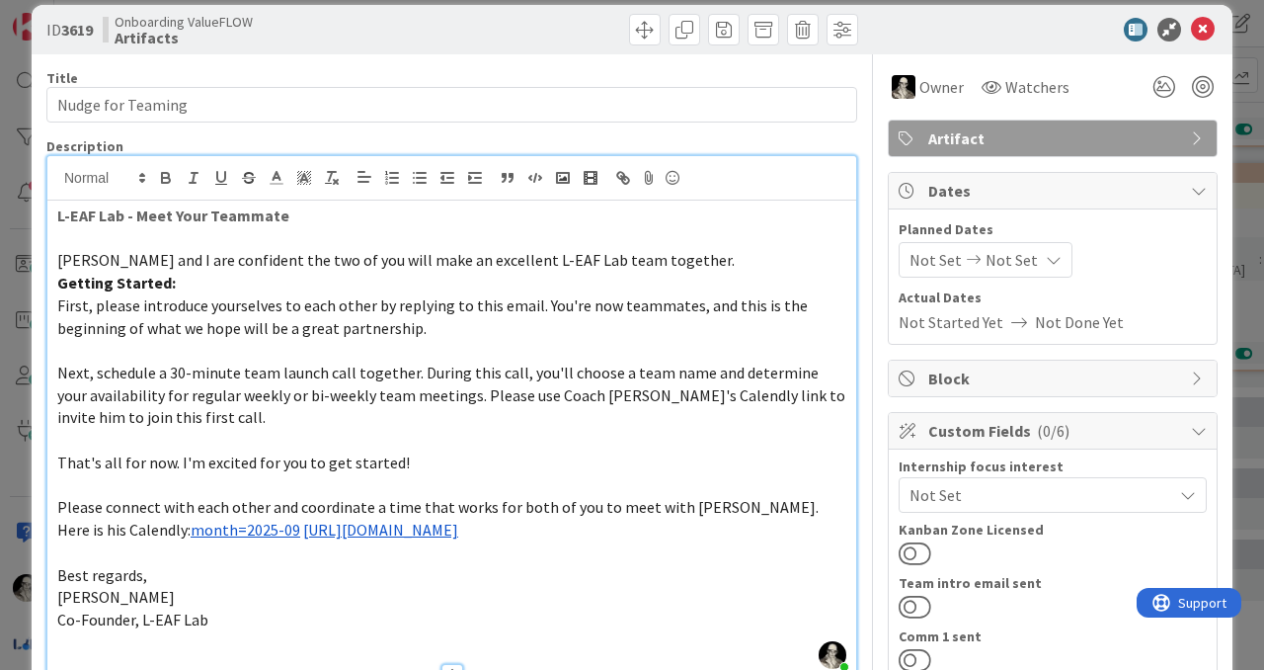
click at [198, 286] on p "Getting Started:" at bounding box center [451, 283] width 789 height 23
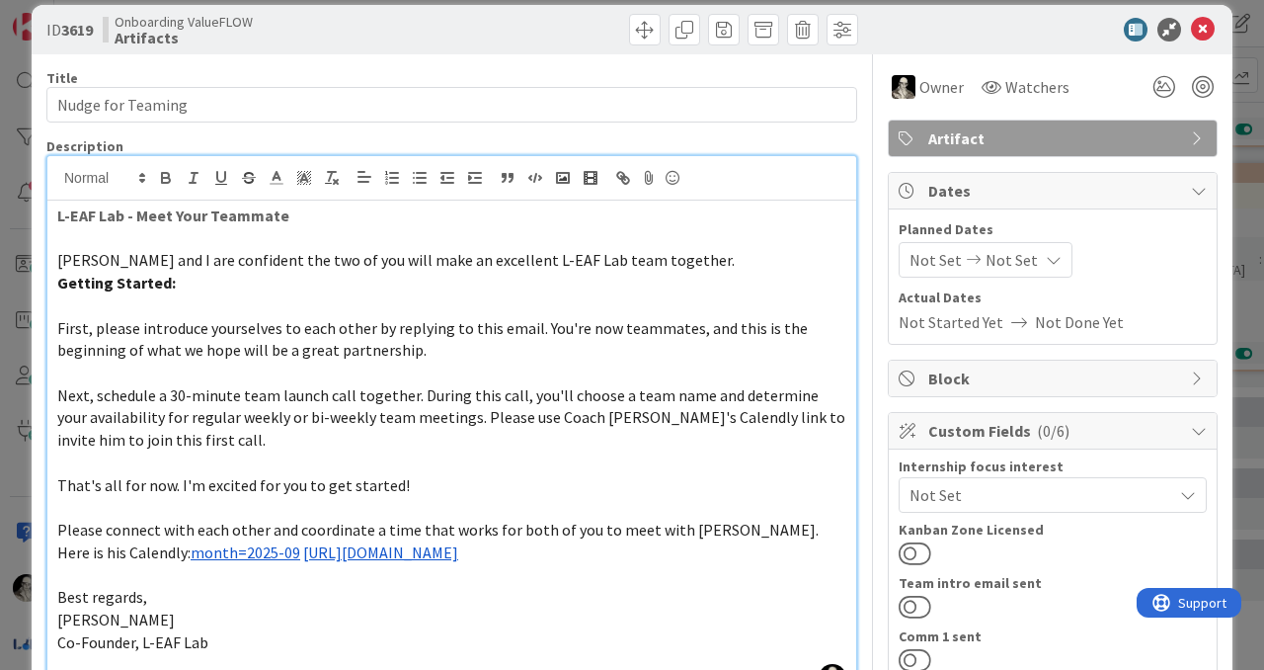
drag, startPoint x: 58, startPoint y: 257, endPoint x: 66, endPoint y: 231, distance: 26.9
click at [58, 253] on span "Jeff Burstein and I are confident the two of you will make an excellent L-EAF L…" at bounding box center [396, 260] width 678 height 20
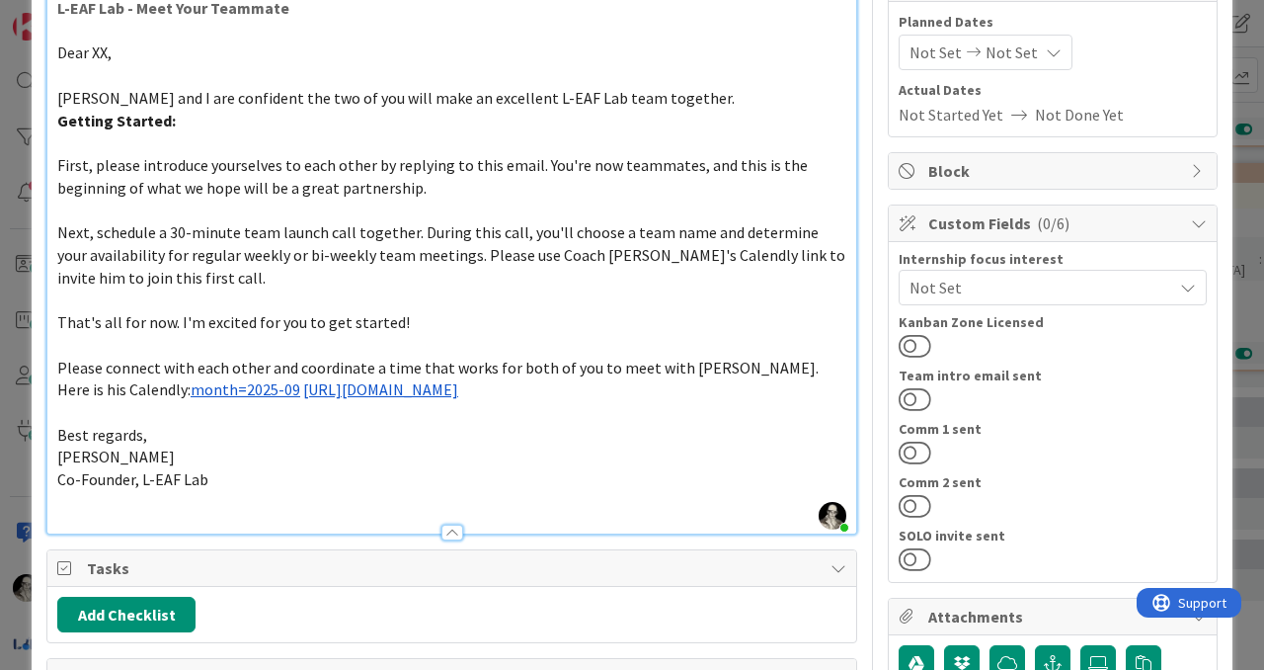
scroll to position [0, 0]
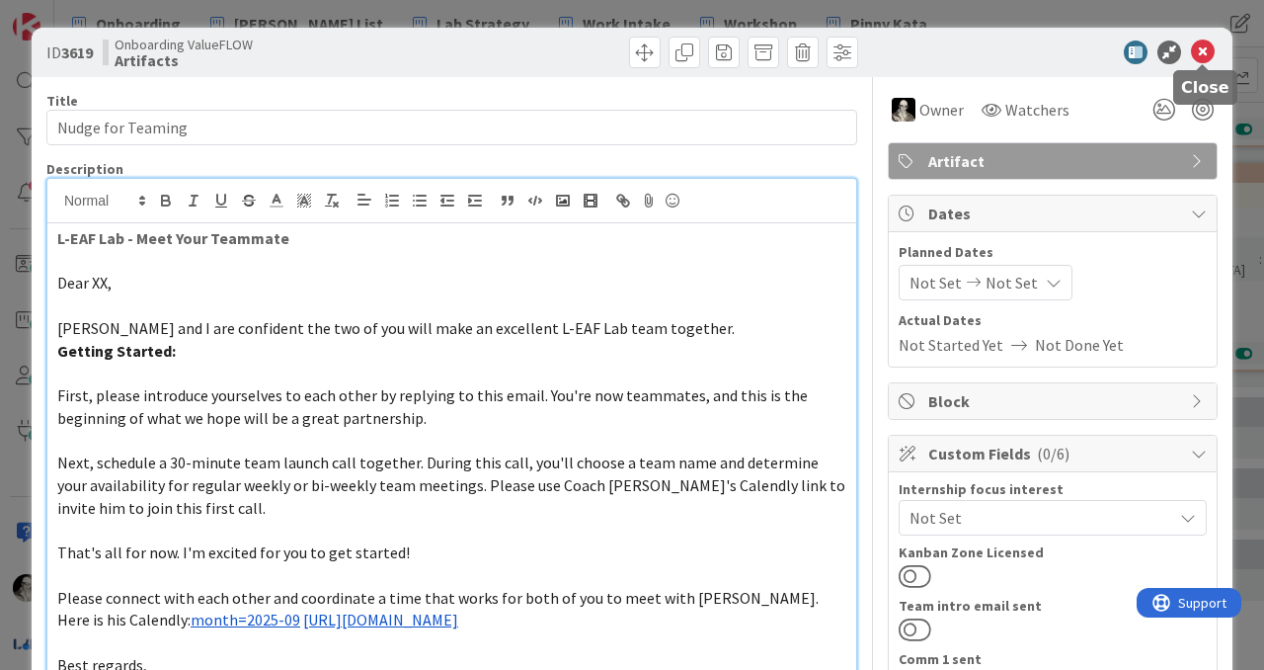
click at [1202, 51] on icon at bounding box center [1203, 52] width 24 height 24
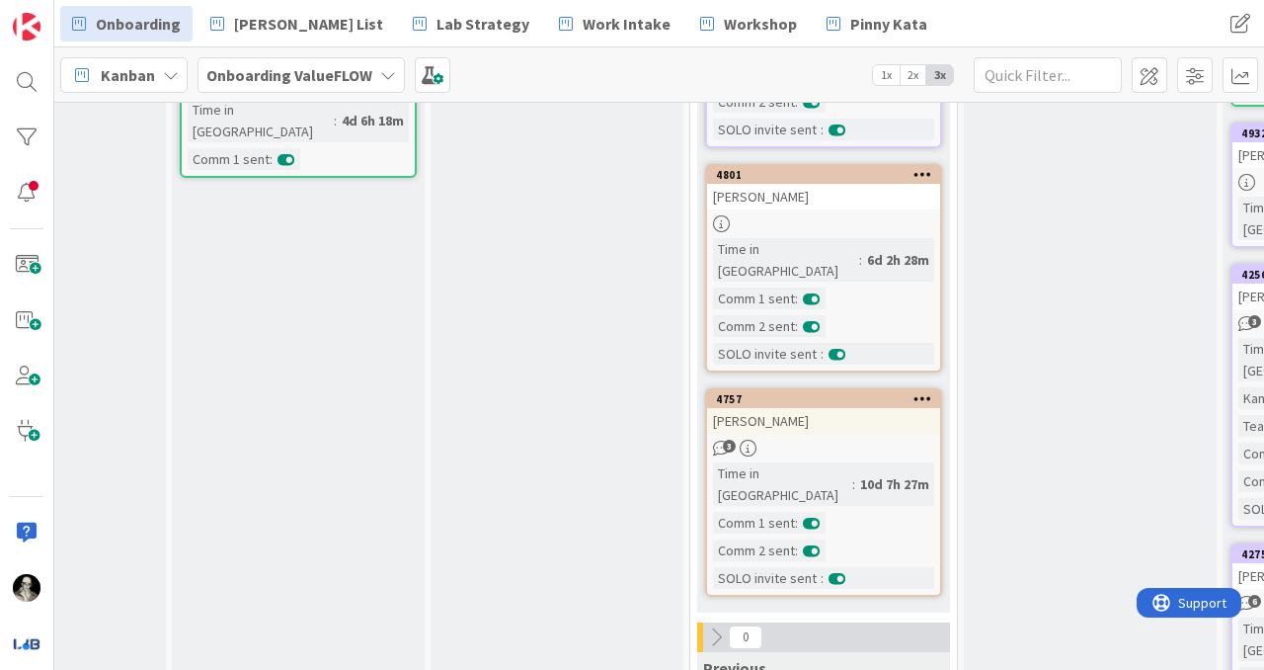
scroll to position [472, 407]
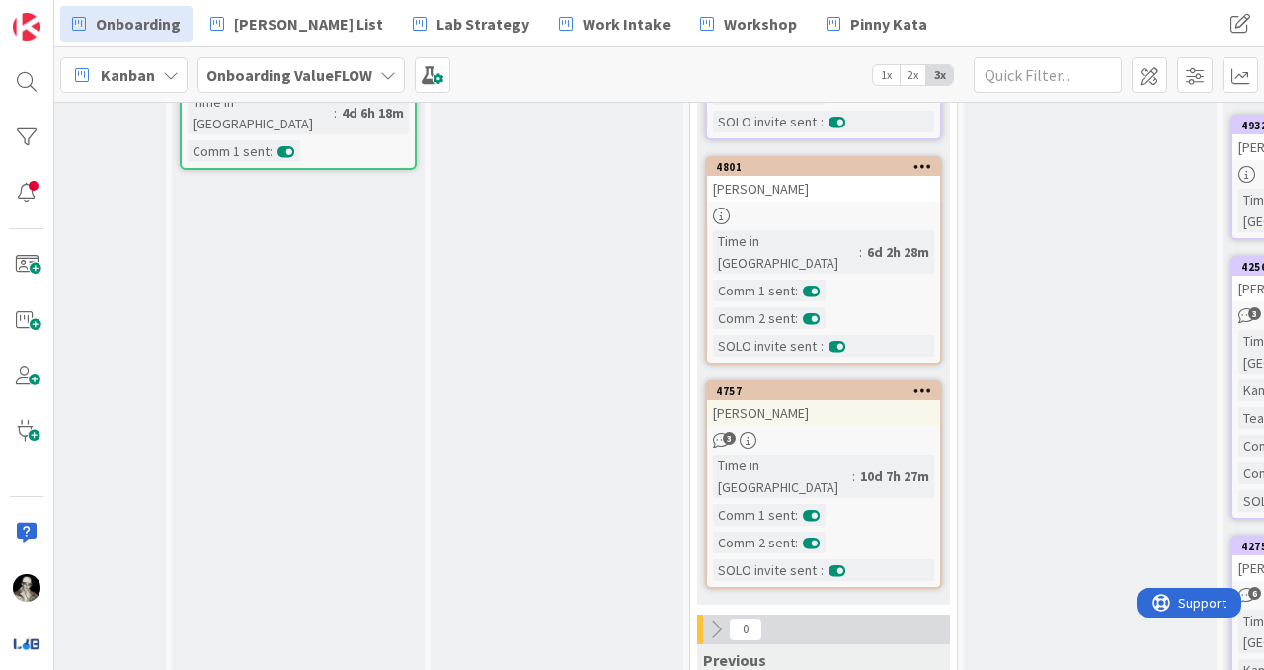
click at [859, 176] on div "[PERSON_NAME]" at bounding box center [823, 189] width 233 height 26
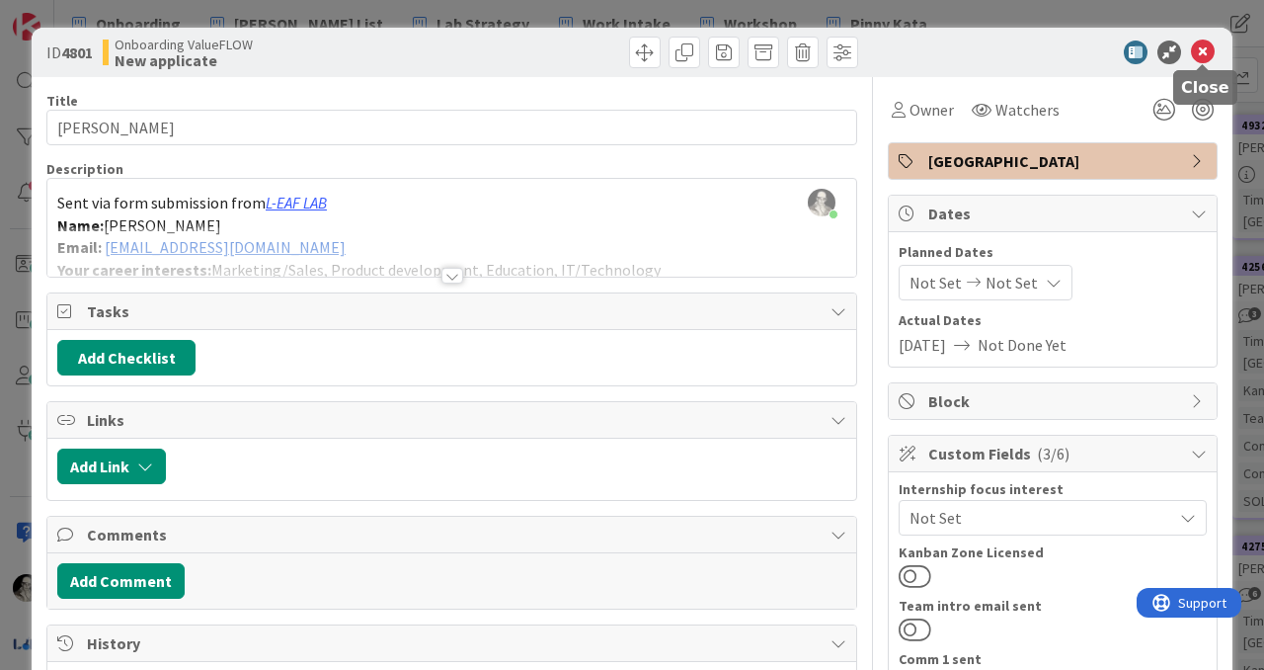
click at [1203, 55] on icon at bounding box center [1203, 52] width 24 height 24
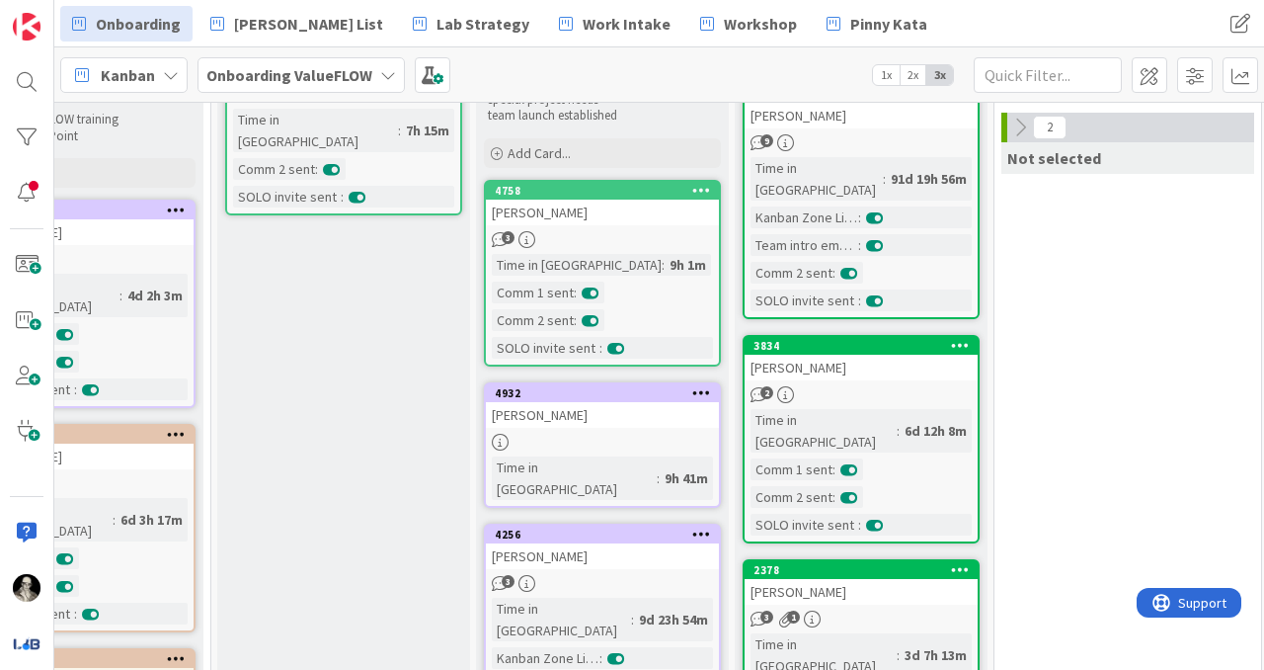
scroll to position [253, 1154]
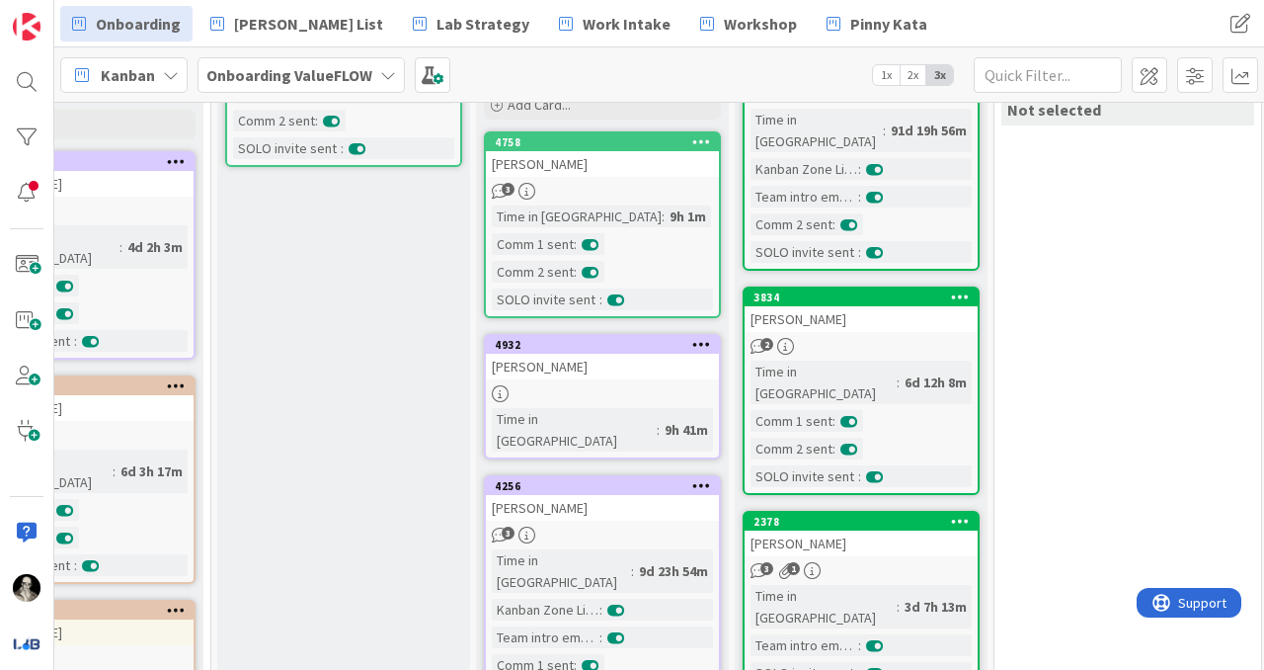
click at [603, 358] on div "[PERSON_NAME]" at bounding box center [602, 367] width 233 height 26
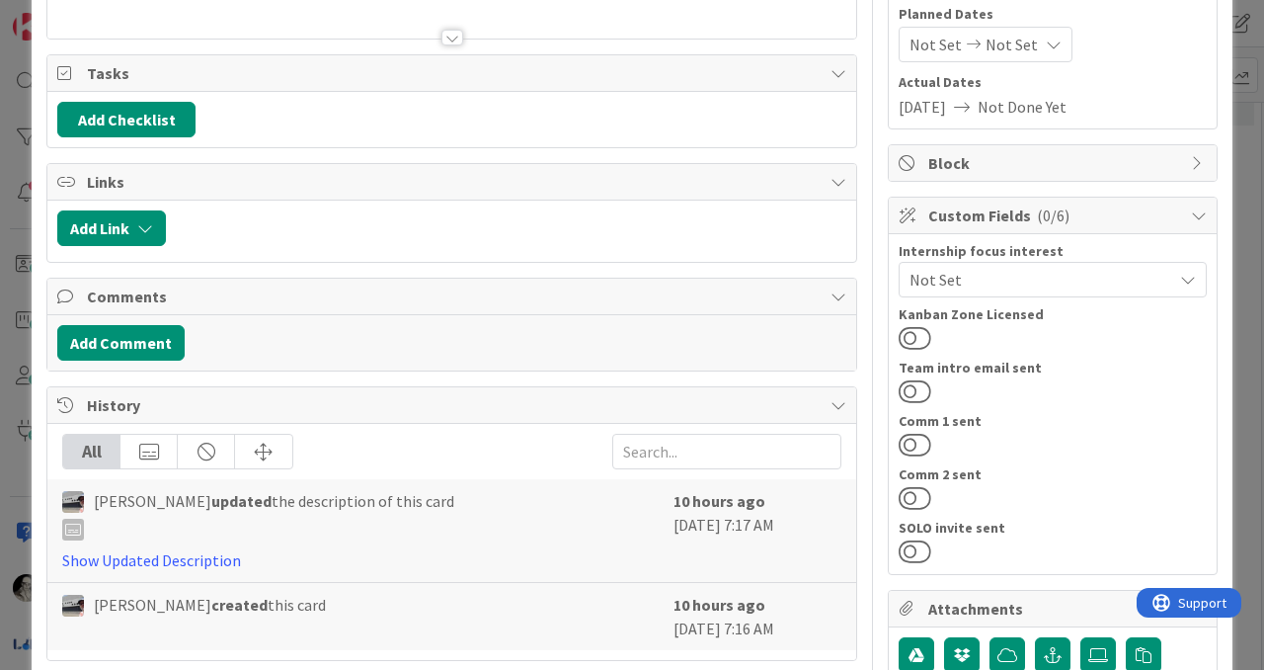
scroll to position [256, 0]
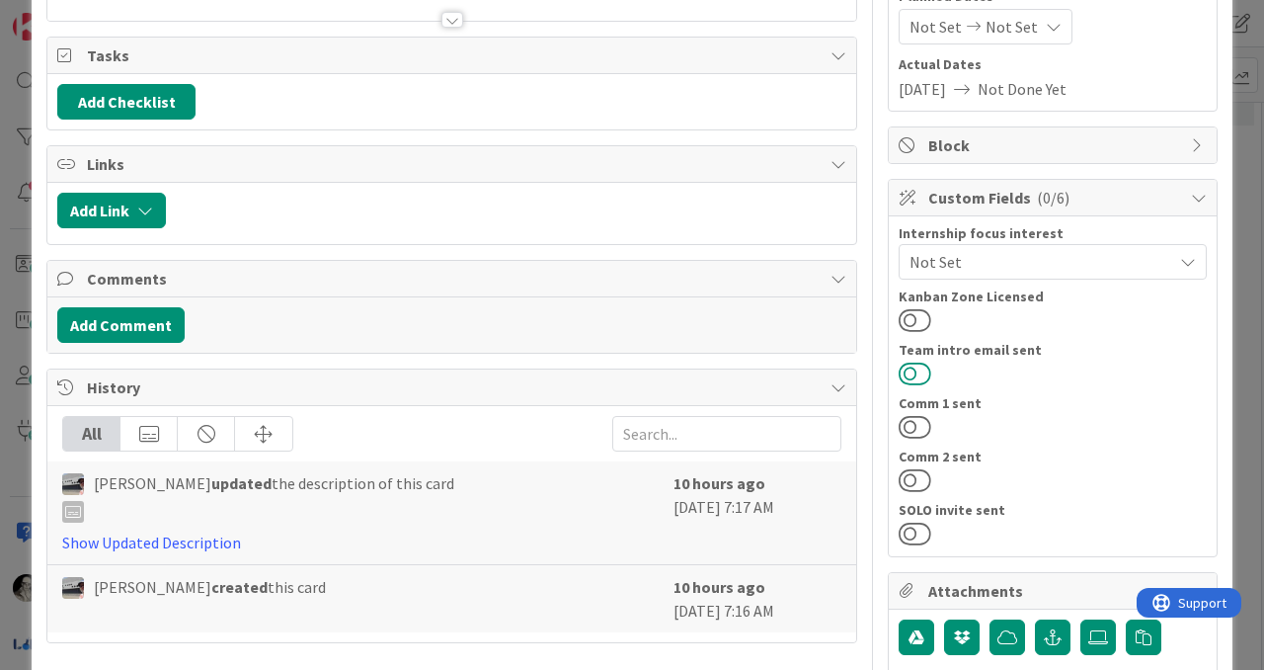
click at [915, 362] on button at bounding box center [915, 374] width 33 height 26
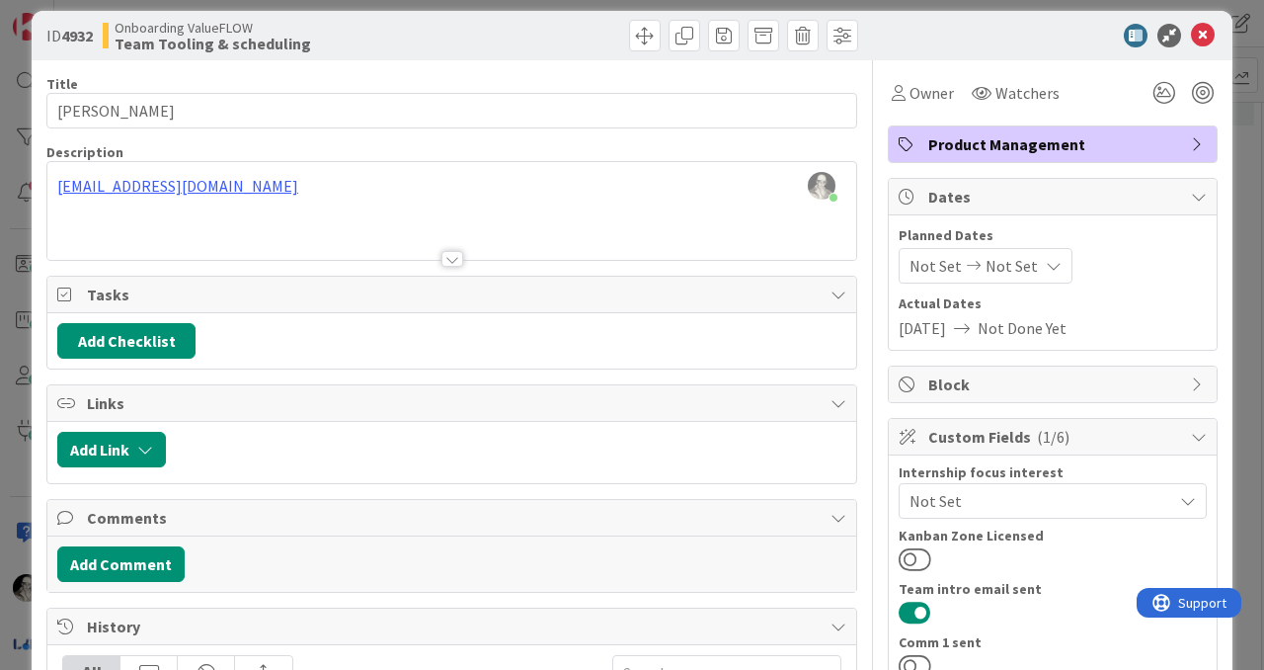
scroll to position [0, 0]
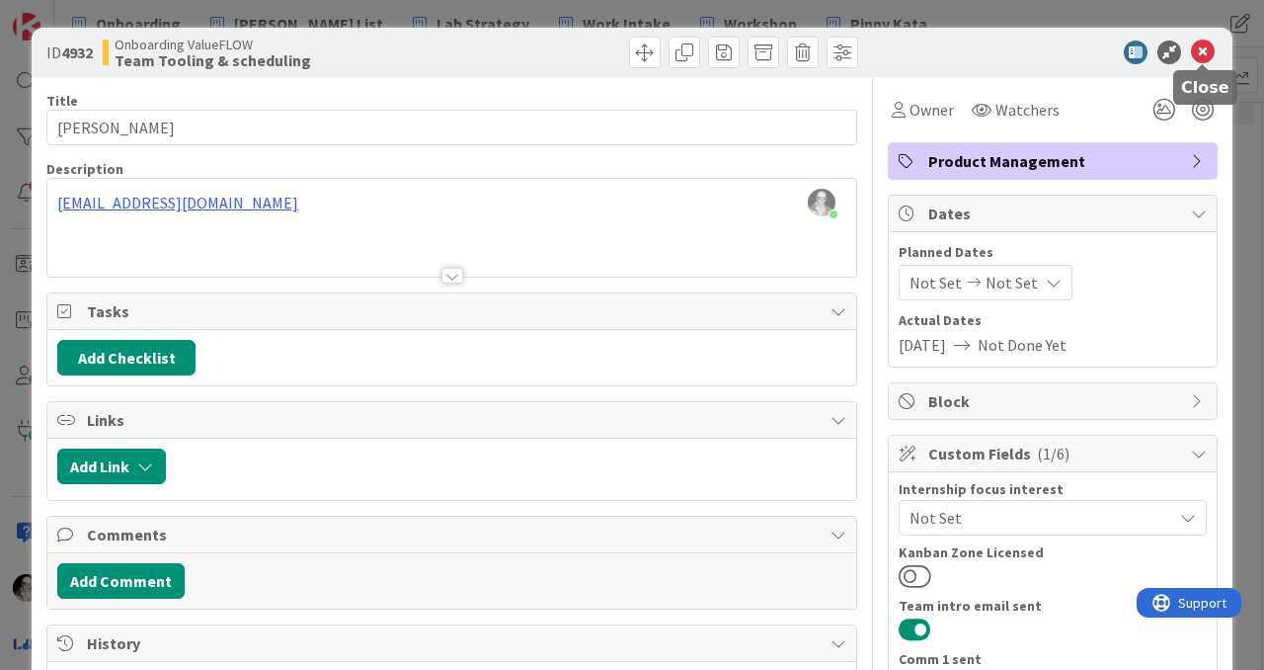
click at [1204, 50] on icon at bounding box center [1203, 52] width 24 height 24
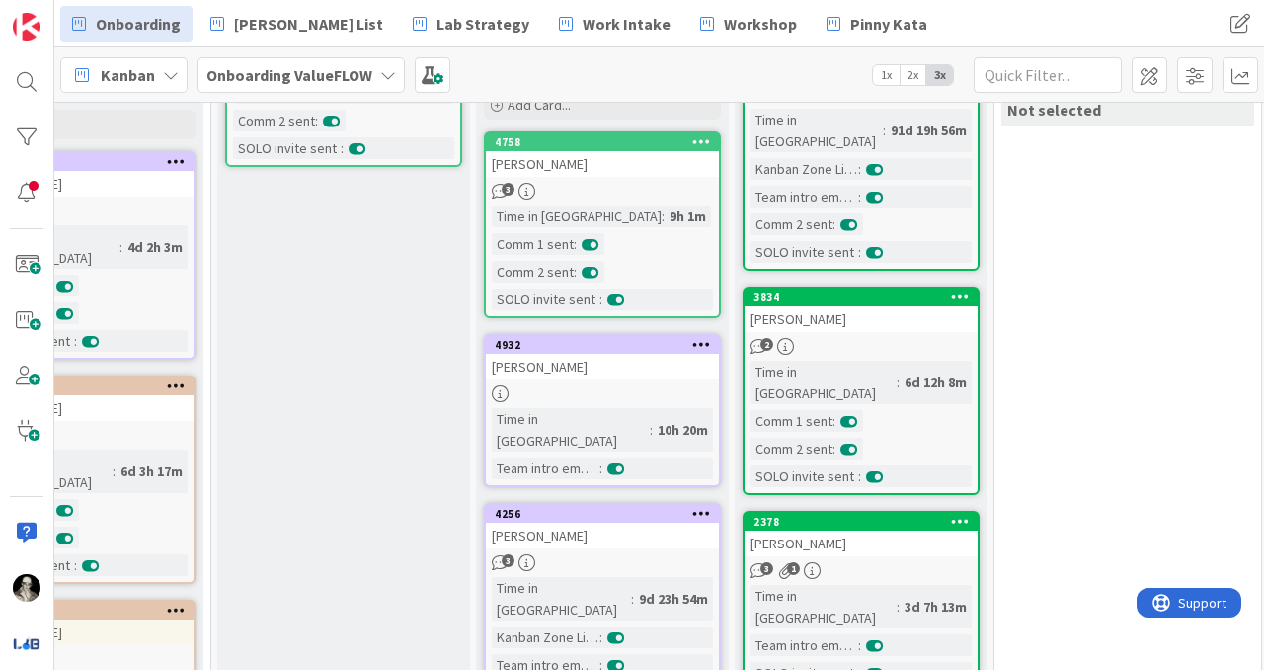
click at [636, 522] on div "[PERSON_NAME]" at bounding box center [602, 535] width 233 height 26
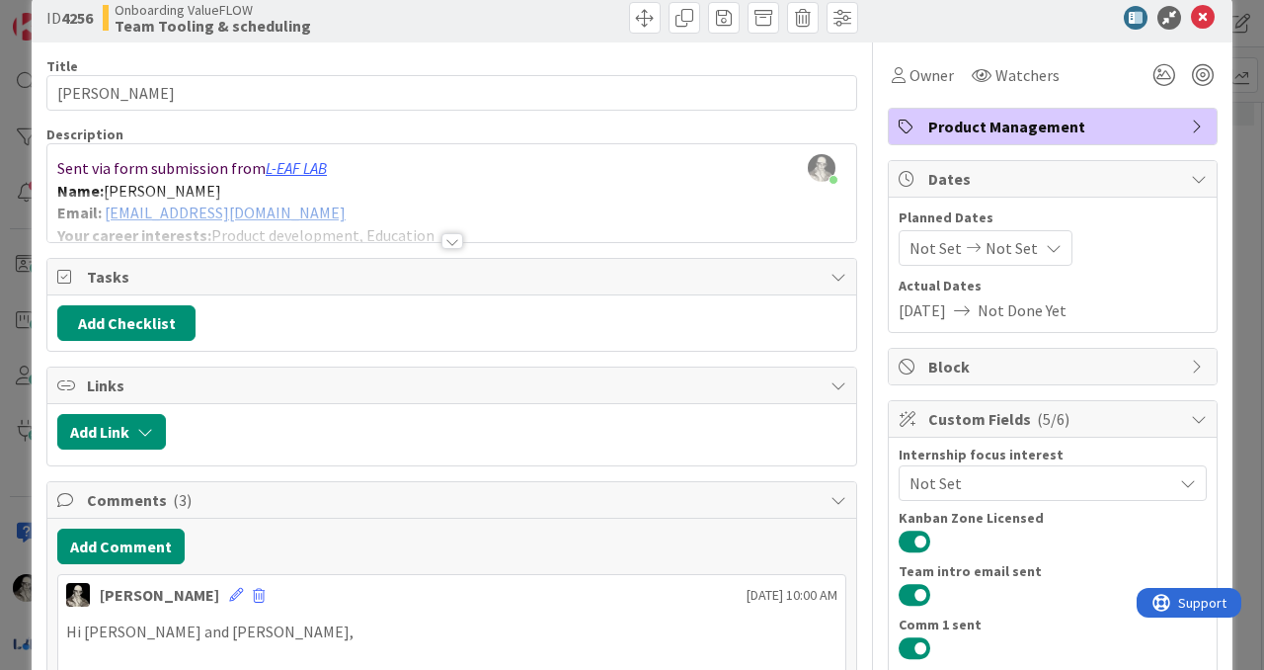
scroll to position [32, 0]
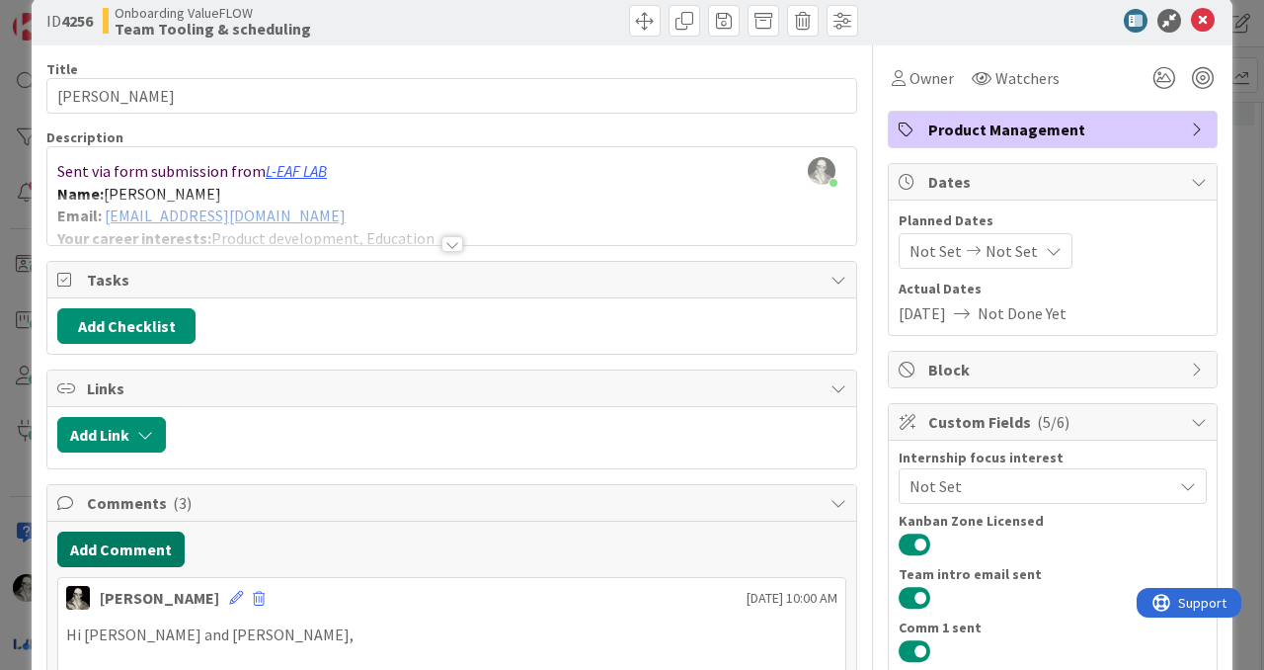
click at [164, 545] on button "Add Comment" at bounding box center [120, 549] width 127 height 36
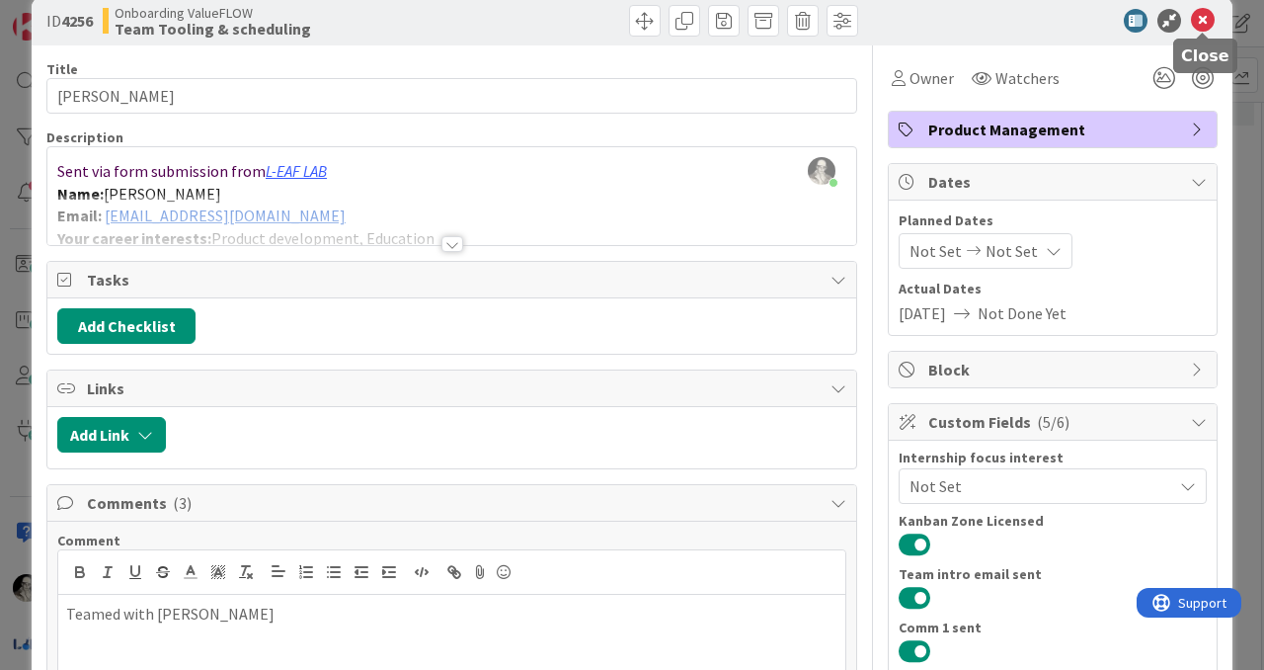
click at [1210, 17] on icon at bounding box center [1203, 21] width 24 height 24
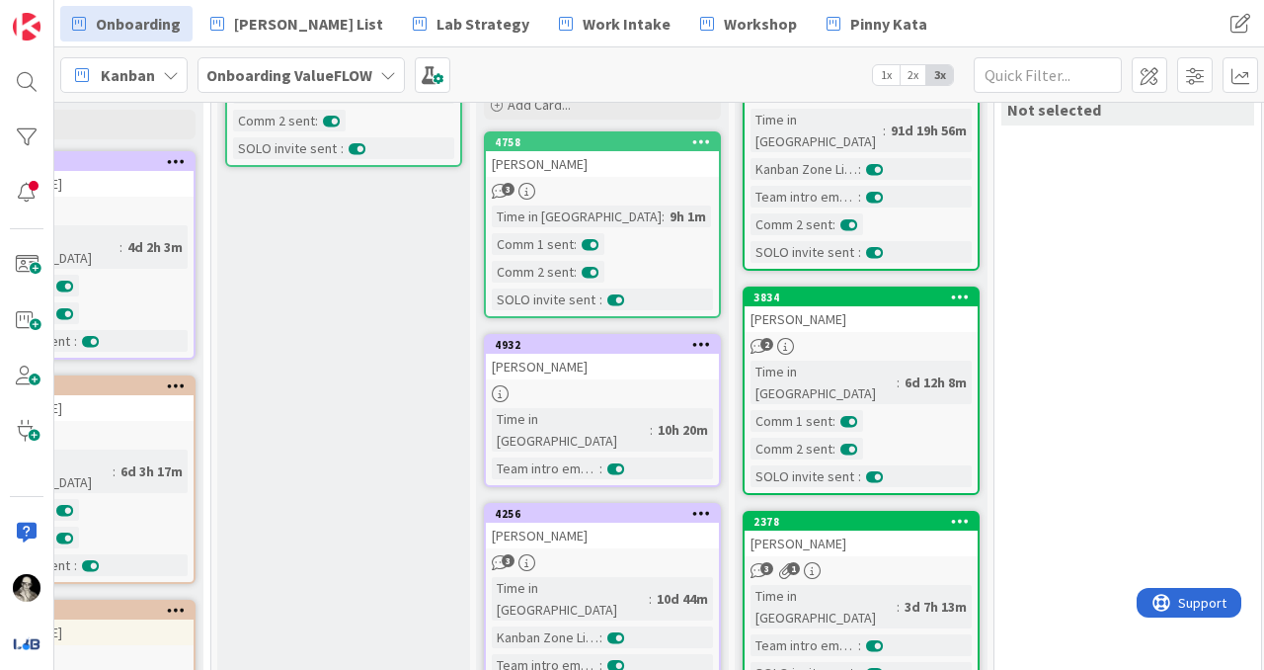
click at [635, 368] on div "[PERSON_NAME]" at bounding box center [602, 367] width 233 height 26
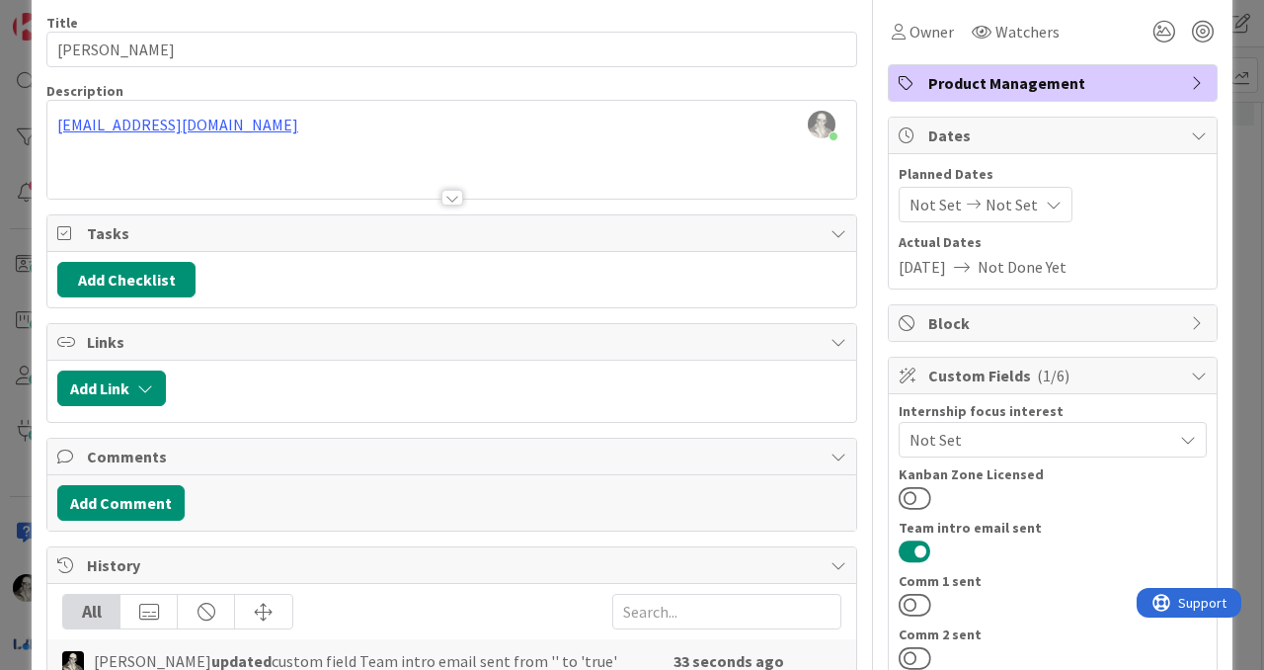
scroll to position [102, 0]
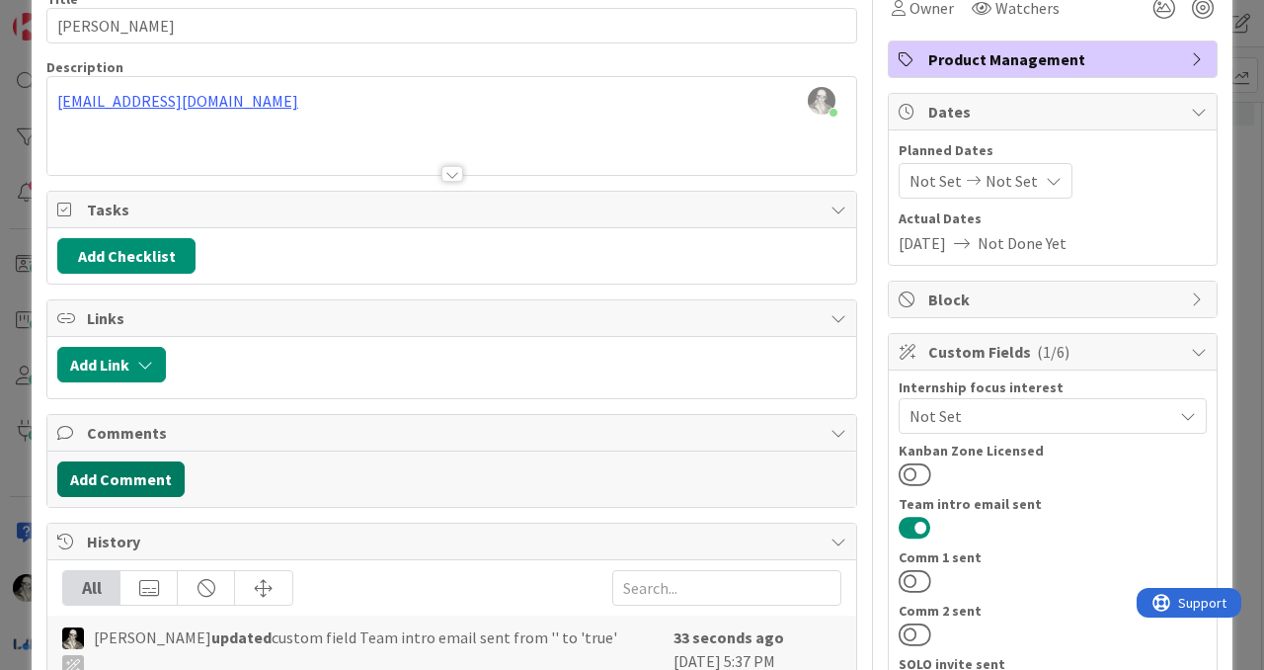
click at [150, 477] on button "Add Comment" at bounding box center [120, 479] width 127 height 36
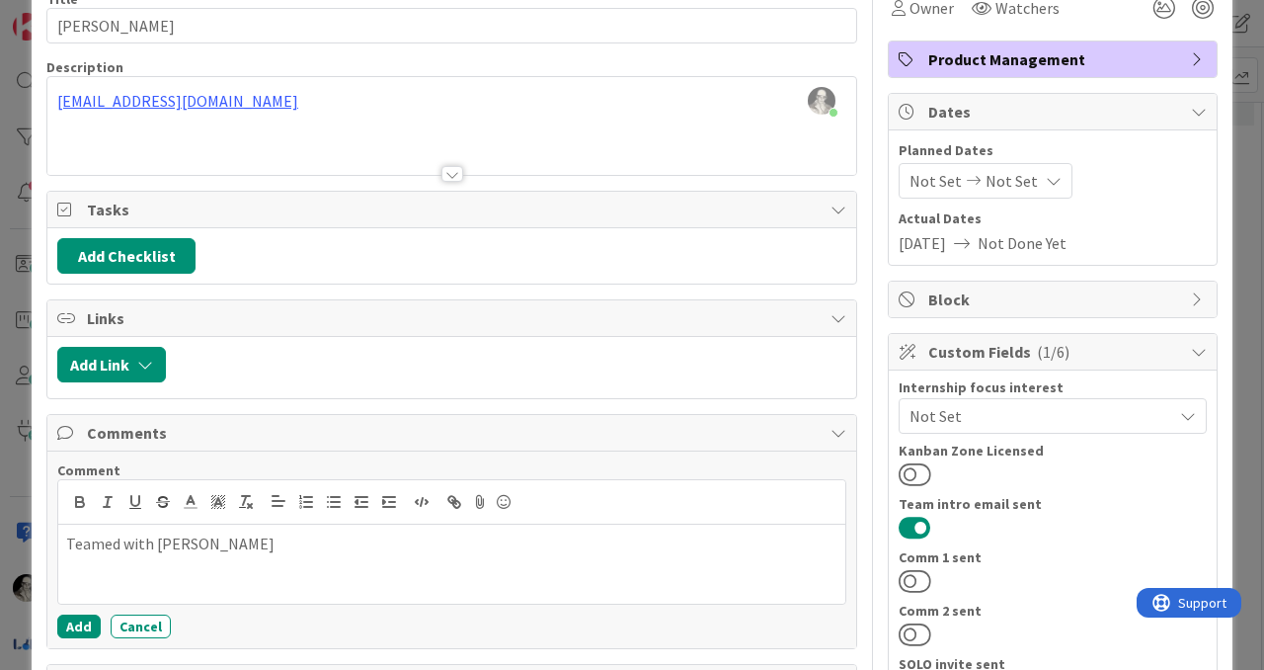
scroll to position [0, 0]
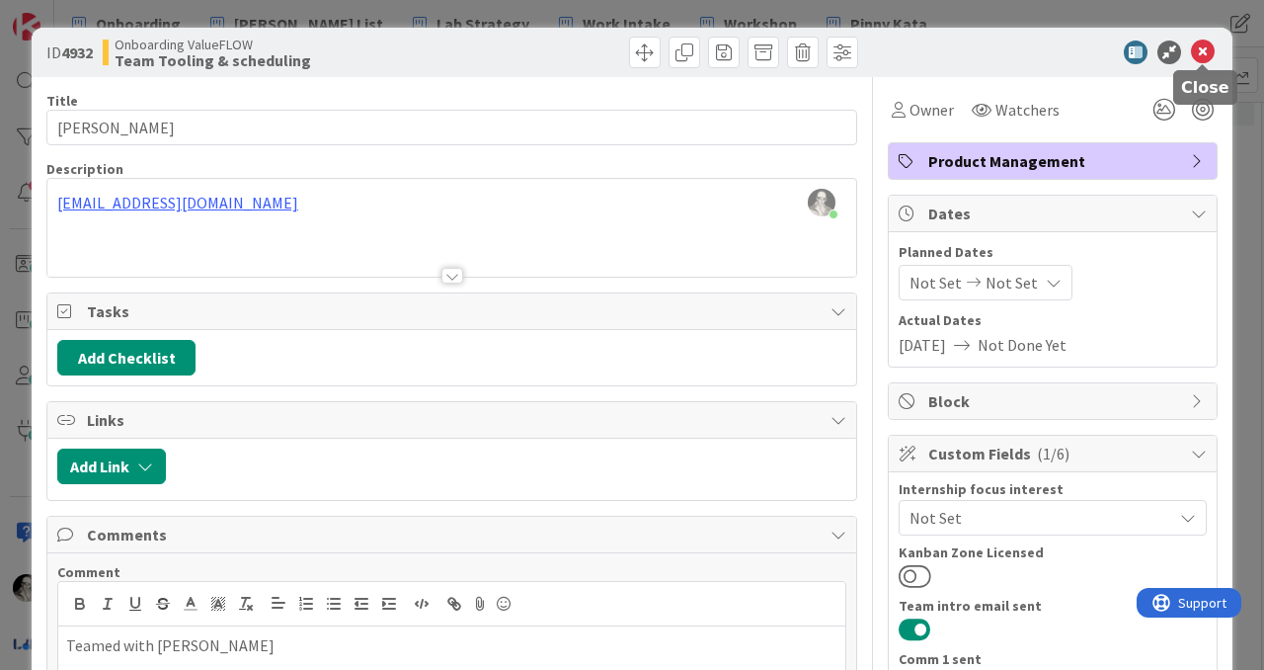
click at [1205, 50] on icon at bounding box center [1203, 52] width 24 height 24
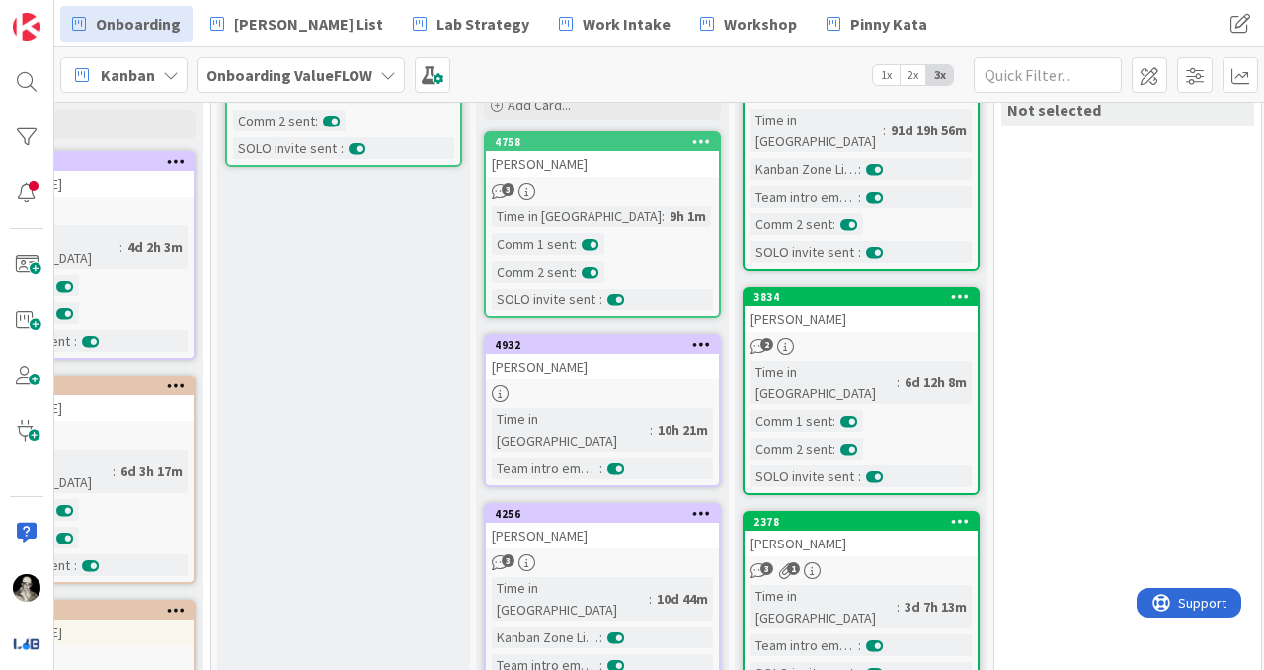
click at [638, 371] on div "[PERSON_NAME]" at bounding box center [602, 367] width 233 height 26
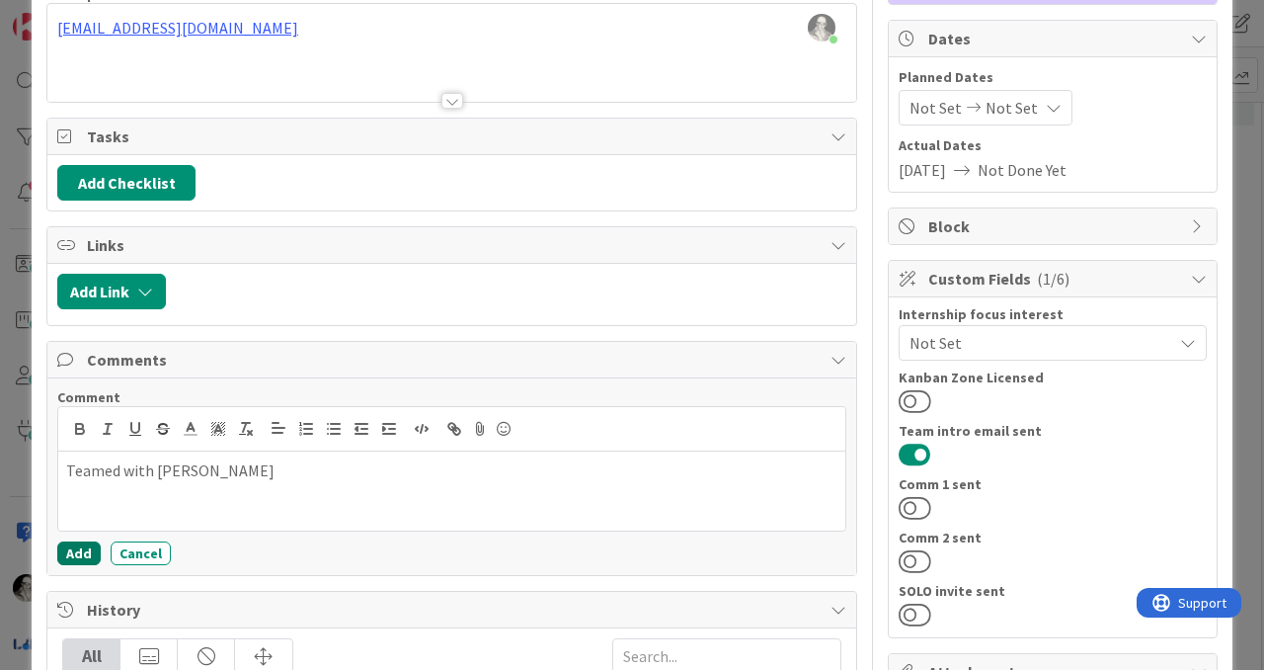
click at [78, 541] on button "Add" at bounding box center [78, 553] width 43 height 24
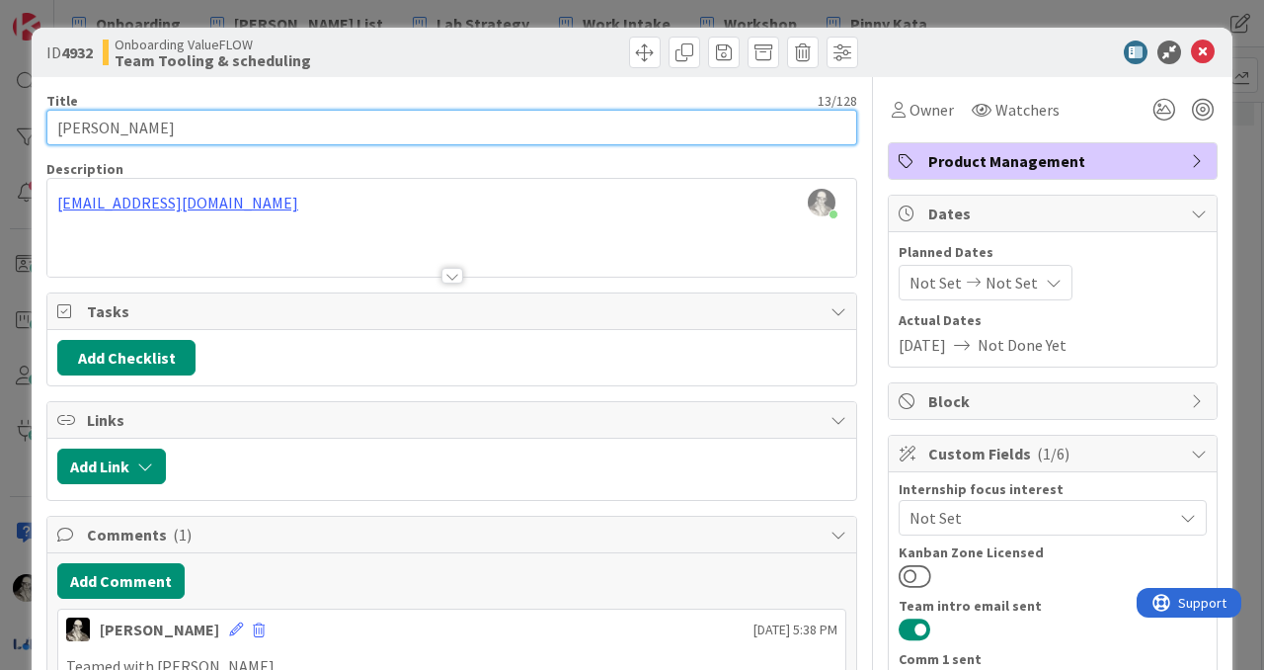
drag, startPoint x: 65, startPoint y: 131, endPoint x: 69, endPoint y: 57, distance: 74.2
click at [65, 131] on input "[PERSON_NAME]" at bounding box center [451, 128] width 811 height 36
type input "Ujjawal Gupta"
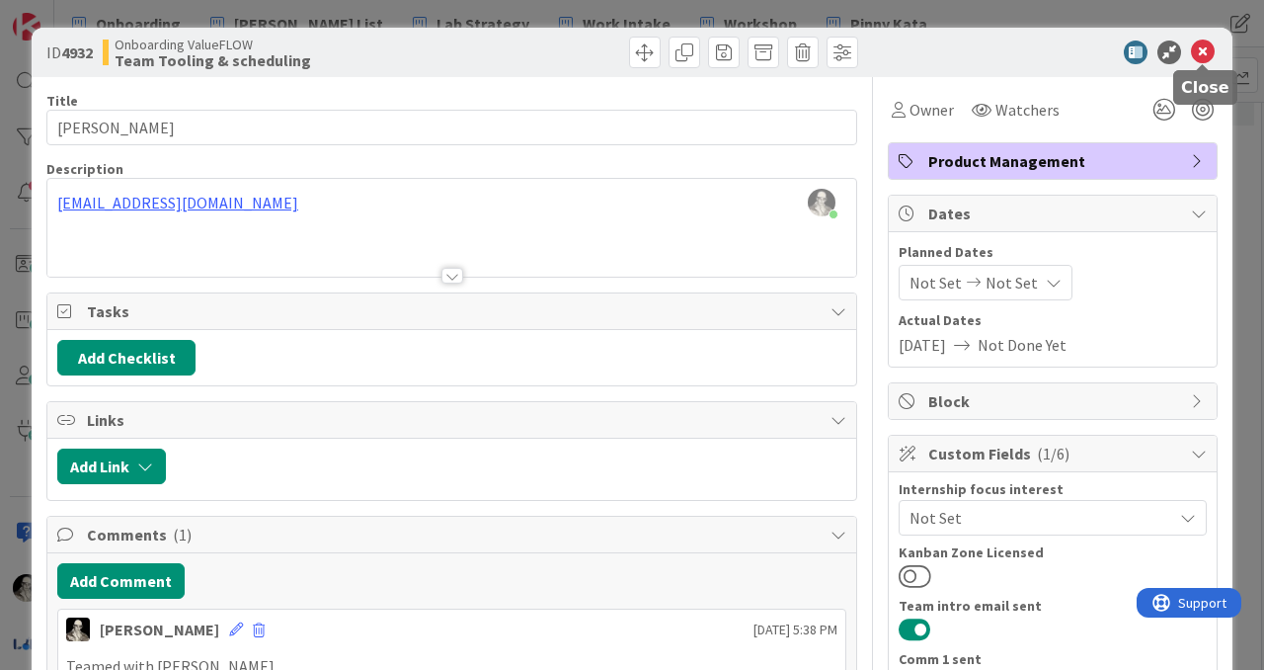
click at [1205, 55] on icon at bounding box center [1203, 52] width 24 height 24
